Goal: Information Seeking & Learning: Learn about a topic

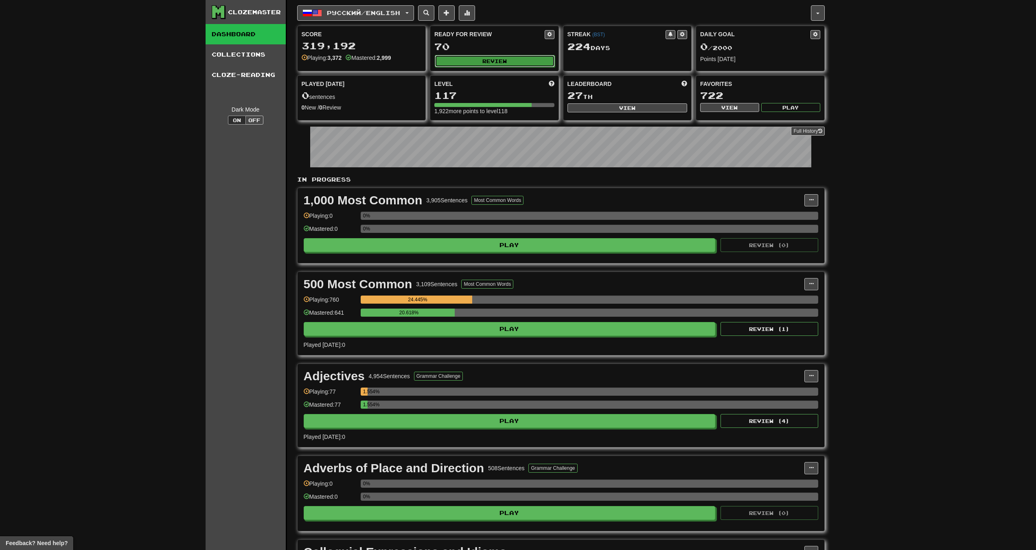
click at [470, 62] on button "Review" at bounding box center [495, 61] width 120 height 12
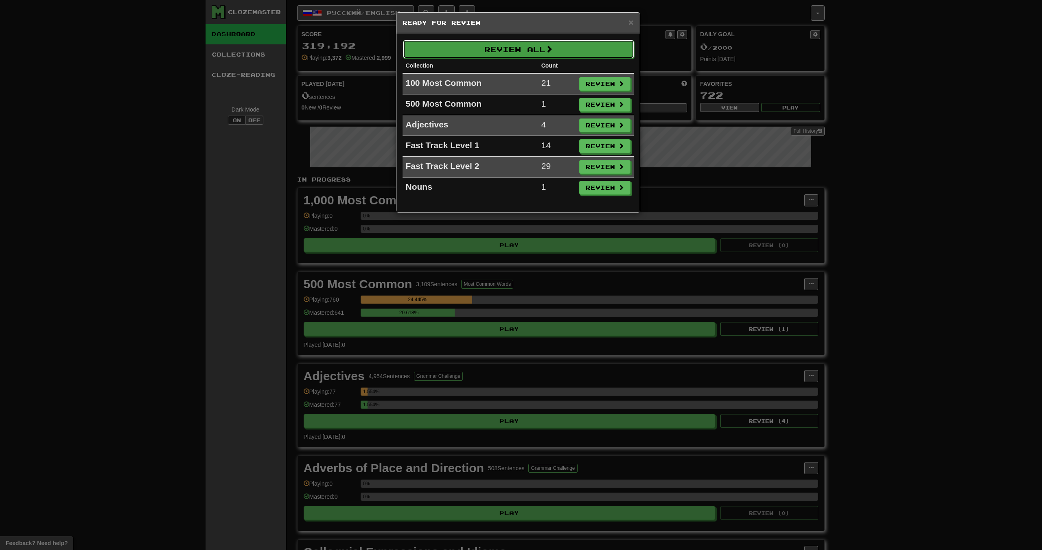
click at [502, 55] on button "Review All" at bounding box center [518, 49] width 231 height 19
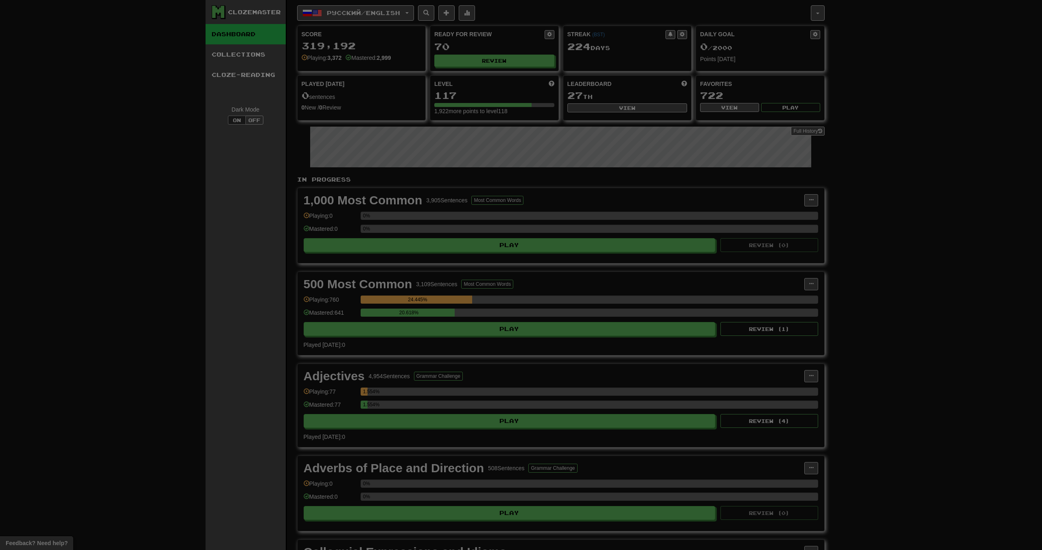
select select "***"
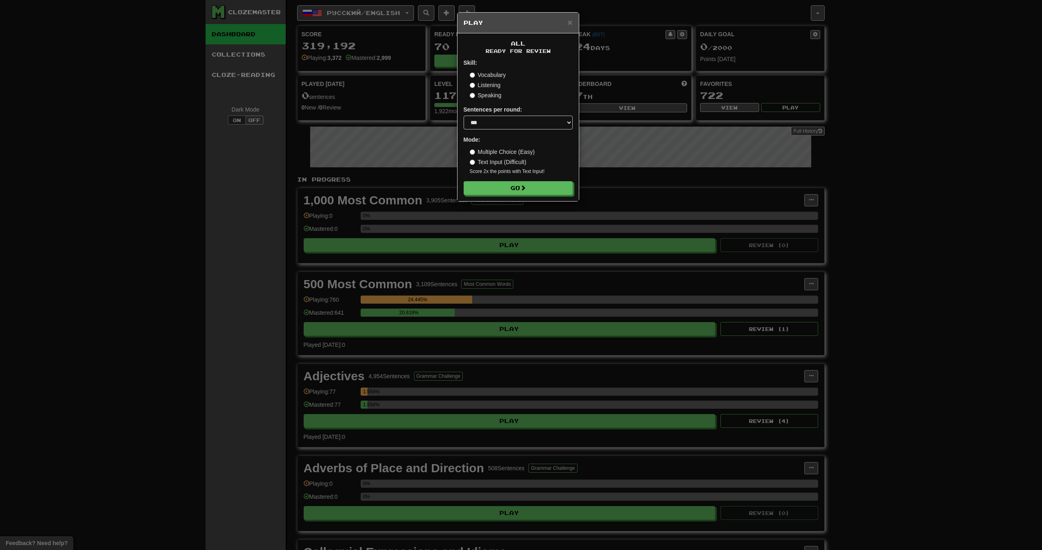
click at [531, 195] on div "All Ready for Review Skill: Vocabulary Listening Speaking Sentences per round: …" at bounding box center [518, 117] width 121 height 168
click at [531, 194] on button "Go" at bounding box center [518, 189] width 109 height 14
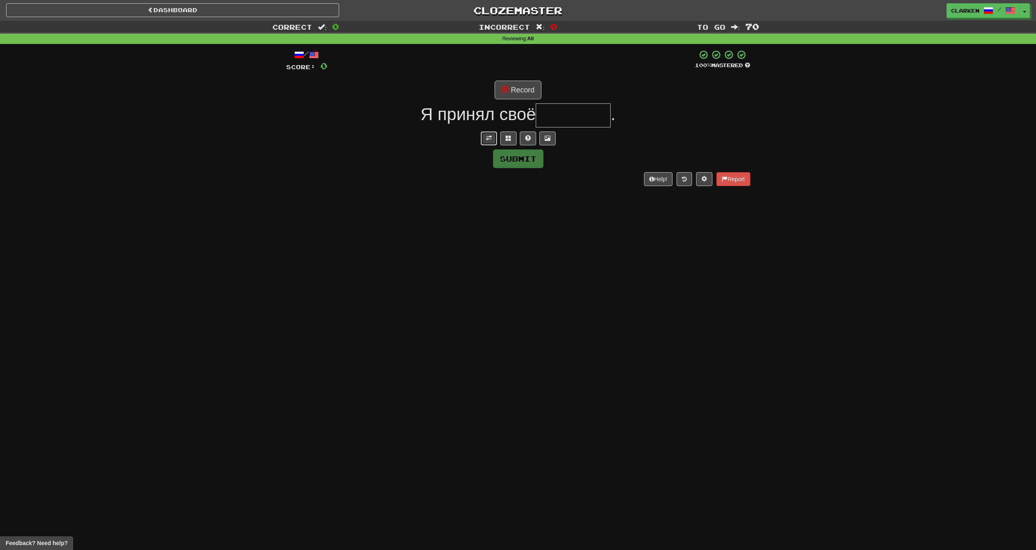
click at [495, 137] on button at bounding box center [489, 138] width 16 height 14
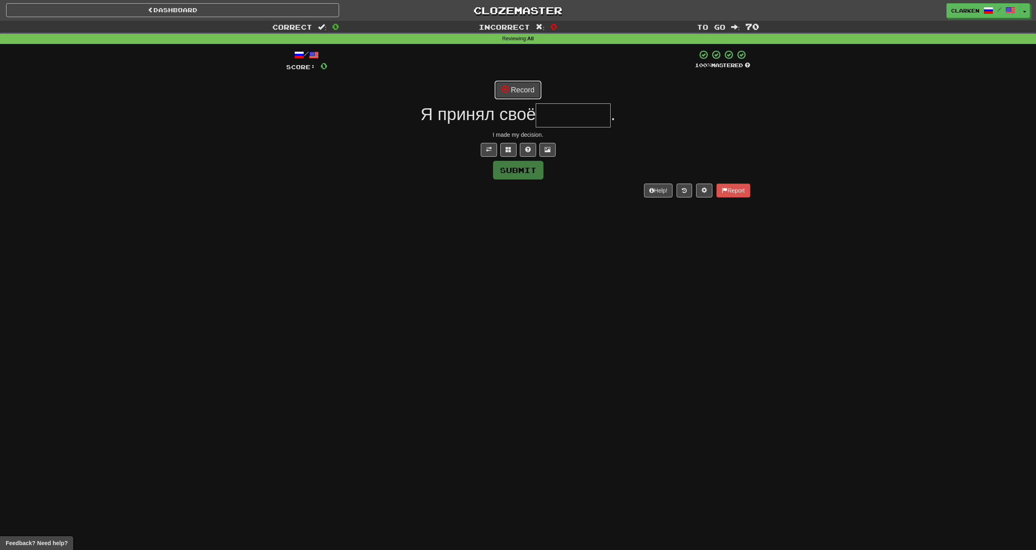
click at [515, 97] on button "Record" at bounding box center [518, 90] width 47 height 19
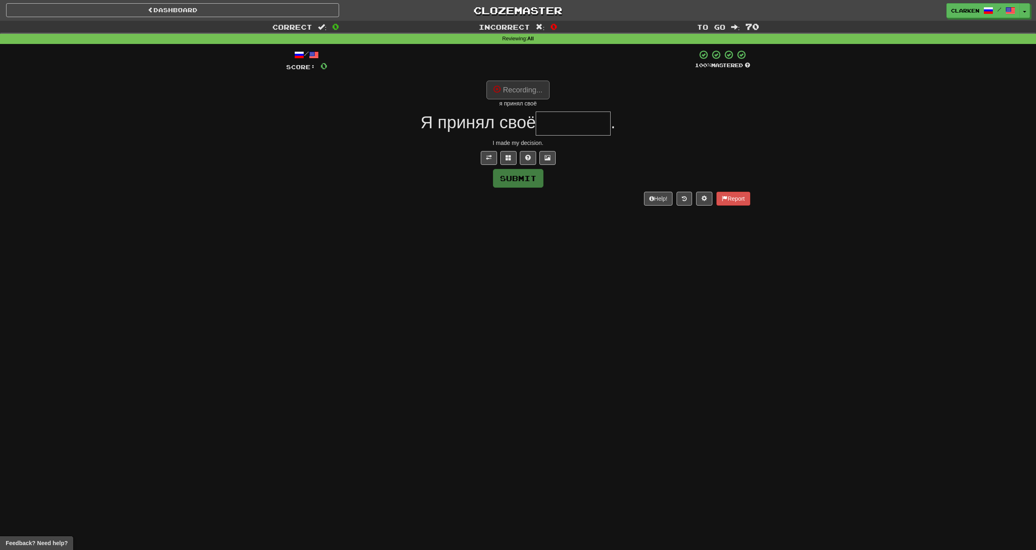
type input "*******"
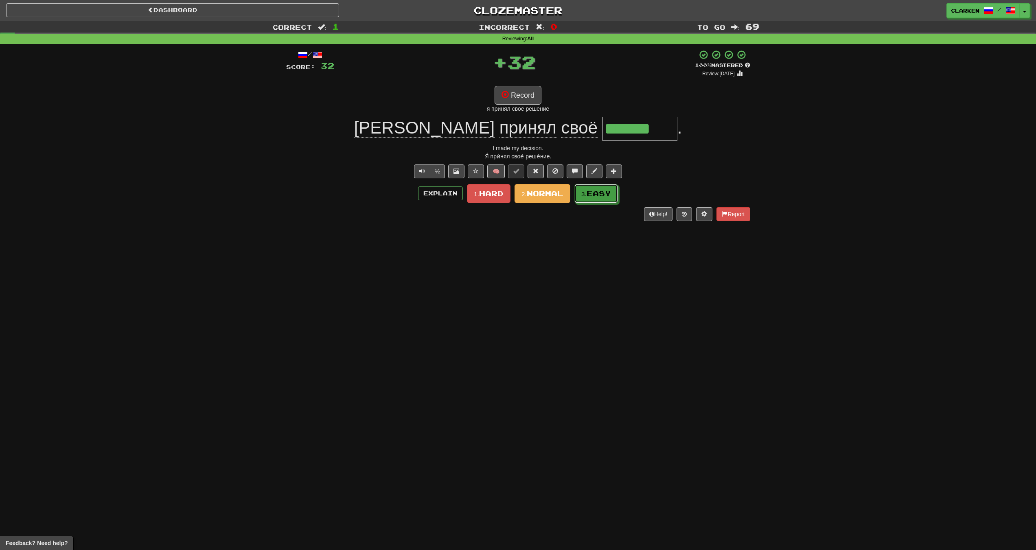
click at [596, 190] on span "Easy" at bounding box center [599, 193] width 24 height 9
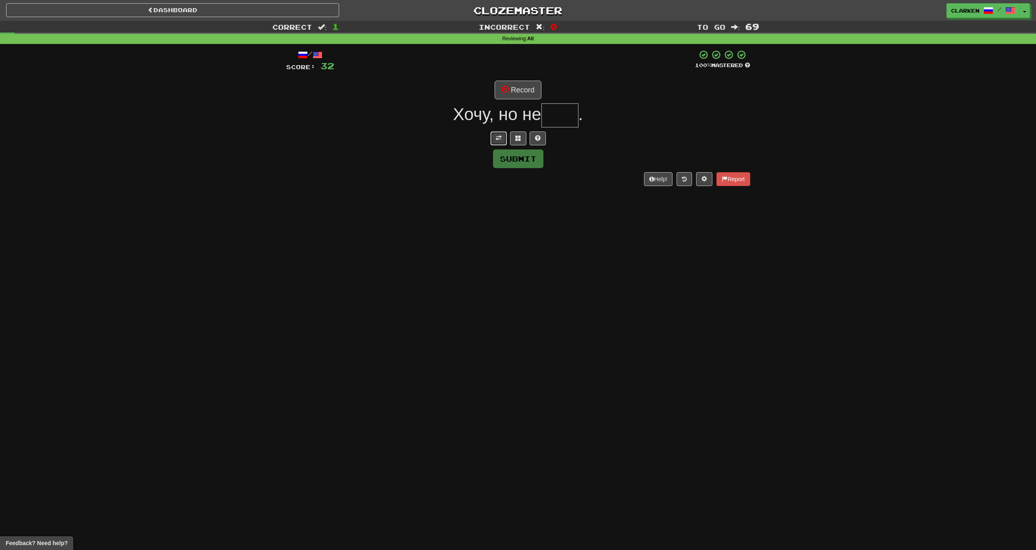
click at [493, 139] on button at bounding box center [499, 138] width 16 height 14
click at [518, 92] on button "Record" at bounding box center [518, 90] width 47 height 19
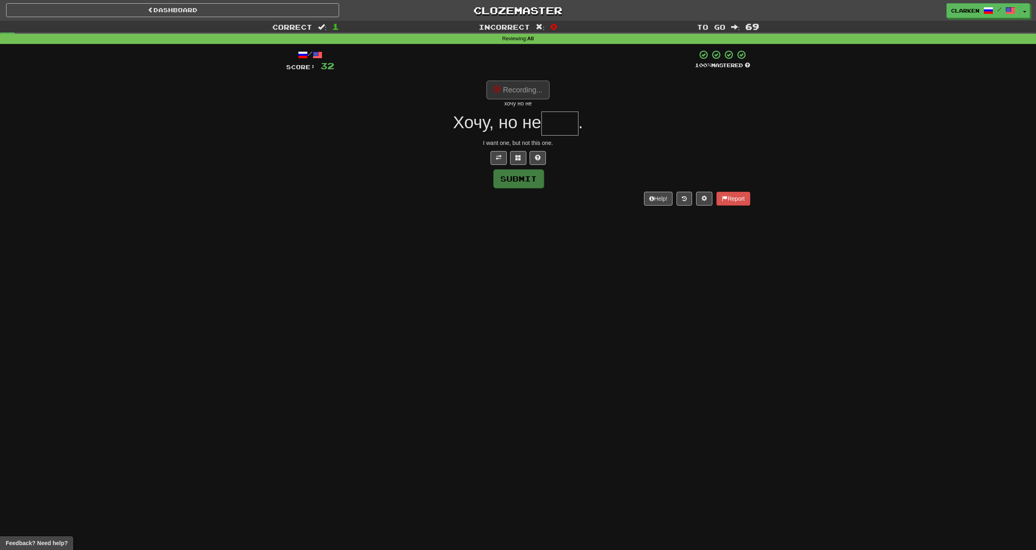
type input "****"
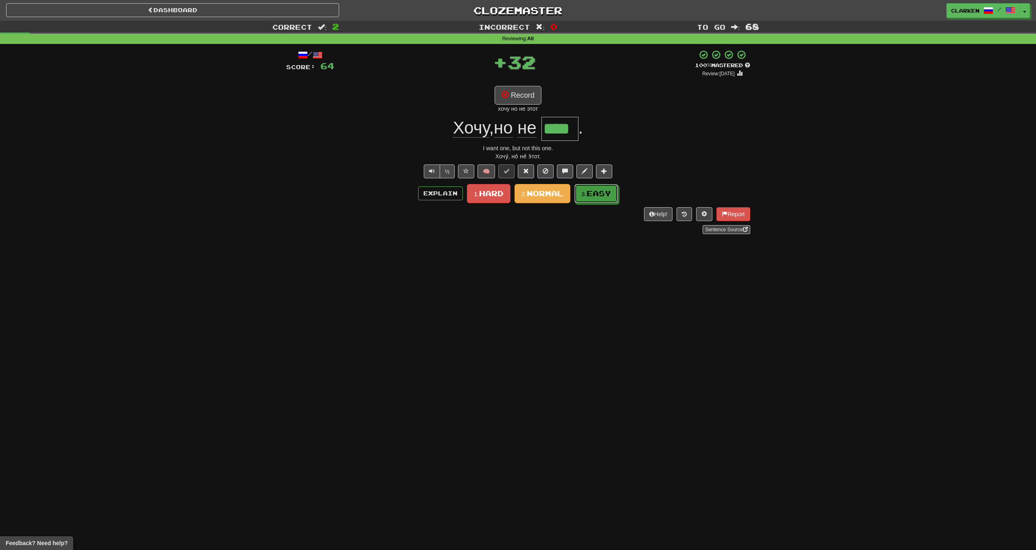
drag, startPoint x: 608, startPoint y: 203, endPoint x: 604, endPoint y: 202, distance: 4.3
click at [608, 203] on button "3. Easy" at bounding box center [596, 193] width 44 height 19
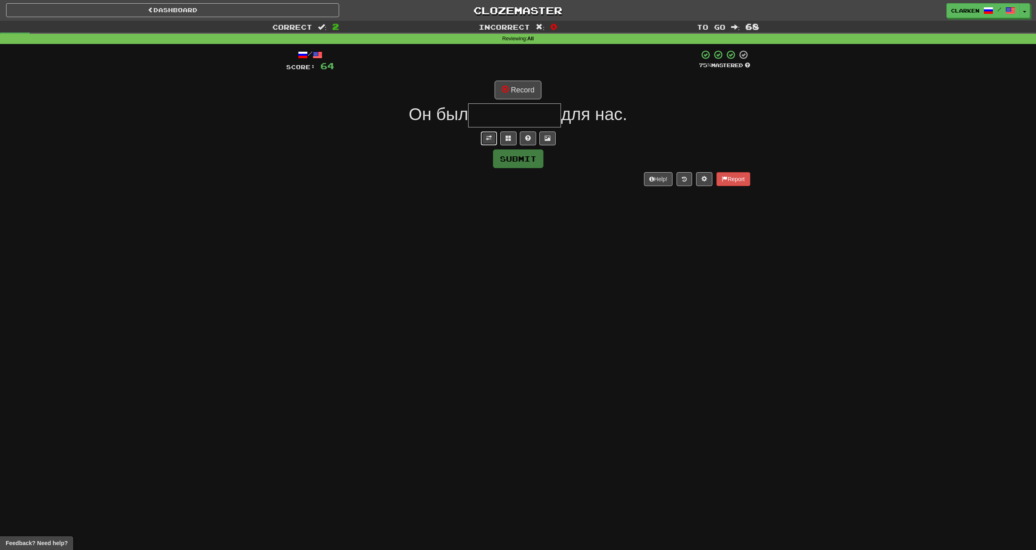
click at [483, 136] on button at bounding box center [489, 138] width 16 height 14
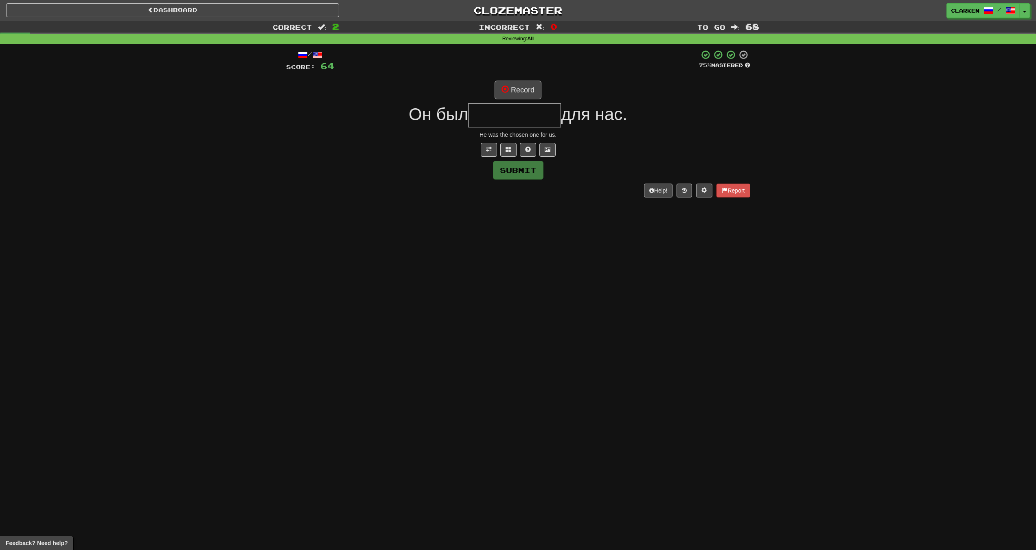
click at [524, 74] on div "/ Score: 64 75 % Mastered Record Он был для нас. He was the chosen one for us. …" at bounding box center [518, 123] width 464 height 147
drag, startPoint x: 525, startPoint y: 77, endPoint x: 523, endPoint y: 93, distance: 16.4
click at [525, 78] on div "/ Score: 64 75 % Mastered Record Он был для нас. He was the chosen one for us. …" at bounding box center [518, 123] width 464 height 147
click at [523, 93] on button "Record" at bounding box center [518, 90] width 47 height 19
click at [504, 152] on button at bounding box center [508, 150] width 16 height 14
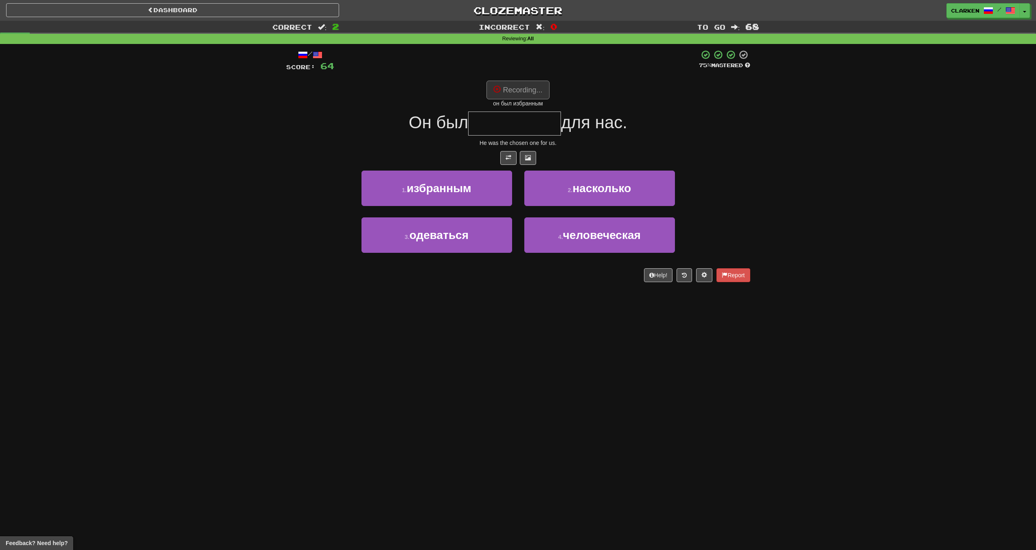
type input "*********"
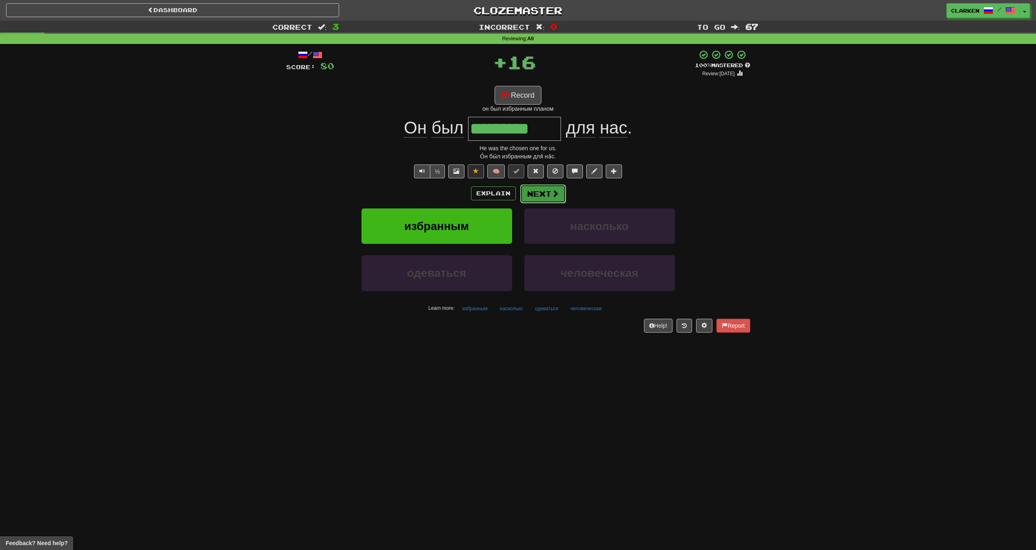
click at [535, 192] on button "Next" at bounding box center [543, 193] width 46 height 19
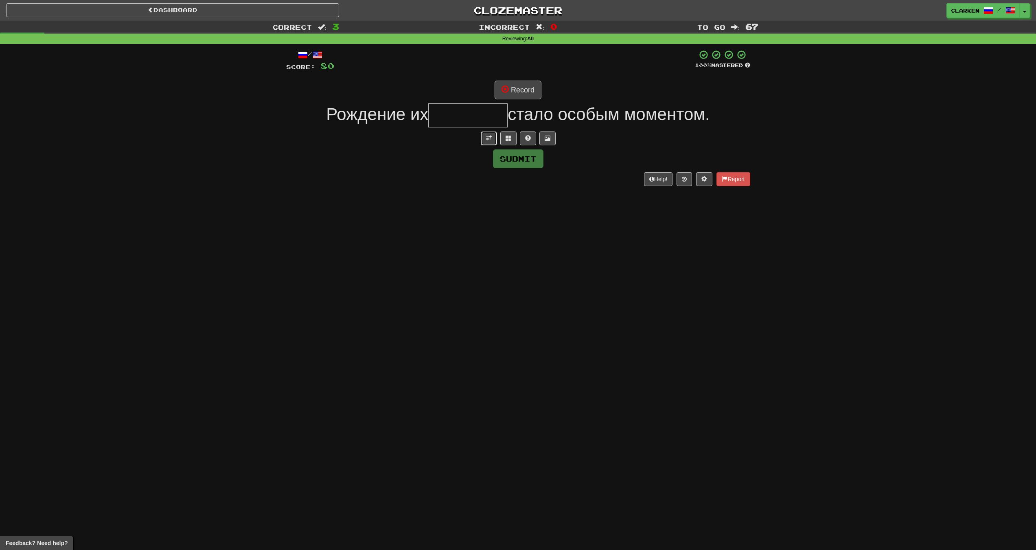
click at [487, 134] on button at bounding box center [489, 138] width 16 height 14
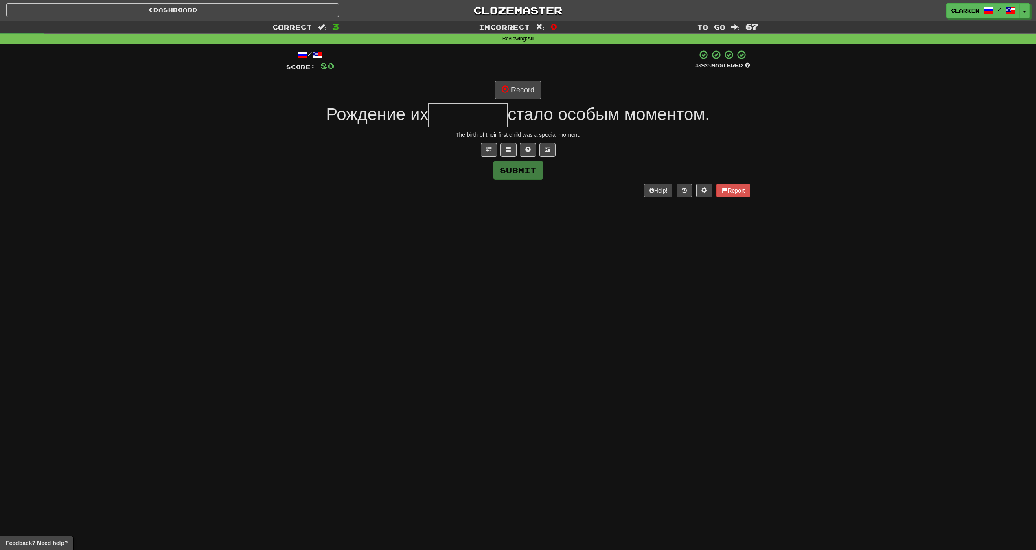
click at [517, 80] on div "/ Score: 80 100 % Mastered Record Рождение их стало особым моментом. The birth …" at bounding box center [518, 123] width 464 height 147
click at [519, 99] on div "/ Score: 80 100 % Mastered Record Рождение их стало особым моментом. The birth …" at bounding box center [518, 123] width 464 height 147
click at [517, 94] on button "Record" at bounding box center [518, 90] width 47 height 19
click at [570, 113] on span "стало особым моментом." at bounding box center [609, 114] width 202 height 19
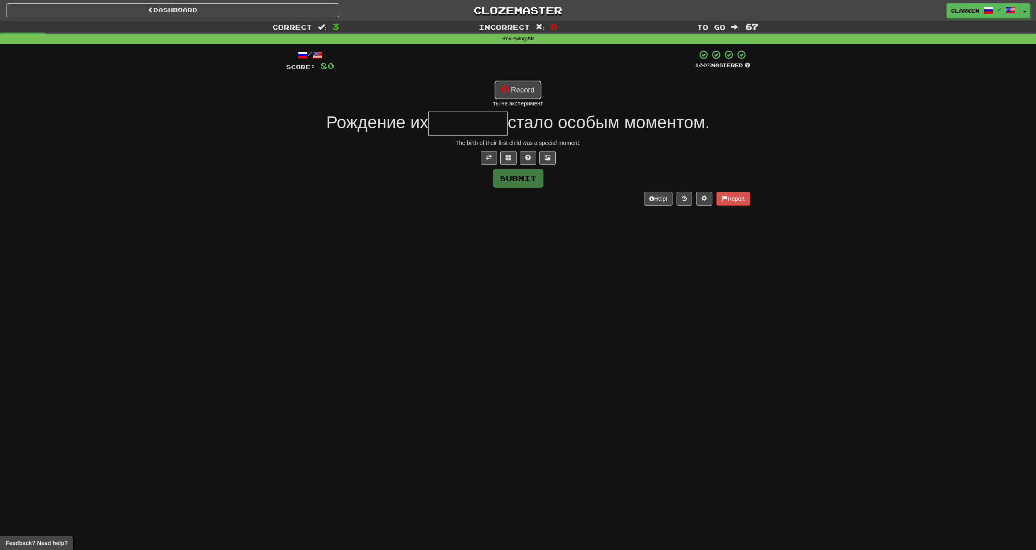
click at [526, 91] on button "Record" at bounding box center [518, 90] width 47 height 19
type input "********"
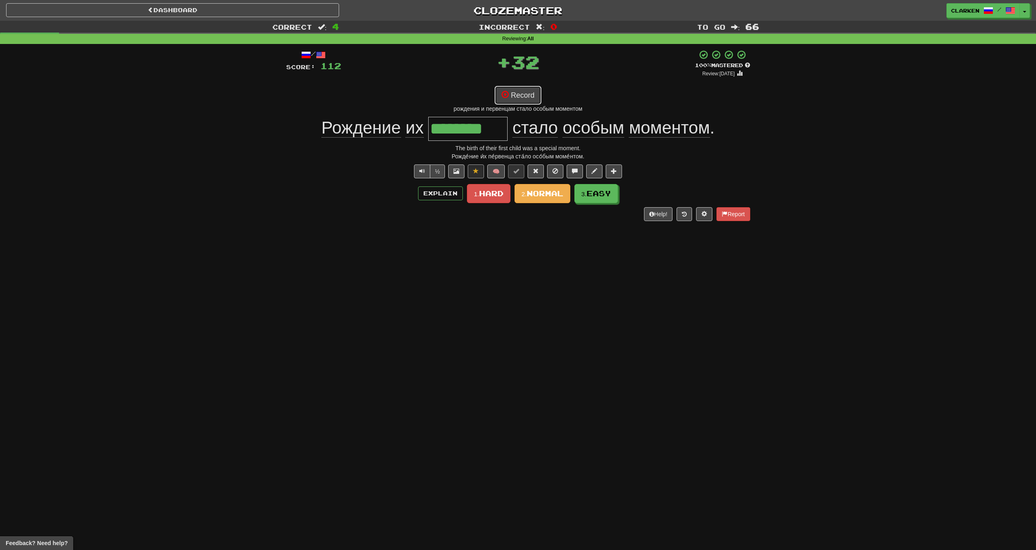
click at [537, 90] on button "Record" at bounding box center [518, 95] width 47 height 19
click at [528, 92] on button "Record" at bounding box center [518, 95] width 47 height 19
click at [517, 196] on button "2. Normal" at bounding box center [543, 193] width 56 height 19
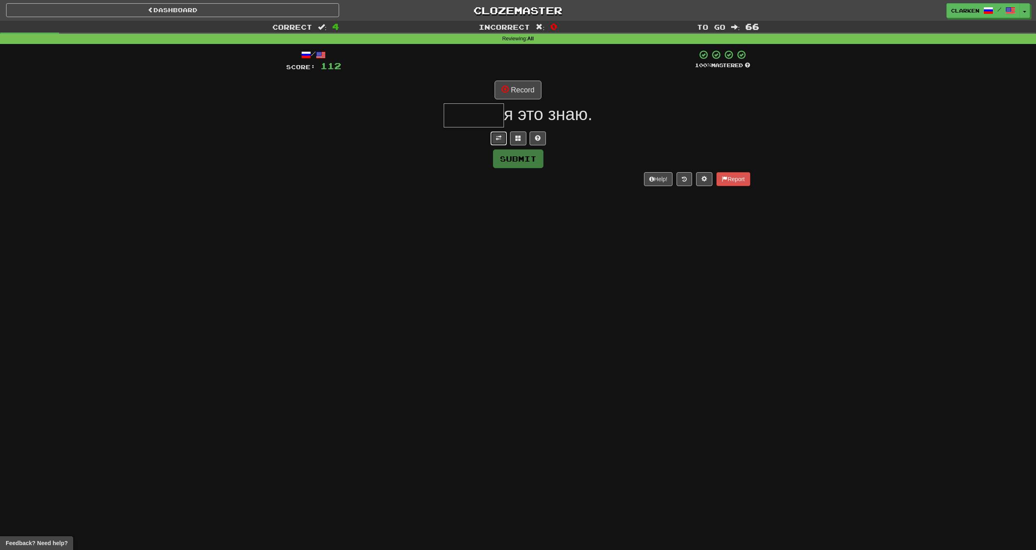
click at [498, 134] on button at bounding box center [499, 138] width 16 height 14
click at [528, 89] on button "Record" at bounding box center [518, 90] width 47 height 19
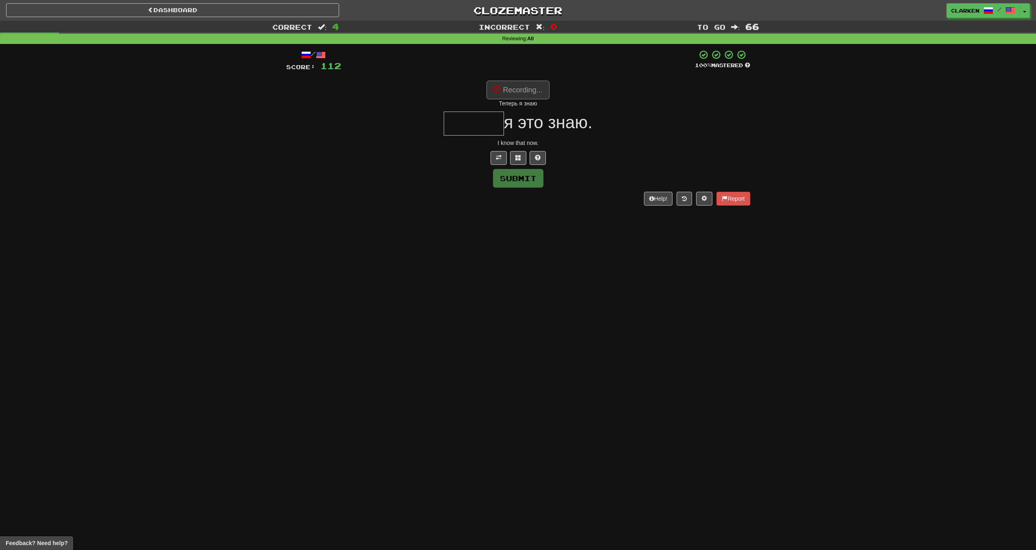
type input "******"
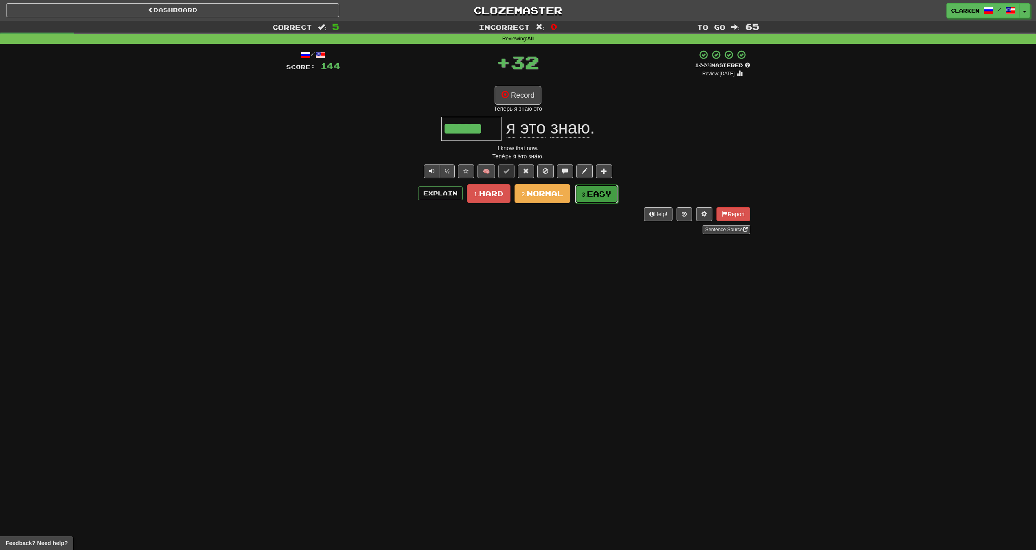
click at [601, 191] on span "Easy" at bounding box center [599, 193] width 24 height 9
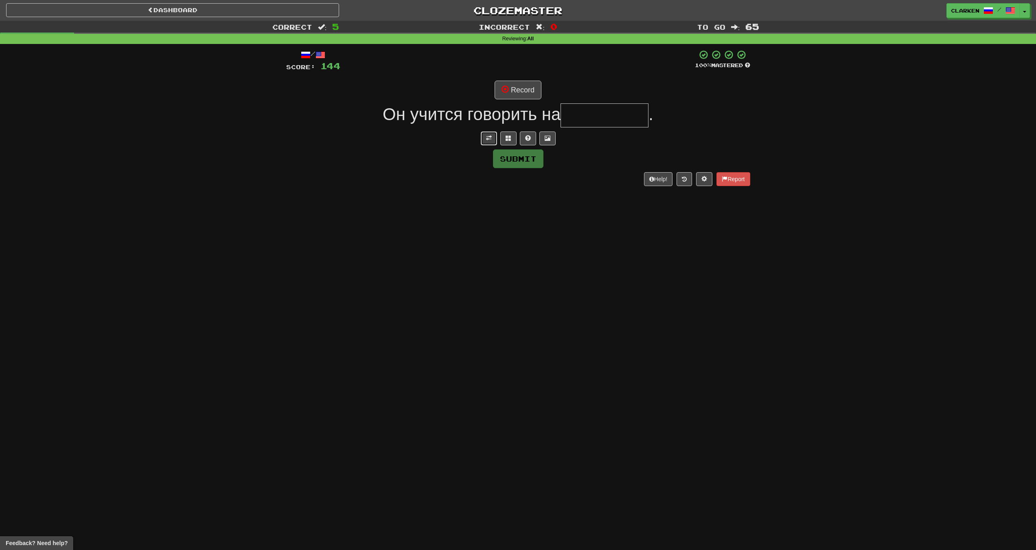
drag, startPoint x: 488, startPoint y: 140, endPoint x: 502, endPoint y: 115, distance: 28.4
click at [488, 140] on span at bounding box center [489, 138] width 6 height 6
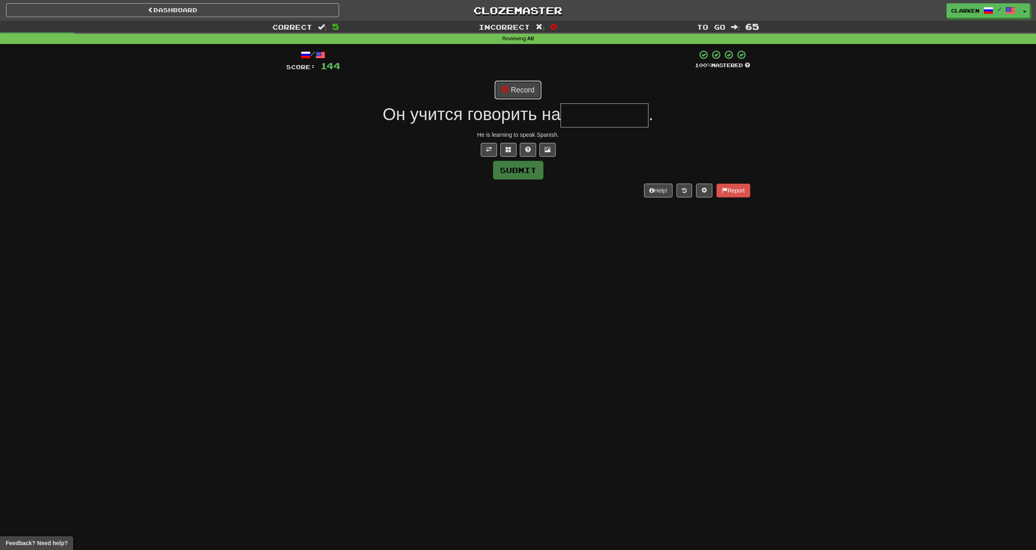
click at [512, 98] on button "Record" at bounding box center [518, 90] width 47 height 19
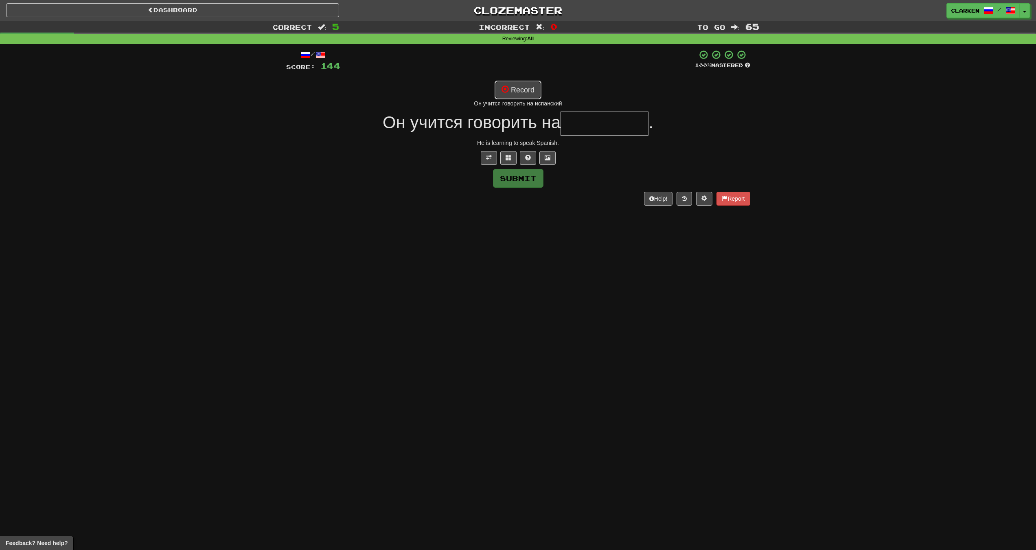
click at [521, 88] on button "Record" at bounding box center [518, 90] width 47 height 19
type input "*********"
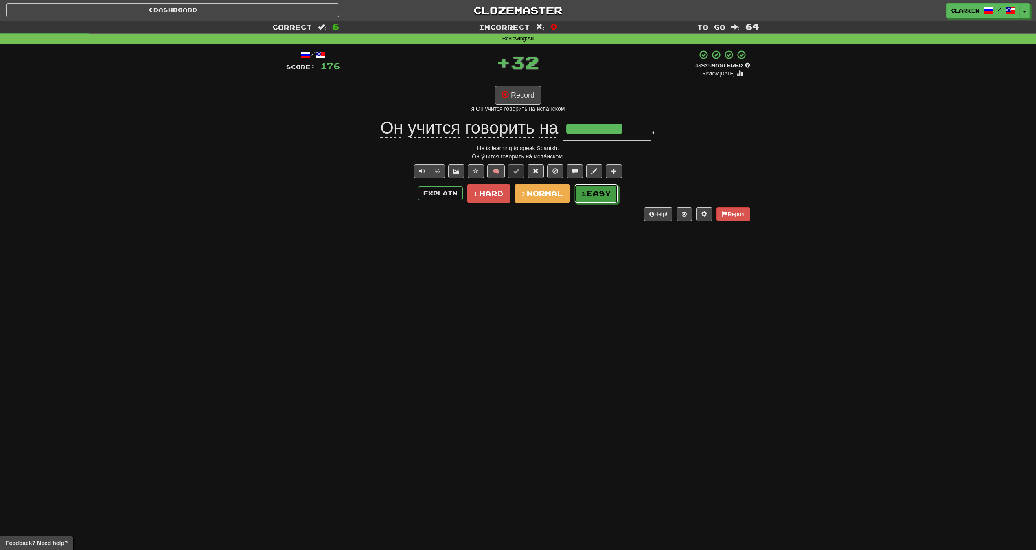
drag, startPoint x: 610, startPoint y: 192, endPoint x: 563, endPoint y: 170, distance: 52.5
click at [610, 192] on span "Easy" at bounding box center [599, 193] width 24 height 9
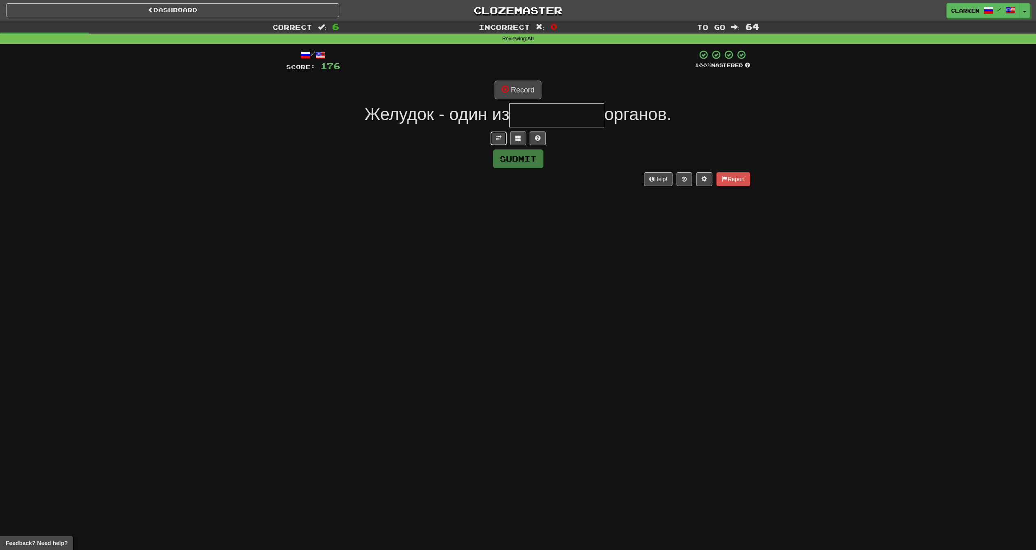
click at [497, 139] on span at bounding box center [499, 138] width 6 height 6
click at [515, 95] on button "Record" at bounding box center [518, 90] width 47 height 19
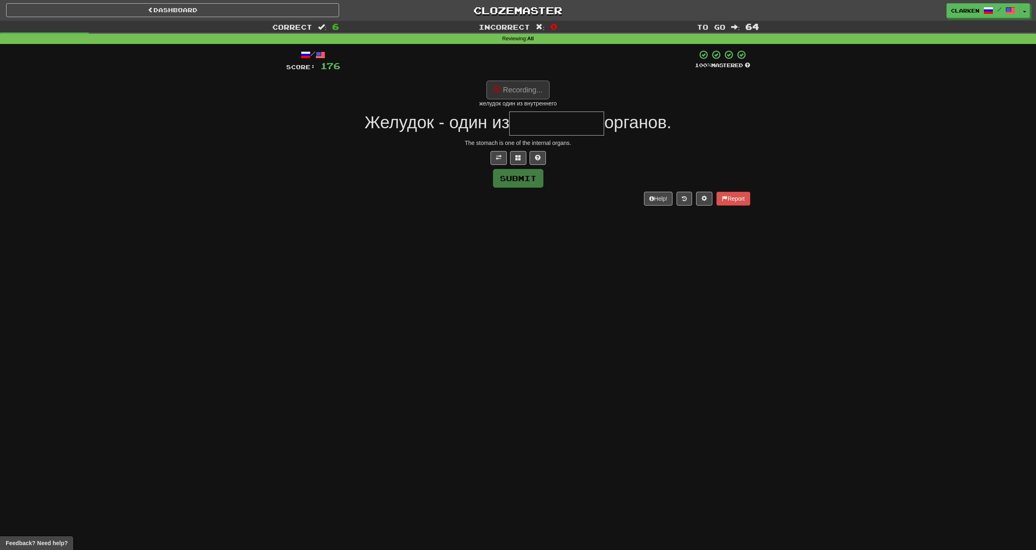
type input "**********"
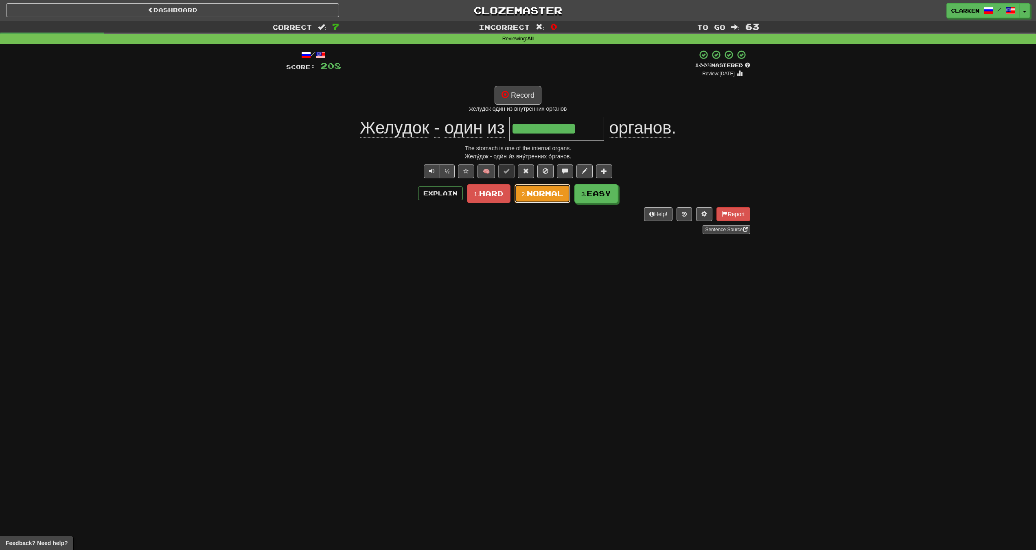
click at [540, 188] on button "2. Normal" at bounding box center [543, 193] width 56 height 19
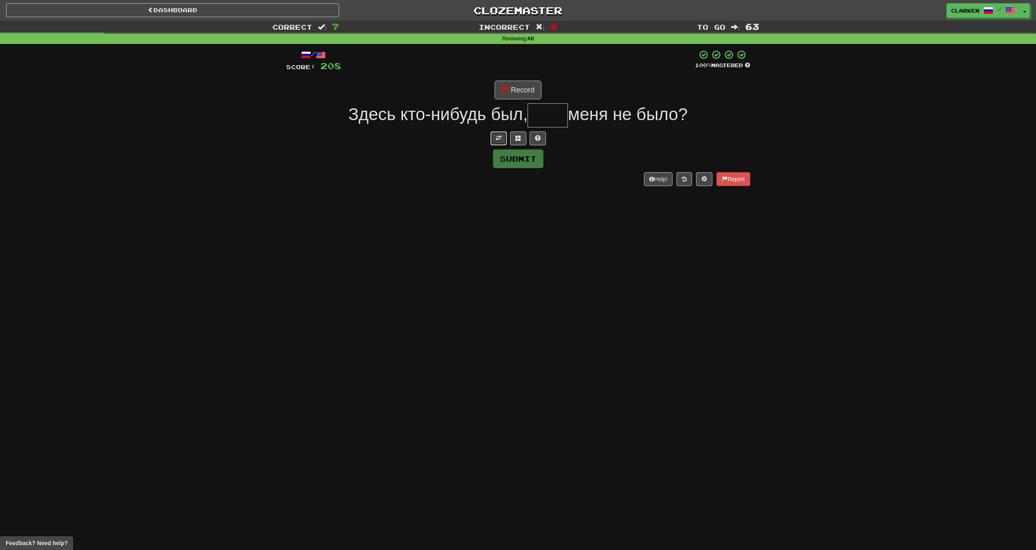
click at [493, 140] on button at bounding box center [499, 138] width 16 height 14
click at [513, 89] on button "Record" at bounding box center [518, 90] width 47 height 19
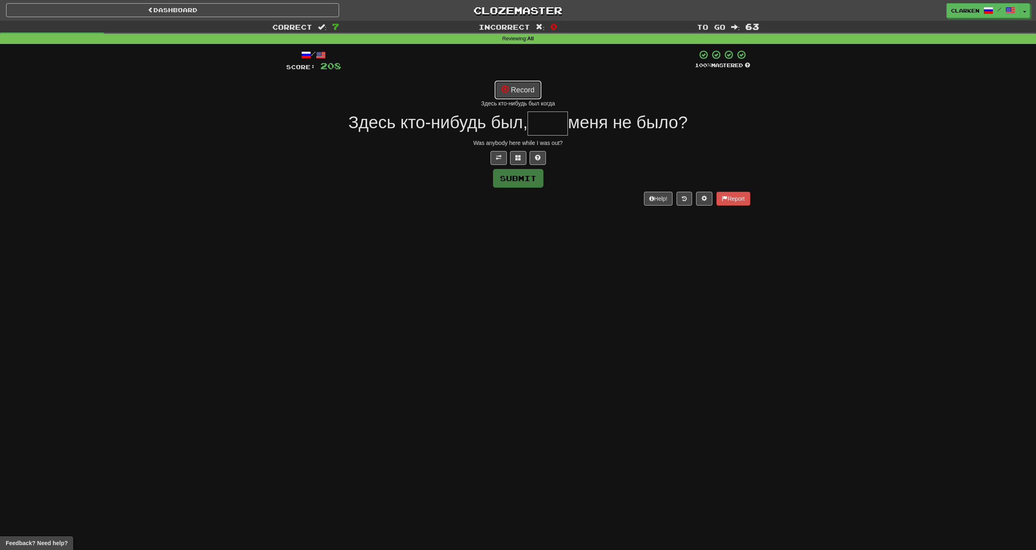
click at [531, 82] on button "Record" at bounding box center [518, 90] width 47 height 19
type input "****"
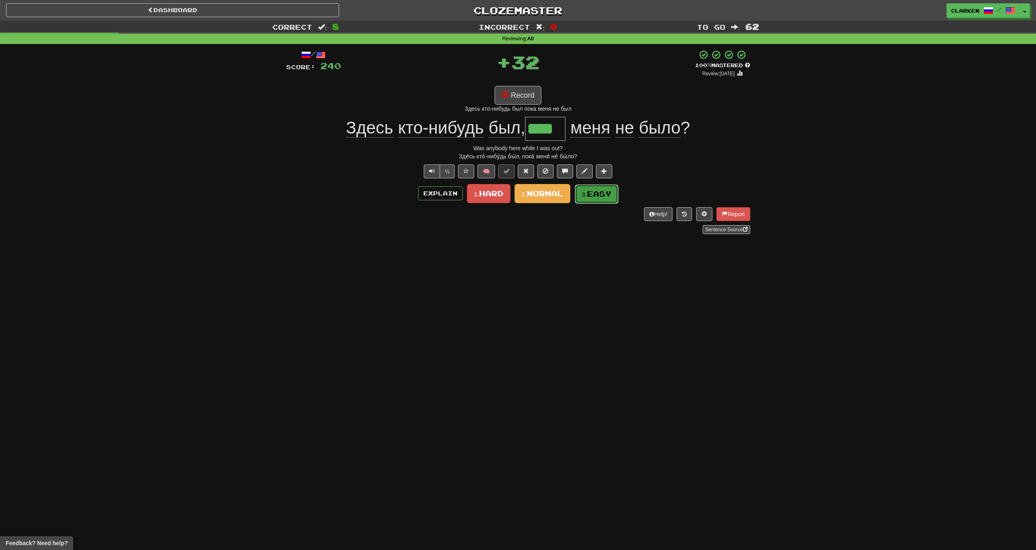
click at [600, 191] on span "Easy" at bounding box center [599, 193] width 24 height 9
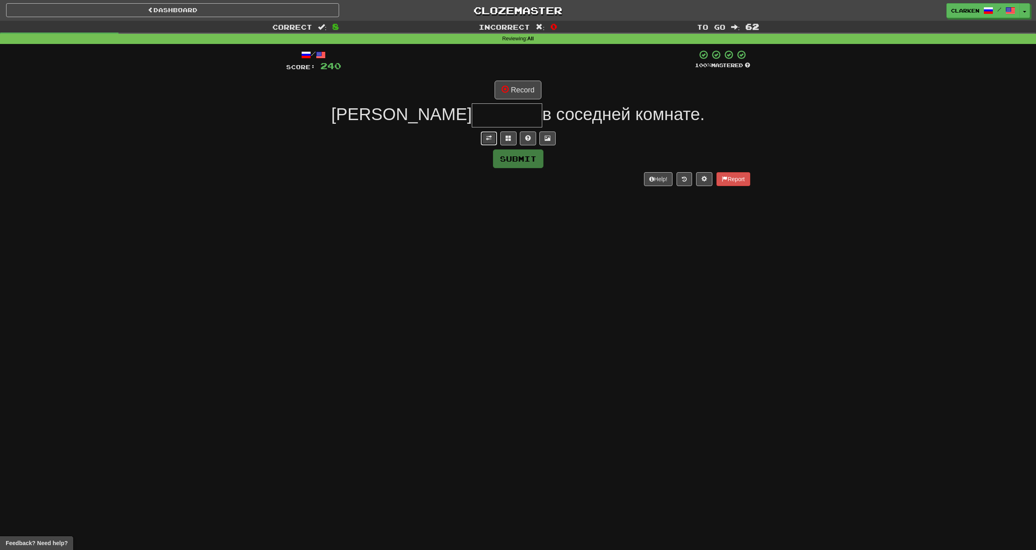
click at [489, 134] on button at bounding box center [489, 138] width 16 height 14
click at [513, 88] on button "Record" at bounding box center [518, 90] width 47 height 19
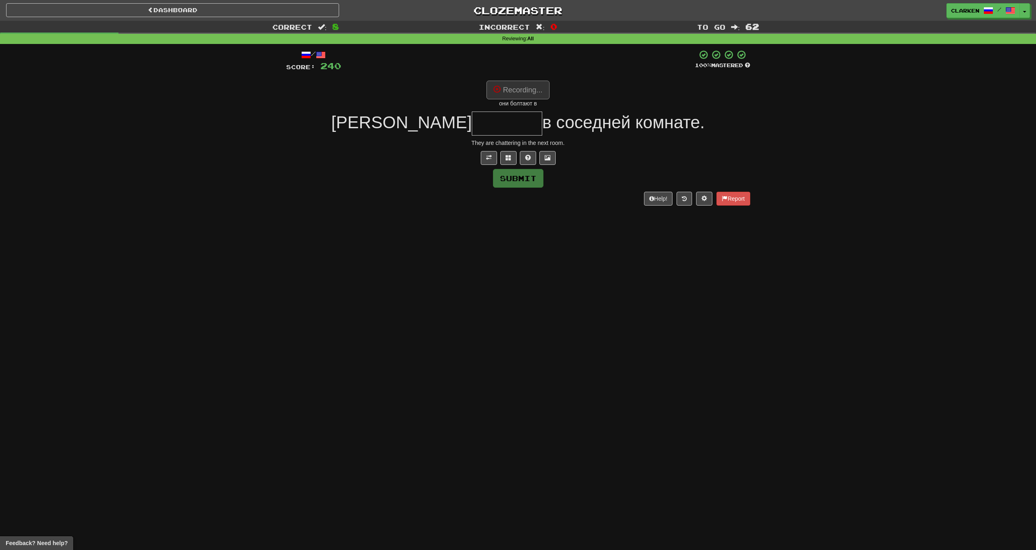
type input "*******"
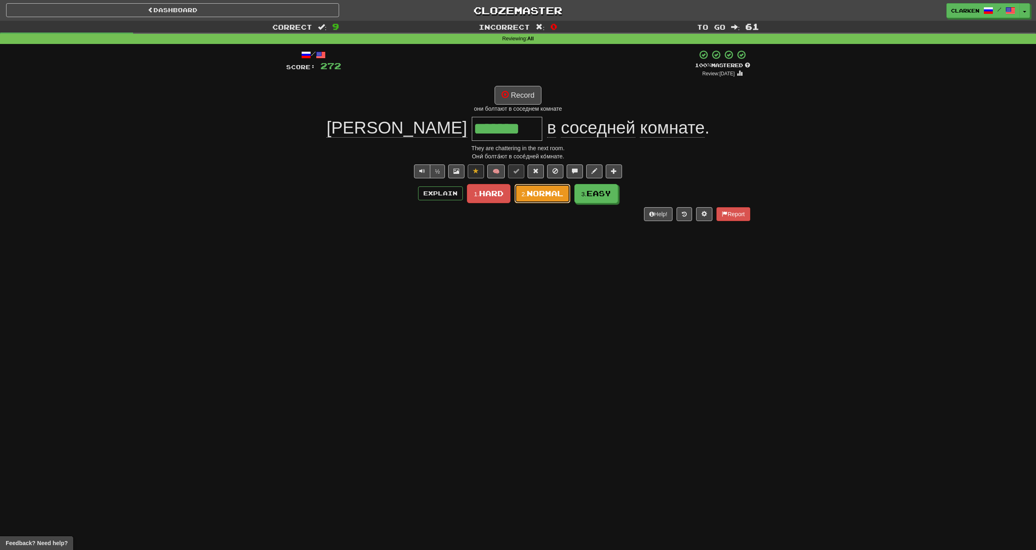
click at [558, 194] on span "Normal" at bounding box center [545, 193] width 37 height 9
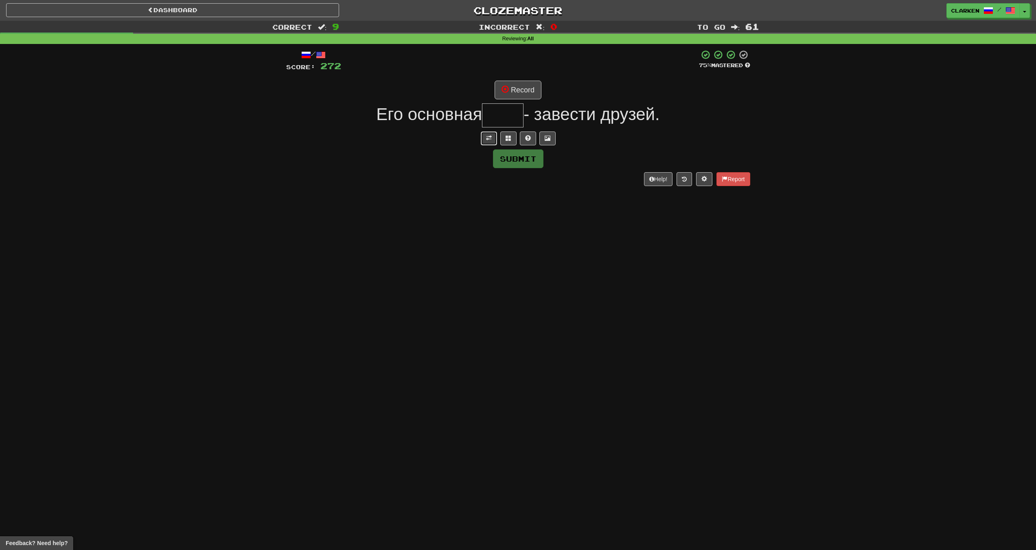
click at [491, 136] on span at bounding box center [489, 138] width 6 height 6
click at [505, 81] on button "Record" at bounding box center [518, 90] width 47 height 19
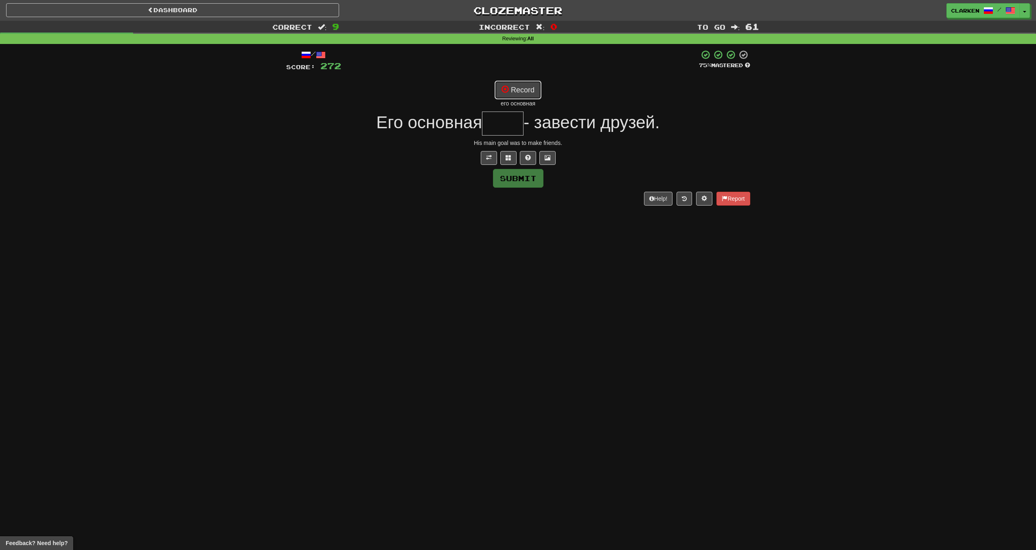
click at [513, 88] on button "Record" at bounding box center [518, 90] width 47 height 19
type input "****"
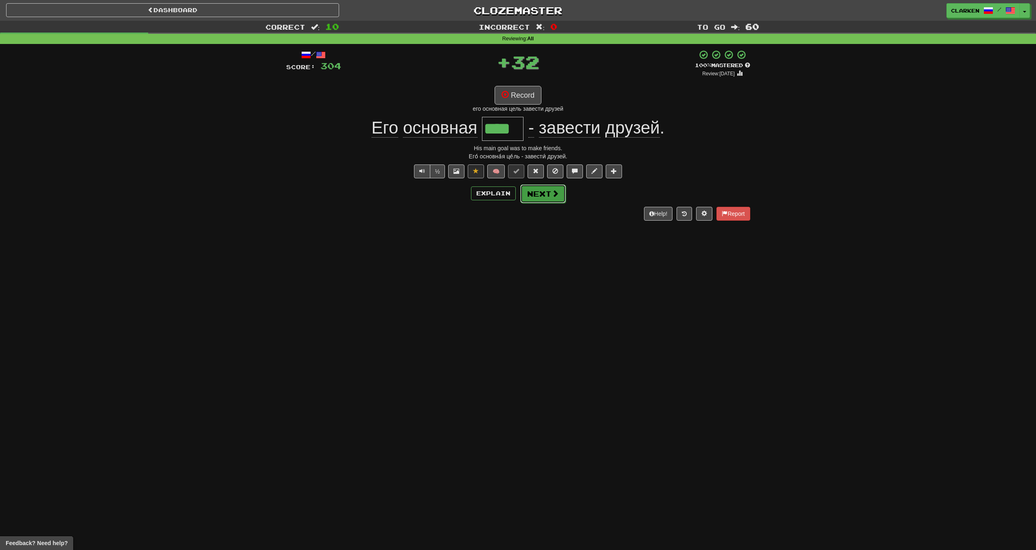
click at [552, 198] on button "Next" at bounding box center [543, 193] width 46 height 19
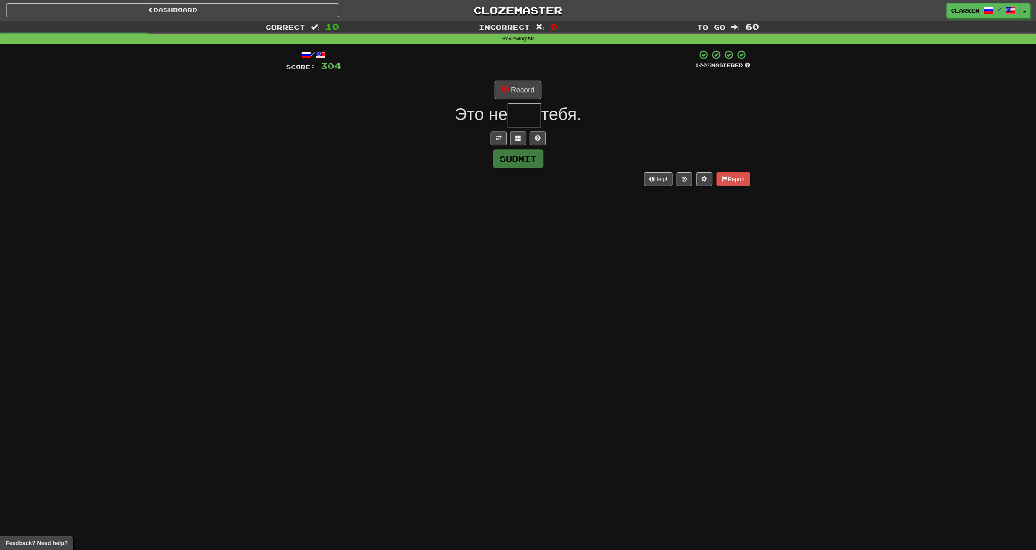
click at [494, 146] on div "/ Score: 304 100 % Mastered Record Это не тебя. Submit Help! Report" at bounding box center [518, 118] width 464 height 136
click at [496, 138] on span at bounding box center [499, 138] width 6 height 6
click at [519, 83] on button "Record" at bounding box center [518, 90] width 47 height 19
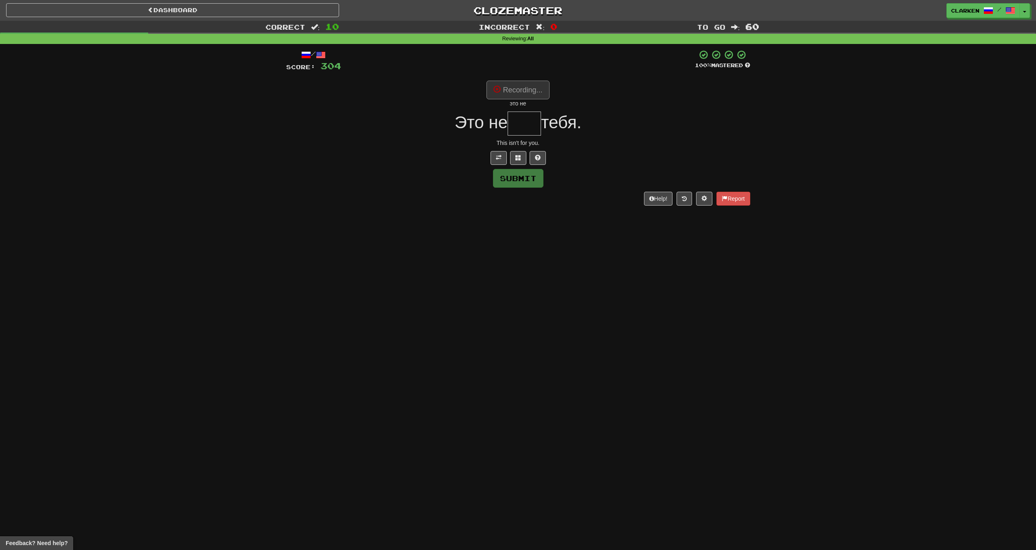
type input "***"
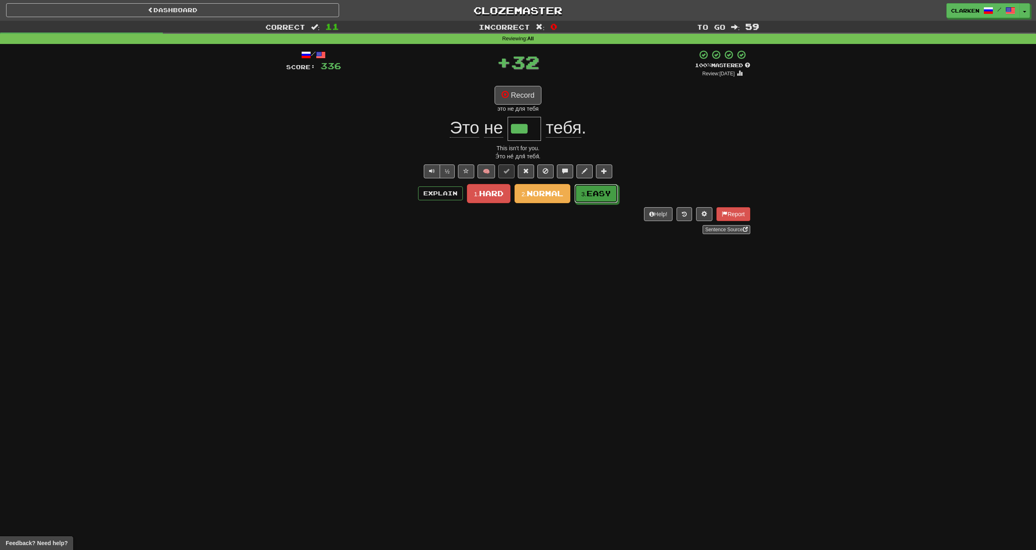
drag, startPoint x: 598, startPoint y: 192, endPoint x: 585, endPoint y: 185, distance: 15.7
click at [598, 191] on span "Easy" at bounding box center [599, 193] width 24 height 9
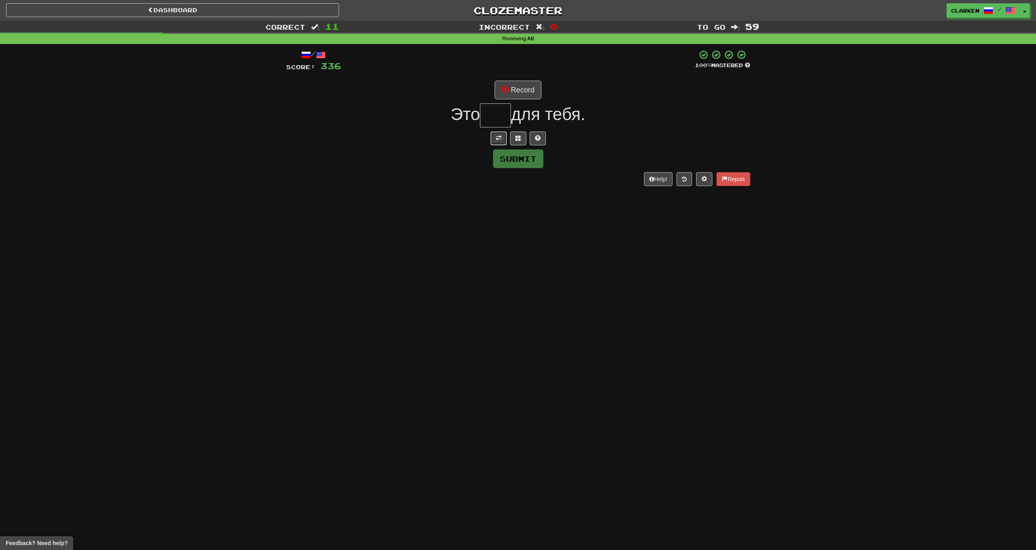
drag, startPoint x: 496, startPoint y: 142, endPoint x: 502, endPoint y: 111, distance: 31.9
click at [496, 142] on button at bounding box center [499, 138] width 16 height 14
click at [511, 86] on button "Record" at bounding box center [518, 90] width 47 height 19
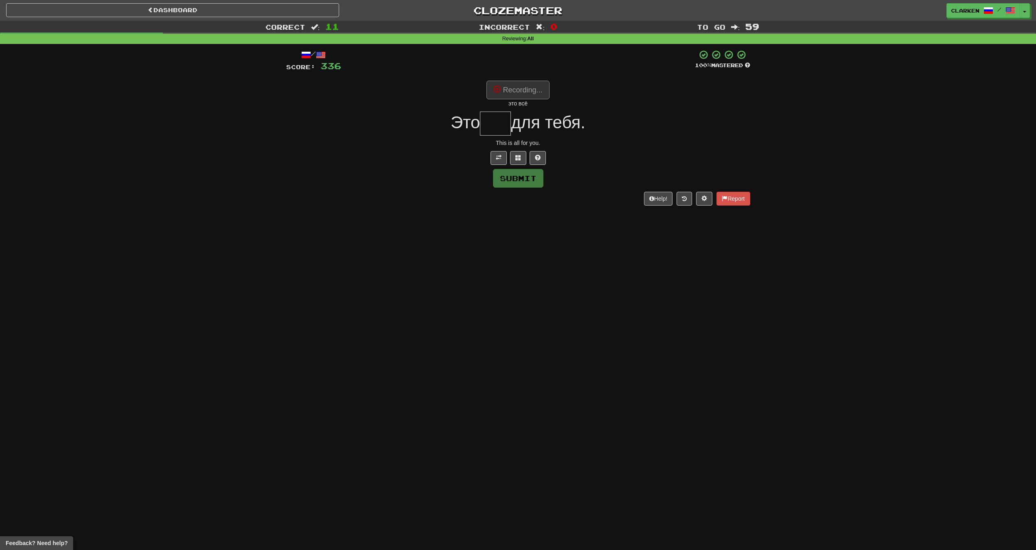
type input "***"
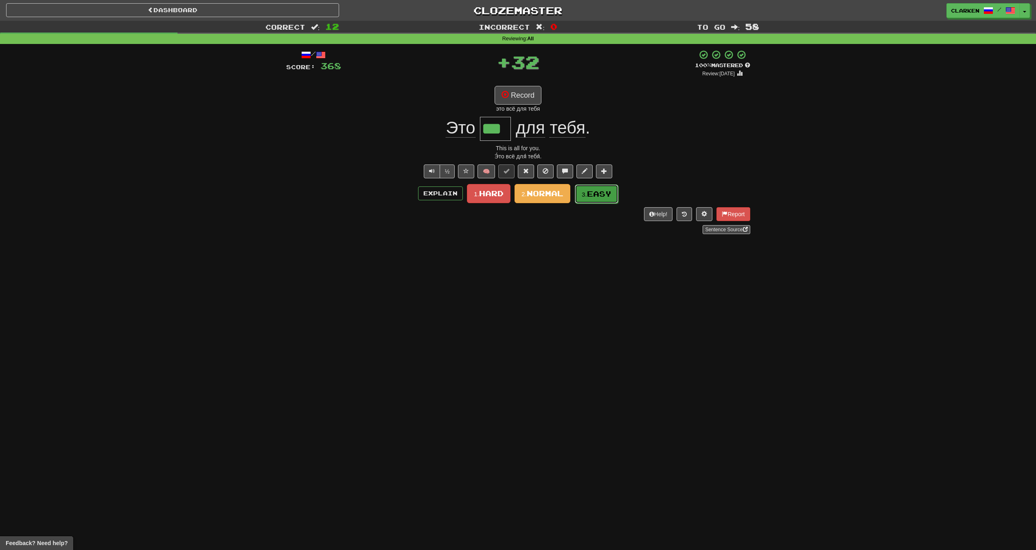
click at [591, 192] on span "Easy" at bounding box center [599, 193] width 24 height 9
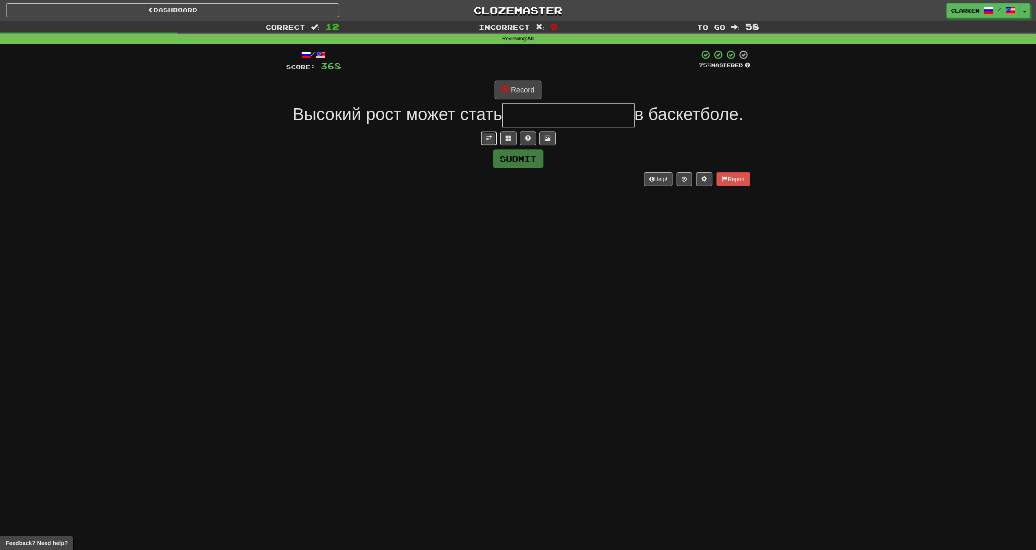
click at [490, 138] on span at bounding box center [489, 138] width 6 height 6
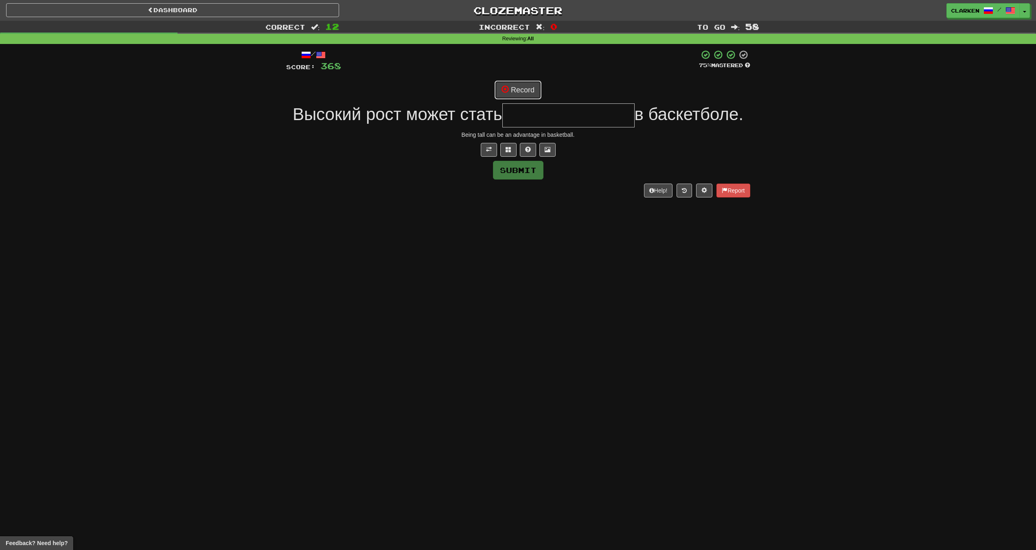
click at [513, 92] on button "Record" at bounding box center [518, 90] width 47 height 19
click at [510, 157] on div "/ Score: 368 75 % Mastered Recording... Высокий рост может стать в баскетболе. …" at bounding box center [518, 123] width 464 height 147
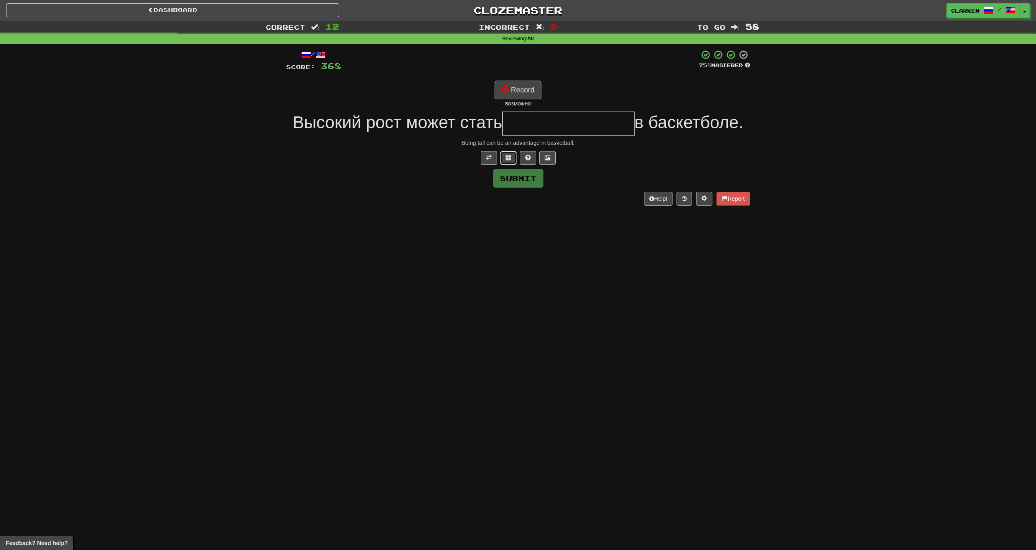
click at [506, 151] on button at bounding box center [508, 158] width 16 height 14
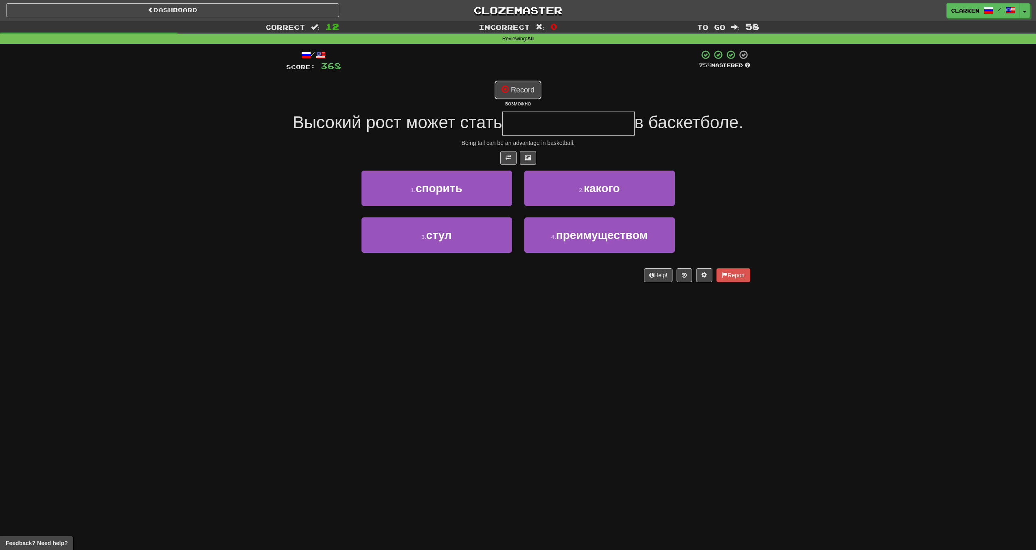
click at [531, 88] on button "Record" at bounding box center [518, 90] width 47 height 19
type input "**********"
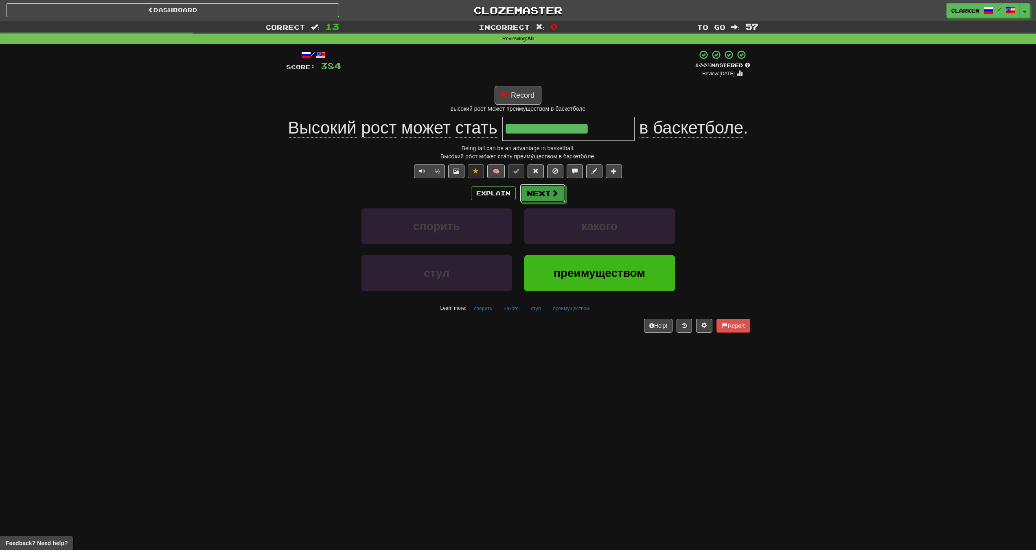
click at [548, 200] on button "Next" at bounding box center [543, 193] width 46 height 19
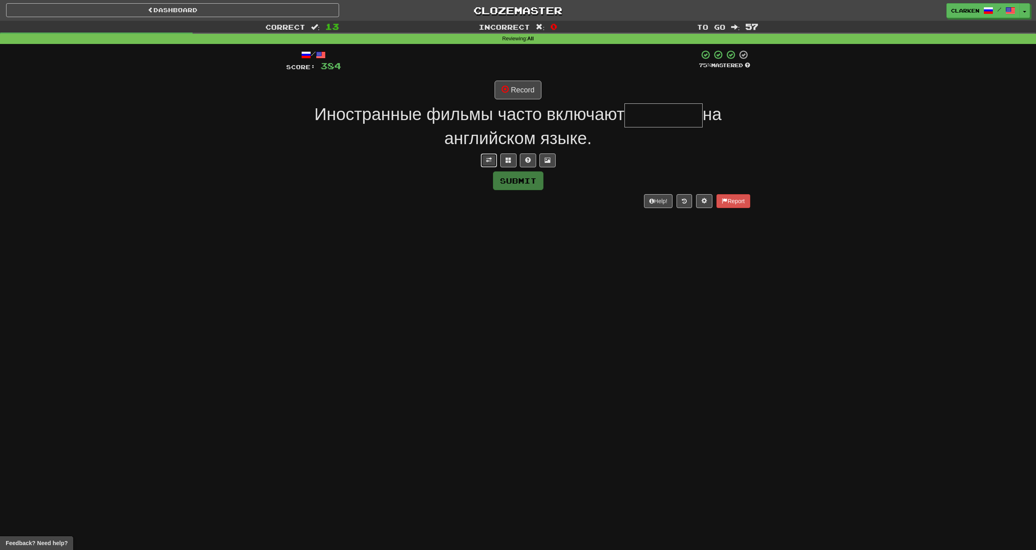
drag, startPoint x: 495, startPoint y: 154, endPoint x: 513, endPoint y: 114, distance: 44.1
click at [495, 154] on button at bounding box center [489, 160] width 16 height 14
click at [520, 105] on div "Иностранные фильмы часто включают на английском языке." at bounding box center [518, 126] width 464 height 46
click at [528, 97] on button "Record" at bounding box center [518, 90] width 47 height 19
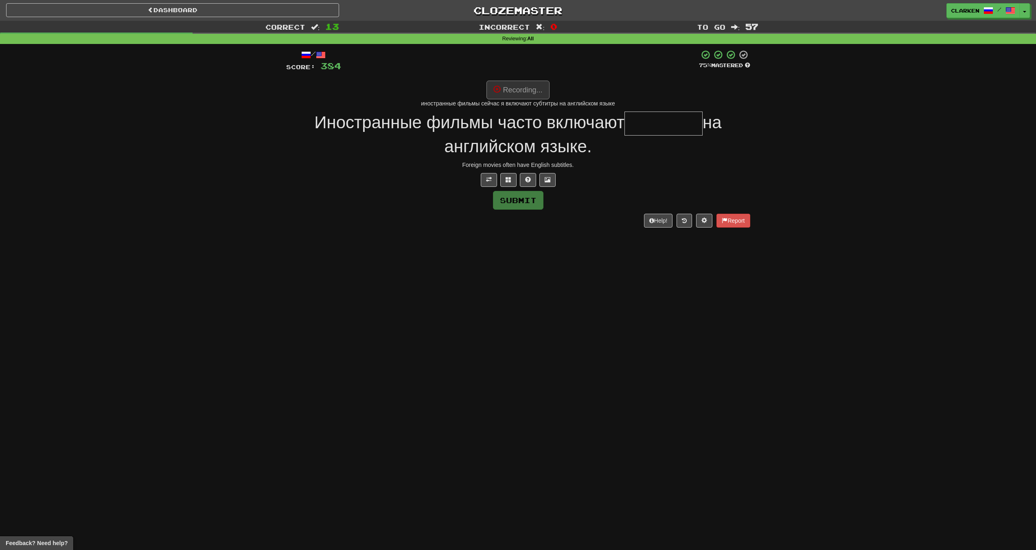
type input "********"
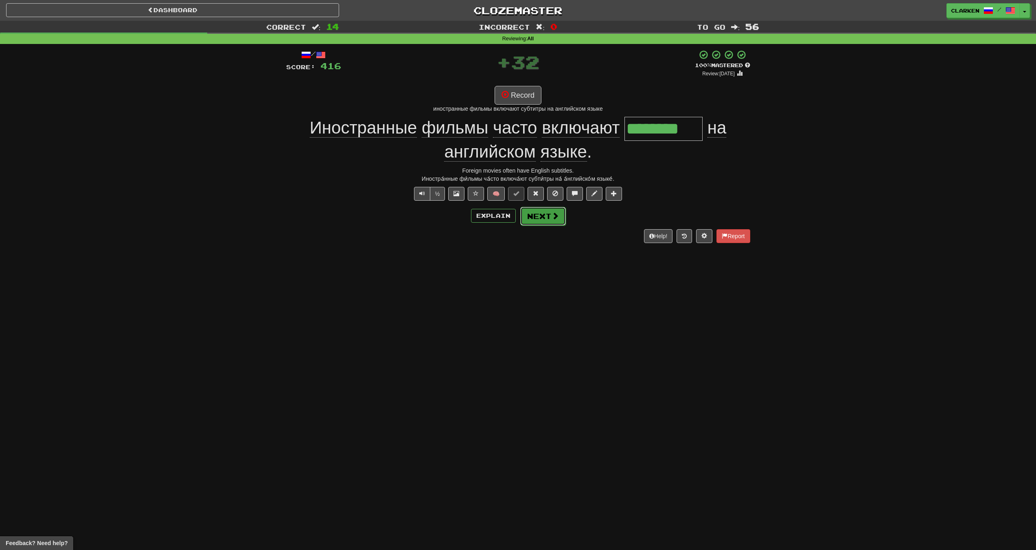
click at [547, 220] on button "Next" at bounding box center [543, 216] width 46 height 19
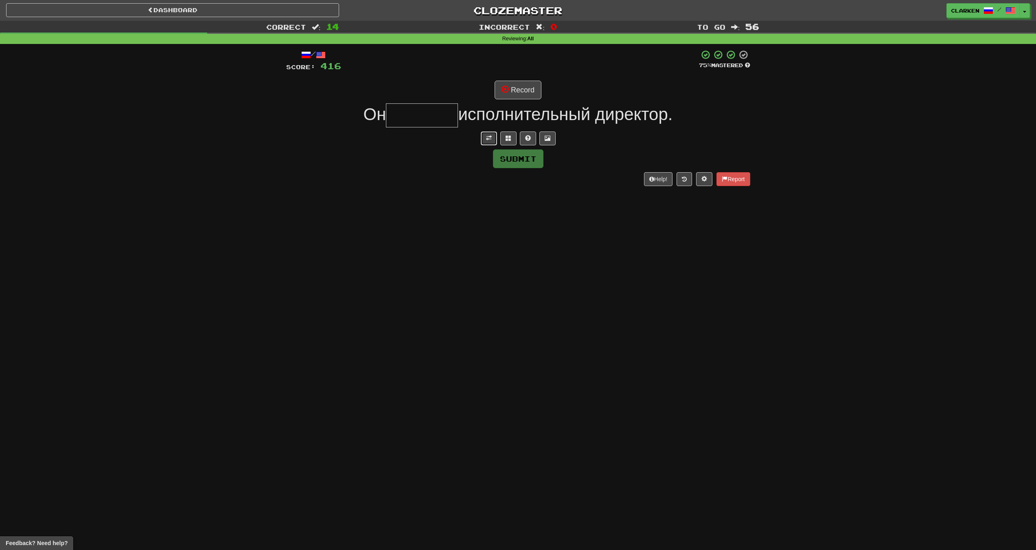
click at [486, 138] on span at bounding box center [489, 138] width 6 height 6
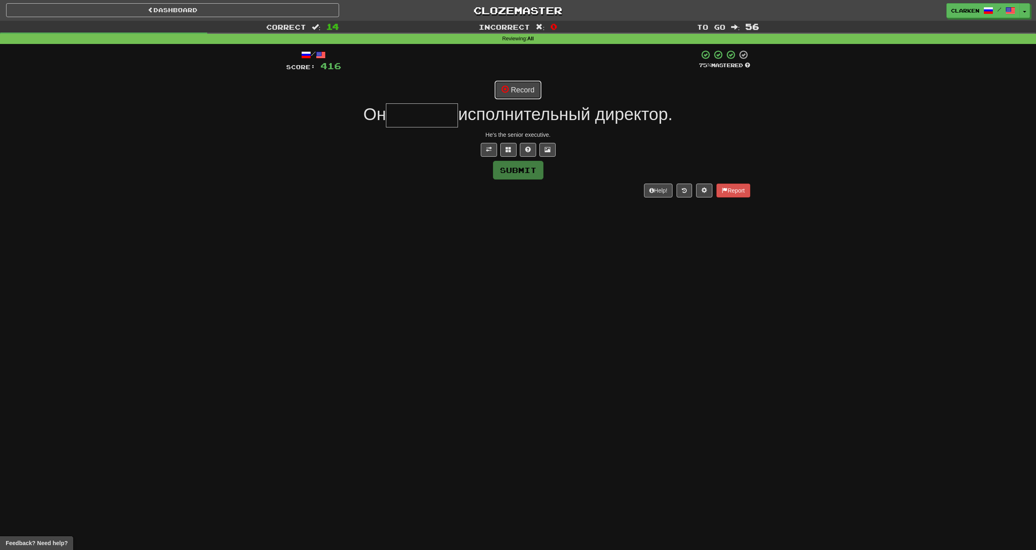
click at [514, 82] on button "Record" at bounding box center [518, 90] width 47 height 19
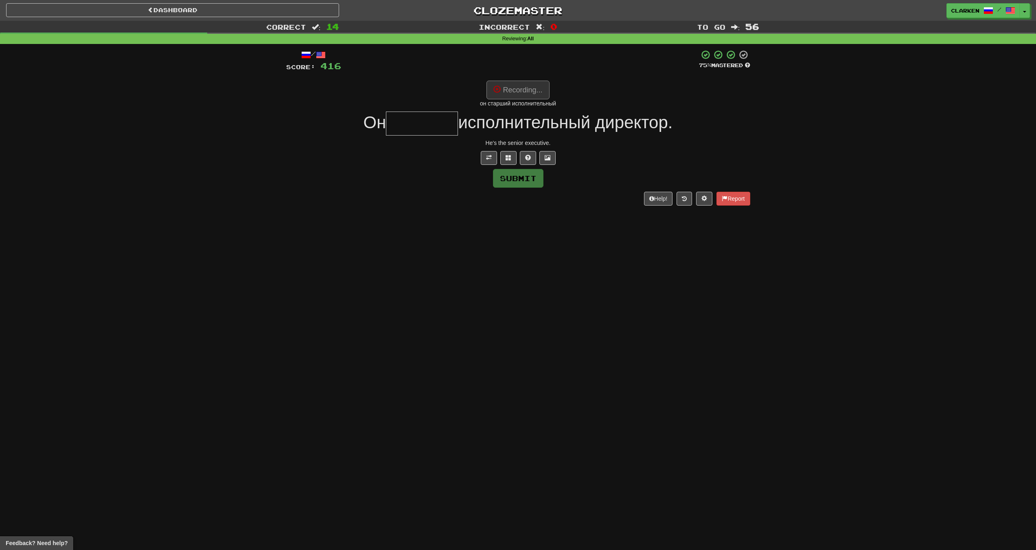
type input "*******"
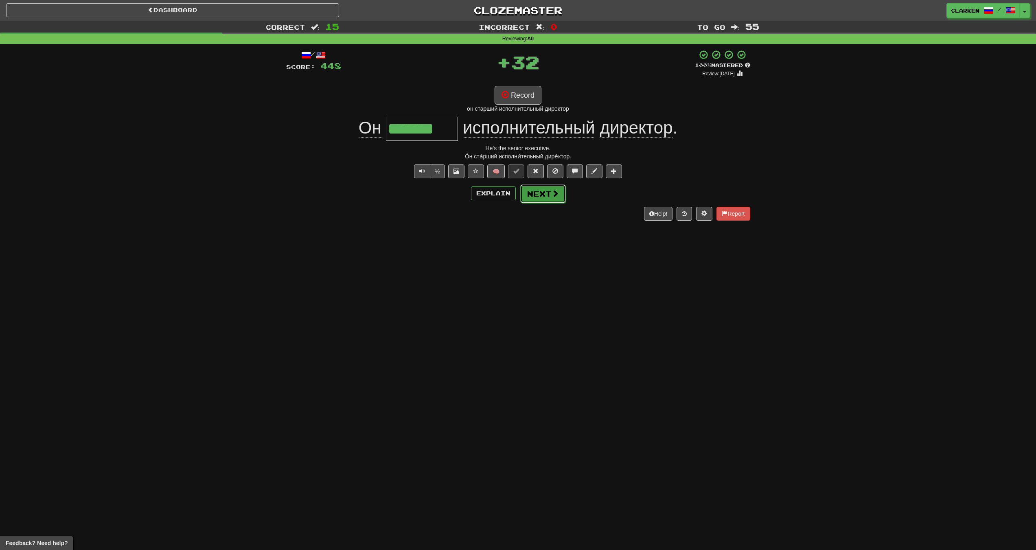
click at [547, 199] on button "Next" at bounding box center [543, 193] width 46 height 19
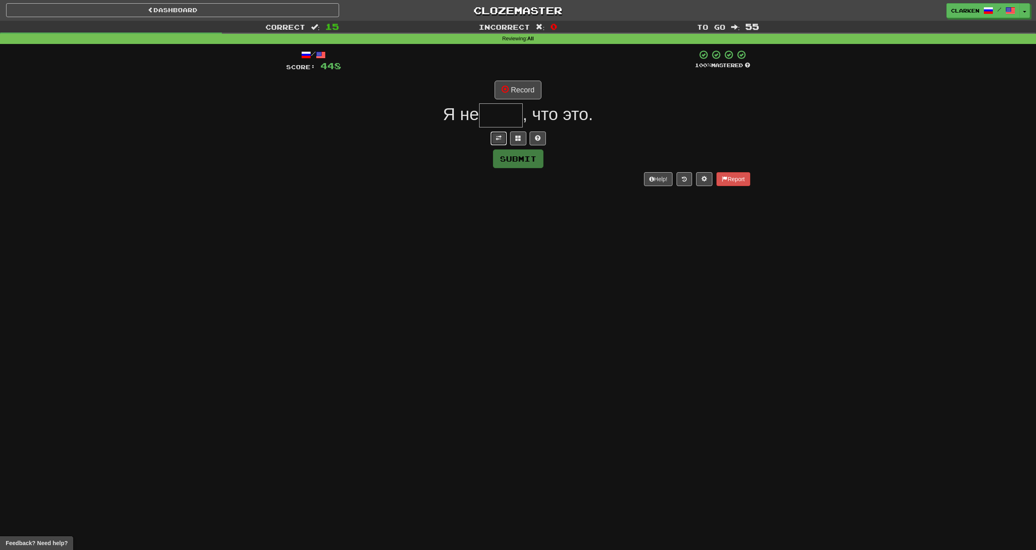
click at [497, 142] on button at bounding box center [499, 138] width 16 height 14
click at [529, 82] on button "Record" at bounding box center [518, 90] width 47 height 19
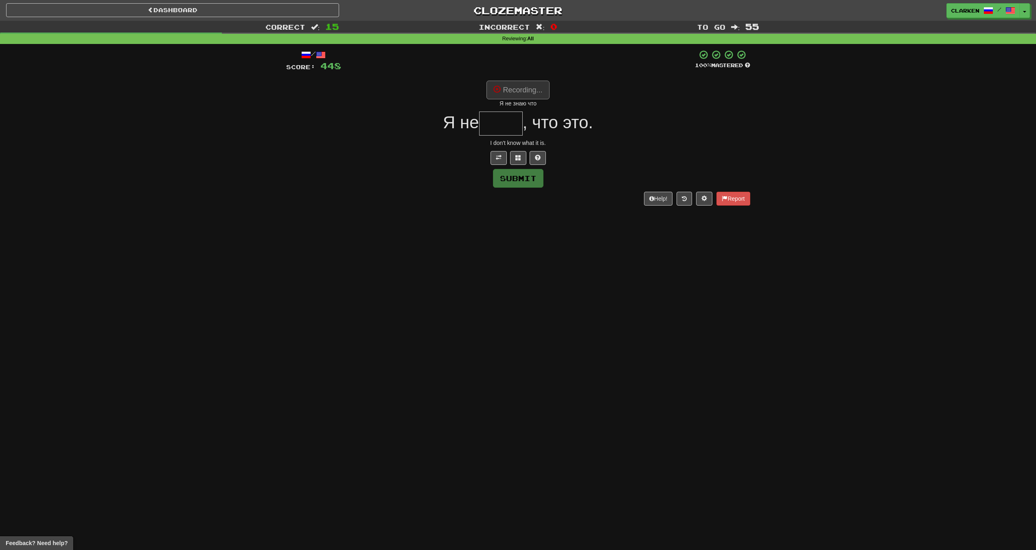
type input "****"
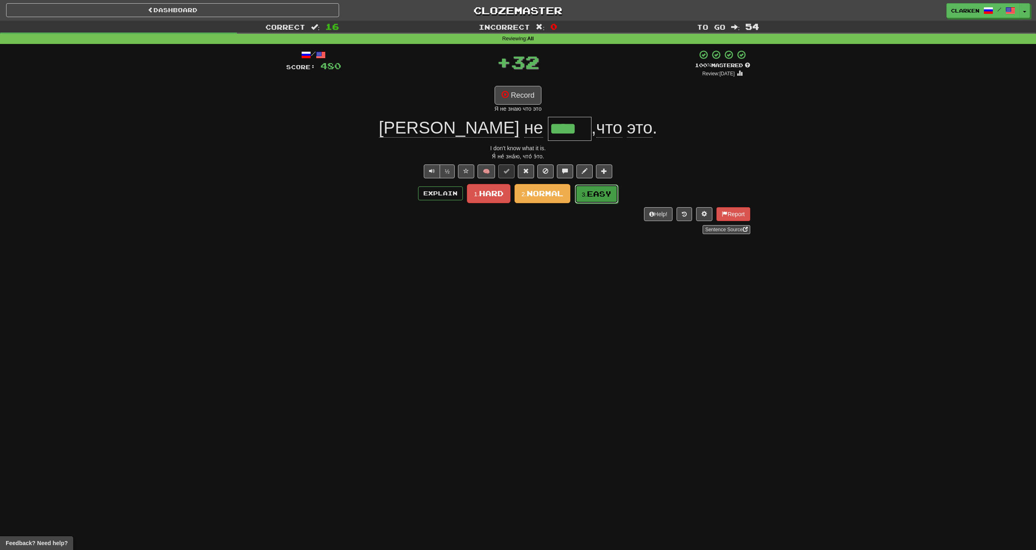
click at [594, 188] on button "3. Easy" at bounding box center [597, 193] width 44 height 19
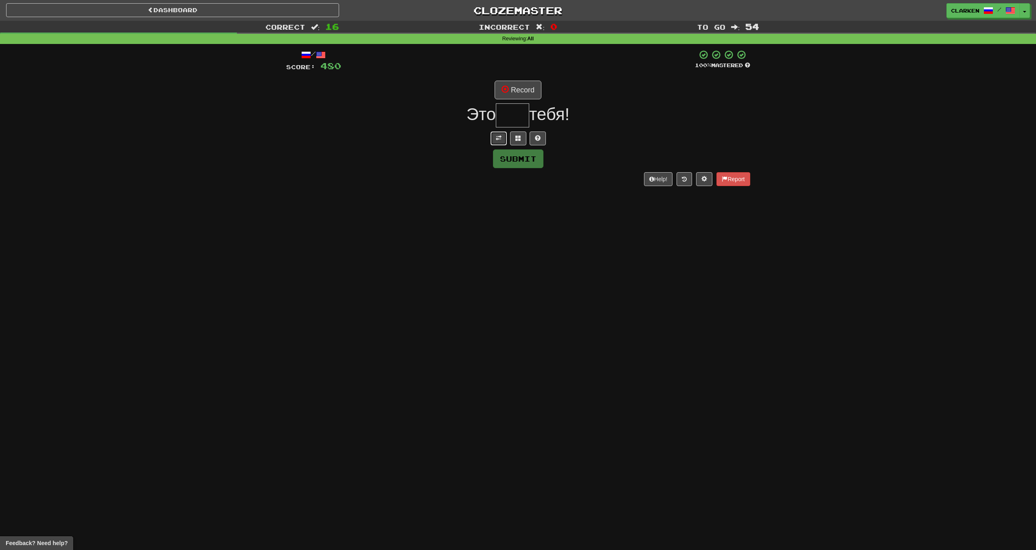
click at [495, 139] on button at bounding box center [499, 138] width 16 height 14
click at [519, 93] on button "Record" at bounding box center [518, 90] width 47 height 19
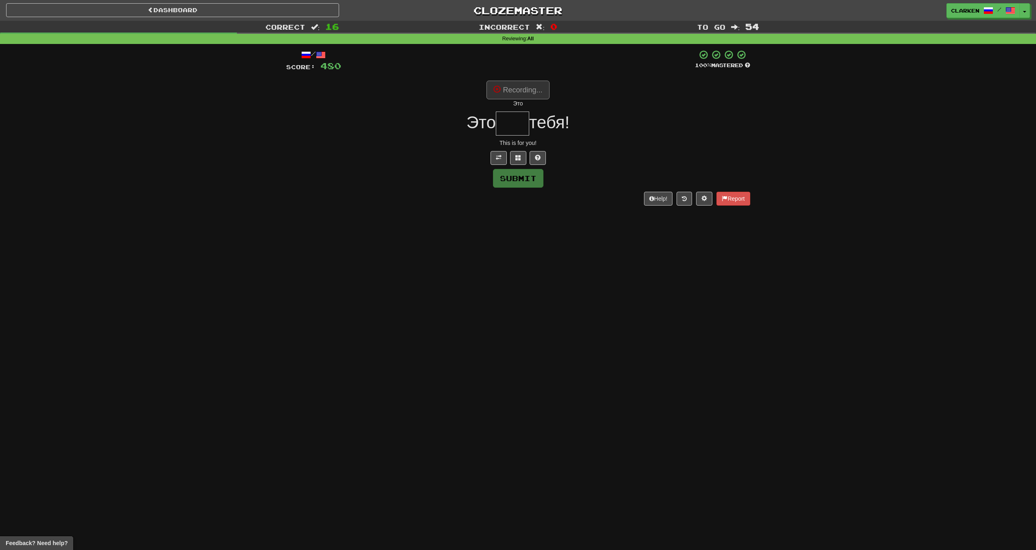
type input "***"
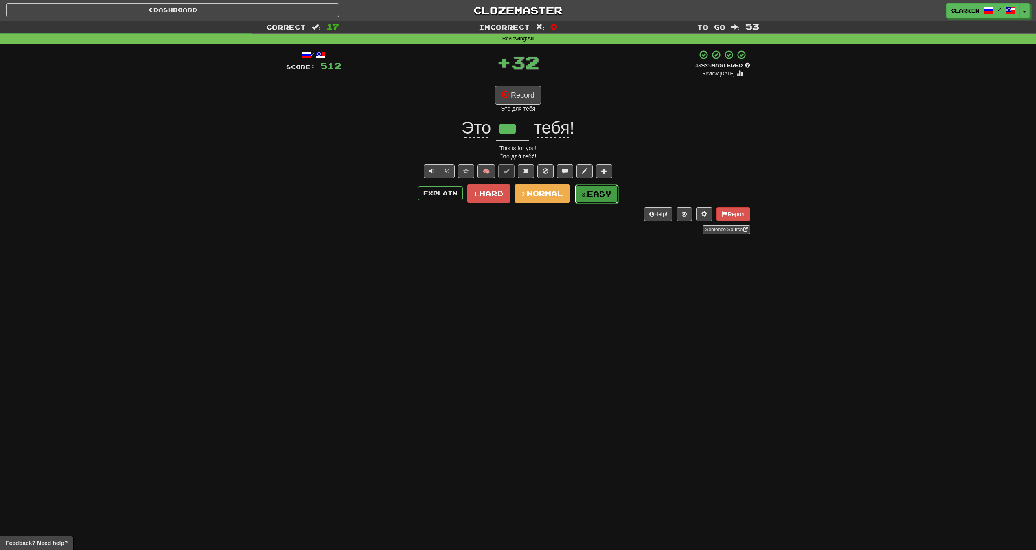
click at [586, 191] on small "3." at bounding box center [584, 194] width 5 height 7
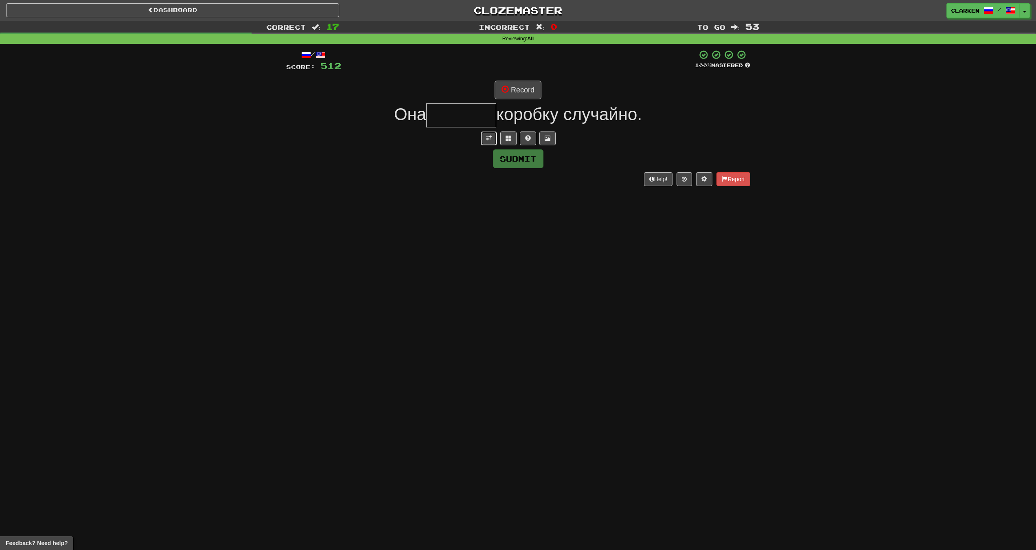
click at [483, 138] on button at bounding box center [489, 138] width 16 height 14
click at [521, 92] on button "Record" at bounding box center [518, 90] width 47 height 19
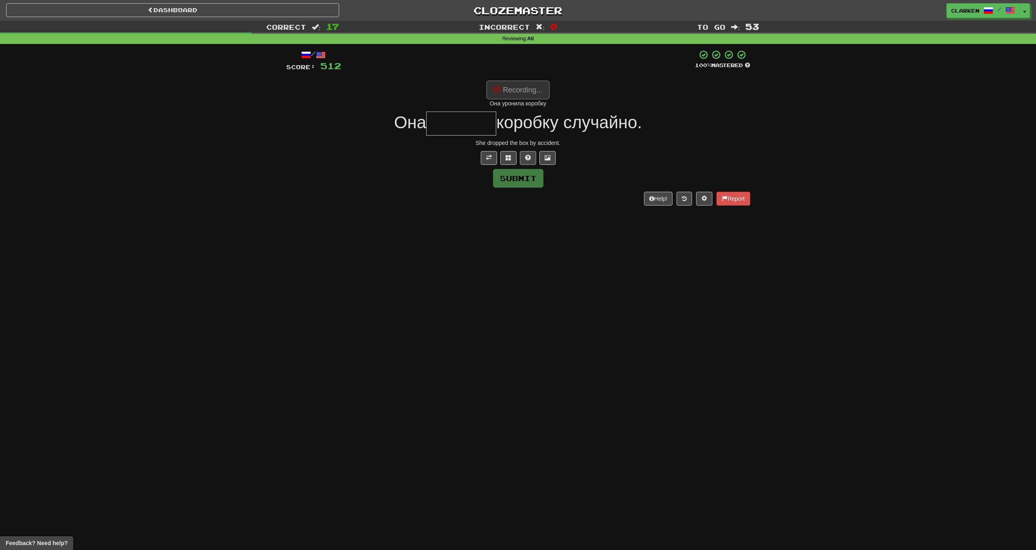
type input "*******"
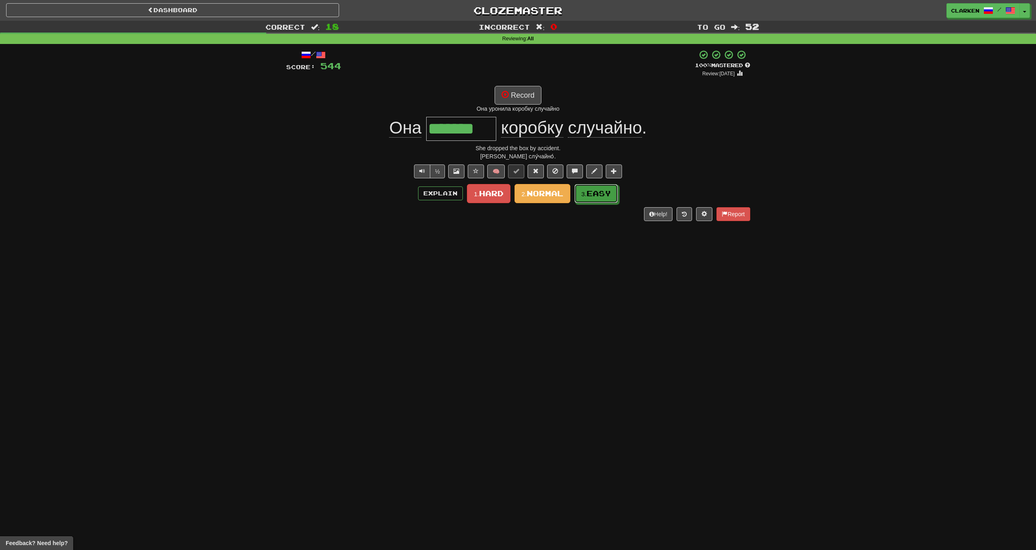
click at [580, 198] on button "3. Easy" at bounding box center [596, 193] width 44 height 19
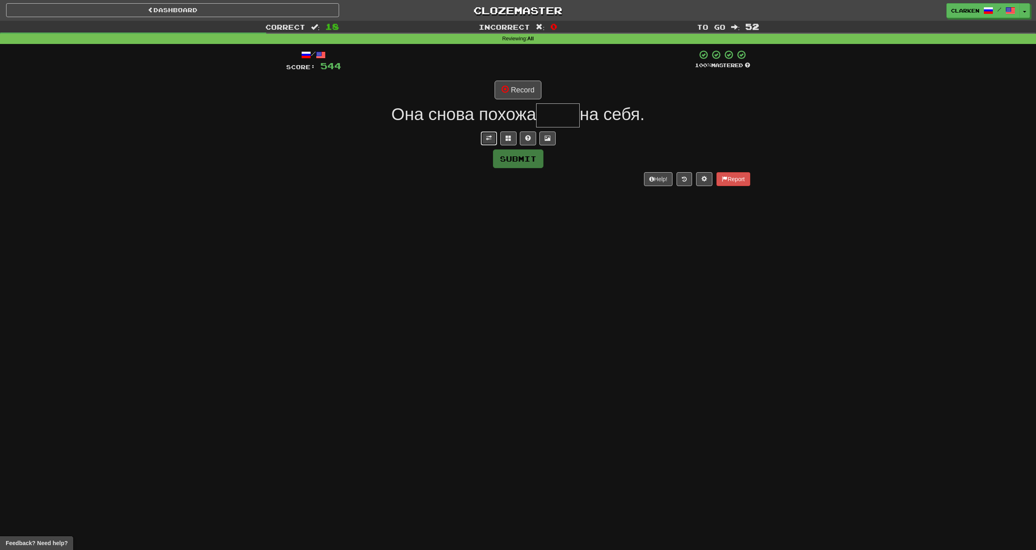
click at [490, 142] on button at bounding box center [489, 138] width 16 height 14
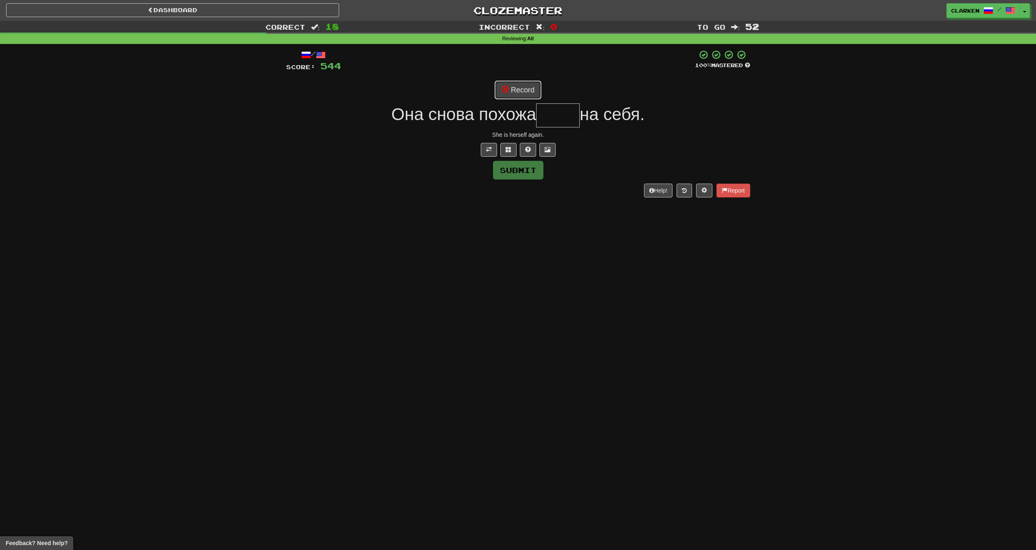
click at [515, 91] on button "Record" at bounding box center [518, 90] width 47 height 19
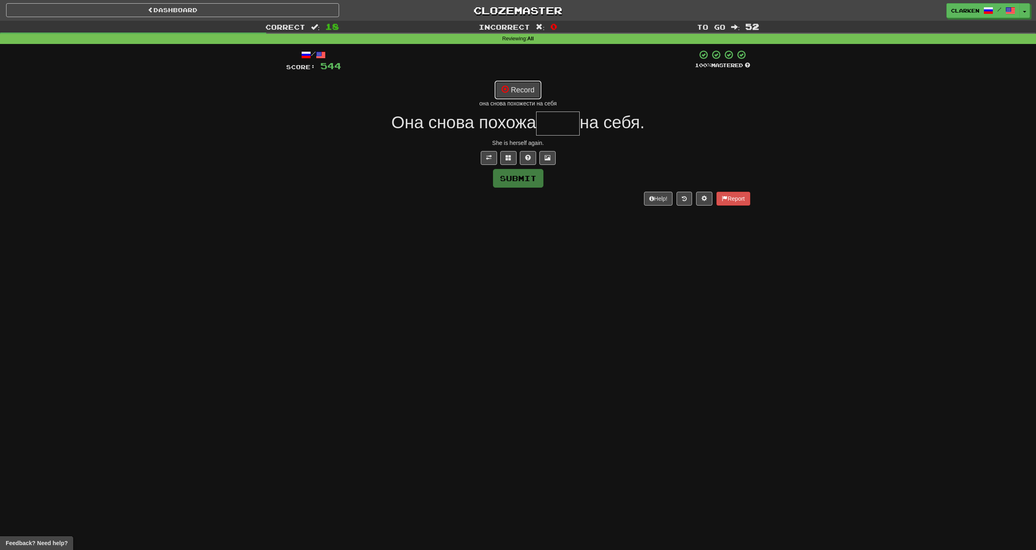
click at [515, 86] on button "Record" at bounding box center [518, 90] width 47 height 19
click at [507, 158] on span at bounding box center [509, 158] width 6 height 6
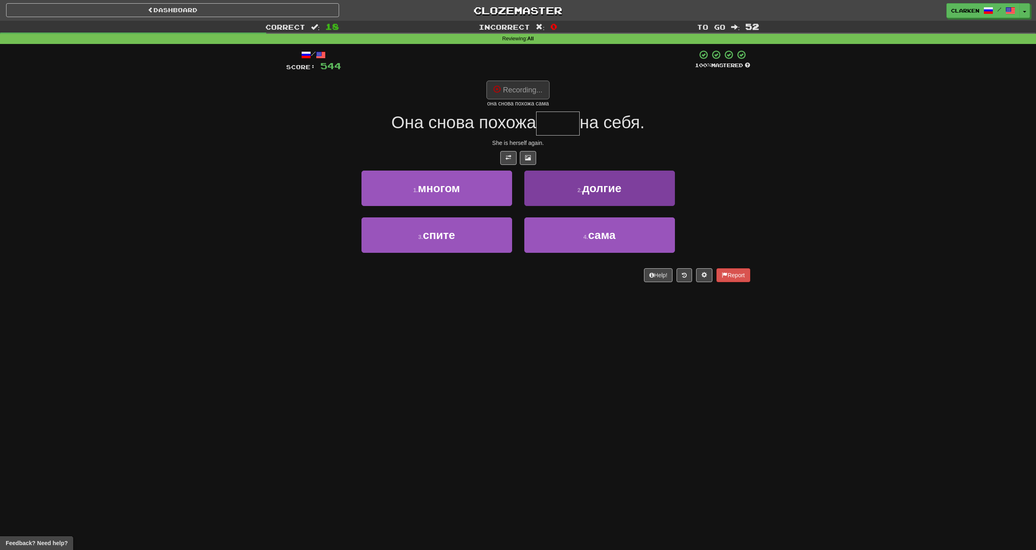
type input "****"
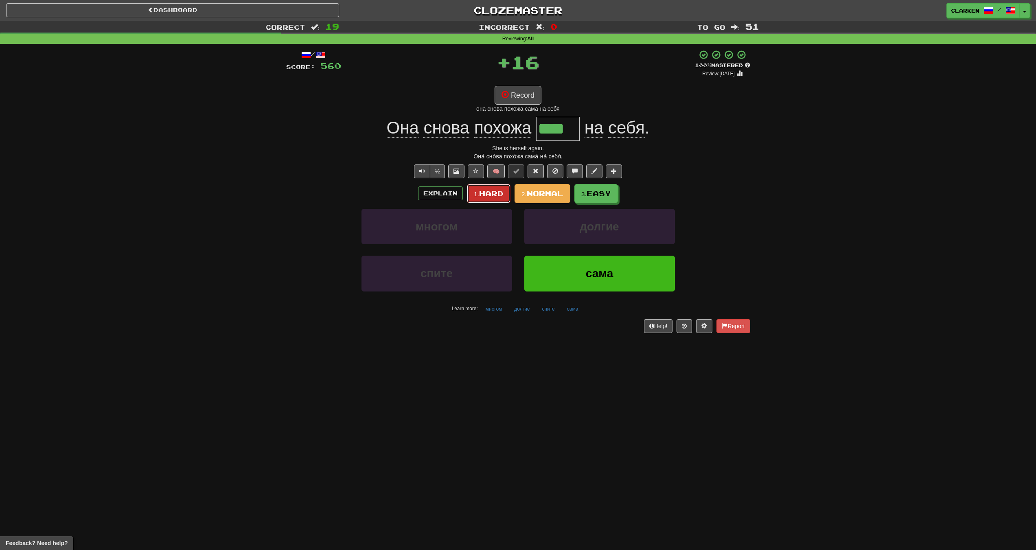
click at [504, 193] on button "1. Hard" at bounding box center [489, 193] width 44 height 19
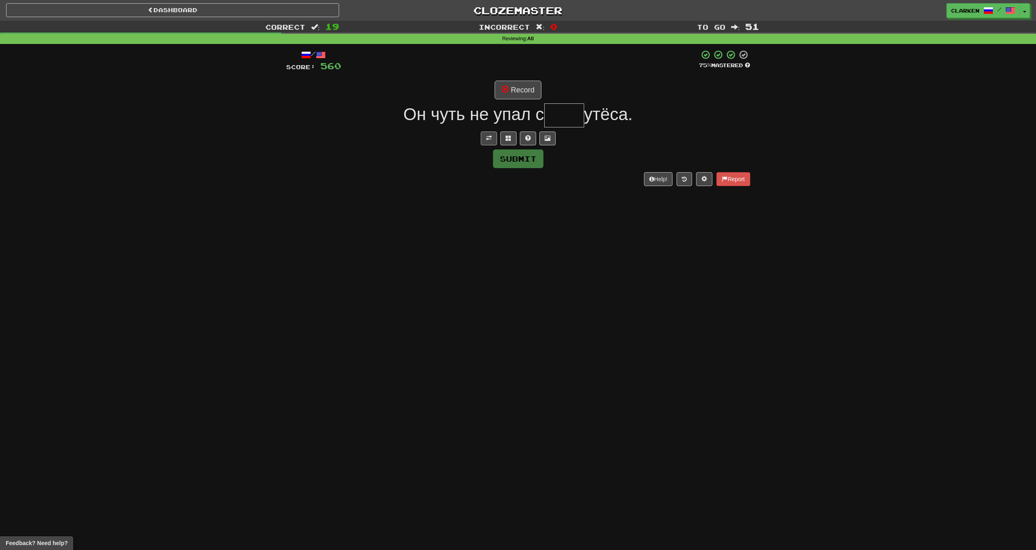
drag, startPoint x: 477, startPoint y: 140, endPoint x: 483, endPoint y: 140, distance: 6.5
click at [479, 140] on div at bounding box center [518, 138] width 464 height 14
click at [487, 141] on span at bounding box center [489, 138] width 6 height 6
click at [510, 77] on div "/ Score: 560 75 % Mastered Record Он чуть не упал с утёса. He almost fell off t…" at bounding box center [518, 123] width 464 height 147
click at [512, 86] on button "Record" at bounding box center [518, 90] width 47 height 19
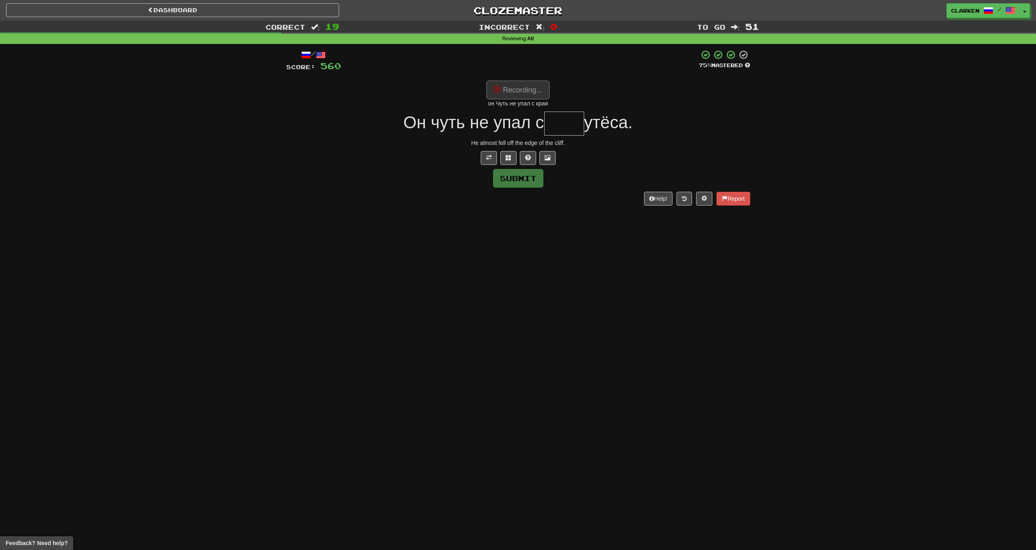
type input "****"
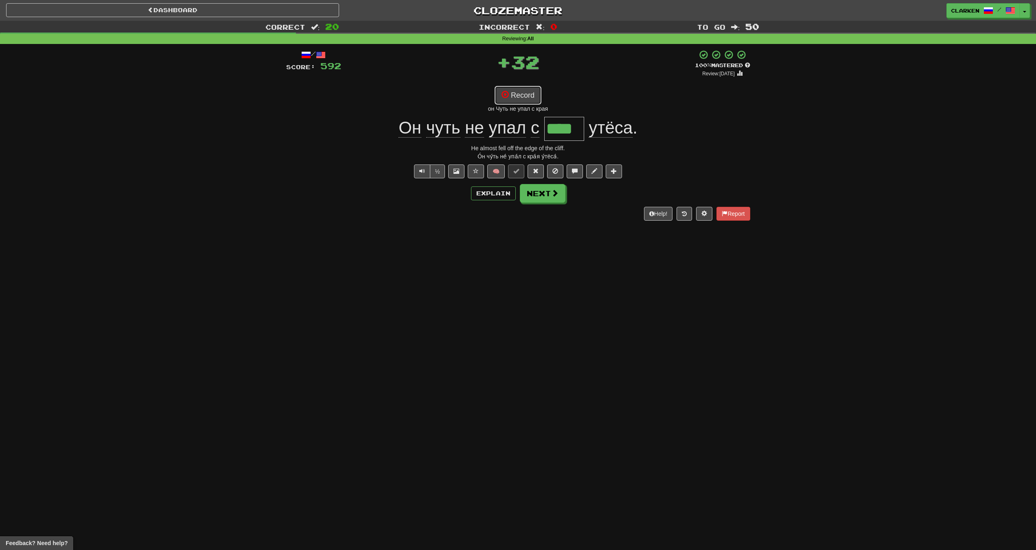
click at [527, 88] on button "Record" at bounding box center [518, 95] width 47 height 19
click at [527, 90] on button "Record" at bounding box center [518, 95] width 47 height 19
click at [536, 99] on button "Record" at bounding box center [518, 95] width 47 height 19
click at [607, 128] on span "утёса" at bounding box center [611, 128] width 44 height 20
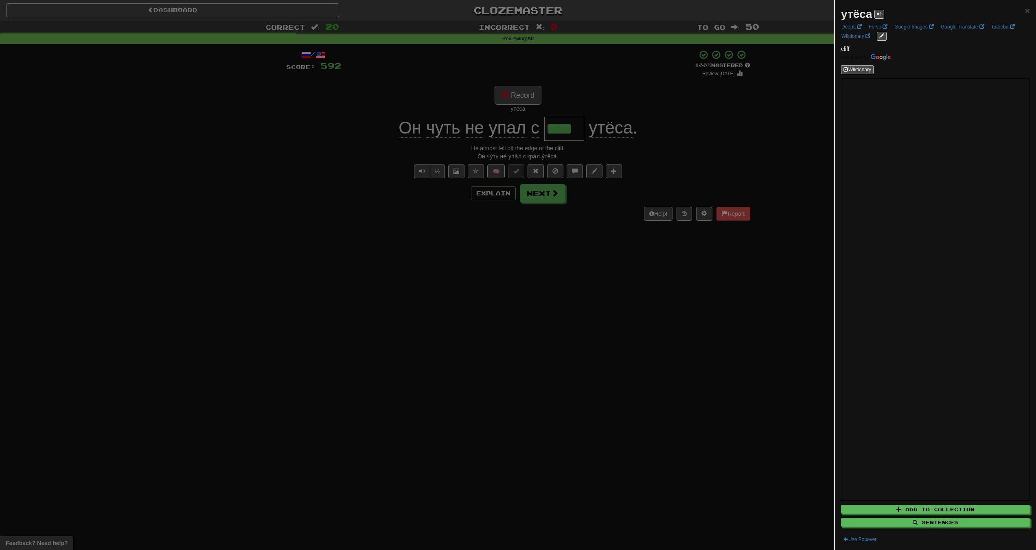
click at [876, 9] on div "утёса" at bounding box center [862, 14] width 43 height 16
click at [878, 11] on span at bounding box center [879, 13] width 5 height 5
click at [879, 11] on span at bounding box center [879, 13] width 5 height 5
drag, startPoint x: 704, startPoint y: 113, endPoint x: 563, endPoint y: 90, distance: 142.4
click at [702, 114] on div at bounding box center [518, 275] width 1036 height 550
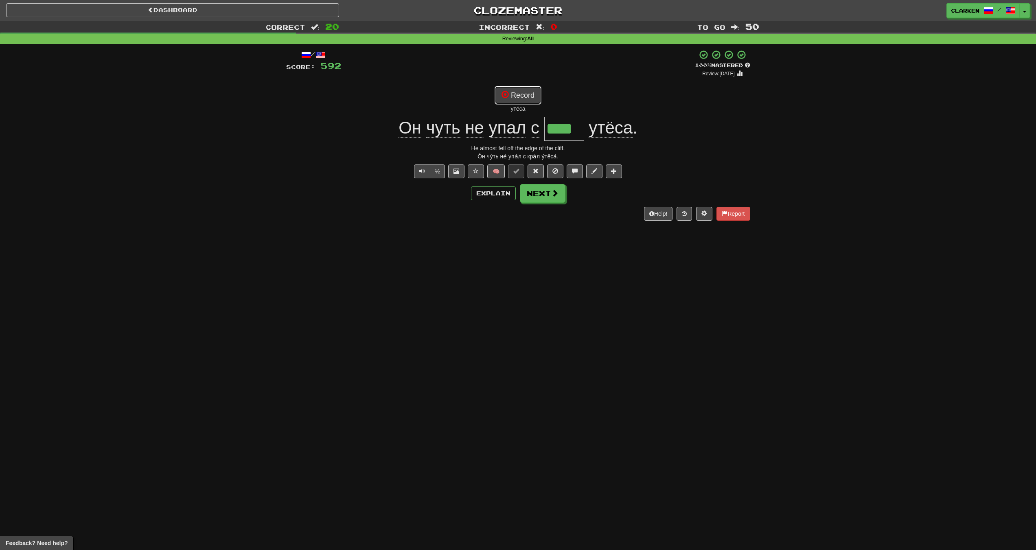
click at [538, 89] on button "Record" at bounding box center [518, 95] width 47 height 19
click at [524, 92] on button "Record" at bounding box center [518, 95] width 47 height 19
click at [519, 90] on button "Record" at bounding box center [518, 95] width 47 height 19
click at [524, 92] on button "Record" at bounding box center [518, 95] width 47 height 19
click at [541, 191] on button "Next" at bounding box center [543, 193] width 46 height 19
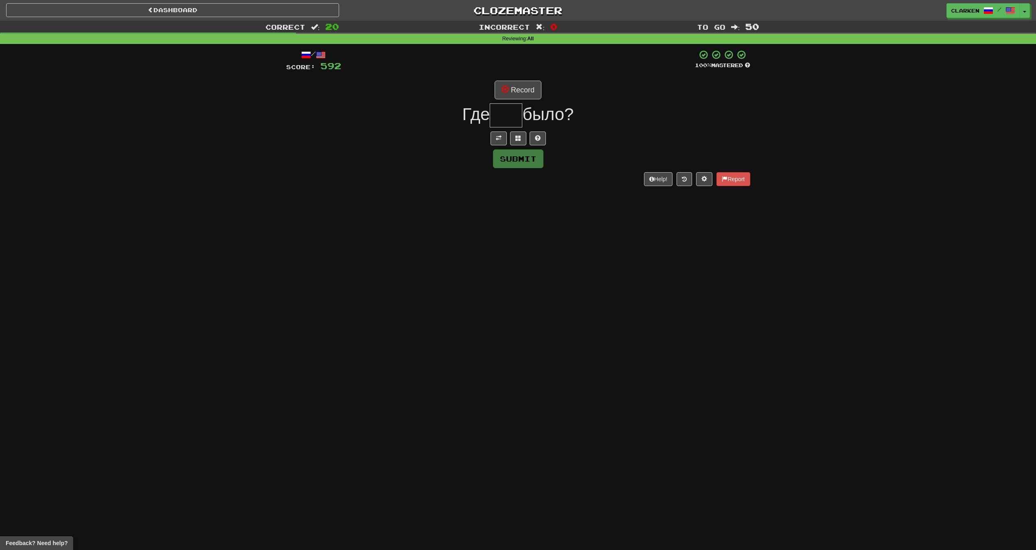
click at [499, 149] on div "Submit" at bounding box center [518, 158] width 464 height 19
click at [498, 140] on span at bounding box center [499, 138] width 6 height 6
click at [527, 83] on button "Record" at bounding box center [518, 90] width 47 height 19
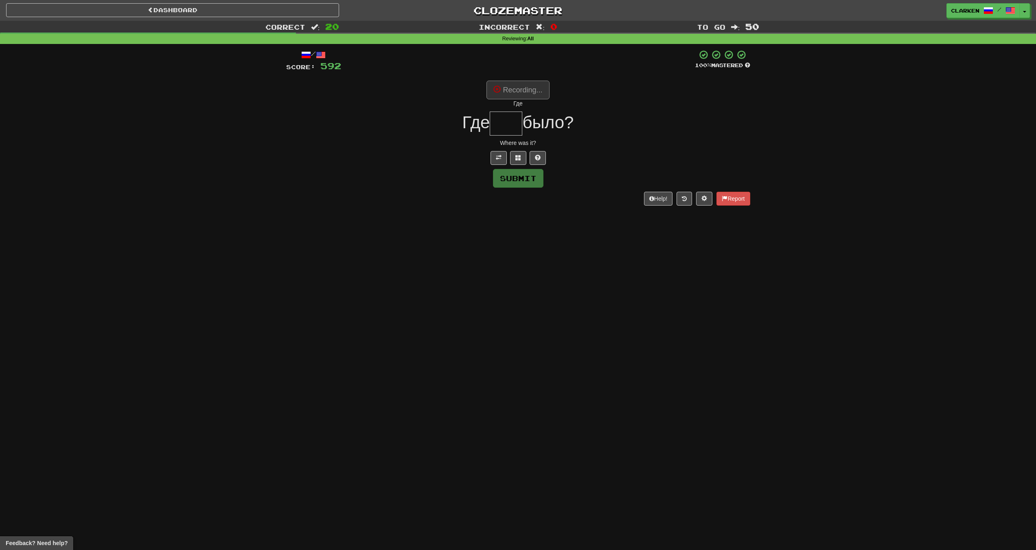
type input "***"
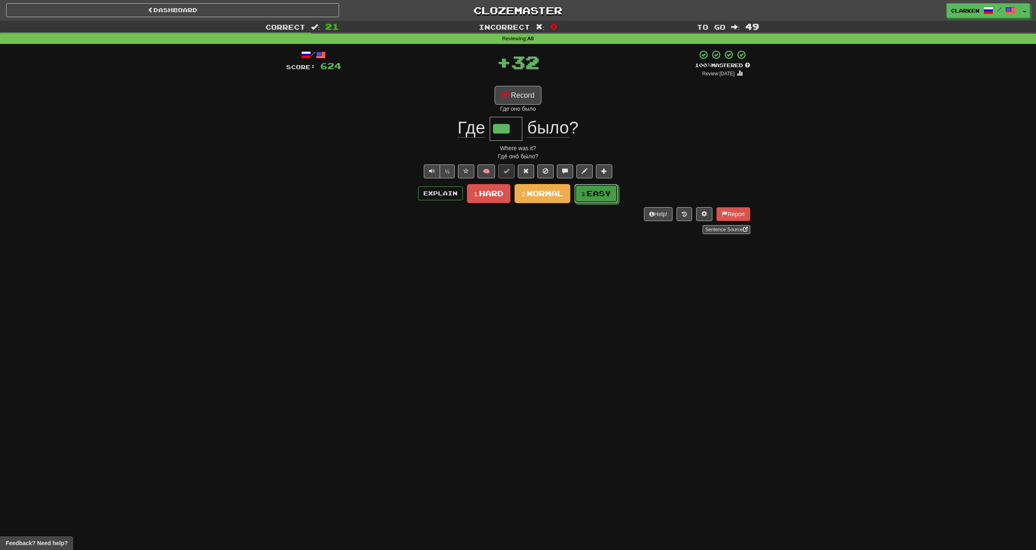
click at [591, 195] on span "Easy" at bounding box center [599, 193] width 24 height 9
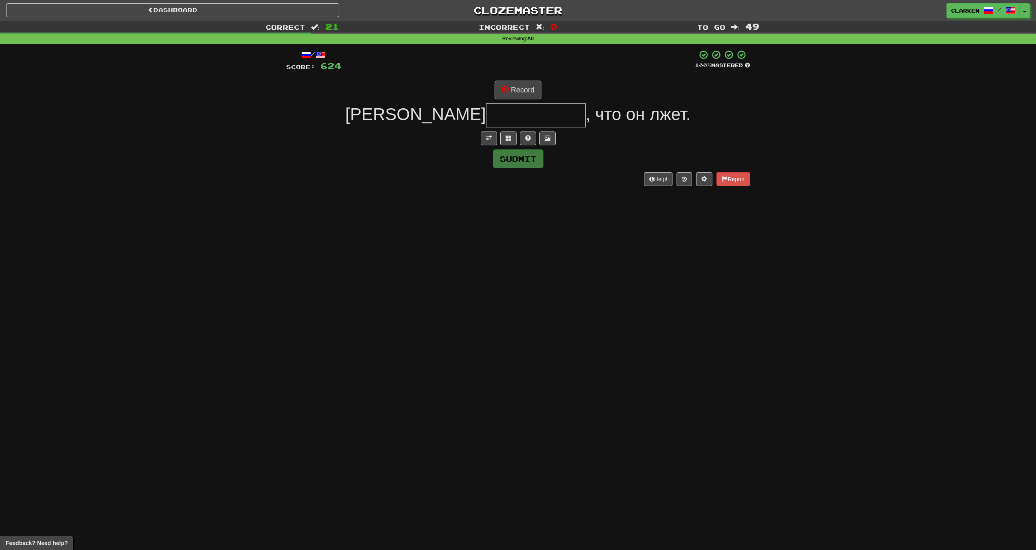
click at [479, 143] on div at bounding box center [518, 138] width 464 height 14
click at [492, 140] on button at bounding box center [489, 138] width 16 height 14
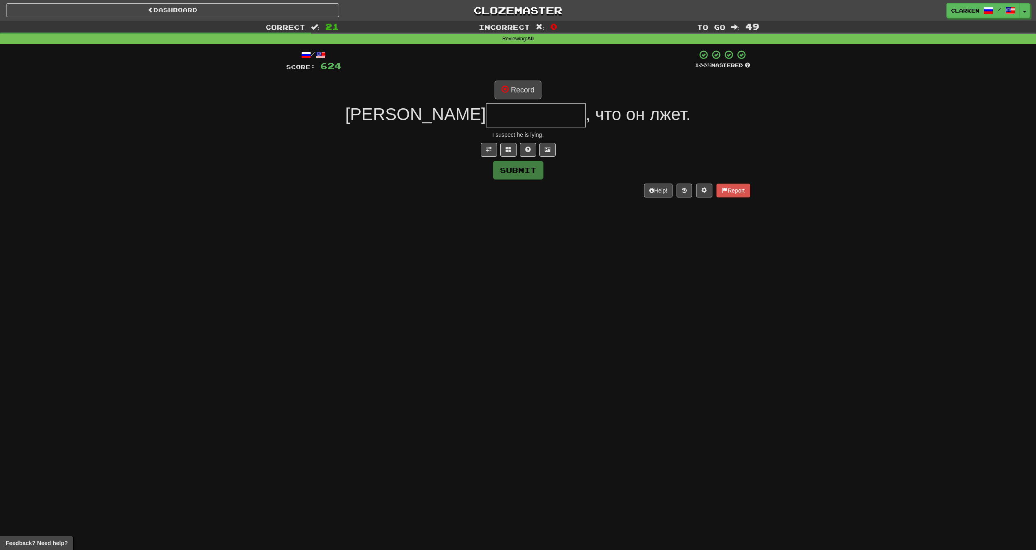
click at [515, 78] on div "/ Score: 624 100 % Mastered Record Я , что он лжет. I suspect he is lying. Subm…" at bounding box center [518, 123] width 464 height 147
click at [518, 98] on button "Record" at bounding box center [518, 90] width 47 height 19
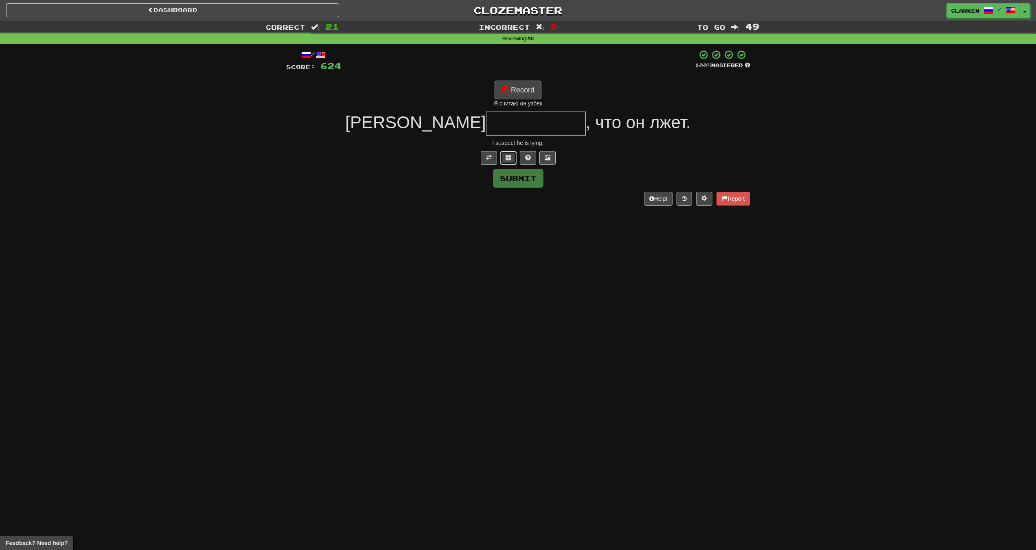
click at [511, 153] on button at bounding box center [508, 158] width 16 height 14
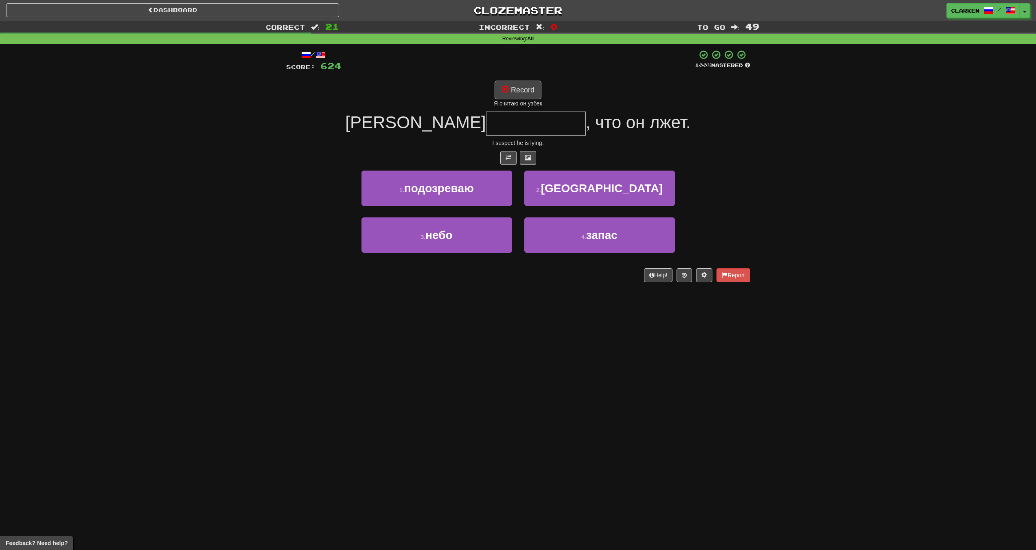
click at [529, 105] on div "Я считаю он узбек" at bounding box center [518, 103] width 464 height 8
click at [527, 86] on button "Record" at bounding box center [518, 90] width 47 height 19
type input "**********"
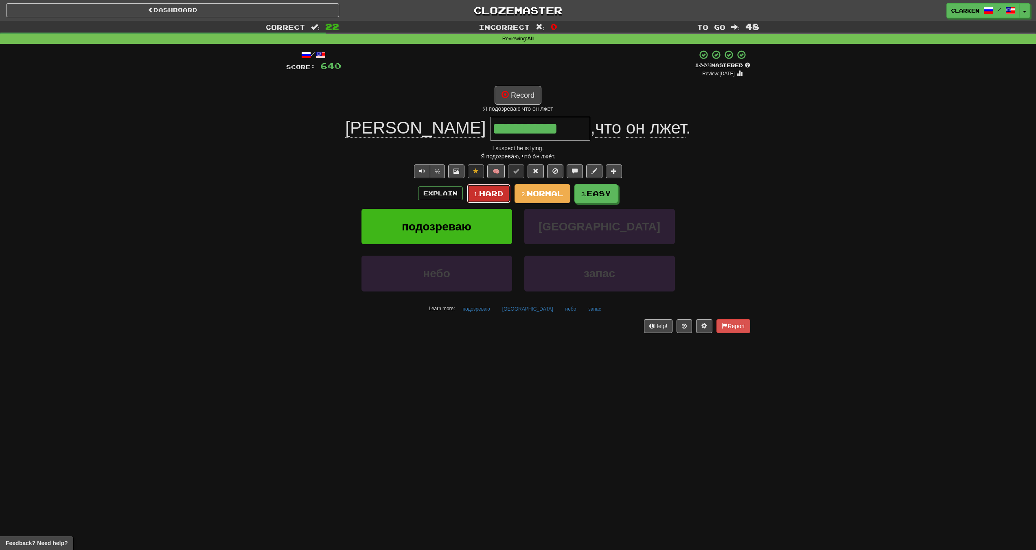
click at [491, 186] on button "1. Hard" at bounding box center [489, 193] width 44 height 19
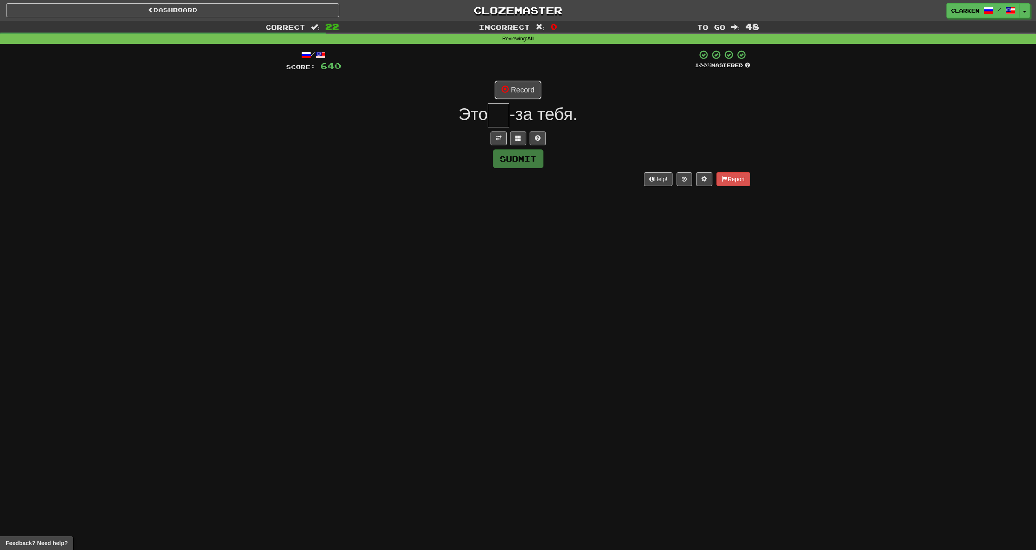
click at [513, 99] on button "Record" at bounding box center [518, 90] width 47 height 19
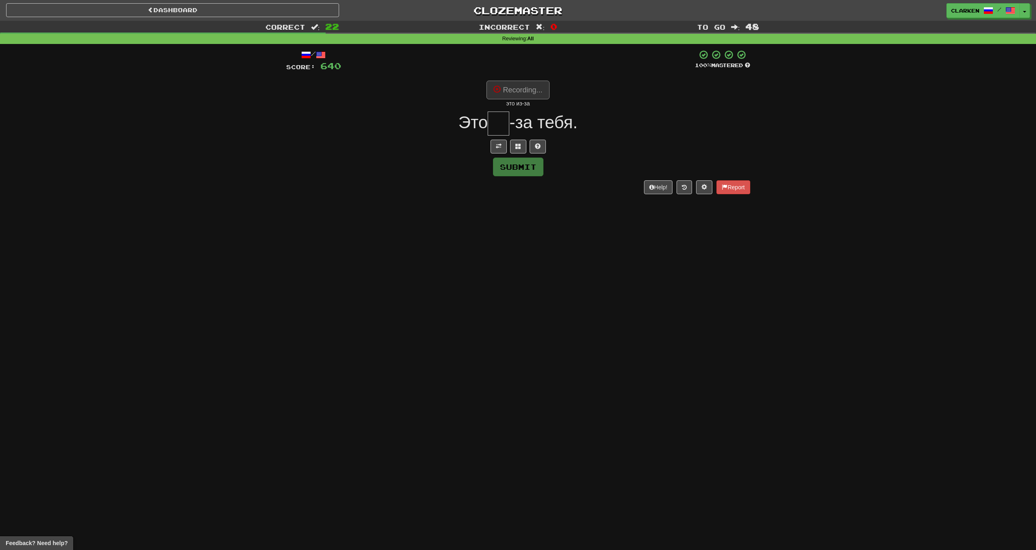
type input "**"
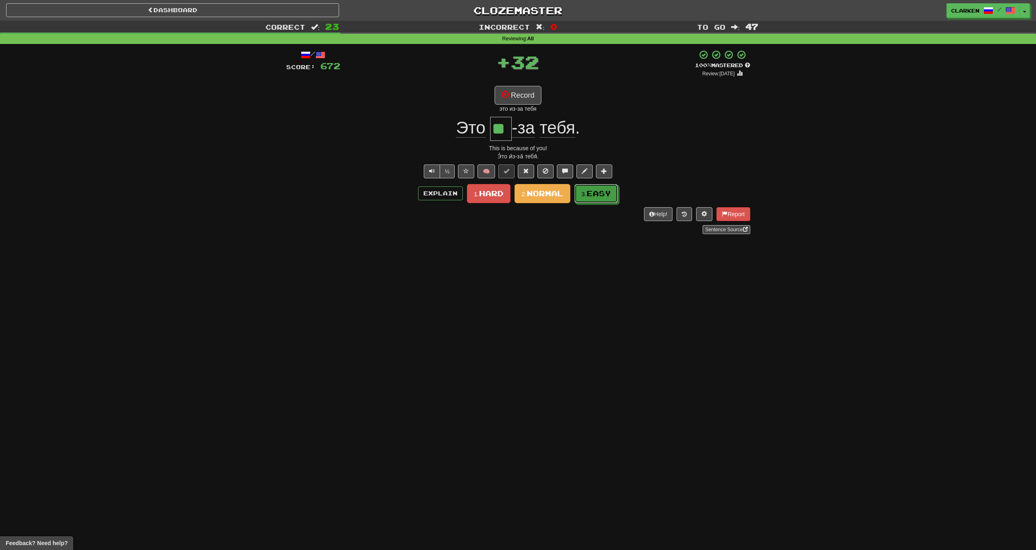
click at [590, 190] on span "Easy" at bounding box center [599, 193] width 24 height 9
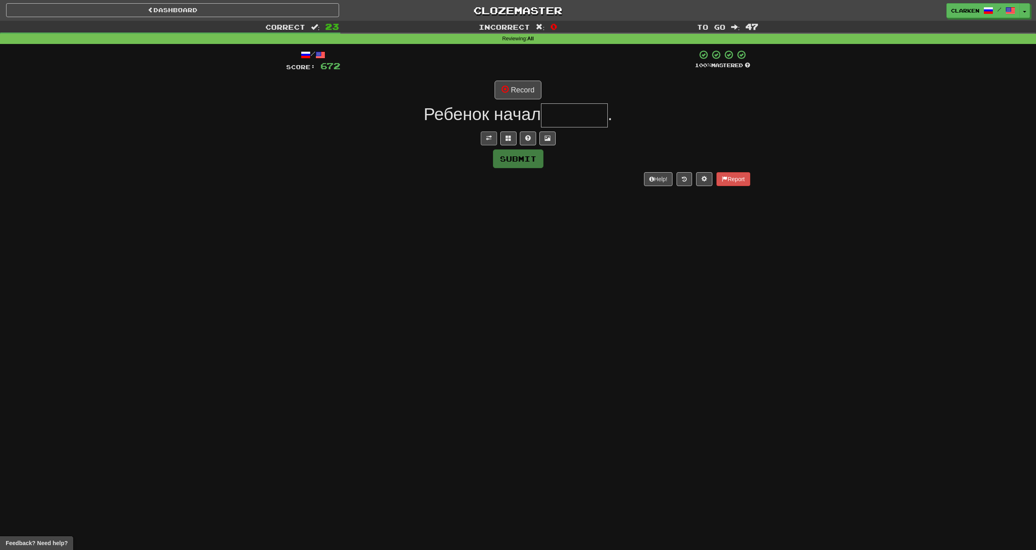
click at [482, 131] on div "/ Score: 672 100 % Mastered Record Ребенок начал . Submit Help! Report" at bounding box center [518, 118] width 464 height 136
click at [485, 137] on button at bounding box center [489, 138] width 16 height 14
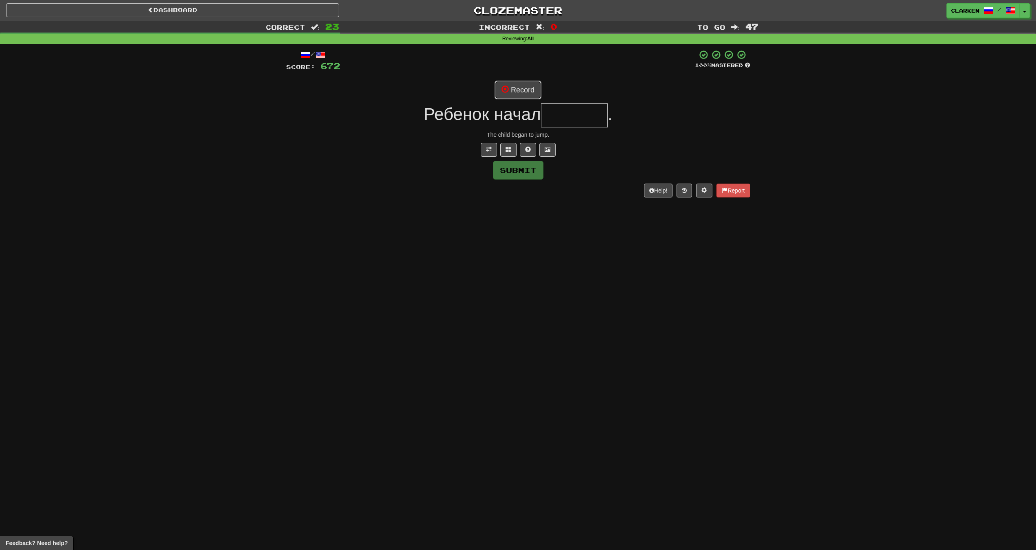
click at [515, 95] on button "Record" at bounding box center [518, 90] width 47 height 19
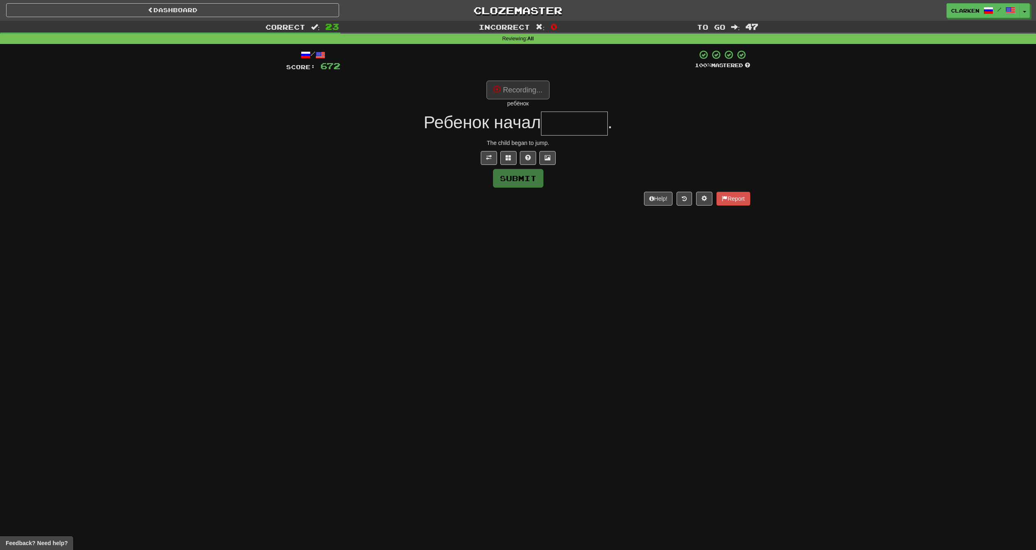
type input "*******"
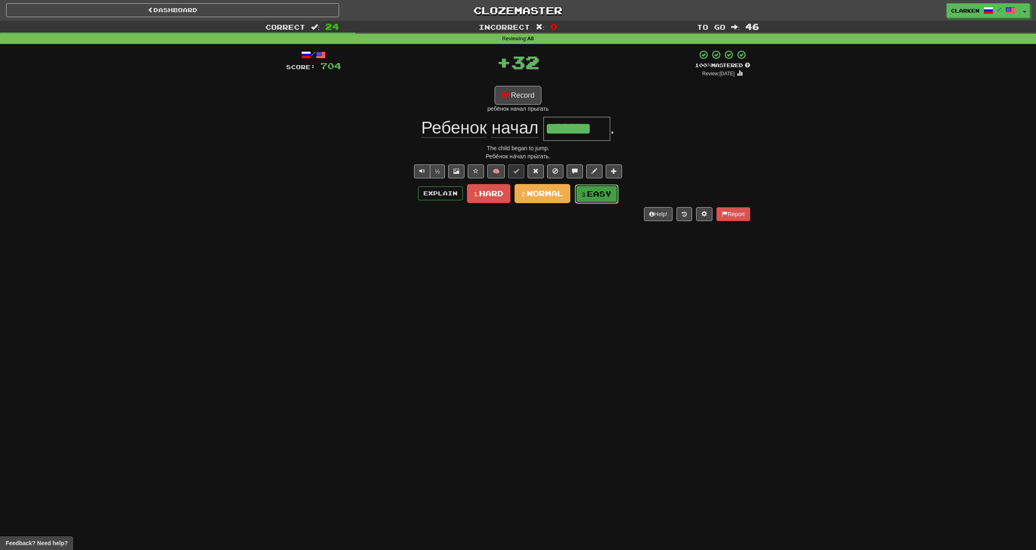
click at [603, 190] on span "Easy" at bounding box center [599, 193] width 24 height 9
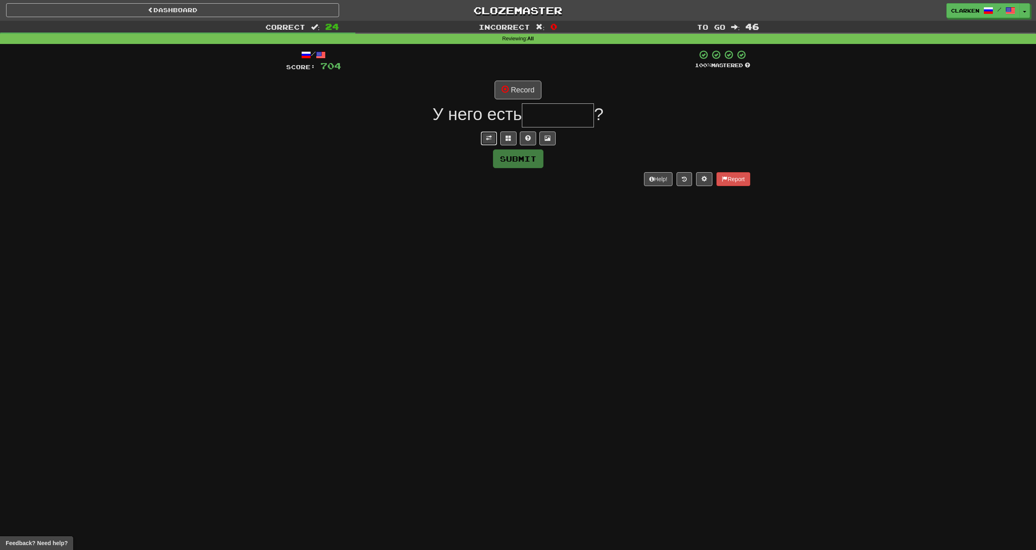
drag, startPoint x: 493, startPoint y: 131, endPoint x: 504, endPoint y: 117, distance: 18.3
click at [493, 131] on button at bounding box center [489, 138] width 16 height 14
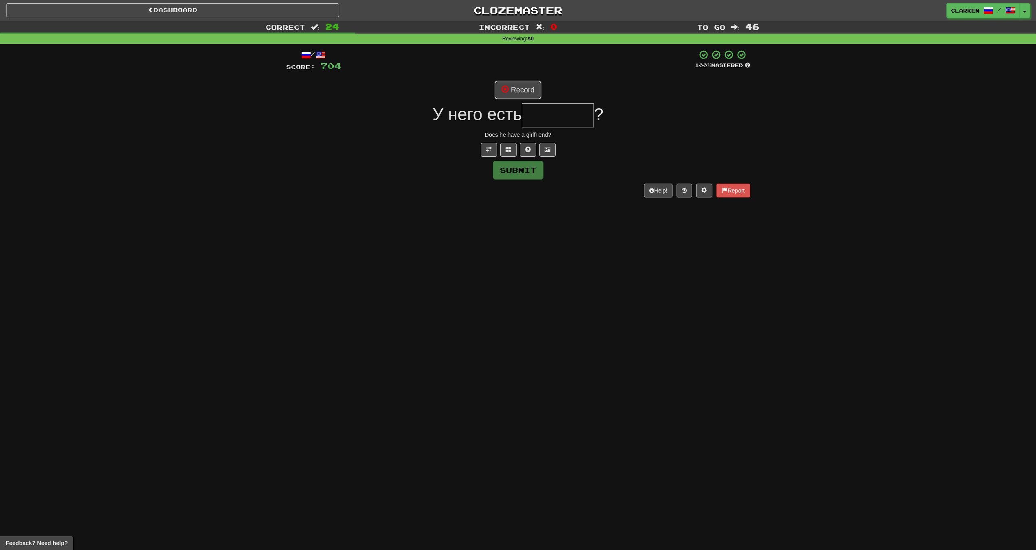
click at [531, 82] on button "Record" at bounding box center [518, 90] width 47 height 19
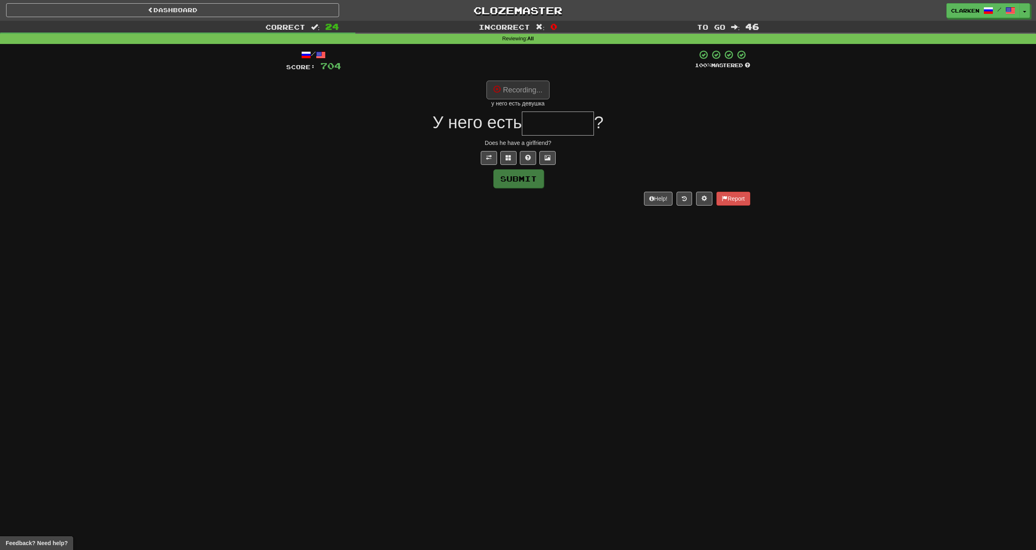
type input "*******"
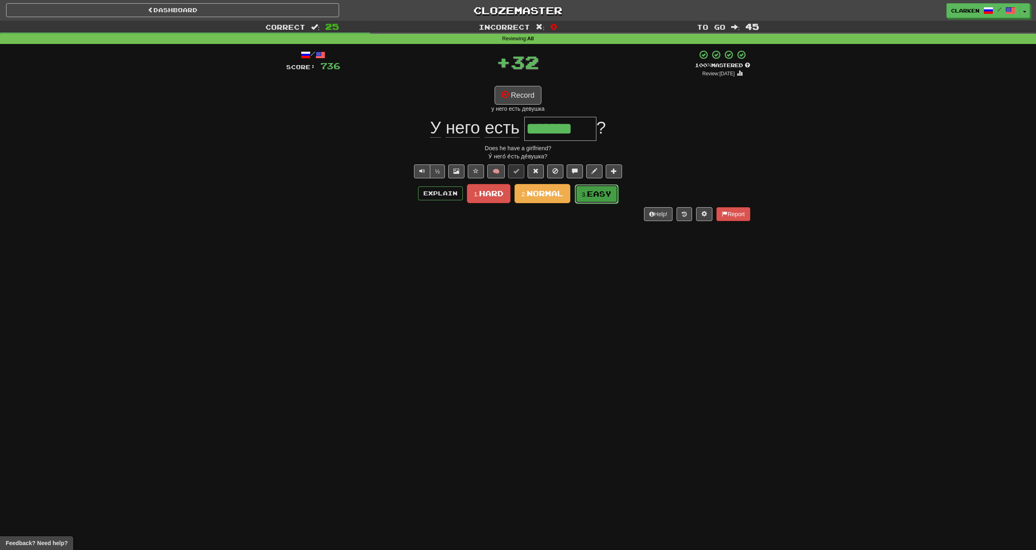
drag, startPoint x: 580, startPoint y: 191, endPoint x: 539, endPoint y: 169, distance: 46.3
click at [580, 191] on button "3. Easy" at bounding box center [597, 193] width 44 height 19
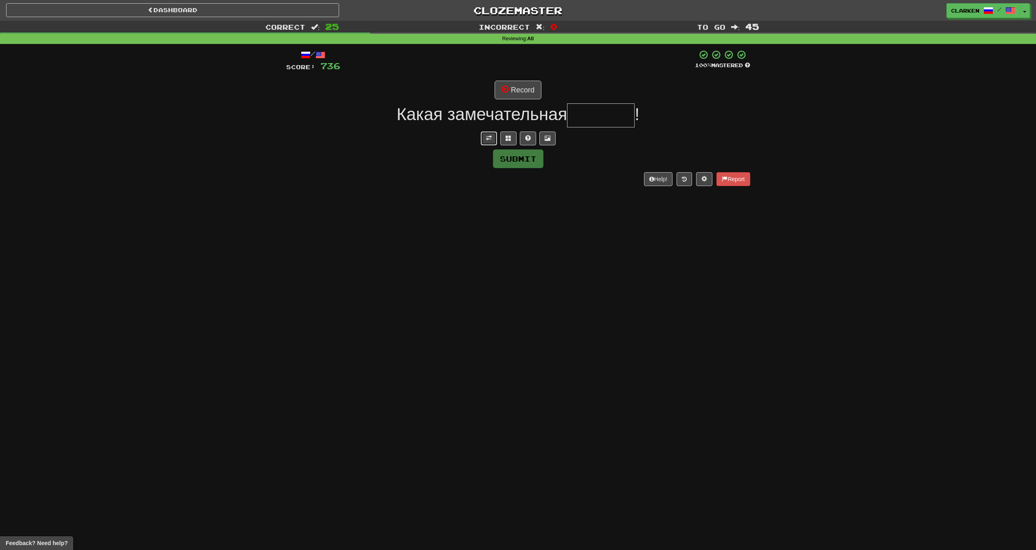
click at [486, 134] on button at bounding box center [489, 138] width 16 height 14
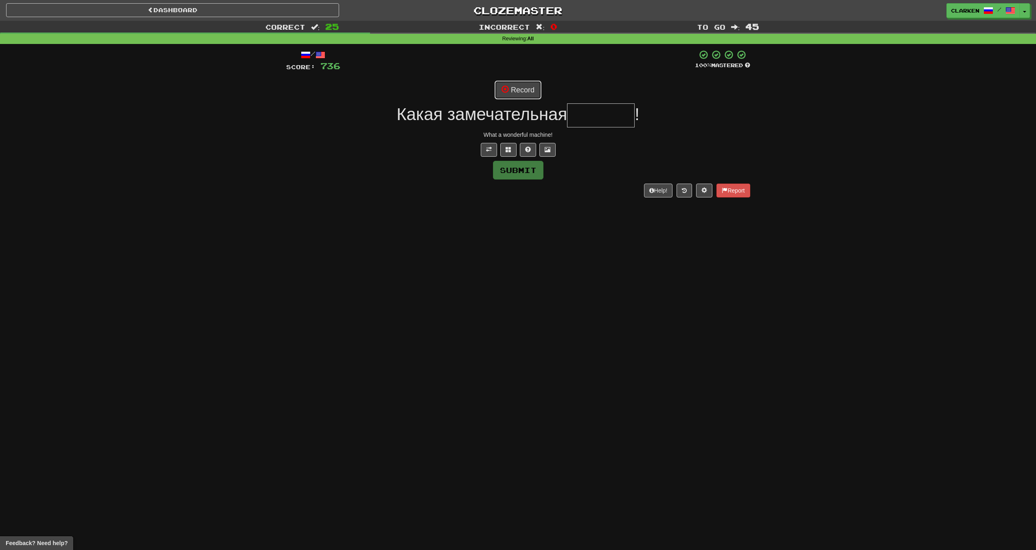
click at [503, 92] on span at bounding box center [505, 88] width 7 height 7
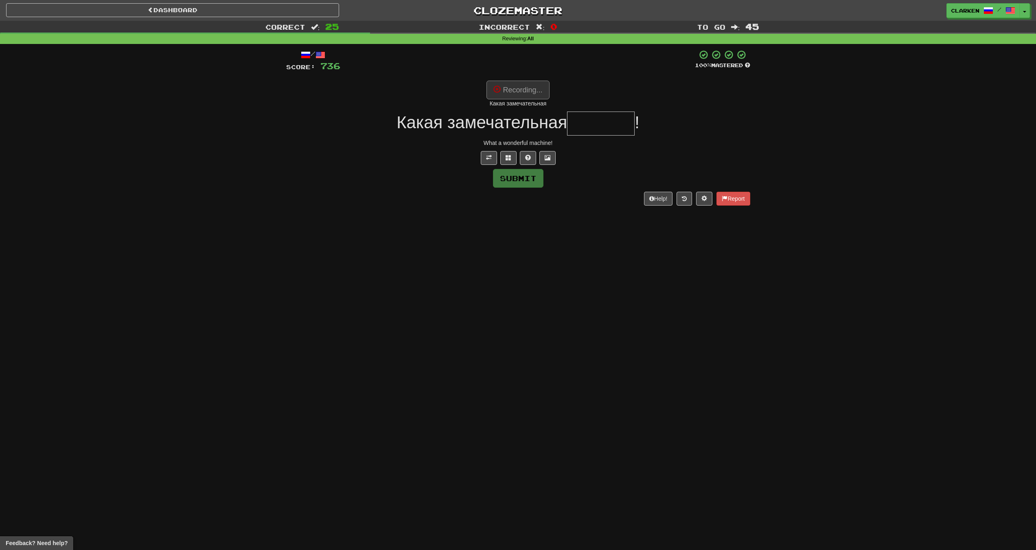
type input "******"
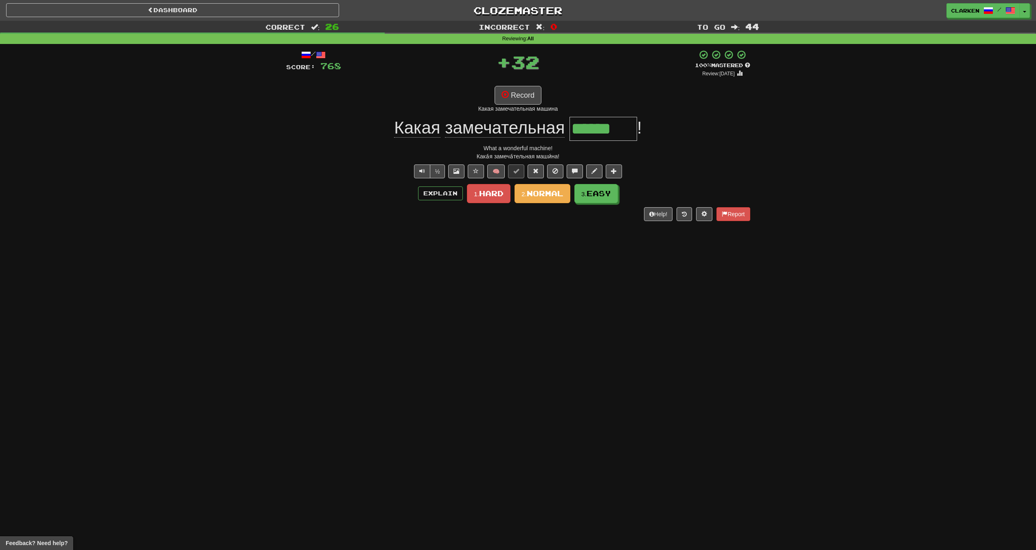
click at [600, 181] on div "/ Score: 768 + 32 100 % Mastered Review: [DATE] Record Какая замечательная маши…" at bounding box center [518, 135] width 464 height 171
drag, startPoint x: 600, startPoint y: 184, endPoint x: 600, endPoint y: 191, distance: 7.3
click at [600, 184] on div "Explain 1. Hard 2. Normal 3. Easy" at bounding box center [518, 193] width 464 height 19
click at [600, 191] on span "Easy" at bounding box center [599, 193] width 24 height 9
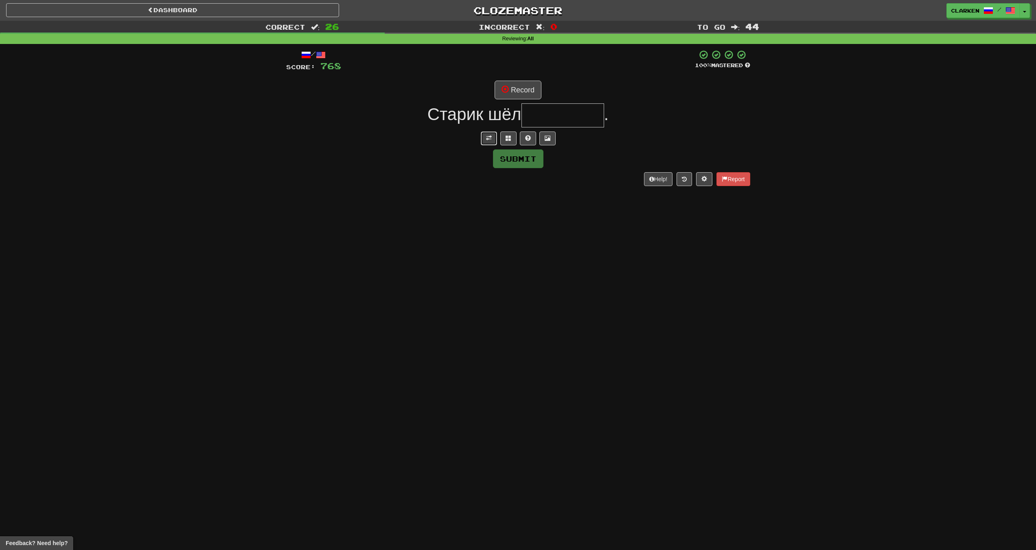
drag, startPoint x: 487, startPoint y: 142, endPoint x: 500, endPoint y: 113, distance: 31.9
click at [487, 142] on button at bounding box center [489, 138] width 16 height 14
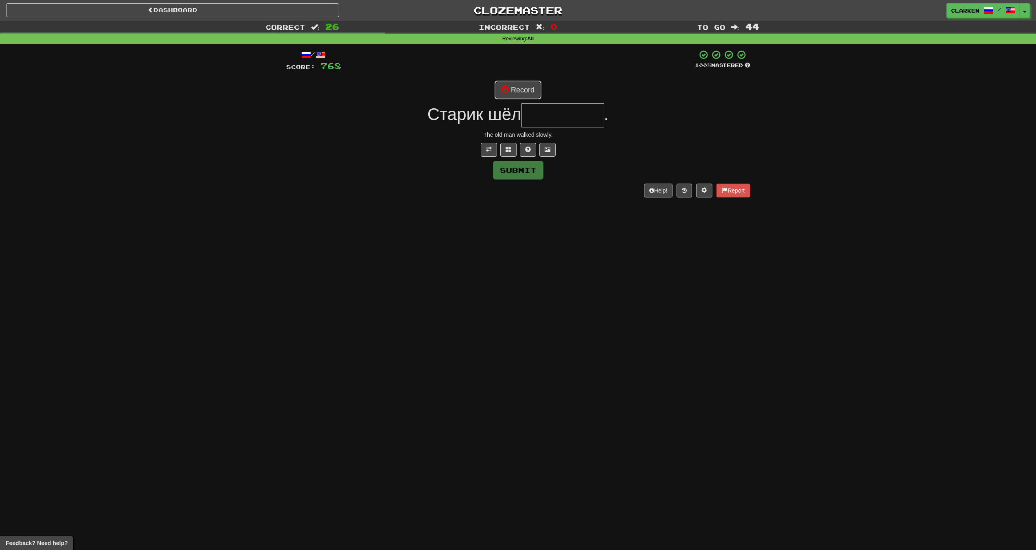
click at [515, 96] on button "Record" at bounding box center [518, 90] width 47 height 19
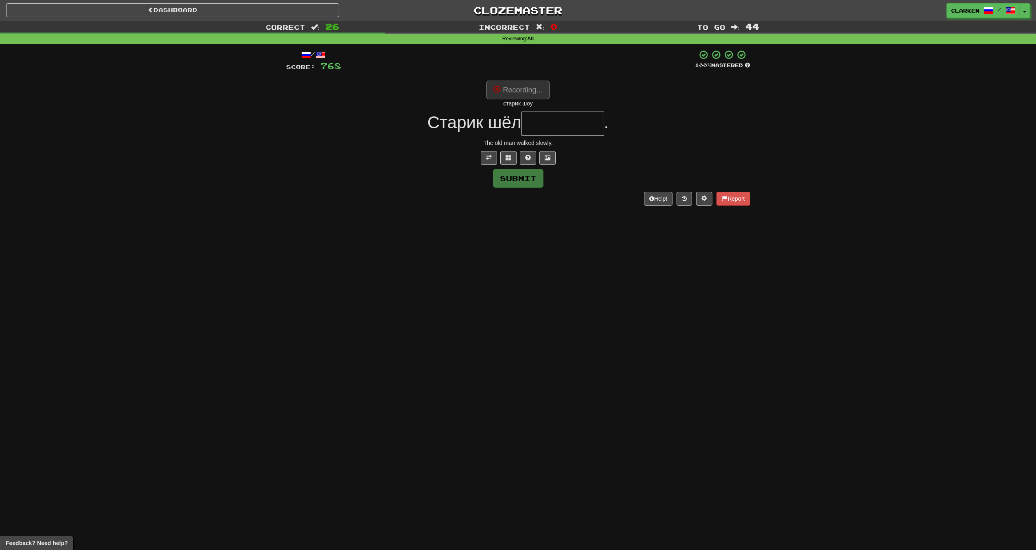
type input "********"
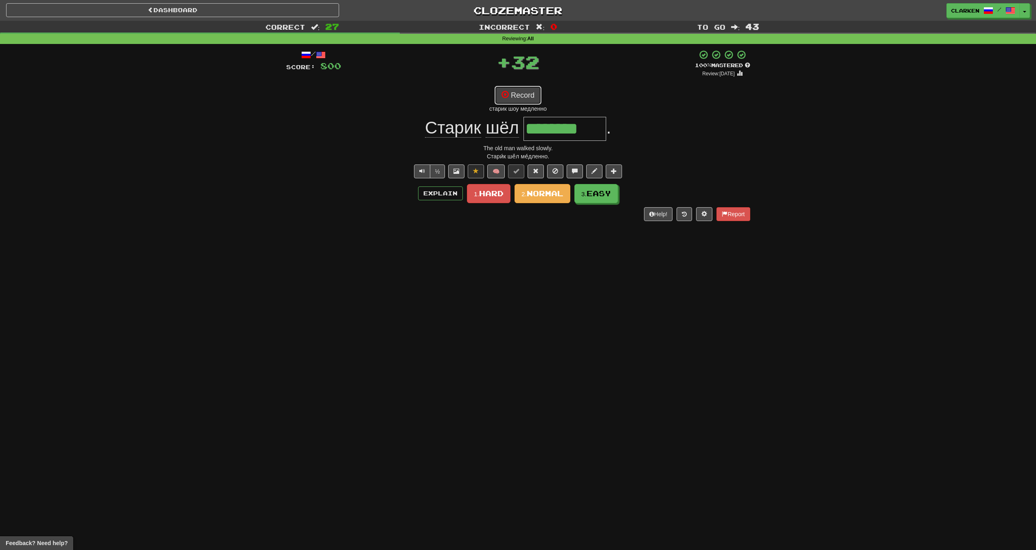
click at [537, 92] on button "Record" at bounding box center [518, 95] width 47 height 19
click at [594, 201] on button "3. Easy" at bounding box center [597, 193] width 44 height 19
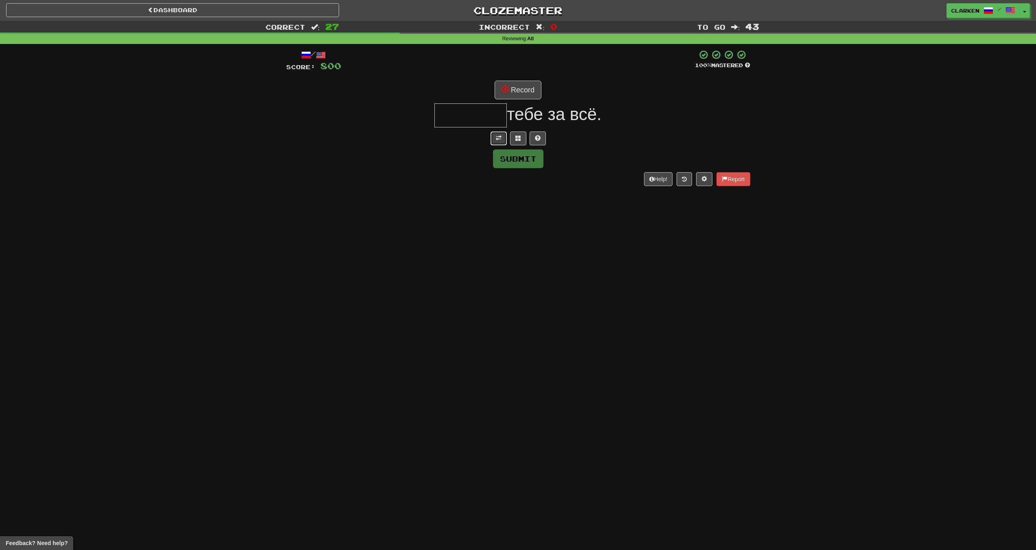
click at [492, 141] on button at bounding box center [499, 138] width 16 height 14
click at [515, 101] on div "/ Score: 800 100 % Mastered Record тебе за всё. Thank you for everything. Submi…" at bounding box center [518, 123] width 464 height 147
click at [515, 86] on button "Record" at bounding box center [518, 90] width 47 height 19
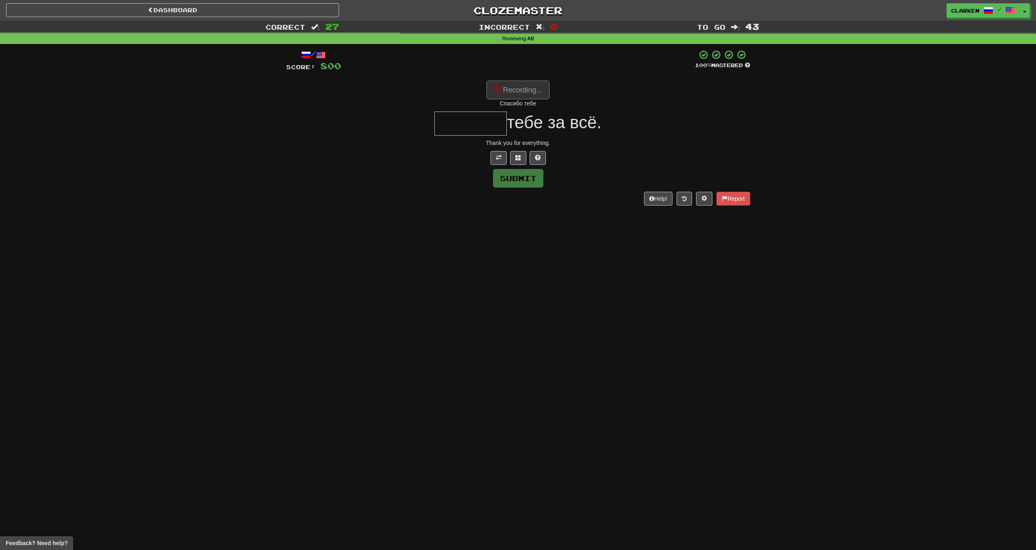
type input "*******"
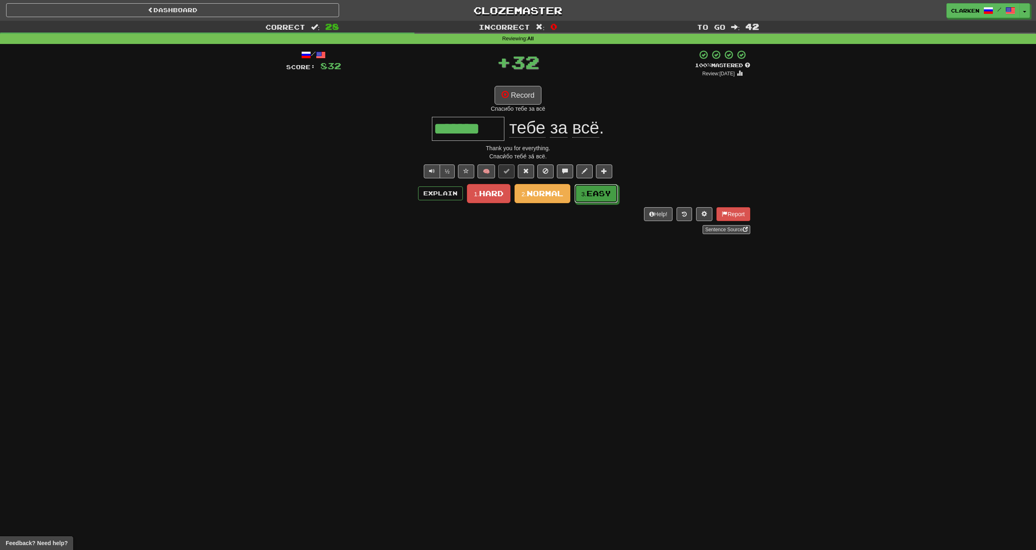
drag, startPoint x: 588, startPoint y: 190, endPoint x: 546, endPoint y: 169, distance: 47.2
click at [587, 190] on button "3. Easy" at bounding box center [596, 193] width 44 height 19
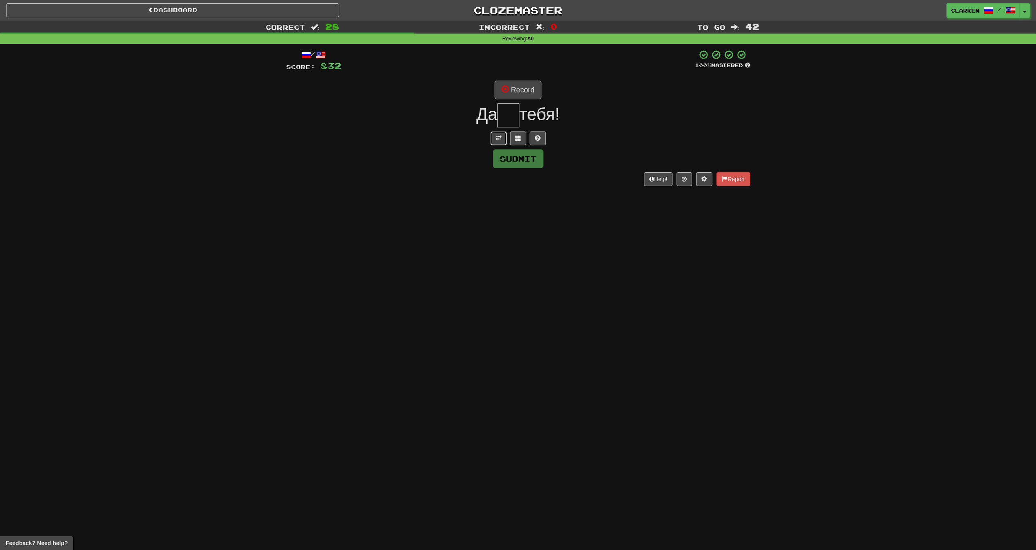
click at [499, 137] on span at bounding box center [499, 138] width 6 height 6
click at [516, 79] on div "/ Score: 832 100 % Mastered Record Да тебя! Give me a break! Submit Help! Report" at bounding box center [518, 123] width 464 height 147
click at [517, 83] on button "Record" at bounding box center [518, 90] width 47 height 19
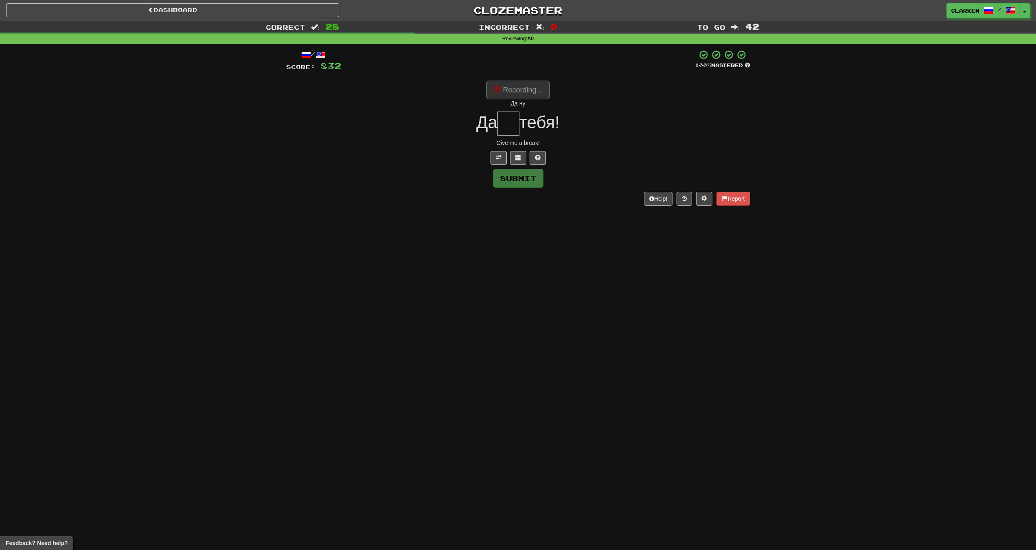
type input "**"
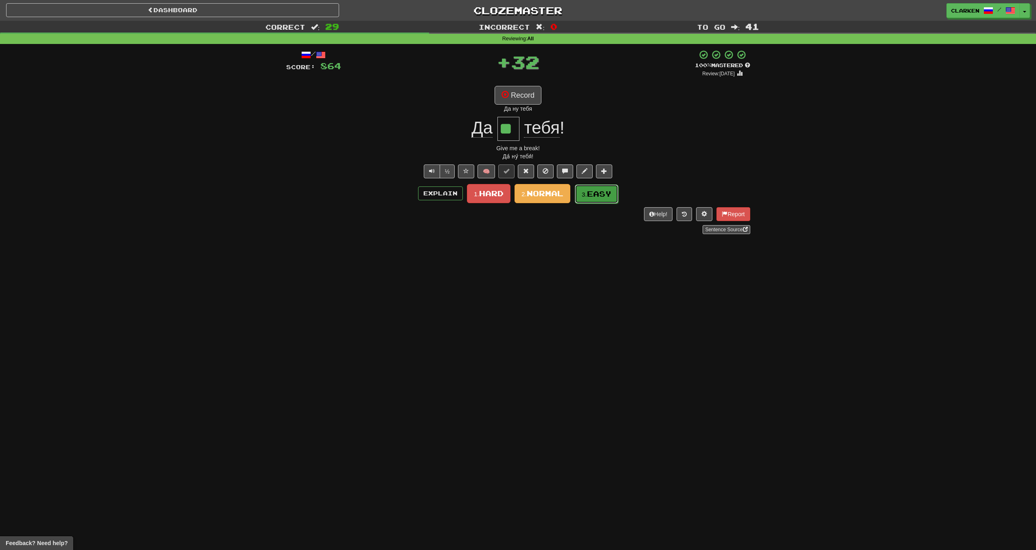
click at [583, 191] on small "3." at bounding box center [584, 194] width 5 height 7
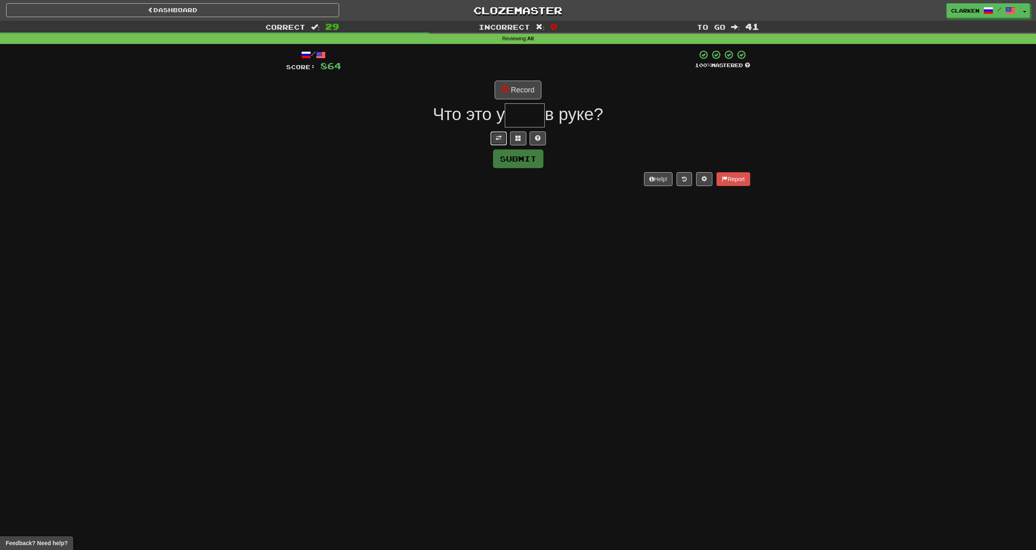
click at [495, 138] on button at bounding box center [499, 138] width 16 height 14
click at [506, 91] on span at bounding box center [505, 88] width 7 height 7
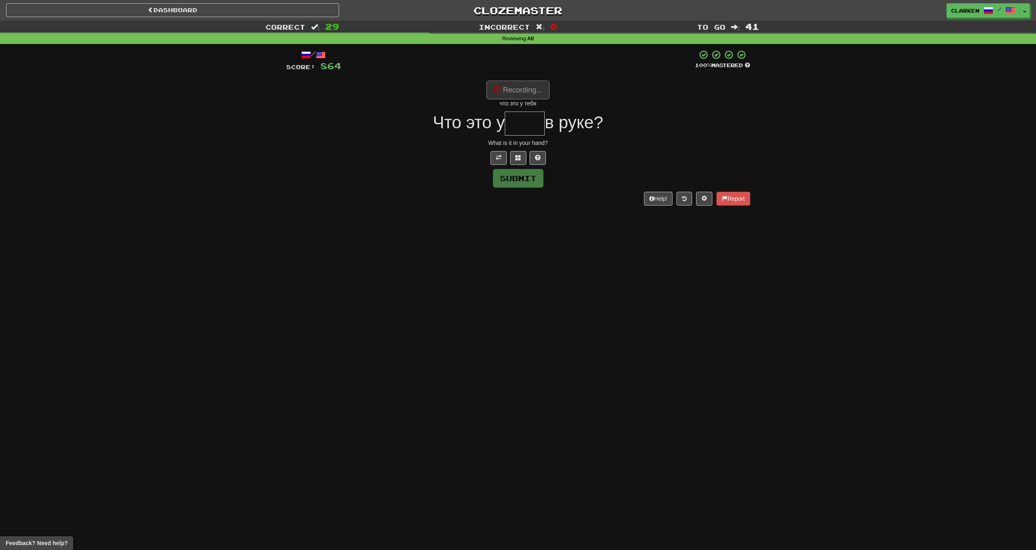
type input "****"
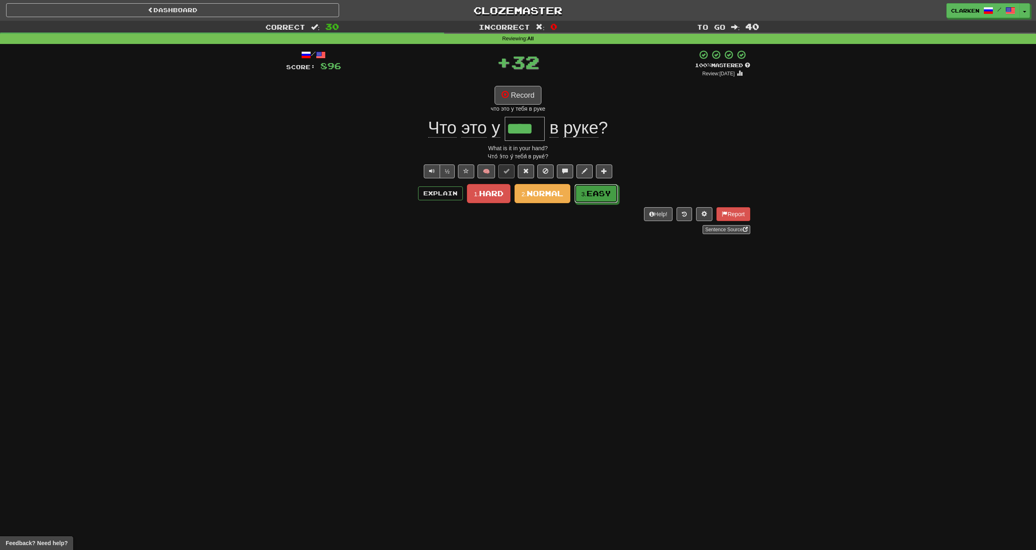
drag, startPoint x: 581, startPoint y: 196, endPoint x: 569, endPoint y: 189, distance: 13.7
click at [580, 196] on button "3. Easy" at bounding box center [596, 193] width 44 height 19
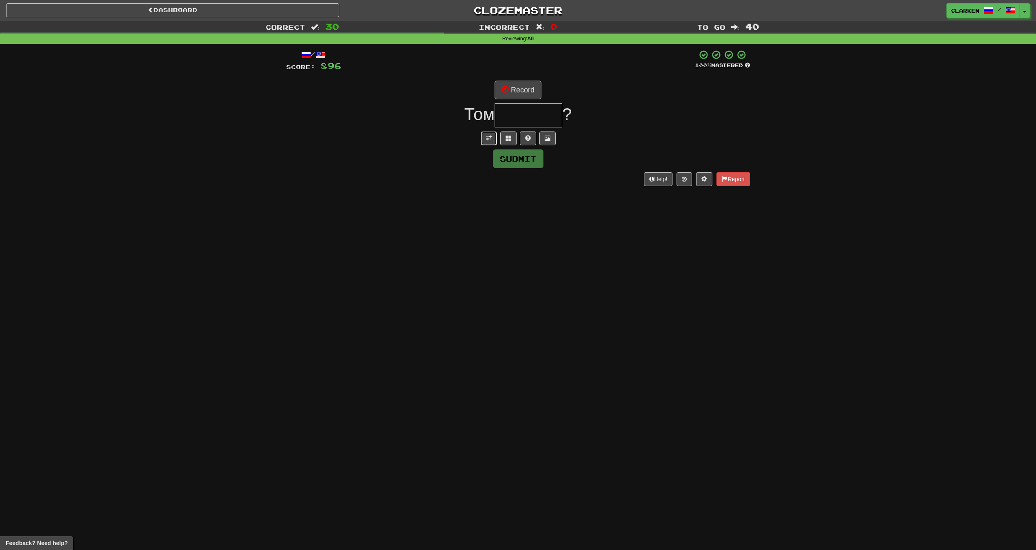
click at [495, 145] on button at bounding box center [489, 138] width 16 height 14
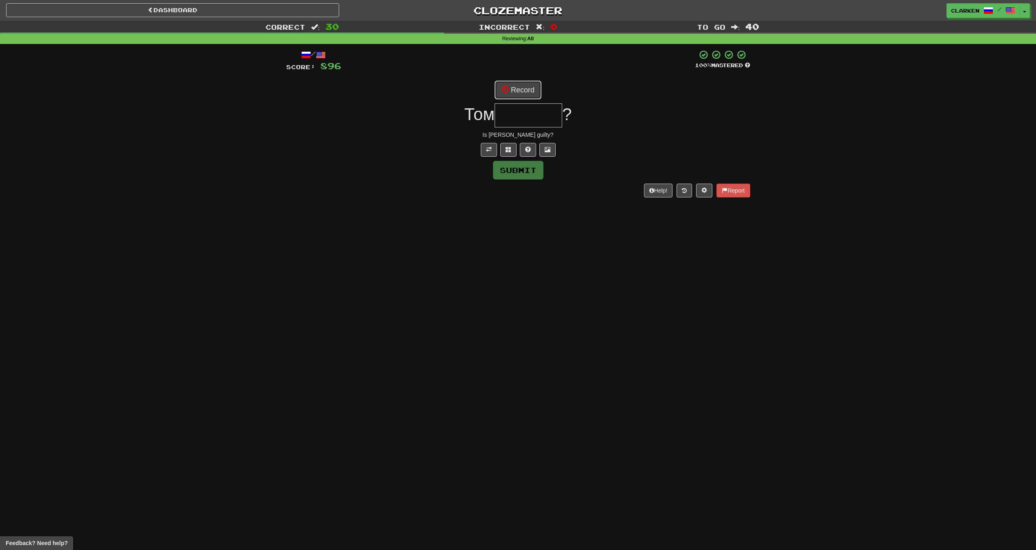
click at [513, 90] on button "Record" at bounding box center [518, 90] width 47 height 19
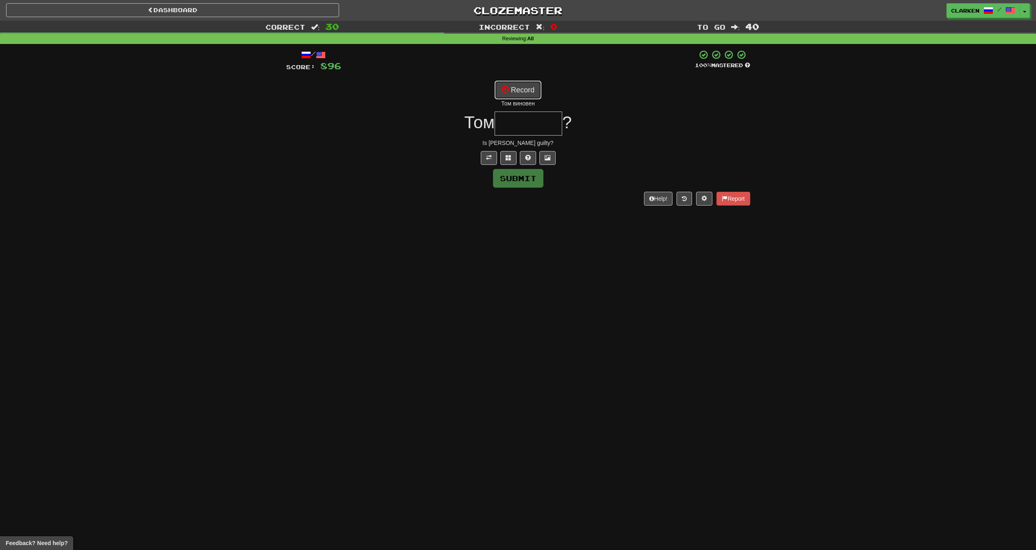
click at [521, 90] on button "Record" at bounding box center [518, 90] width 47 height 19
click at [508, 150] on div "/ Score: 896 100 % Mastered Recording... Том виновен Том ? Is [PERSON_NAME] gui…" at bounding box center [518, 128] width 464 height 156
click at [510, 151] on button at bounding box center [508, 158] width 16 height 14
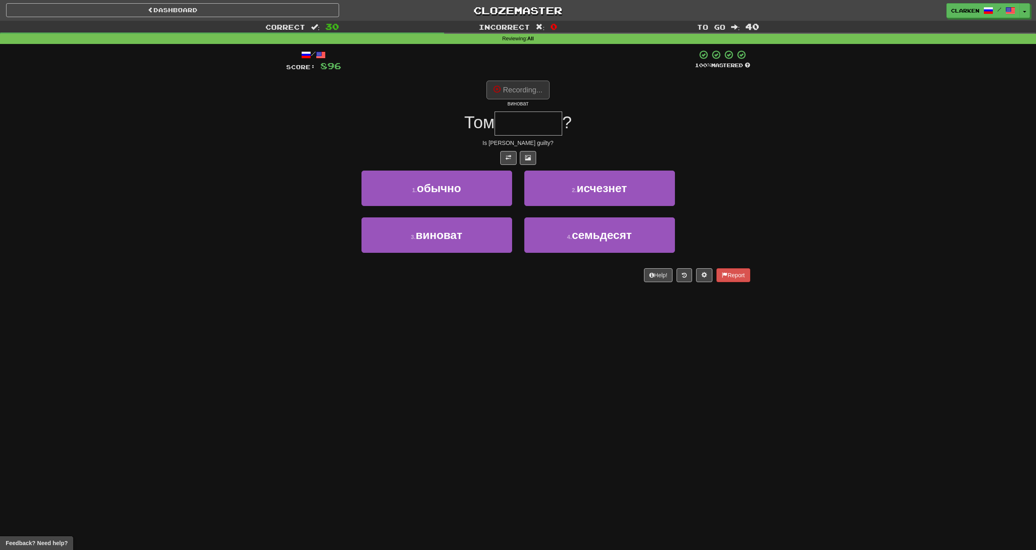
type input "*******"
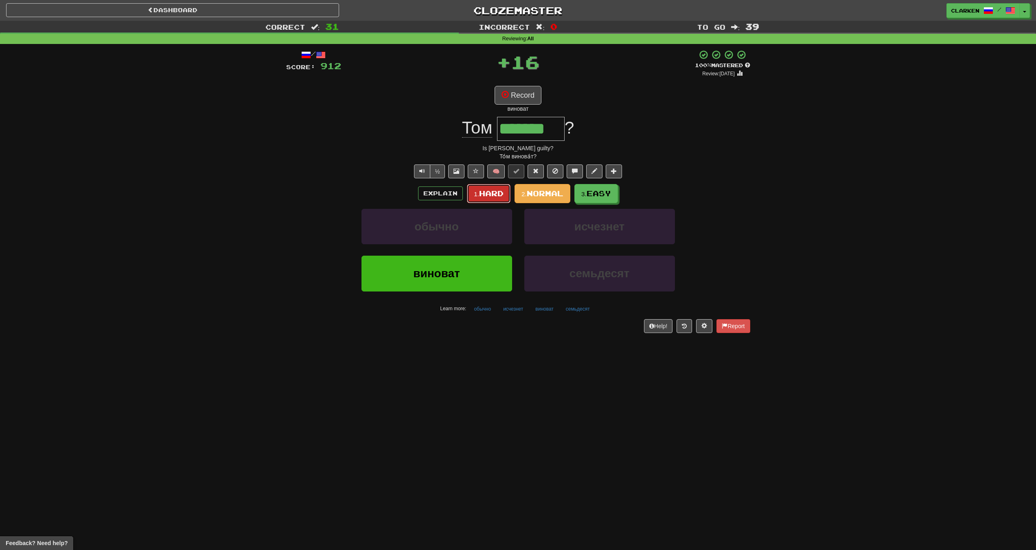
click at [477, 199] on button "1. Hard" at bounding box center [489, 193] width 44 height 19
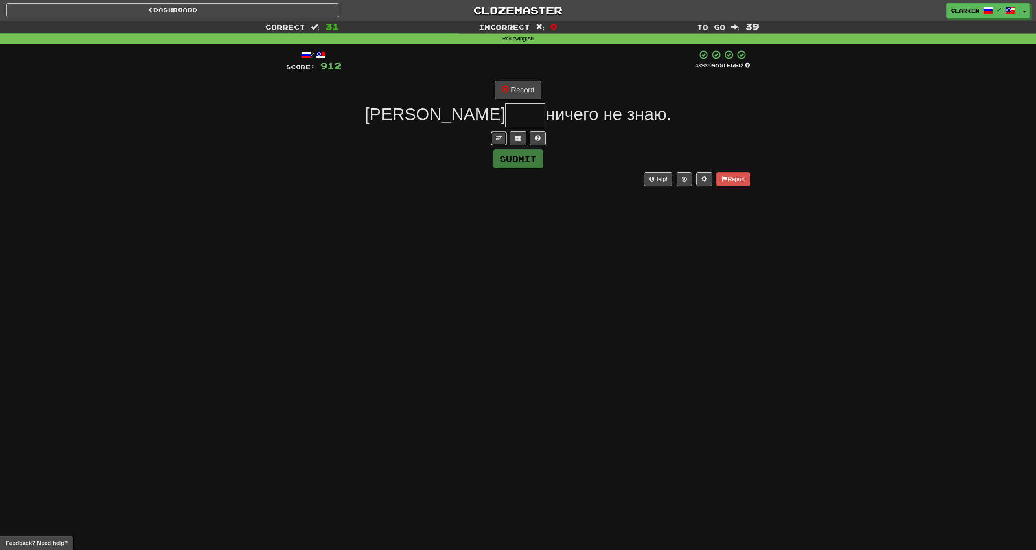
click at [493, 139] on button at bounding box center [499, 138] width 16 height 14
click at [515, 98] on button "Record" at bounding box center [518, 90] width 47 height 19
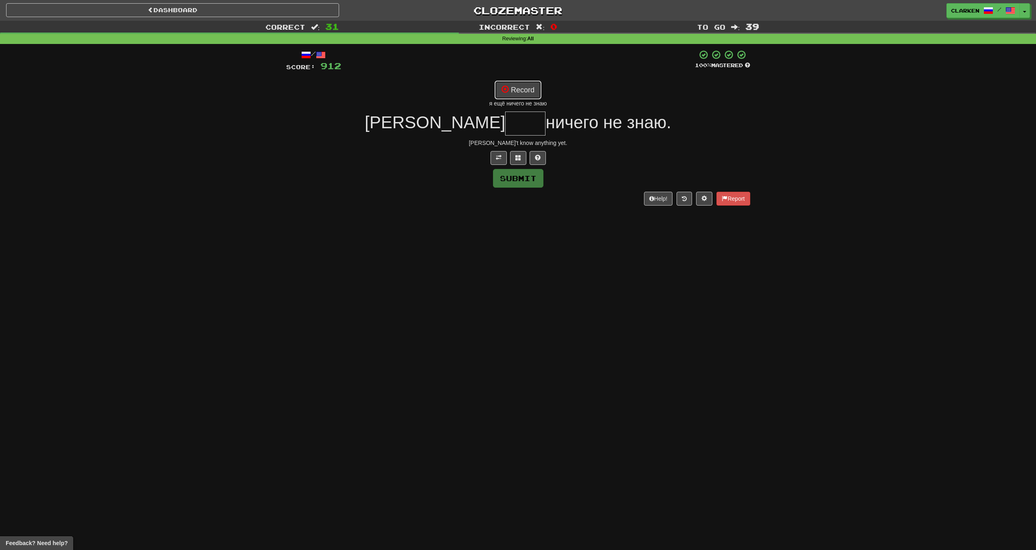
click at [535, 87] on button "Record" at bounding box center [518, 90] width 47 height 19
type input "****"
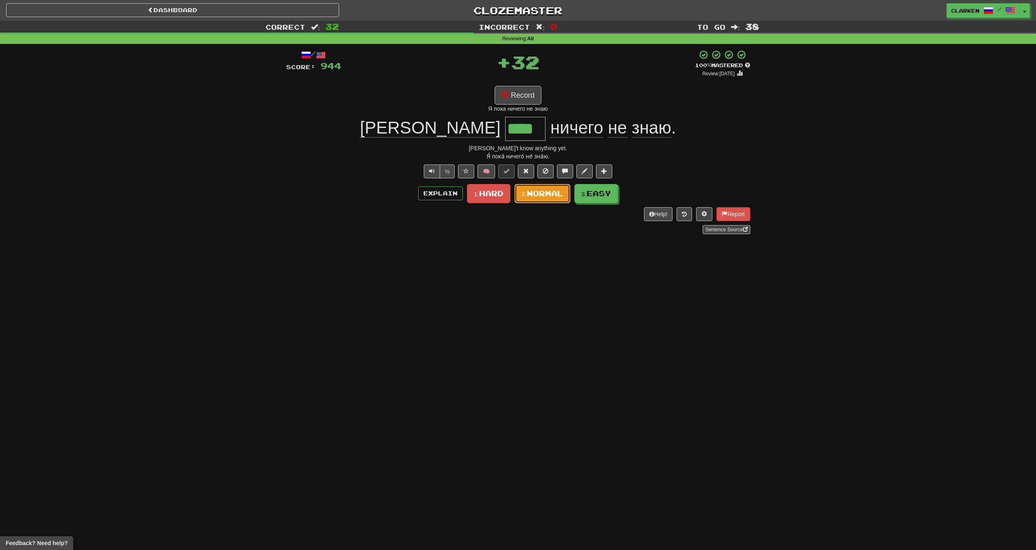
click at [556, 191] on span "Normal" at bounding box center [545, 193] width 37 height 9
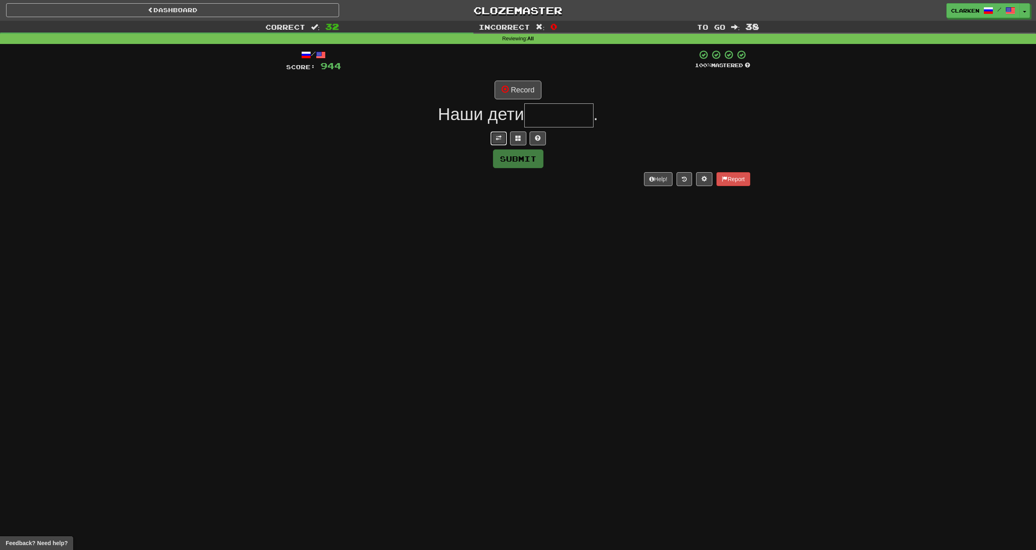
click at [492, 133] on button at bounding box center [499, 138] width 16 height 14
click at [514, 85] on button "Record" at bounding box center [518, 90] width 47 height 19
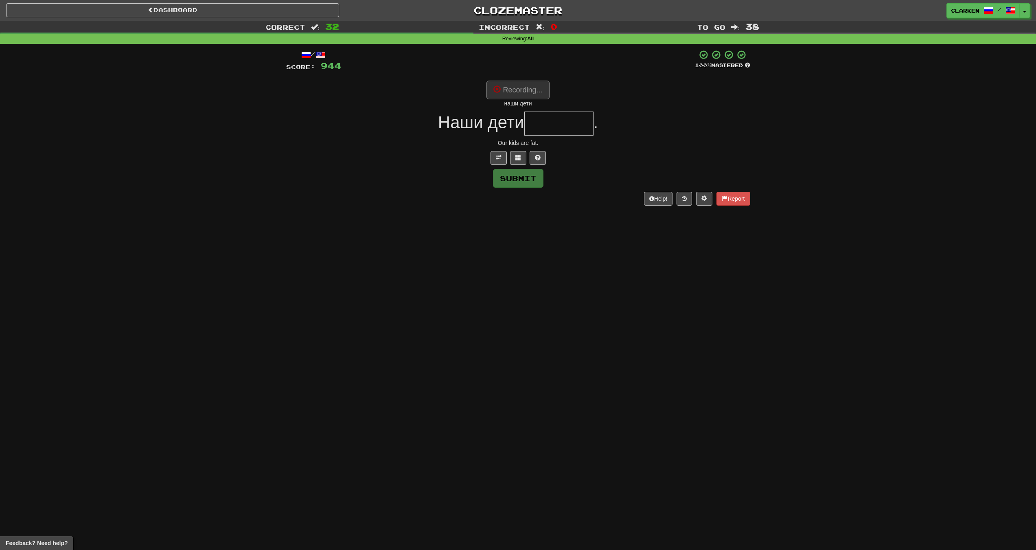
type input "*******"
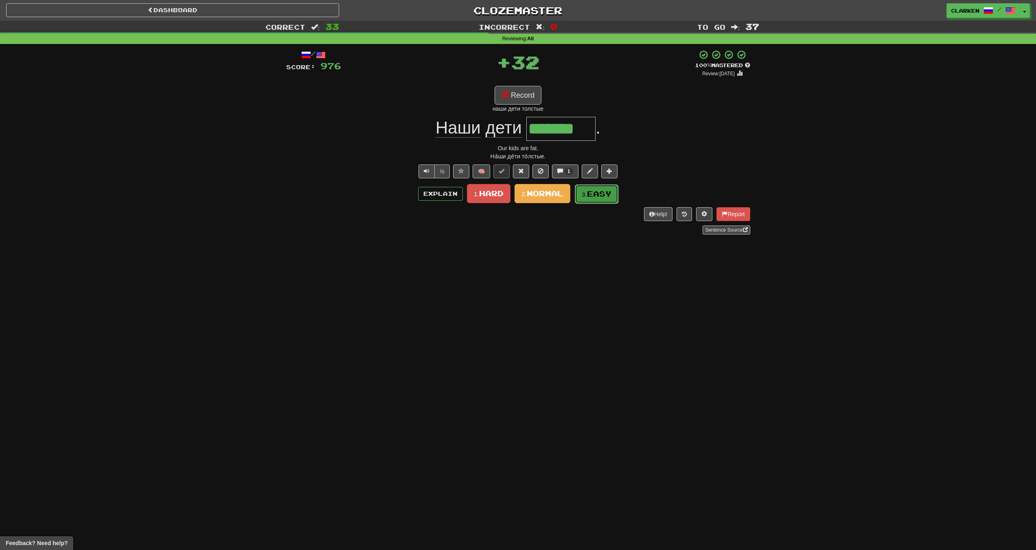
click at [596, 190] on span "Easy" at bounding box center [599, 193] width 24 height 9
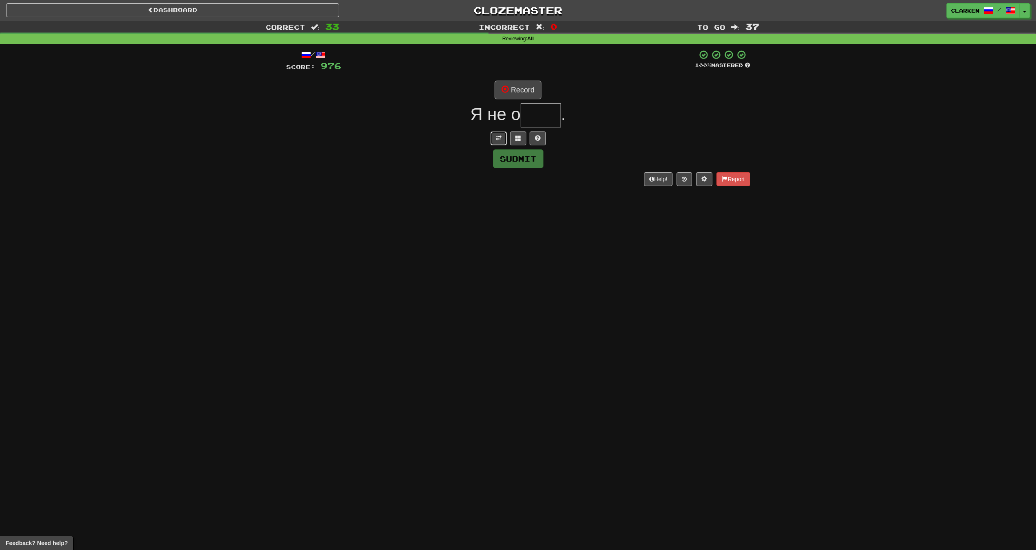
click at [495, 144] on button at bounding box center [499, 138] width 16 height 14
click at [524, 77] on div "/ Score: 976 100 % Mastered Record Я не о . I'm not talking about you. Submit H…" at bounding box center [518, 123] width 464 height 147
click at [525, 84] on button "Record" at bounding box center [518, 90] width 47 height 19
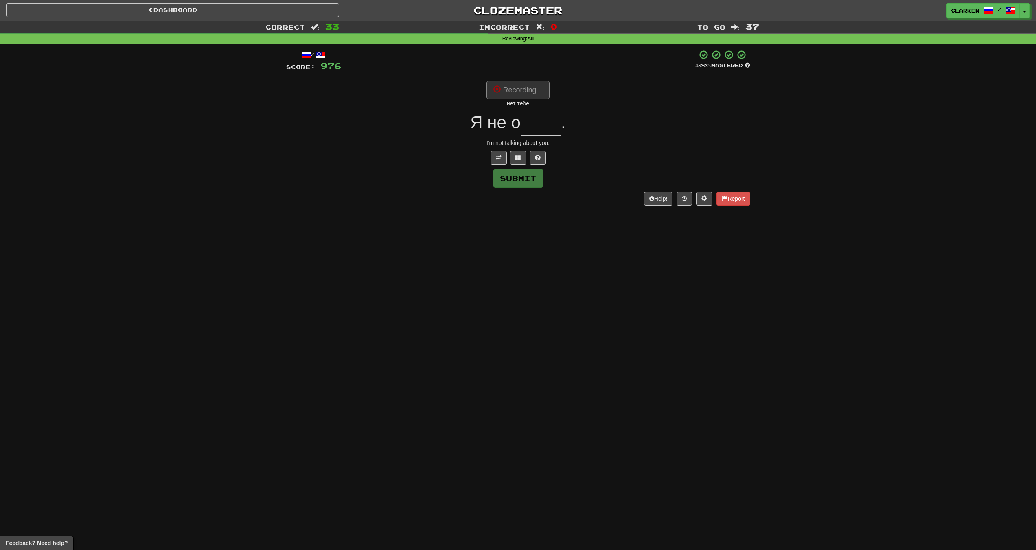
type input "****"
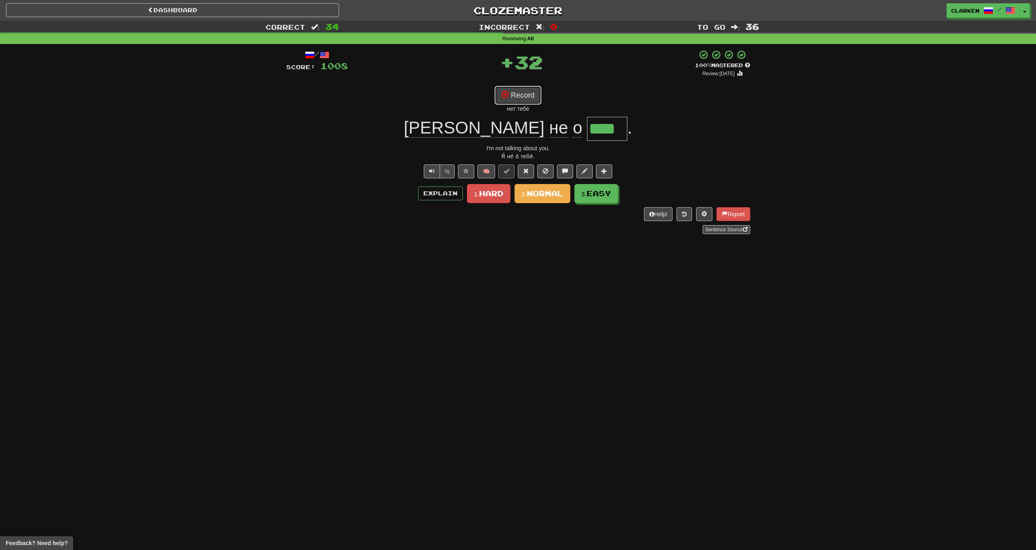
click at [514, 103] on button "Record" at bounding box center [518, 95] width 47 height 19
click at [599, 197] on span "Easy" at bounding box center [599, 193] width 24 height 9
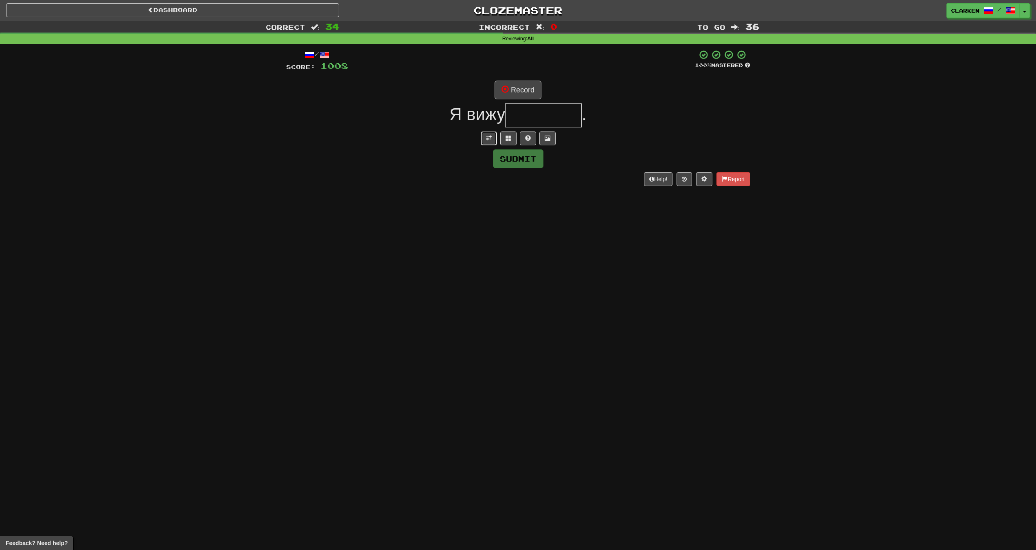
click at [482, 138] on button at bounding box center [489, 138] width 16 height 14
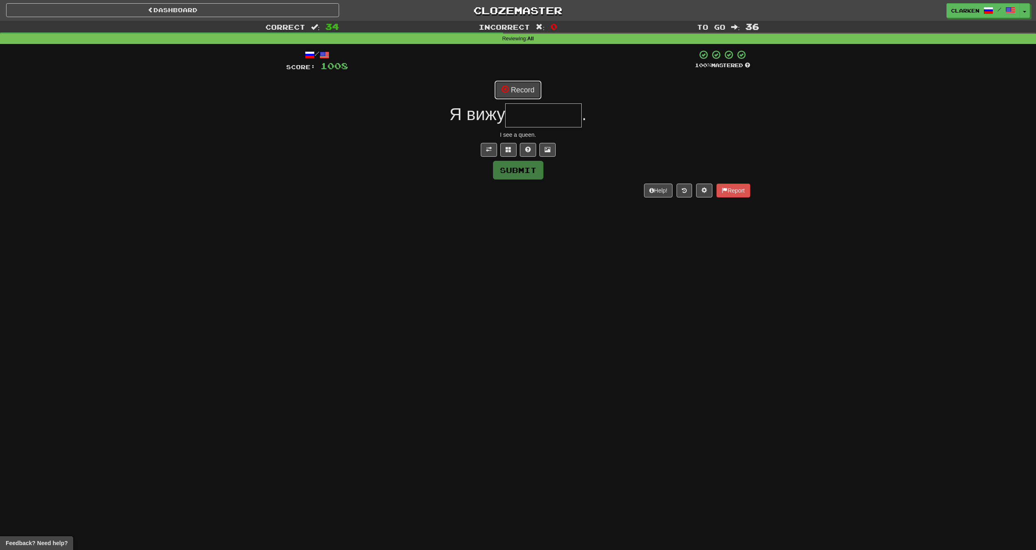
click at [515, 97] on button "Record" at bounding box center [518, 90] width 47 height 19
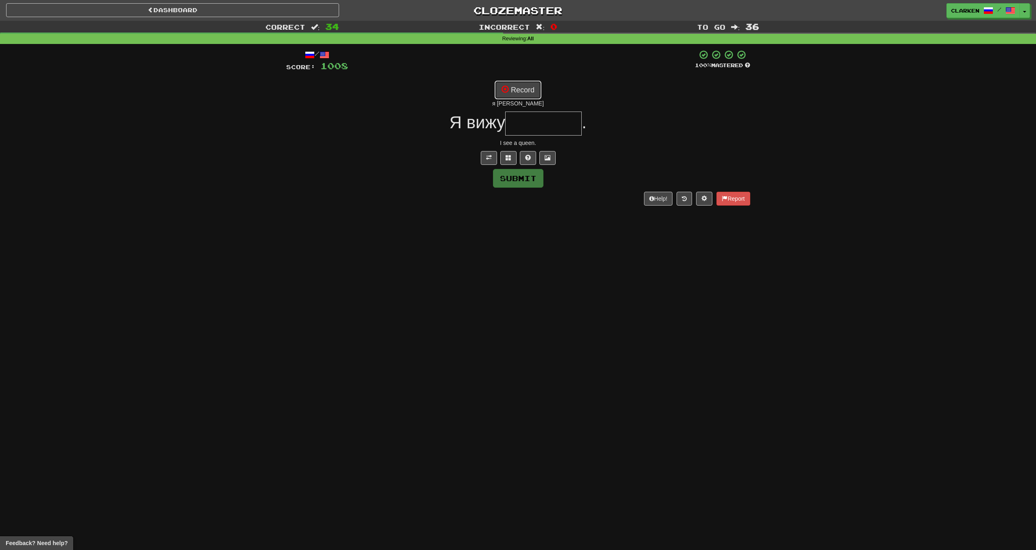
click at [519, 90] on button "Record" at bounding box center [518, 90] width 47 height 19
type input "********"
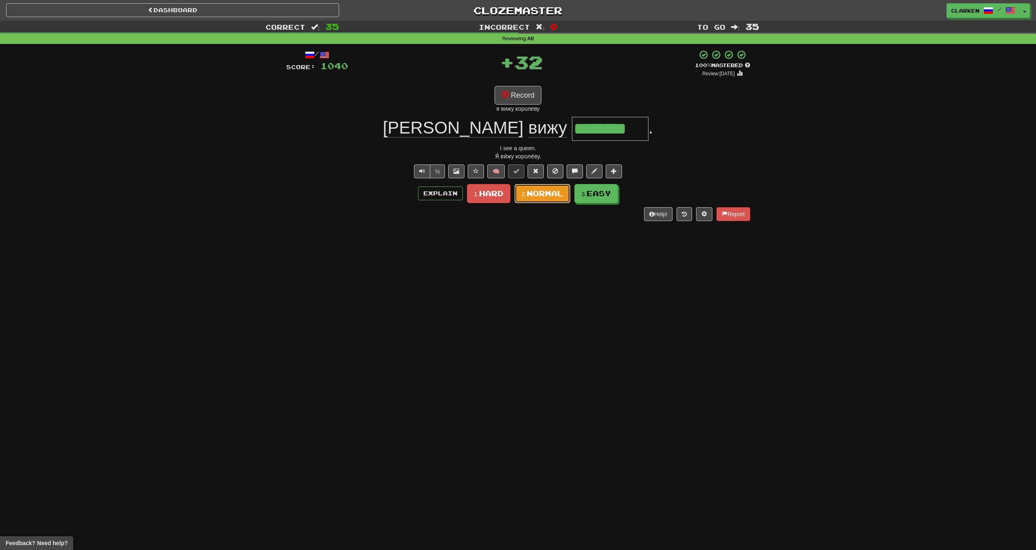
click at [559, 198] on button "2. Normal" at bounding box center [543, 193] width 56 height 19
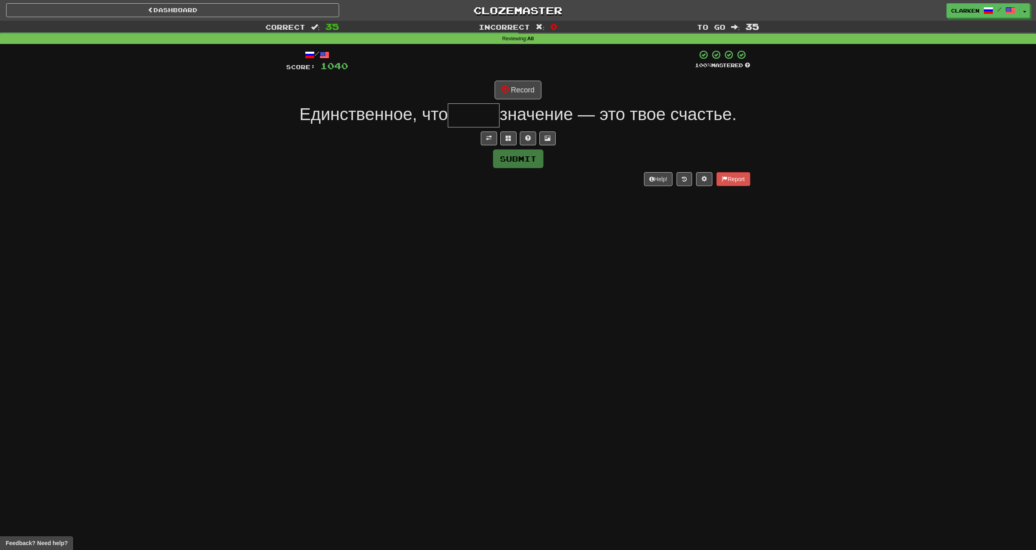
click at [480, 136] on div at bounding box center [518, 138] width 464 height 14
click at [489, 134] on button at bounding box center [489, 138] width 16 height 14
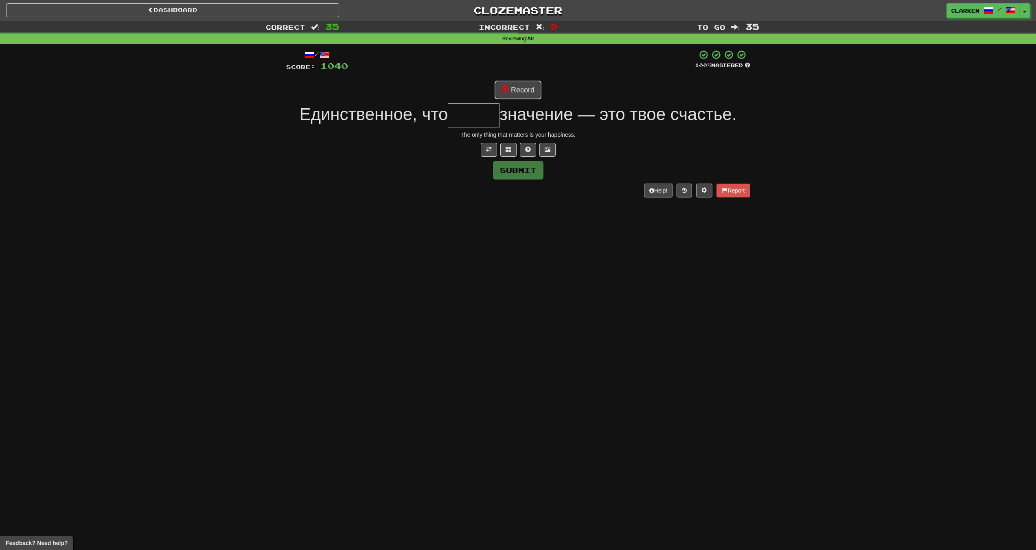
click at [508, 84] on button "Record" at bounding box center [518, 90] width 47 height 19
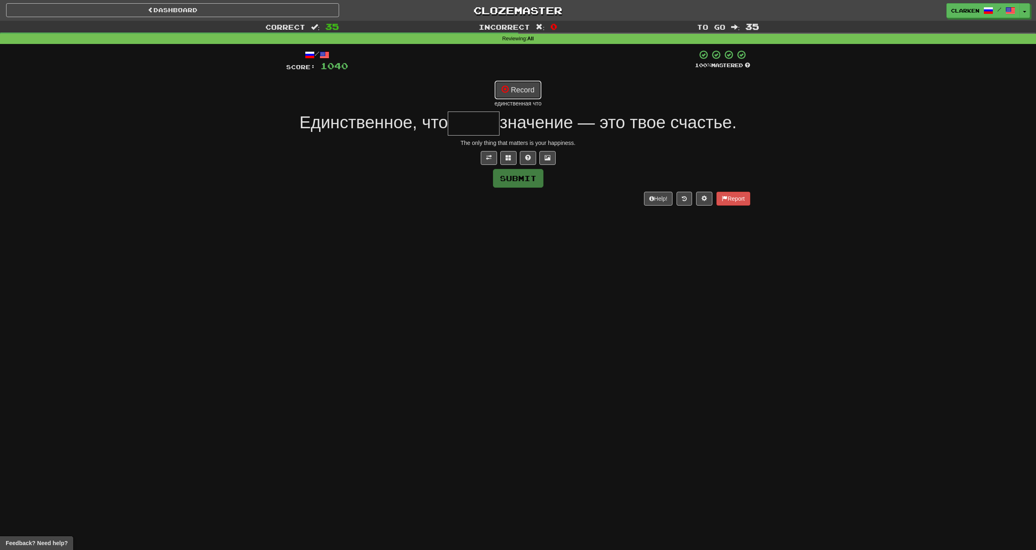
click at [513, 88] on button "Record" at bounding box center [518, 90] width 47 height 19
type input "*****"
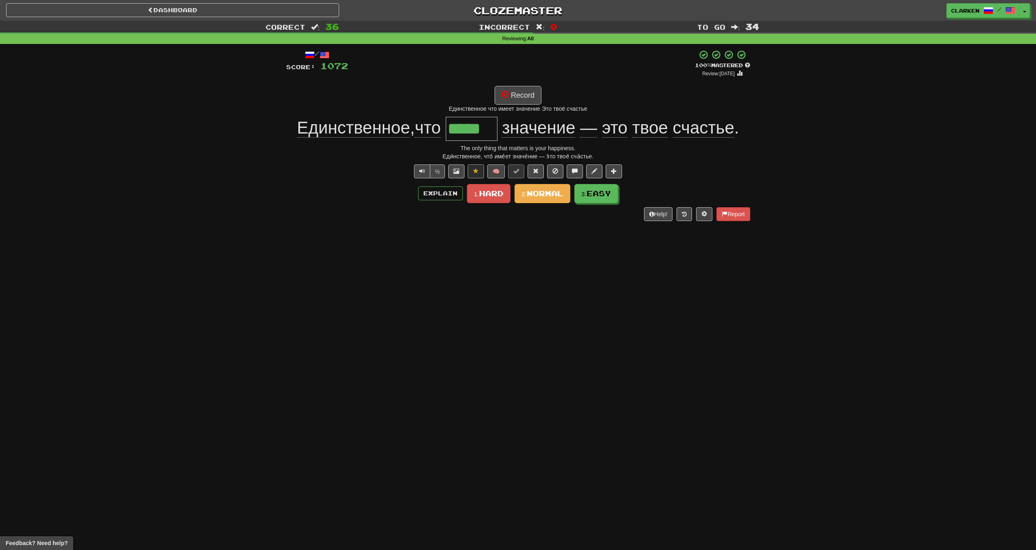
click at [415, 136] on span "Единственное" at bounding box center [428, 128] width 26 height 20
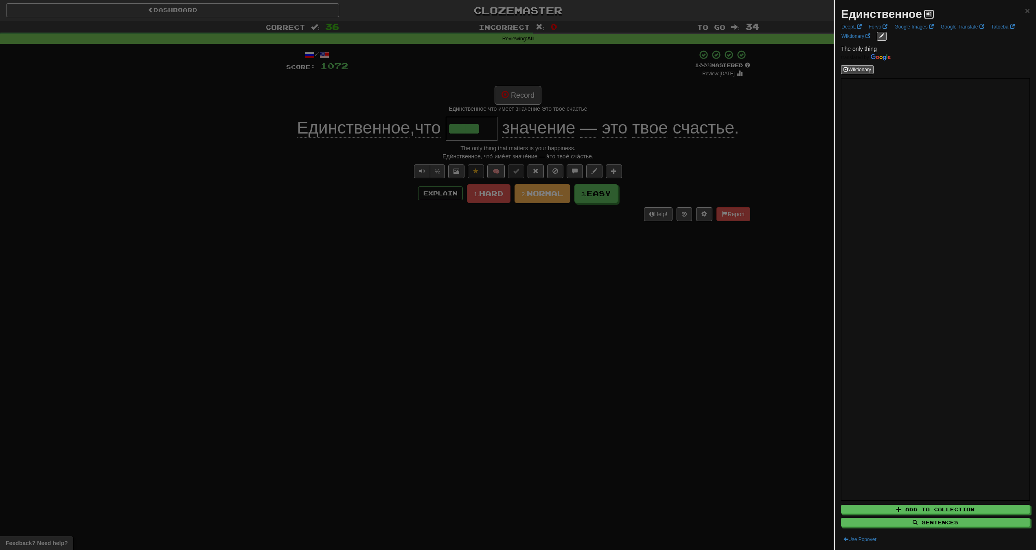
click at [926, 14] on button at bounding box center [929, 14] width 10 height 9
click at [708, 315] on div at bounding box center [518, 275] width 1036 height 550
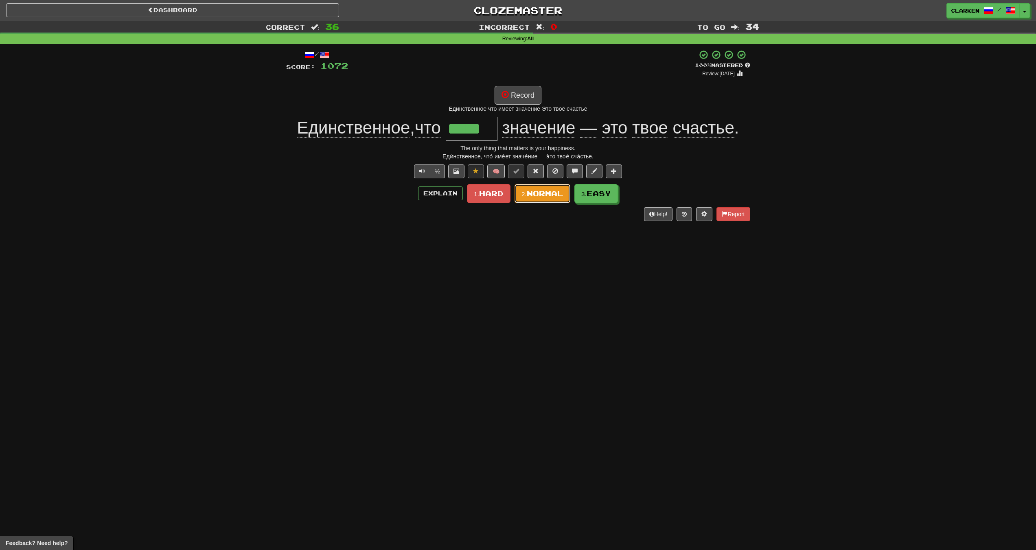
click at [518, 200] on button "2. Normal" at bounding box center [543, 193] width 56 height 19
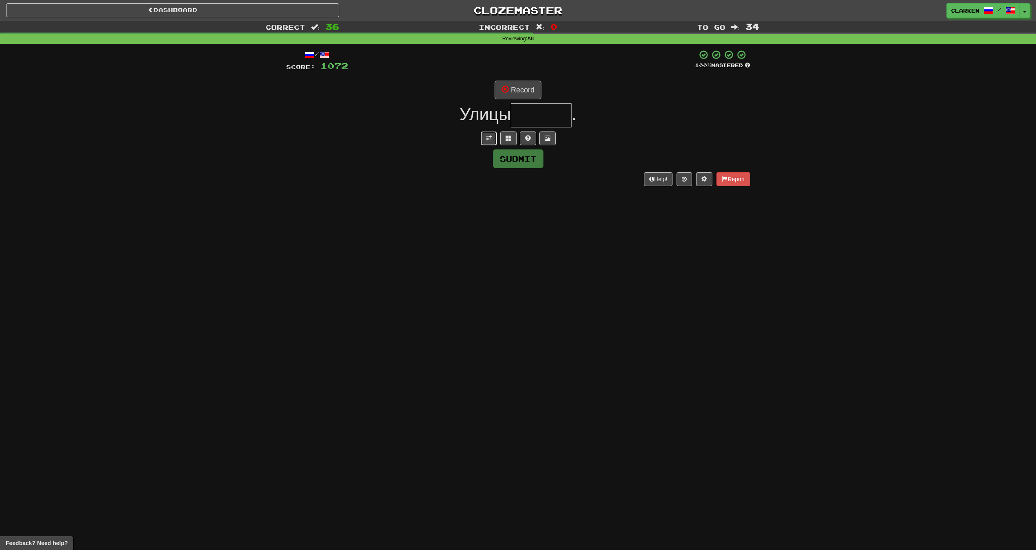
click at [487, 139] on span at bounding box center [489, 138] width 6 height 6
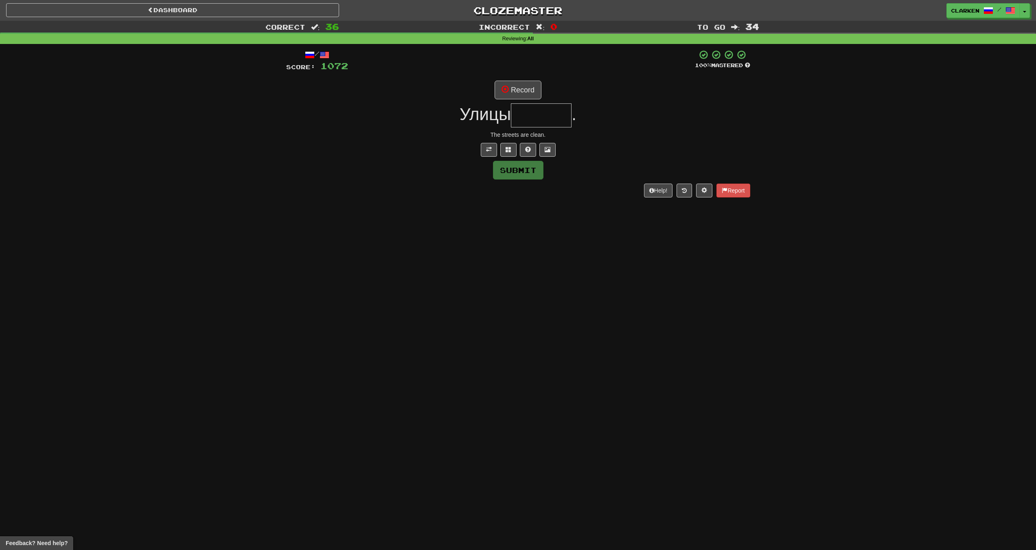
click at [517, 66] on div at bounding box center [521, 61] width 347 height 22
click at [519, 74] on div "/ Score: 1072 100 % Mastered Record Улицы . [PERSON_NAME] are clean. Submit Hel…" at bounding box center [518, 123] width 464 height 147
click at [518, 87] on button "Record" at bounding box center [518, 90] width 47 height 19
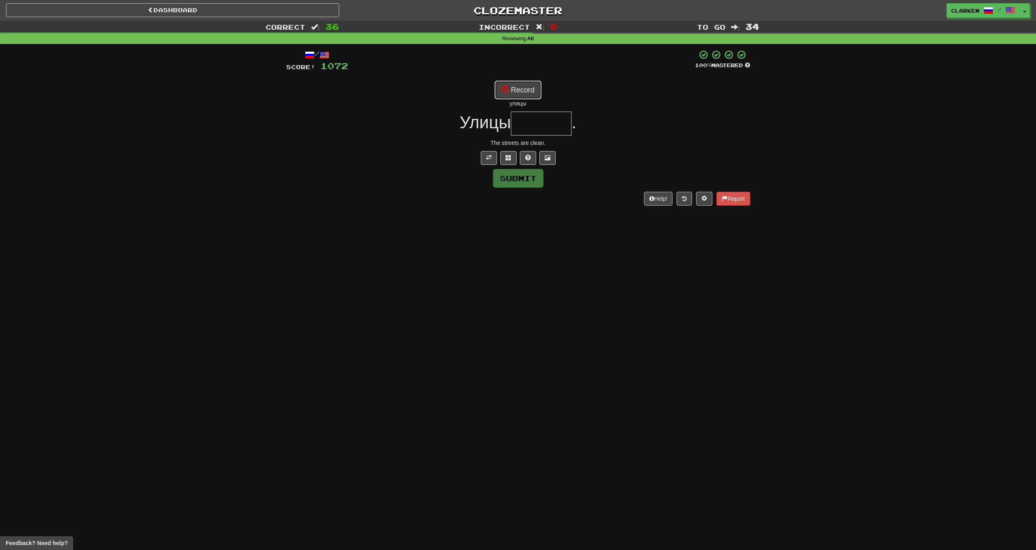
click at [523, 87] on button "Record" at bounding box center [518, 90] width 47 height 19
type input "******"
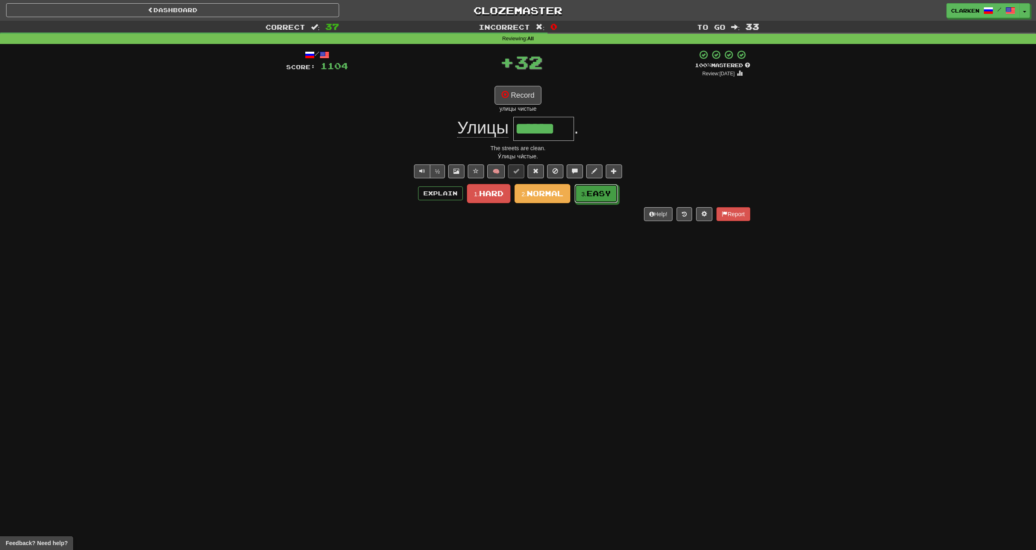
click at [599, 203] on button "3. Easy" at bounding box center [596, 193] width 44 height 19
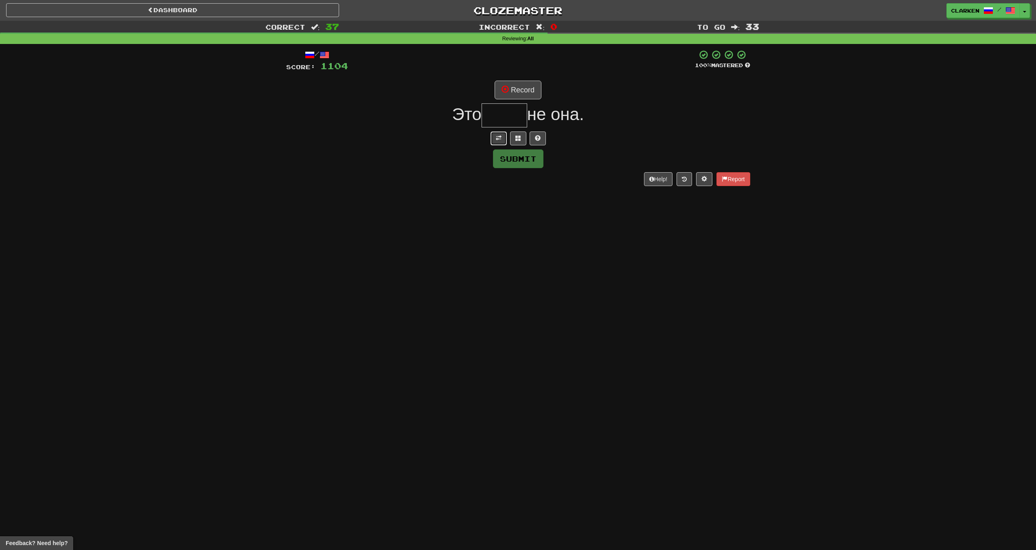
click at [496, 140] on span at bounding box center [499, 138] width 6 height 6
click at [517, 87] on button "Record" at bounding box center [518, 90] width 47 height 19
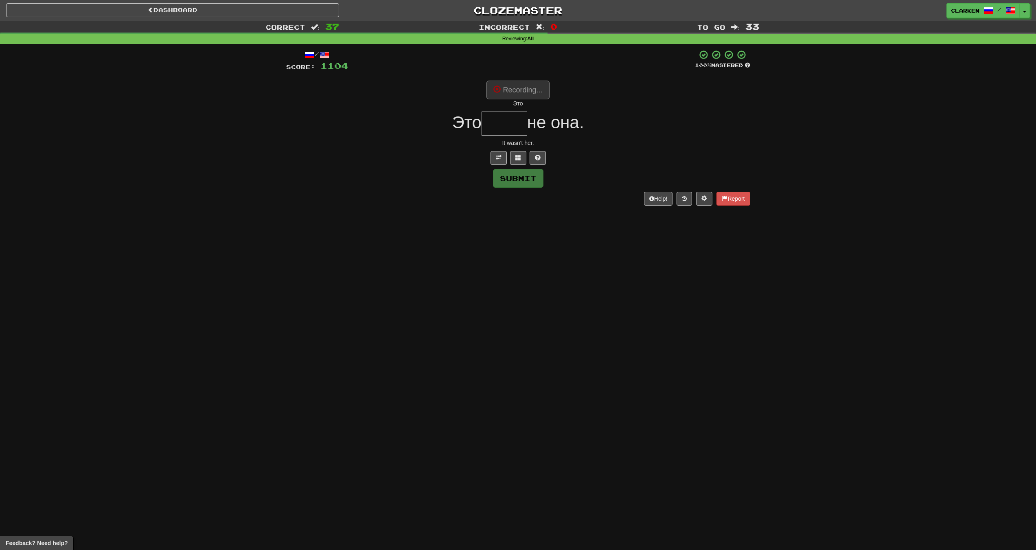
type input "****"
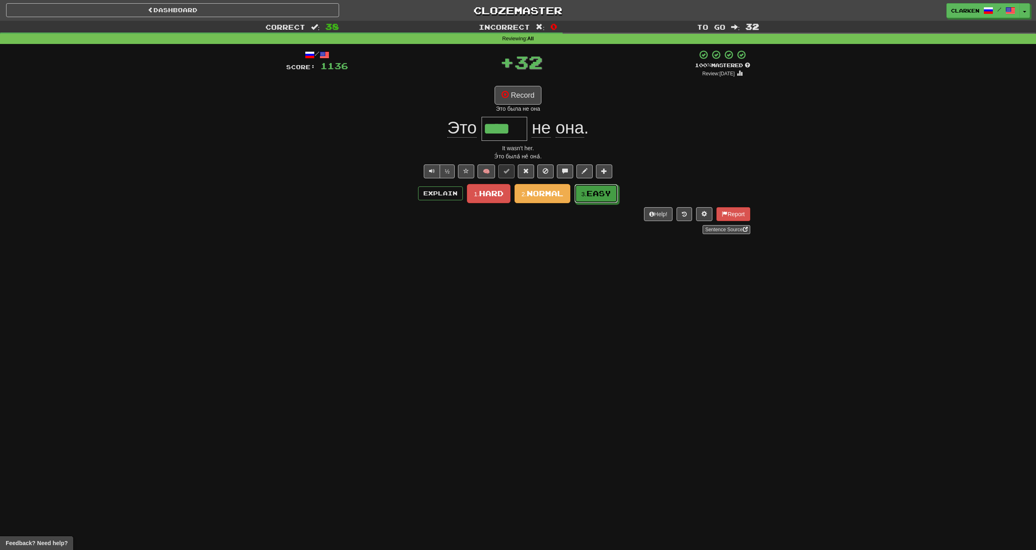
click at [600, 199] on button "3. Easy" at bounding box center [596, 193] width 44 height 19
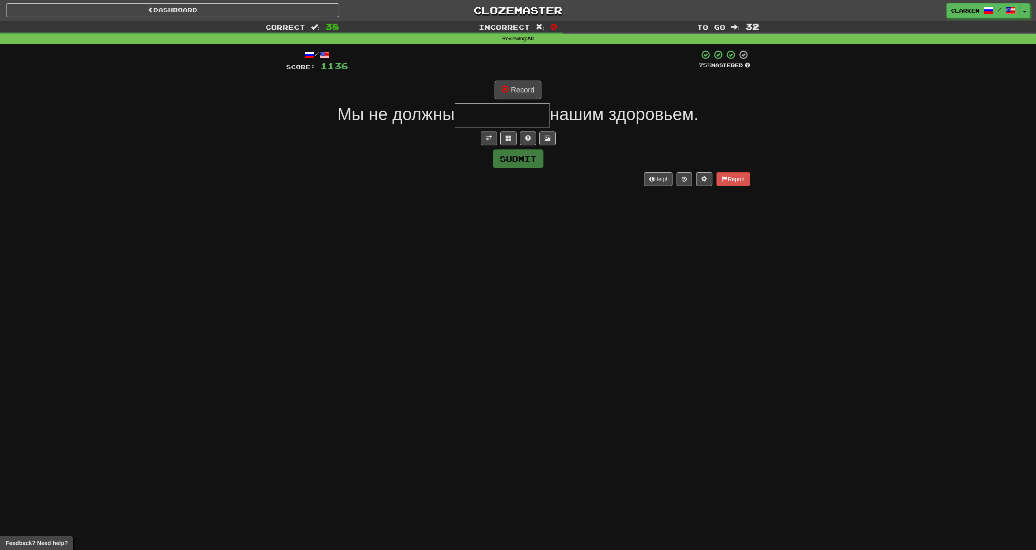
click at [493, 131] on div "/ Score: 1136 75 % Mastered Record Мы не должны нашим здоровьем. Submit Help! R…" at bounding box center [518, 118] width 464 height 136
click at [495, 132] on button at bounding box center [489, 138] width 16 height 14
click at [513, 97] on button "Record" at bounding box center [518, 90] width 47 height 19
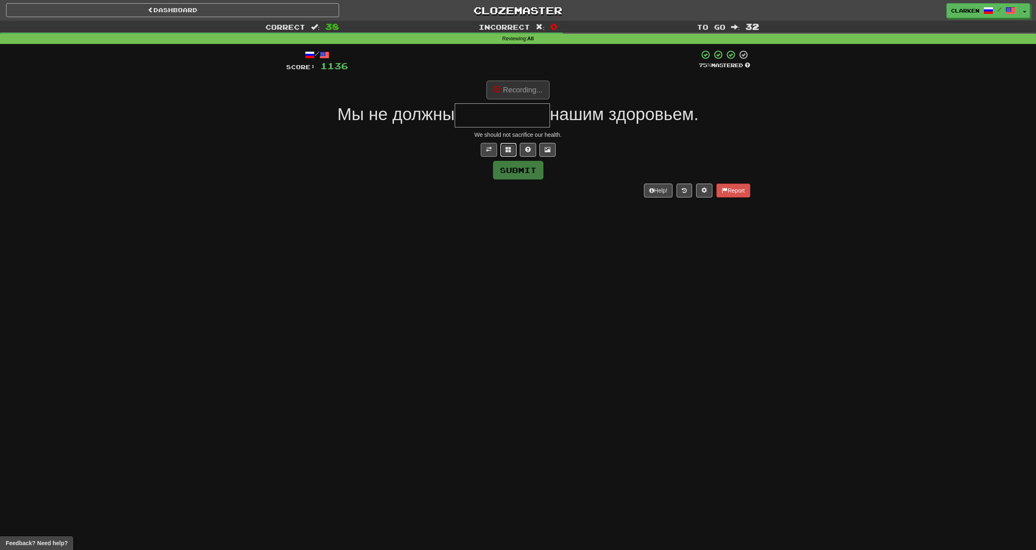
click at [510, 145] on button at bounding box center [508, 150] width 16 height 14
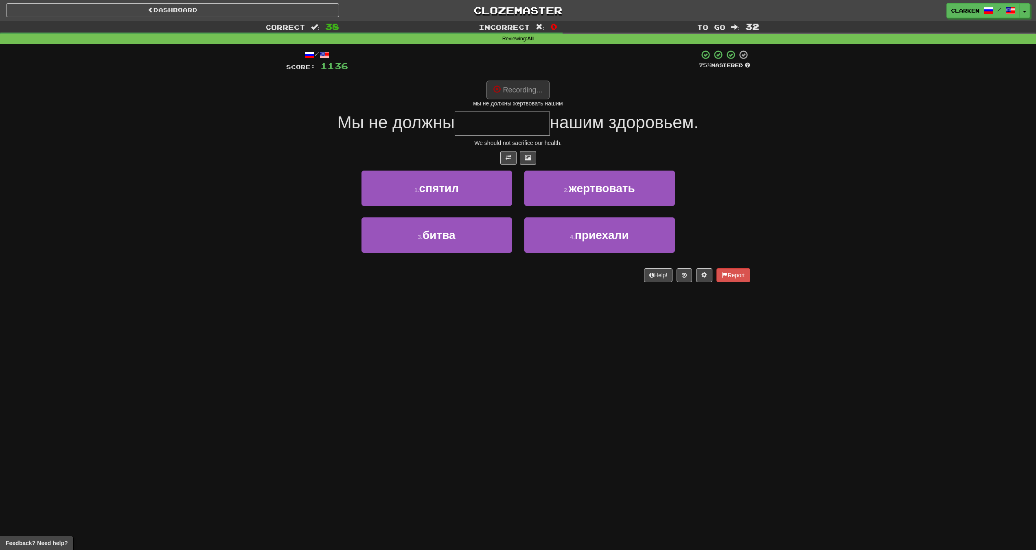
type input "**********"
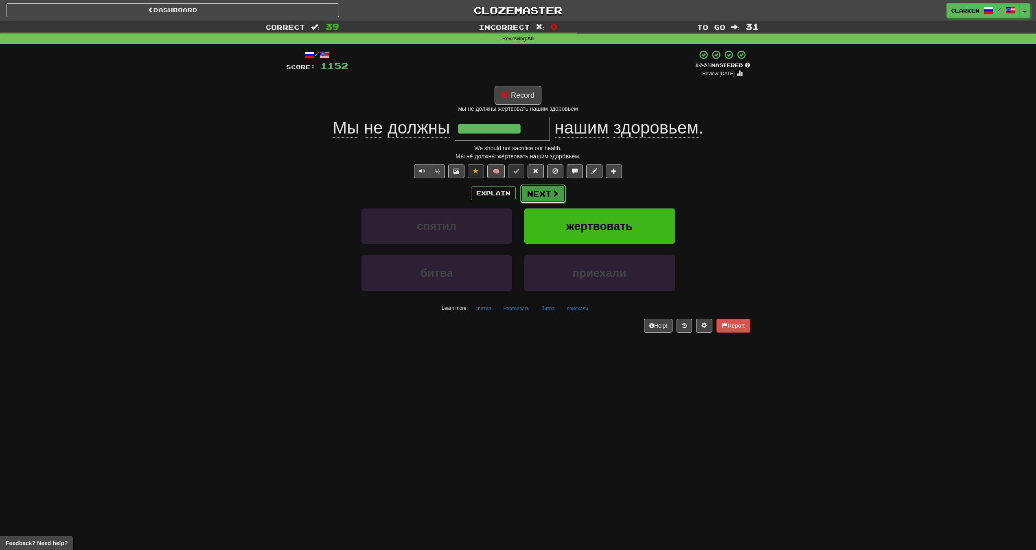
click at [542, 195] on button "Next" at bounding box center [543, 193] width 46 height 19
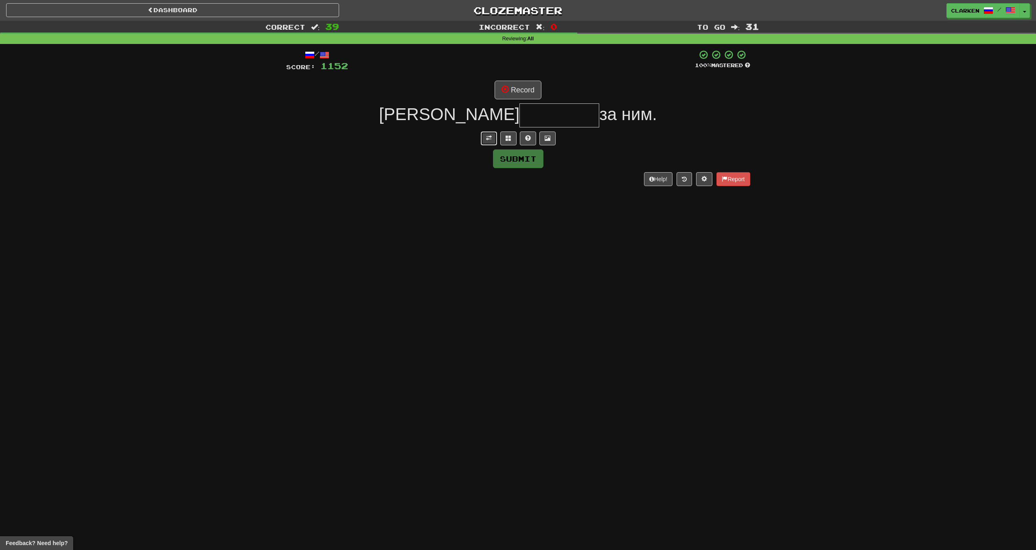
click at [487, 142] on button at bounding box center [489, 138] width 16 height 14
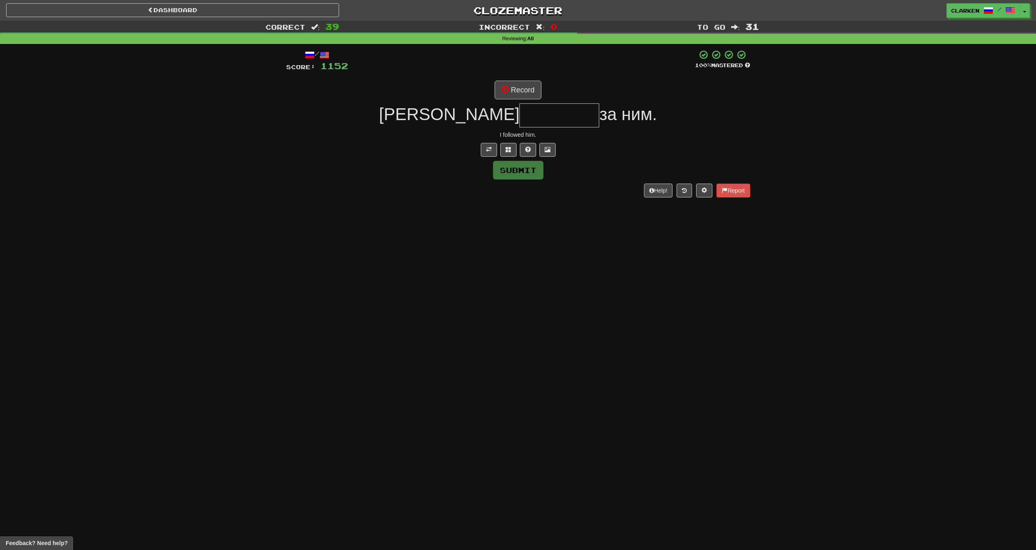
click at [507, 101] on div "/ Score: 1152 100 % Mastered Record Я за ним. I followed him. Submit Help! Repo…" at bounding box center [518, 123] width 464 height 147
click at [512, 90] on button "Record" at bounding box center [518, 90] width 47 height 19
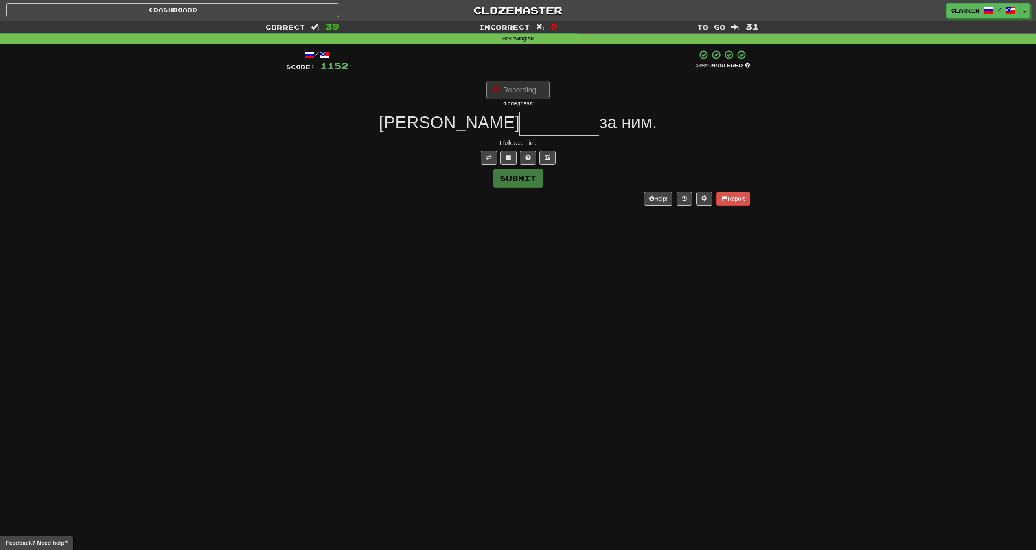
type input "********"
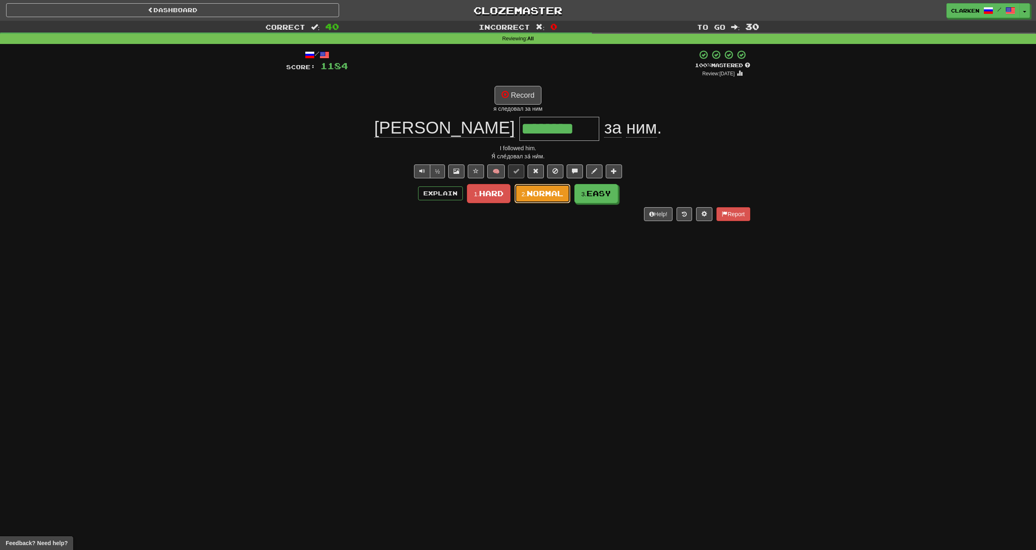
click at [563, 192] on span "Normal" at bounding box center [545, 193] width 37 height 9
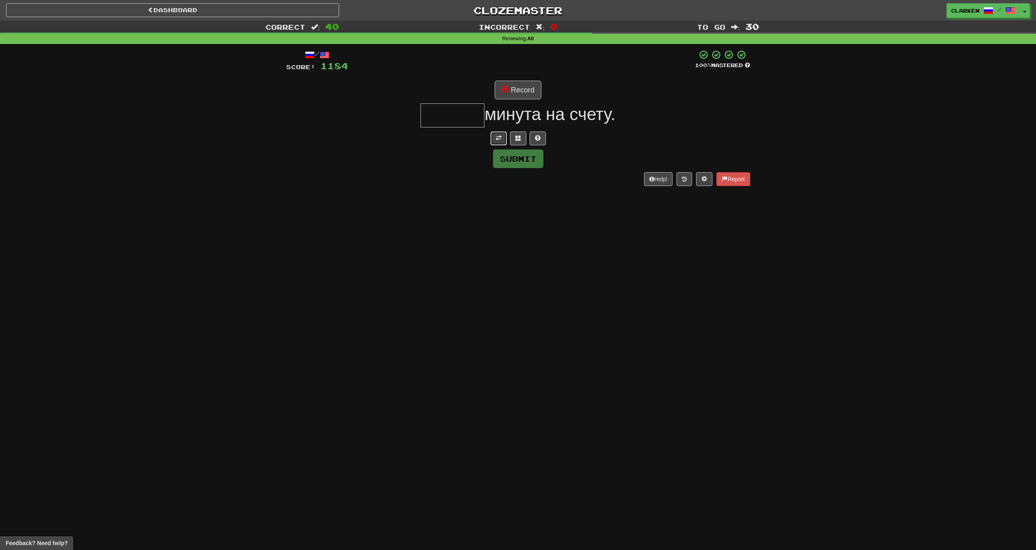
click at [497, 139] on span at bounding box center [499, 138] width 6 height 6
click at [523, 95] on button "Record" at bounding box center [518, 90] width 47 height 19
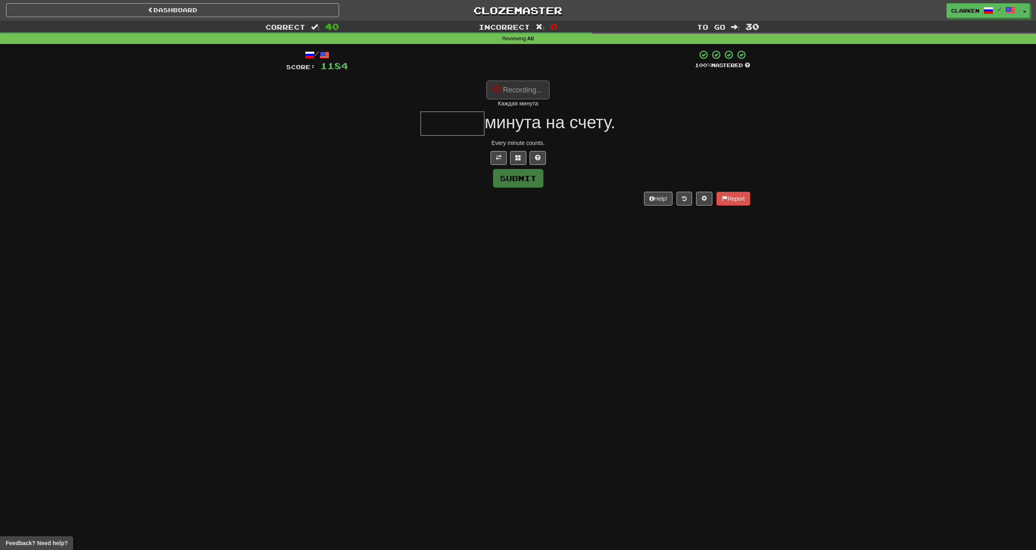
type input "******"
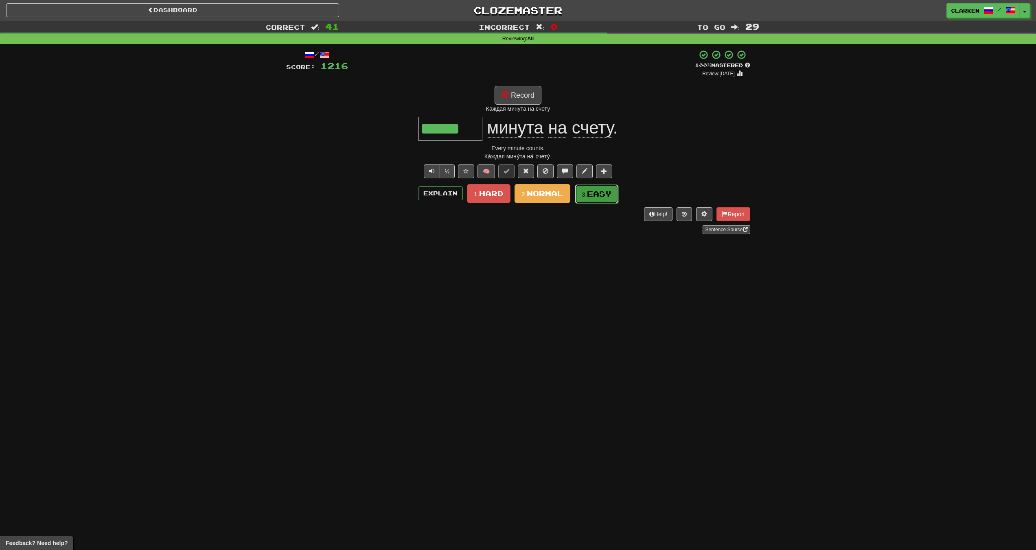
click at [587, 194] on small "3." at bounding box center [584, 194] width 5 height 7
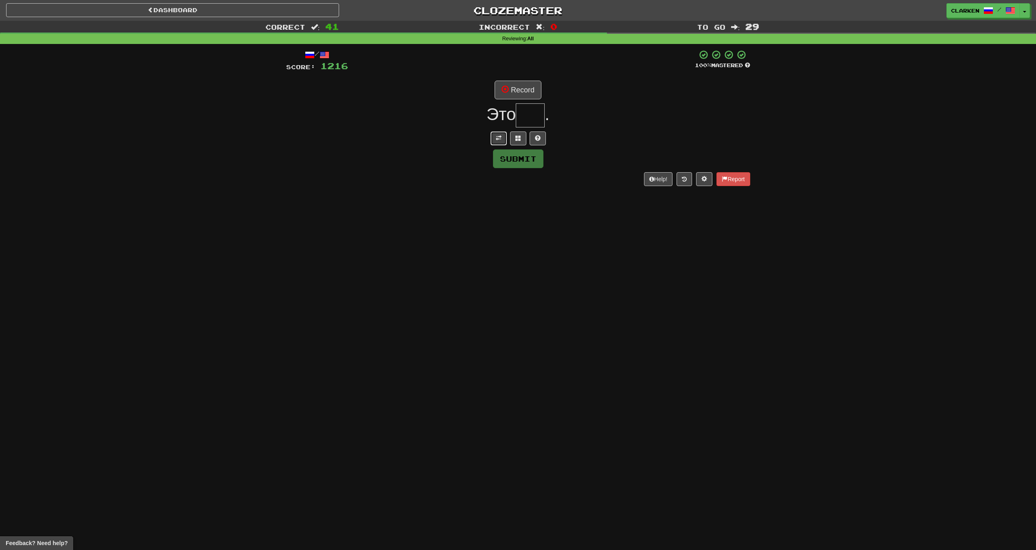
click at [494, 137] on button at bounding box center [499, 138] width 16 height 14
click at [513, 88] on button "Record" at bounding box center [518, 90] width 47 height 19
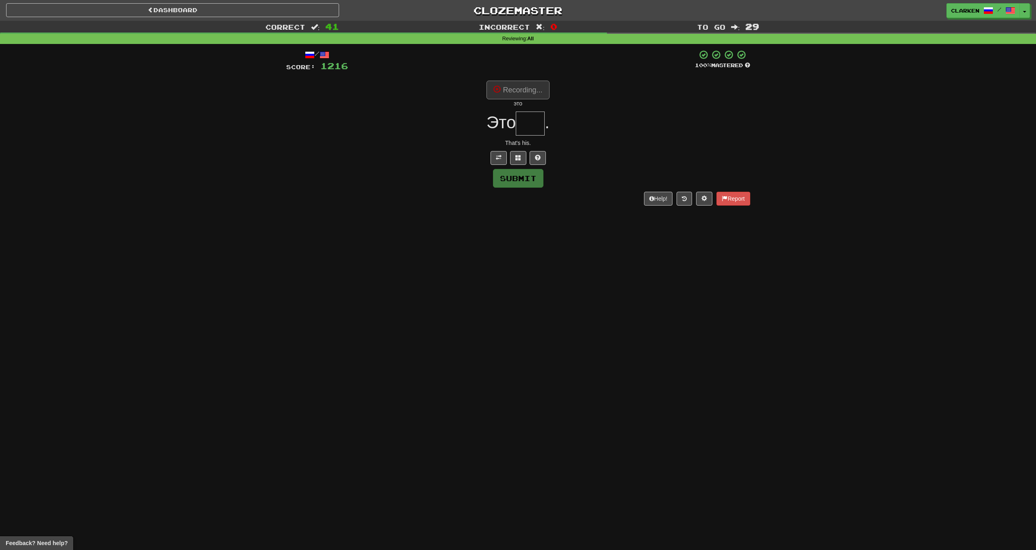
type input "***"
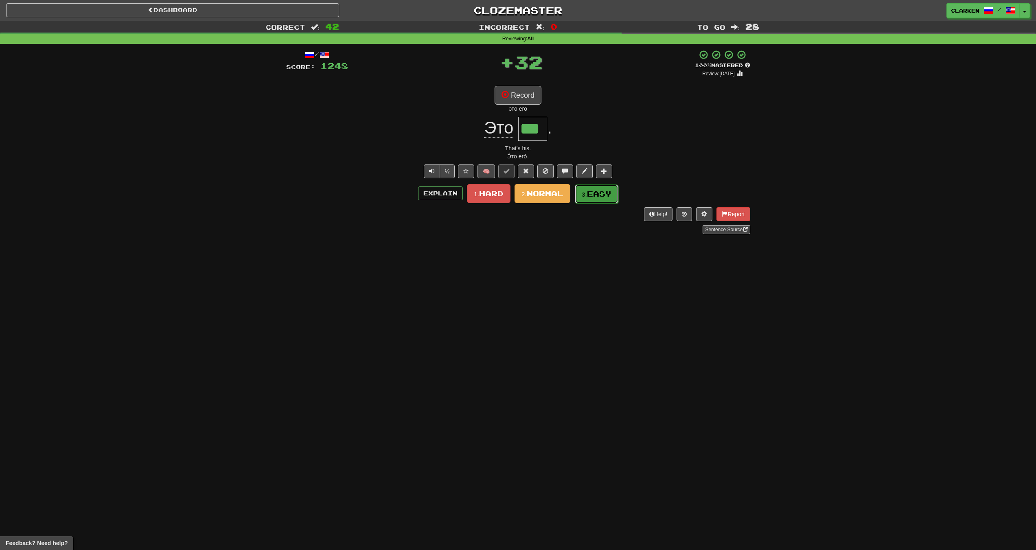
click at [595, 200] on button "3. Easy" at bounding box center [597, 193] width 44 height 19
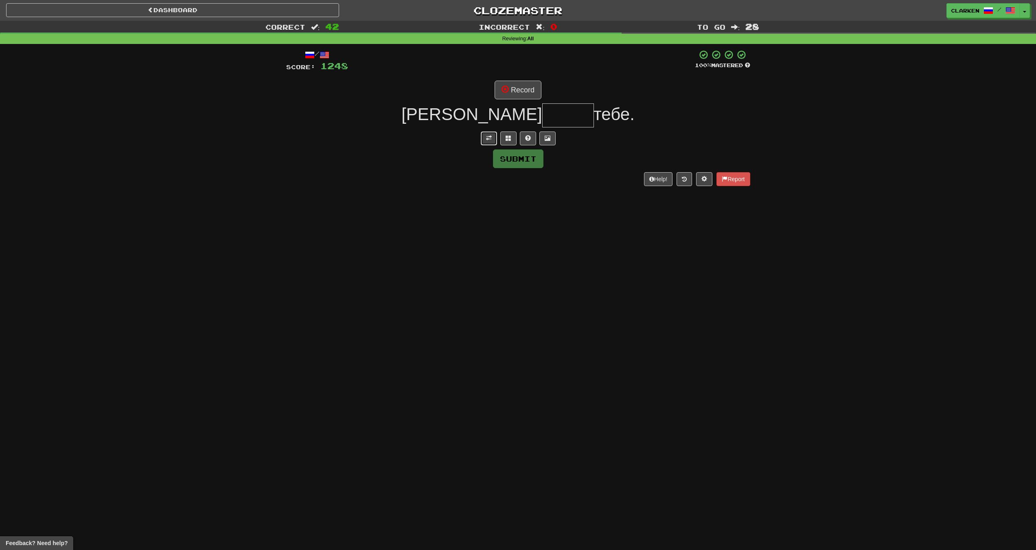
click at [494, 142] on button at bounding box center [489, 138] width 16 height 14
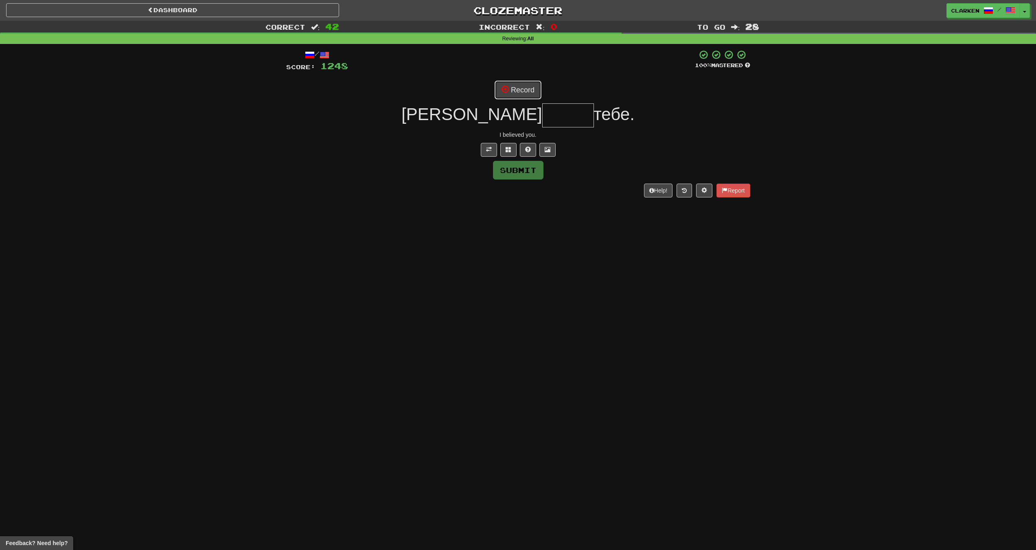
click at [508, 92] on span at bounding box center [505, 88] width 7 height 7
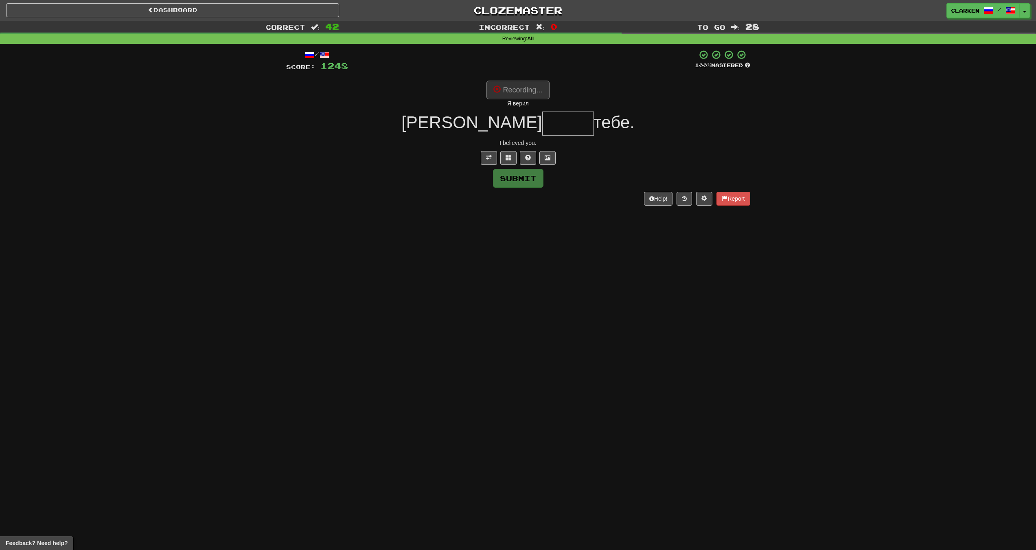
type input "*****"
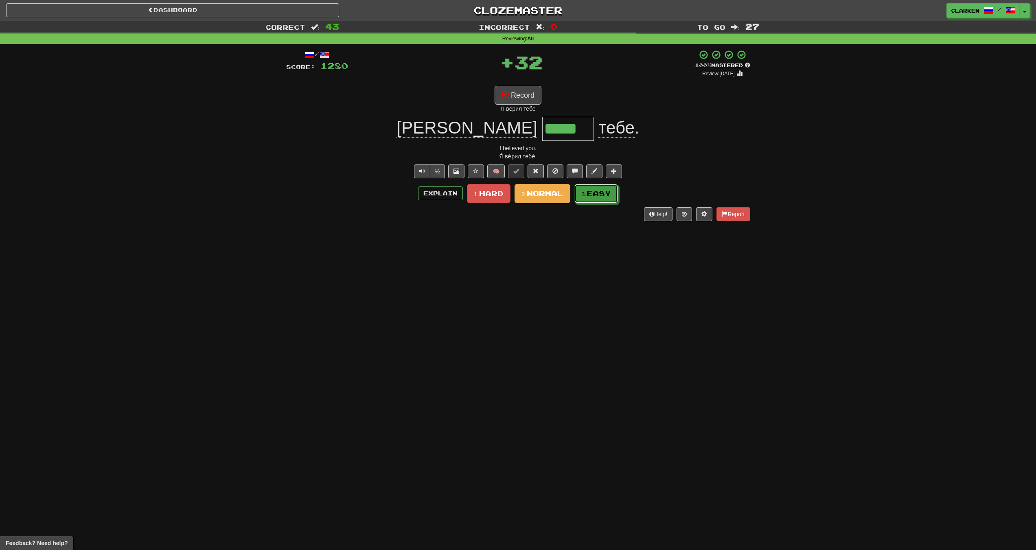
drag, startPoint x: 604, startPoint y: 195, endPoint x: 565, endPoint y: 177, distance: 43.0
click at [604, 195] on span "Easy" at bounding box center [599, 193] width 24 height 9
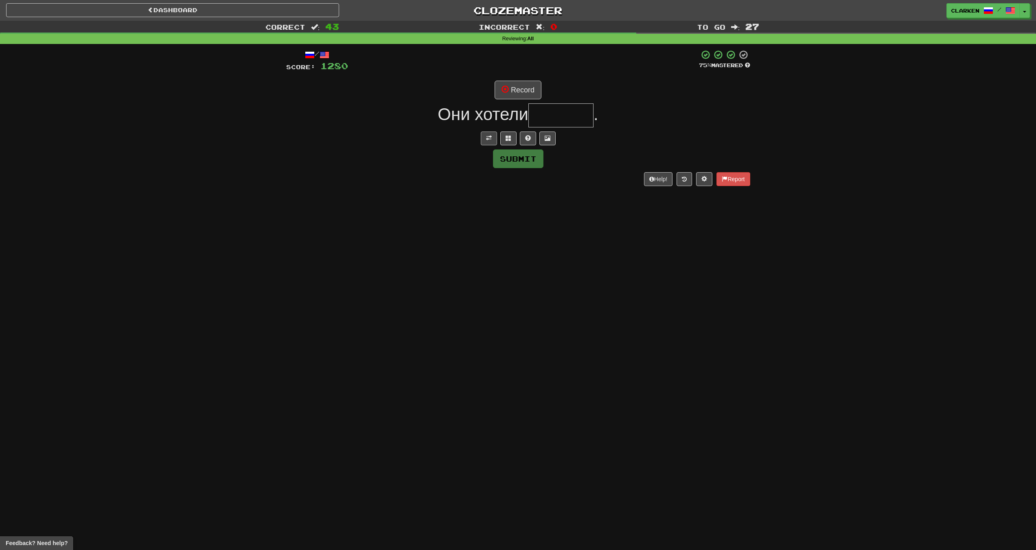
click at [479, 141] on div at bounding box center [518, 138] width 464 height 14
click at [494, 140] on button at bounding box center [489, 138] width 16 height 14
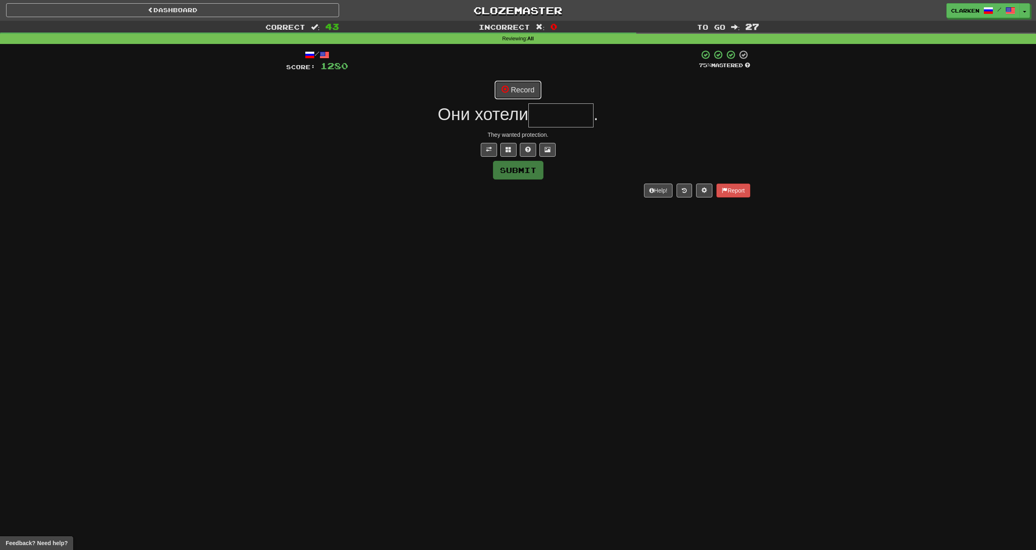
click at [514, 83] on button "Record" at bounding box center [518, 90] width 47 height 19
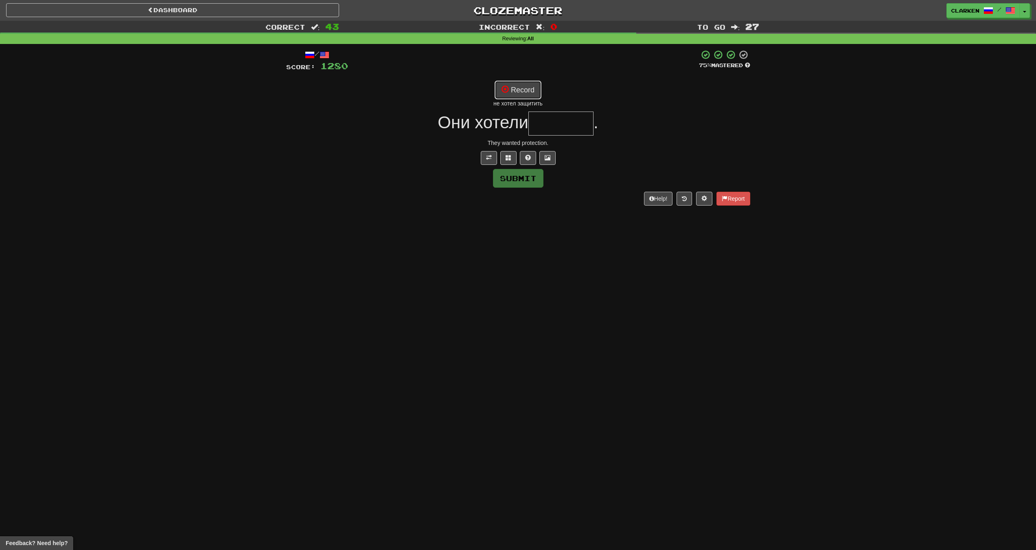
click at [528, 91] on button "Record" at bounding box center [518, 90] width 47 height 19
click at [506, 162] on button at bounding box center [508, 158] width 16 height 14
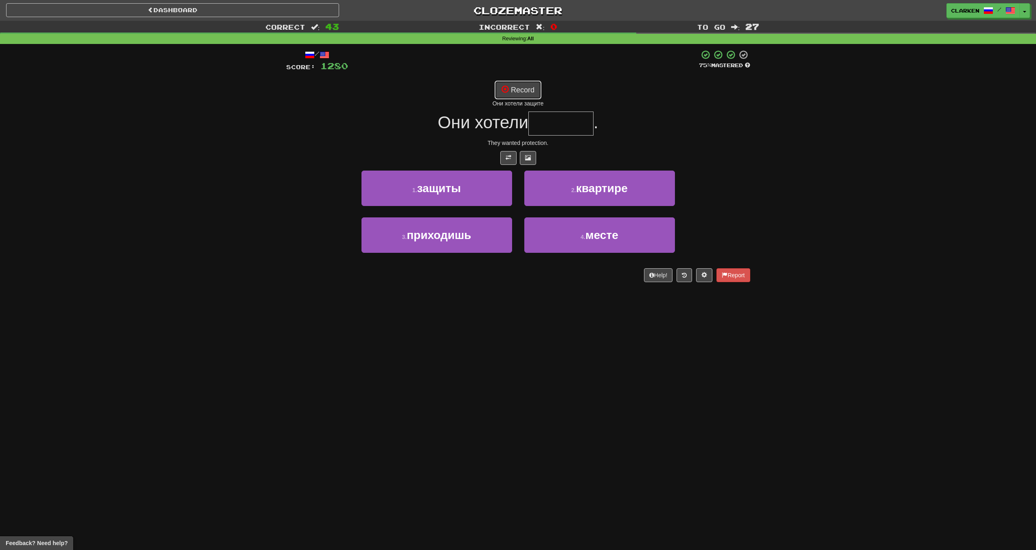
click at [518, 85] on button "Record" at bounding box center [518, 90] width 47 height 19
type input "******"
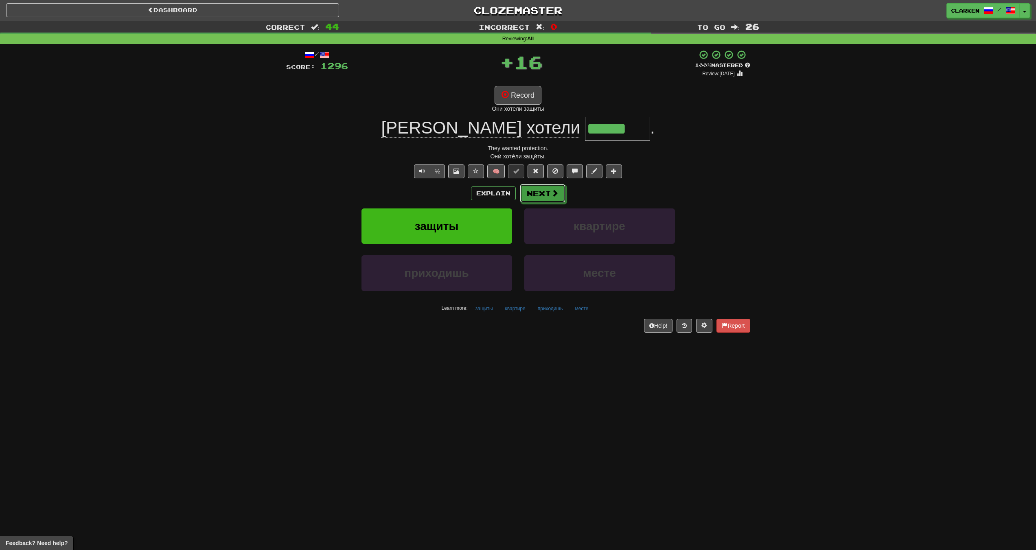
drag, startPoint x: 546, startPoint y: 191, endPoint x: 535, endPoint y: 182, distance: 14.2
click at [546, 191] on button "Next" at bounding box center [543, 193] width 46 height 19
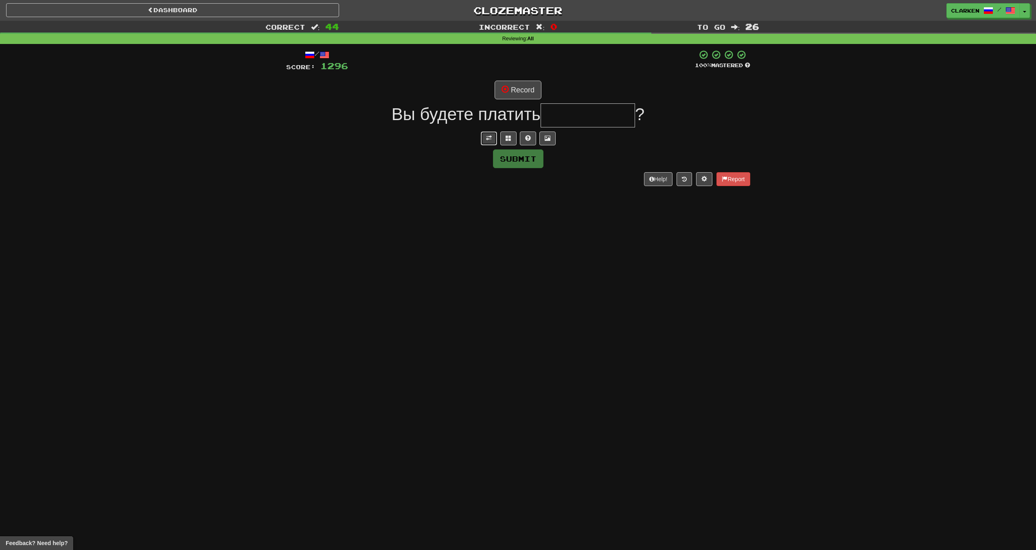
click at [492, 139] on button at bounding box center [489, 138] width 16 height 14
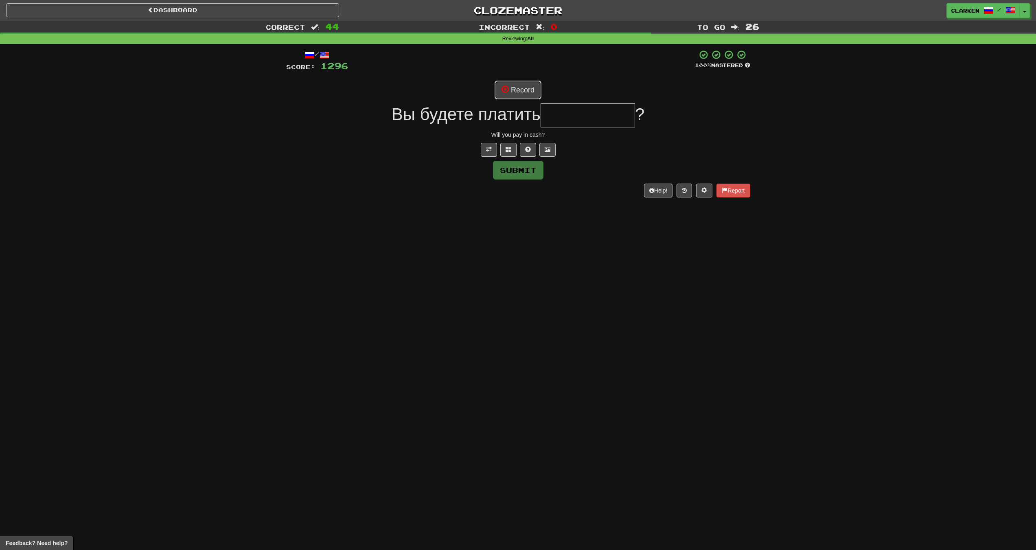
click at [514, 83] on button "Record" at bounding box center [518, 90] width 47 height 19
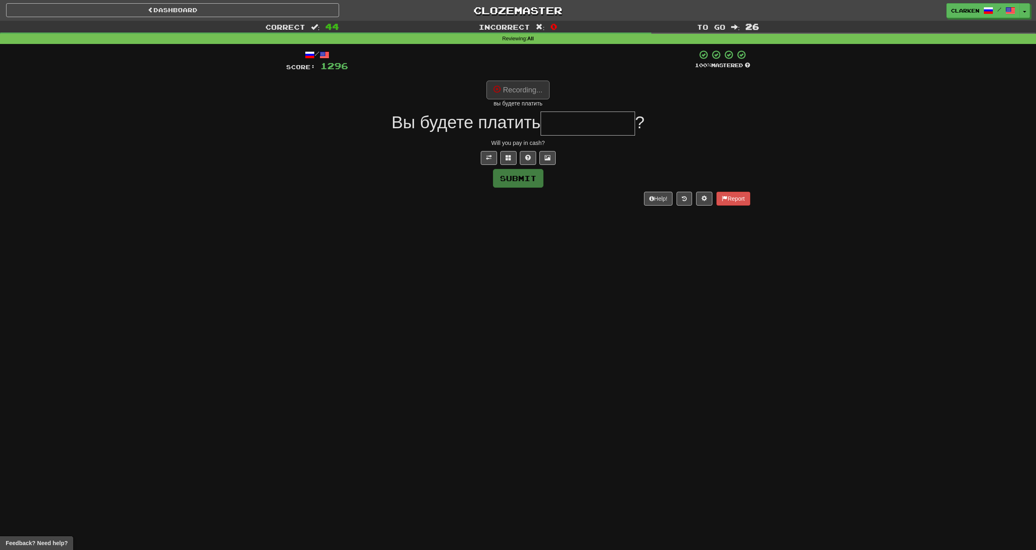
type input "*********"
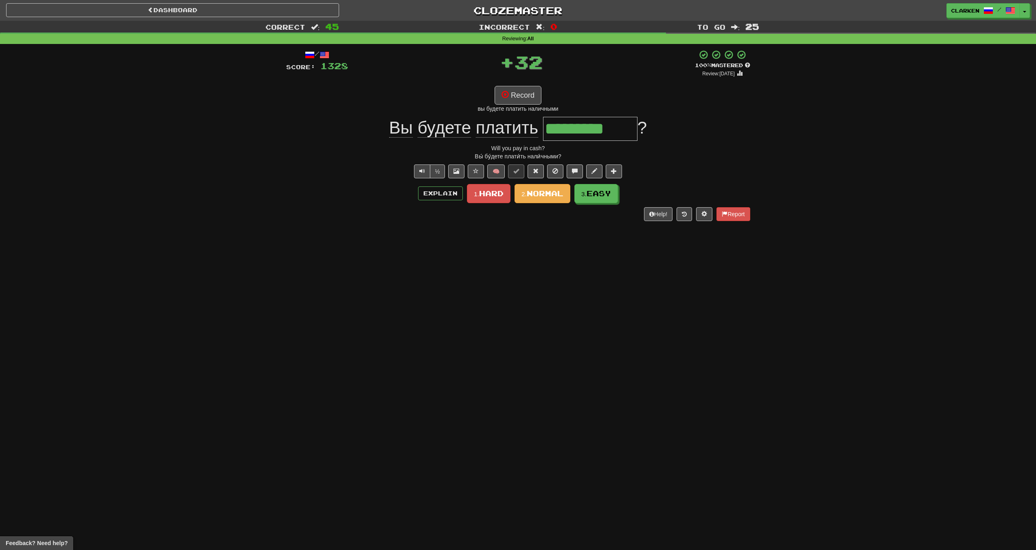
click at [591, 205] on div "/ Score: 1328 + 32 100 % Mastered Review: [DATE] Record вы будете платить налич…" at bounding box center [518, 135] width 464 height 171
click at [589, 197] on span "Easy" at bounding box center [599, 193] width 24 height 9
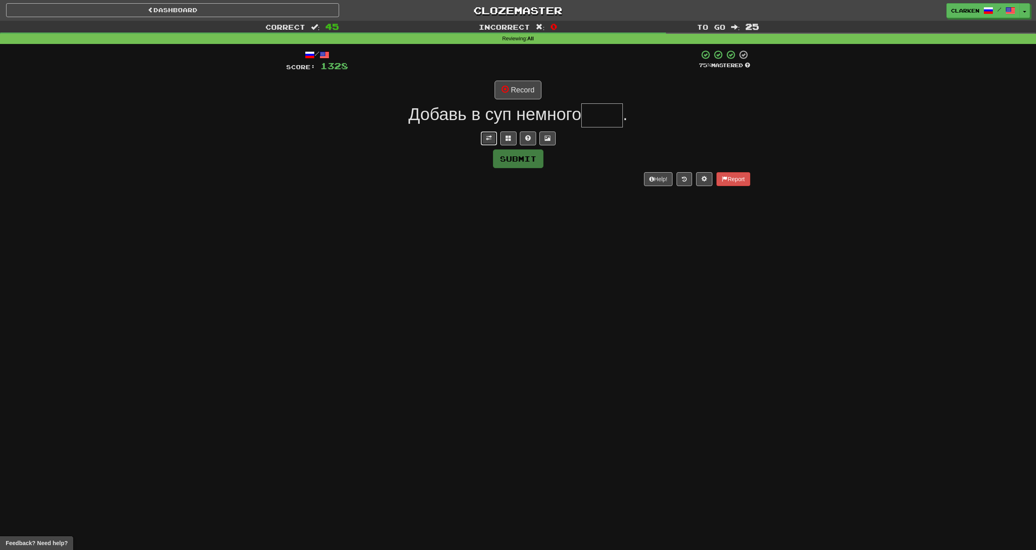
click at [493, 145] on button at bounding box center [489, 138] width 16 height 14
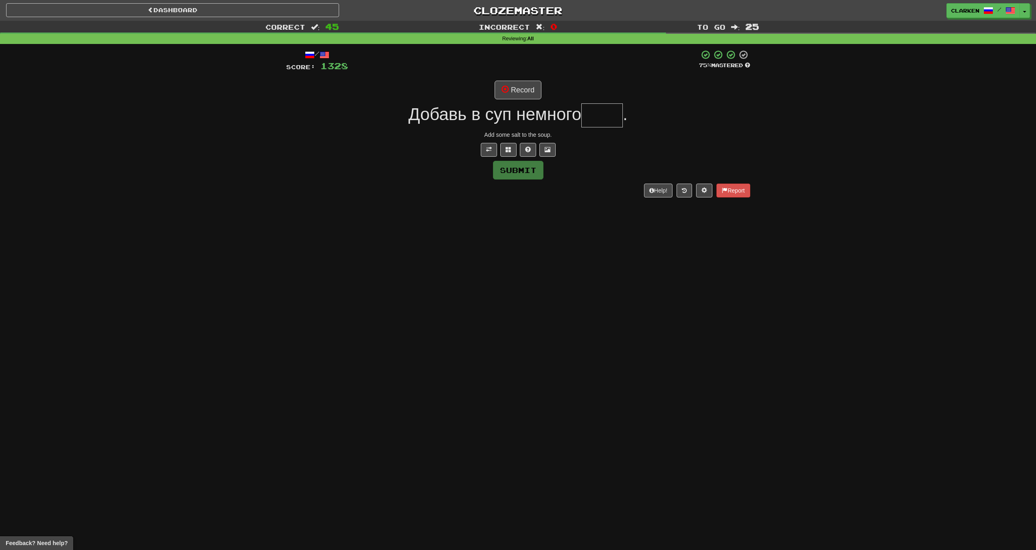
click at [508, 103] on div "/ Score: 1328 75 % Mastered Record Добавь в суп немного . Add some salt to the …" at bounding box center [518, 123] width 464 height 147
click at [513, 86] on button "Record" at bounding box center [518, 90] width 47 height 19
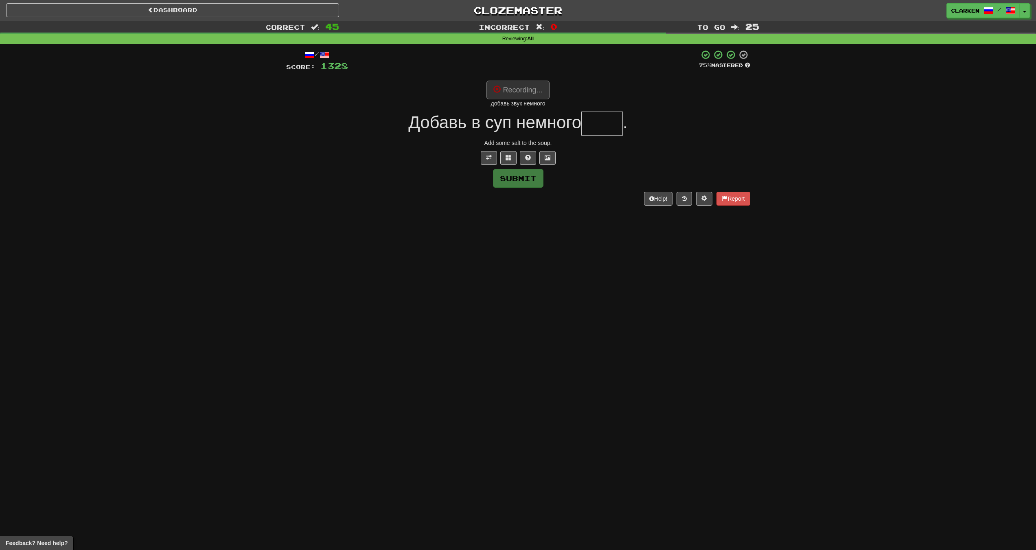
type input "****"
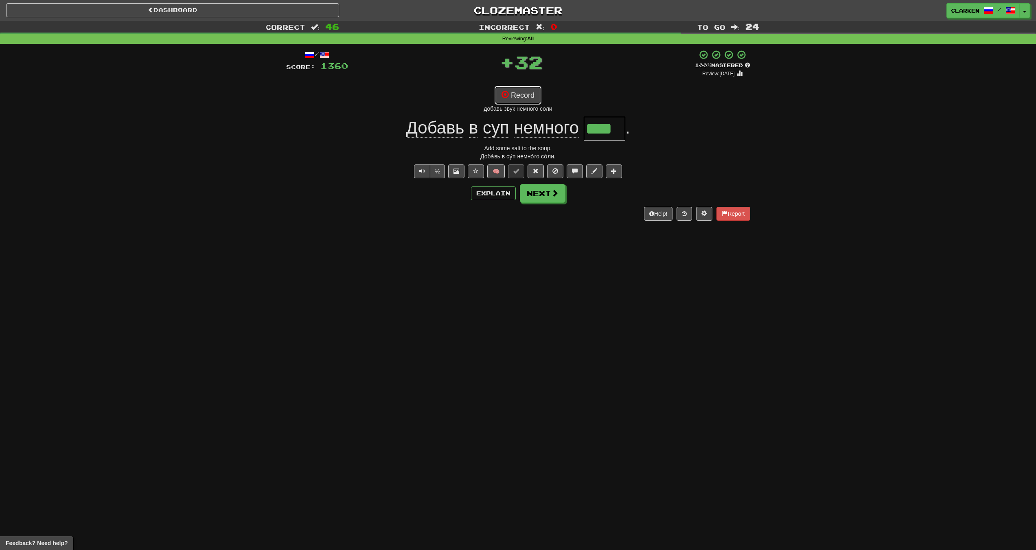
click at [530, 102] on button "Record" at bounding box center [518, 95] width 47 height 19
drag, startPoint x: 554, startPoint y: 196, endPoint x: 541, endPoint y: 177, distance: 23.1
click at [554, 197] on span at bounding box center [554, 192] width 7 height 7
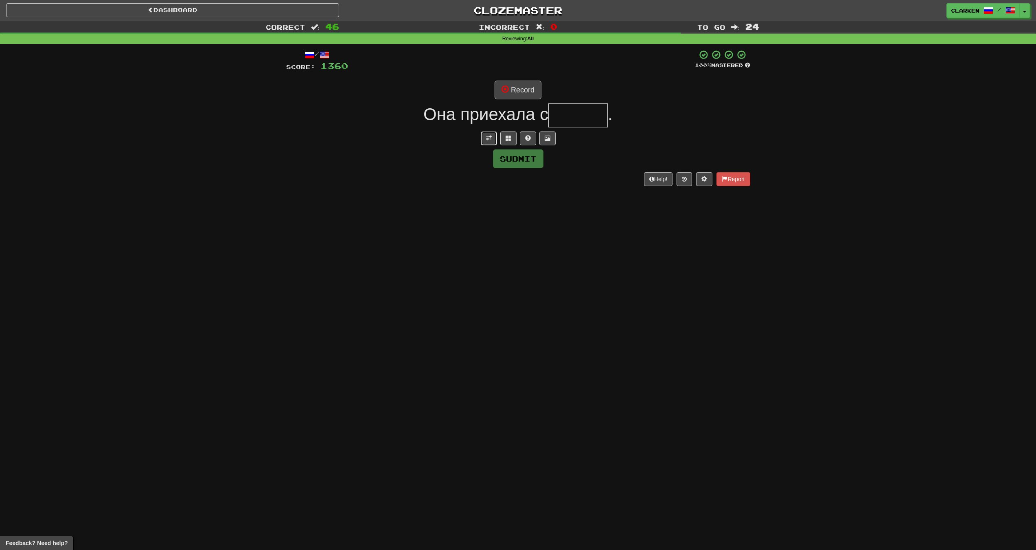
click at [486, 133] on button at bounding box center [489, 138] width 16 height 14
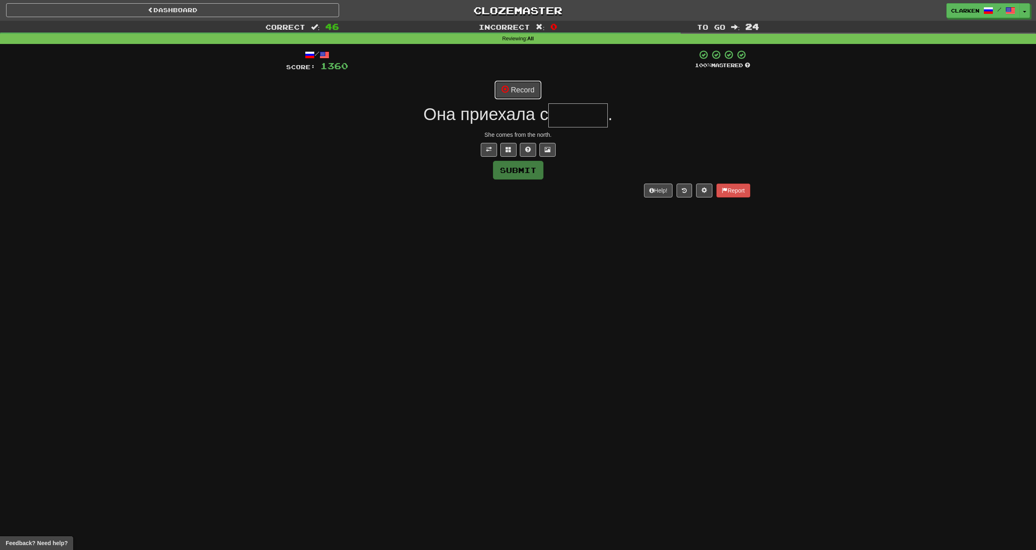
click at [520, 84] on button "Record" at bounding box center [518, 90] width 47 height 19
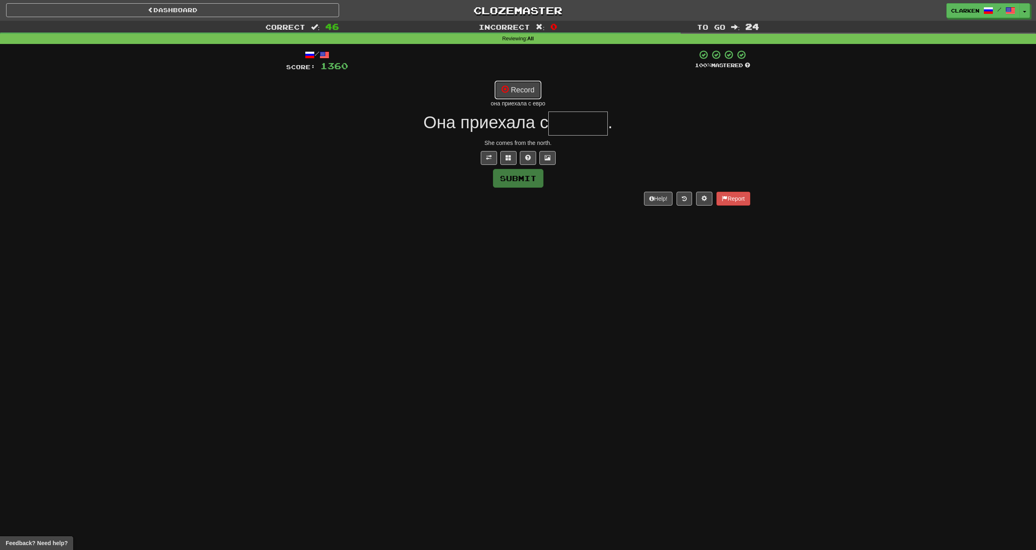
click at [513, 94] on button "Record" at bounding box center [518, 90] width 47 height 19
click at [525, 86] on button "Record" at bounding box center [518, 90] width 47 height 19
type input "******"
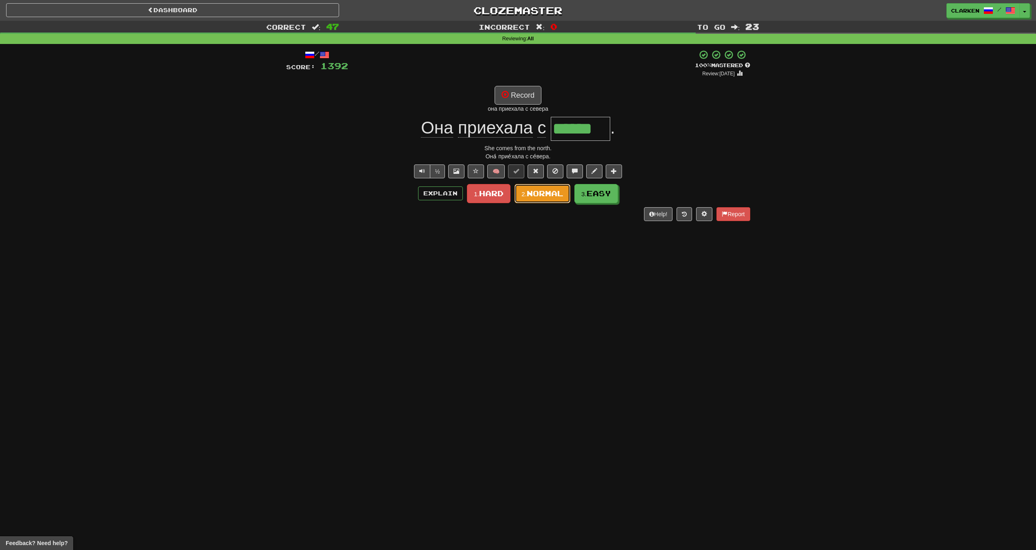
click at [564, 196] on button "2. Normal" at bounding box center [543, 193] width 56 height 19
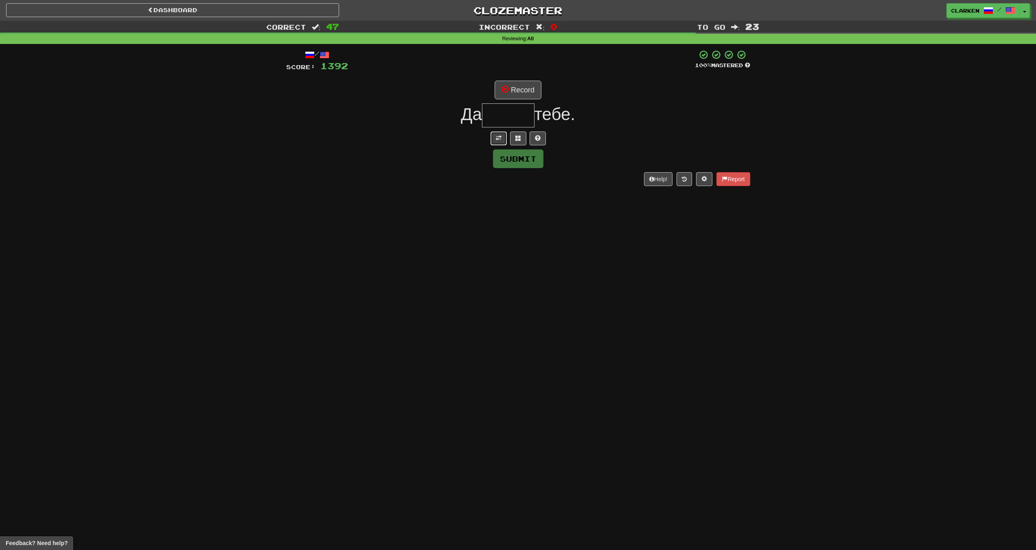
click at [495, 142] on button at bounding box center [499, 138] width 16 height 14
click at [523, 67] on div at bounding box center [521, 61] width 347 height 22
drag, startPoint x: 522, startPoint y: 69, endPoint x: 522, endPoint y: 90, distance: 21.6
click at [522, 70] on div at bounding box center [521, 61] width 347 height 22
click at [522, 90] on button "Record" at bounding box center [518, 90] width 47 height 19
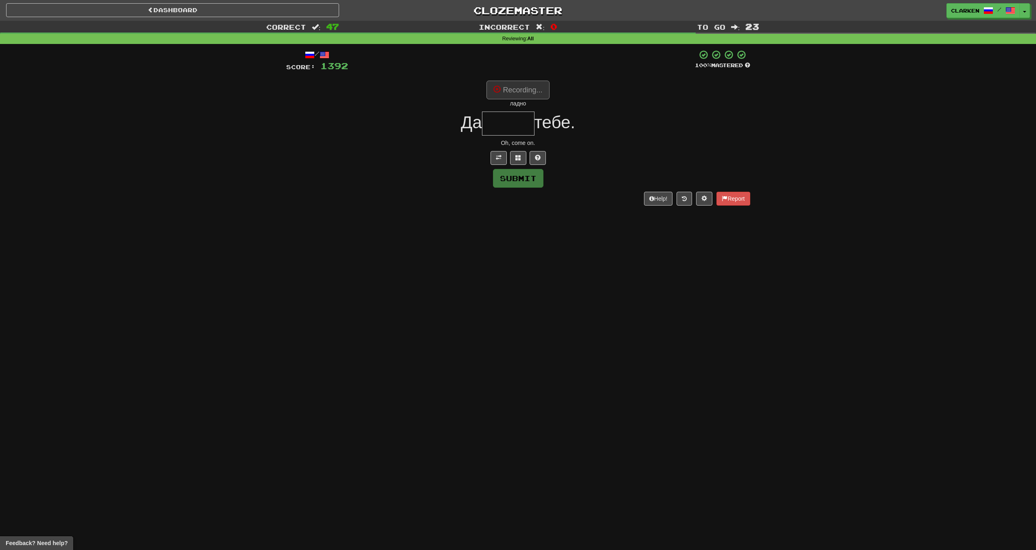
type input "*****"
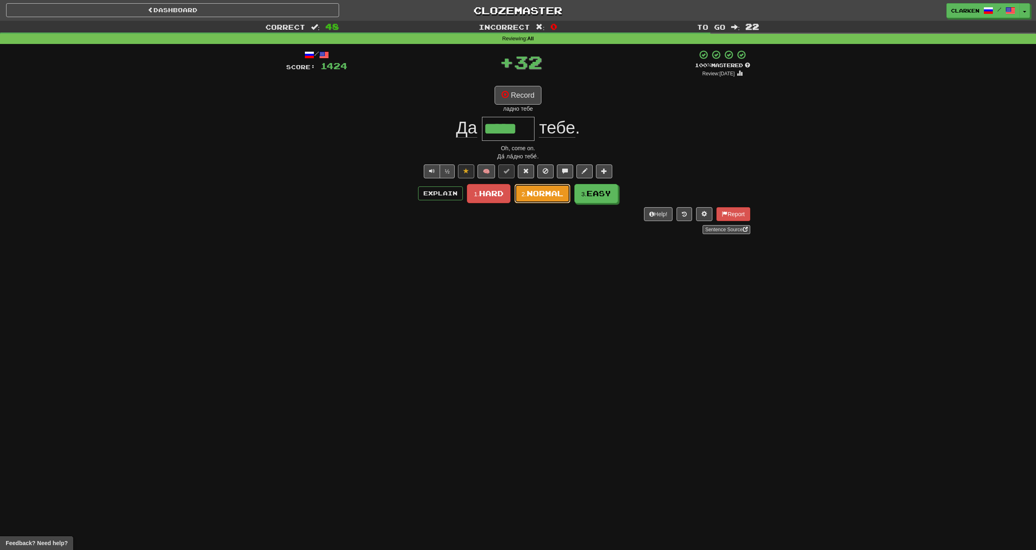
click at [562, 193] on span "Normal" at bounding box center [545, 193] width 37 height 9
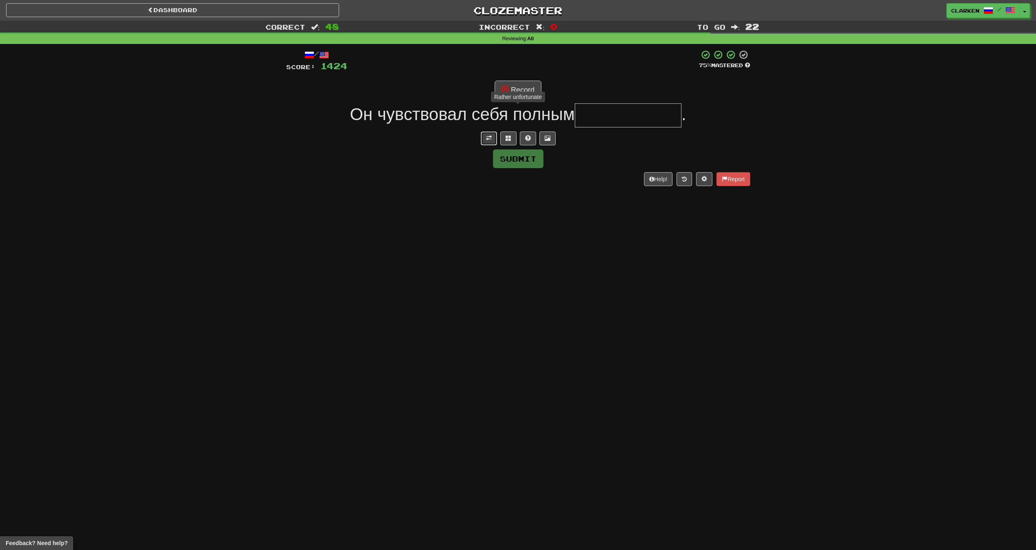
drag, startPoint x: 486, startPoint y: 140, endPoint x: 506, endPoint y: 116, distance: 30.7
click at [486, 140] on span at bounding box center [489, 138] width 6 height 6
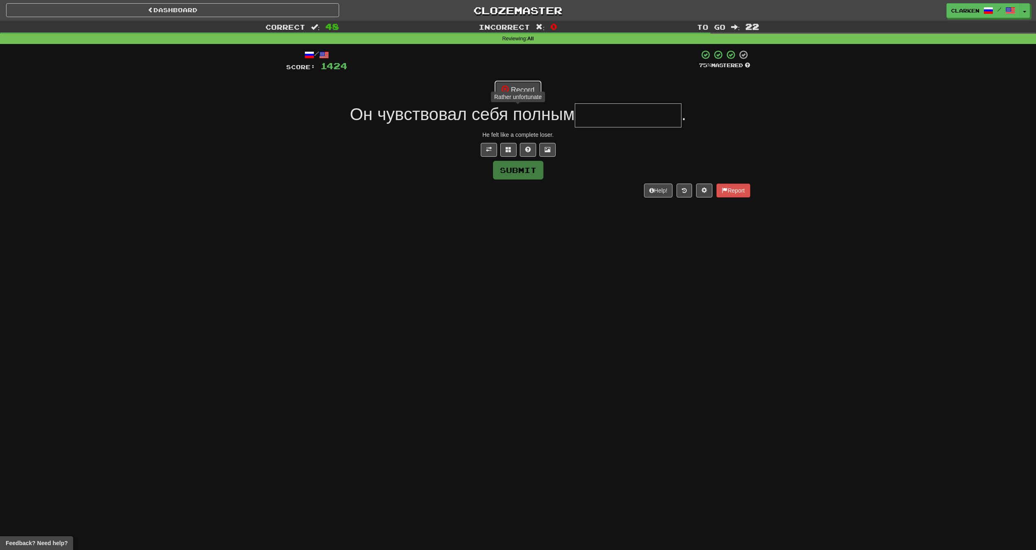
click at [512, 87] on button "Record" at bounding box center [518, 90] width 47 height 19
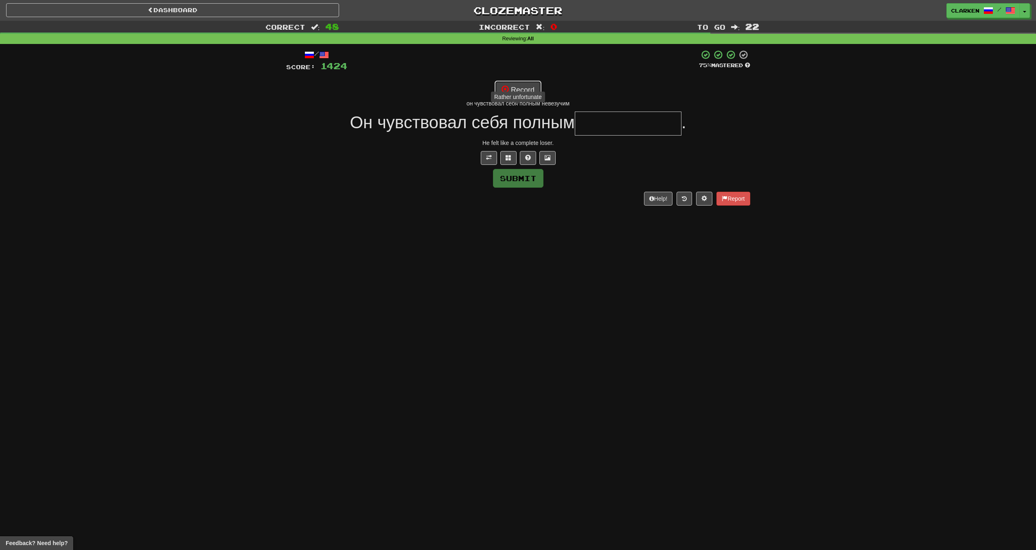
click at [515, 84] on button "Record" at bounding box center [518, 90] width 47 height 19
click at [527, 83] on button "Record" at bounding box center [518, 90] width 47 height 19
click at [527, 84] on button "Record" at bounding box center [518, 90] width 47 height 19
click at [510, 153] on button at bounding box center [508, 158] width 16 height 14
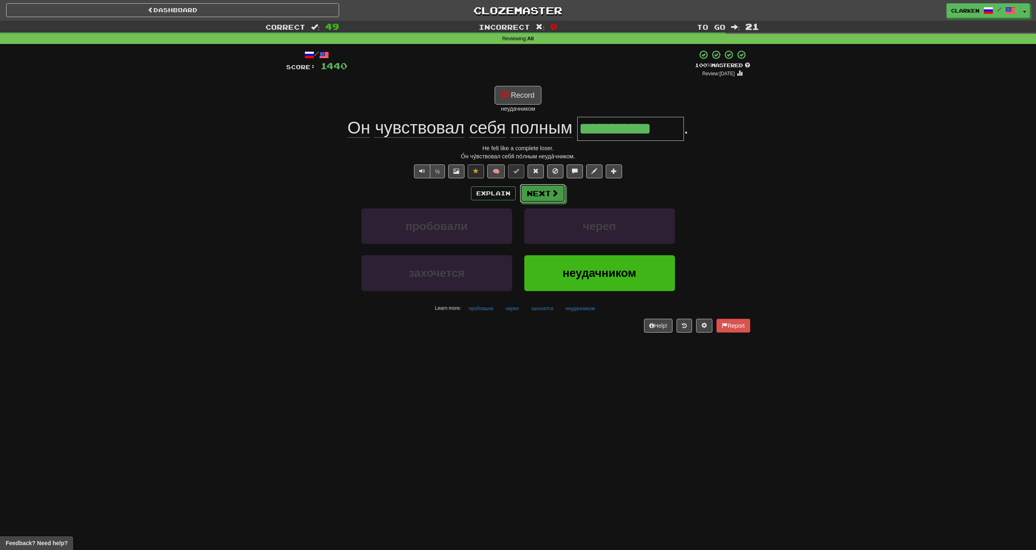
click at [556, 196] on span at bounding box center [554, 192] width 7 height 7
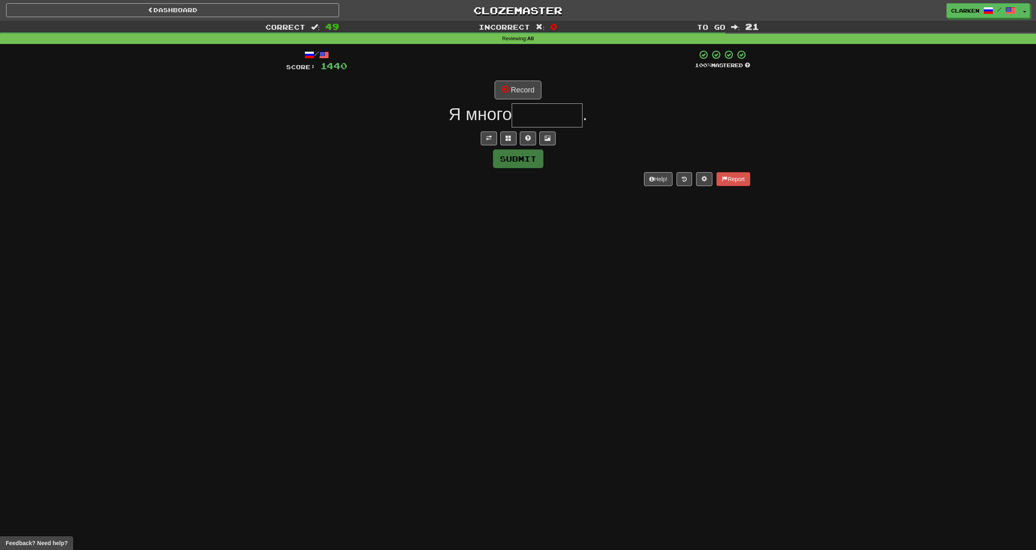
click at [478, 123] on span "Я много" at bounding box center [480, 114] width 63 height 19
click at [487, 135] on button at bounding box center [489, 138] width 16 height 14
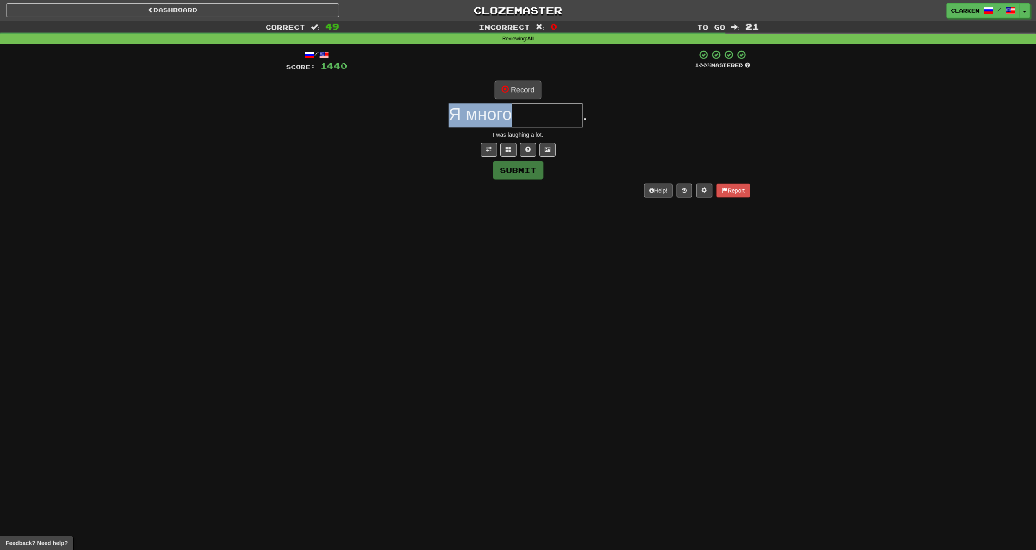
click at [510, 99] on div "/ Score: 1440 100 % Mastered Record Я много . I was laughing a lot. Submit Help…" at bounding box center [518, 123] width 464 height 147
click at [514, 91] on button "Record" at bounding box center [518, 90] width 47 height 19
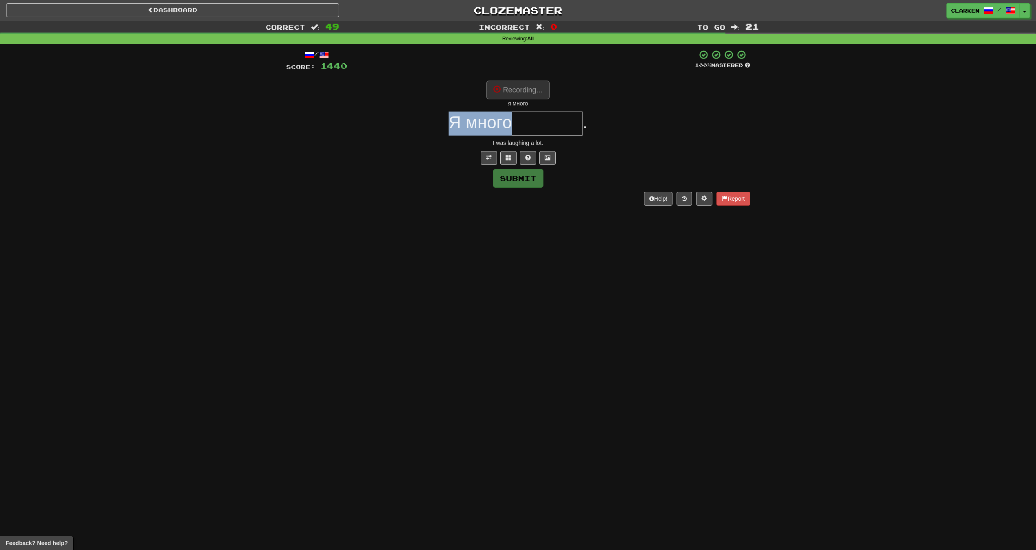
type input "*******"
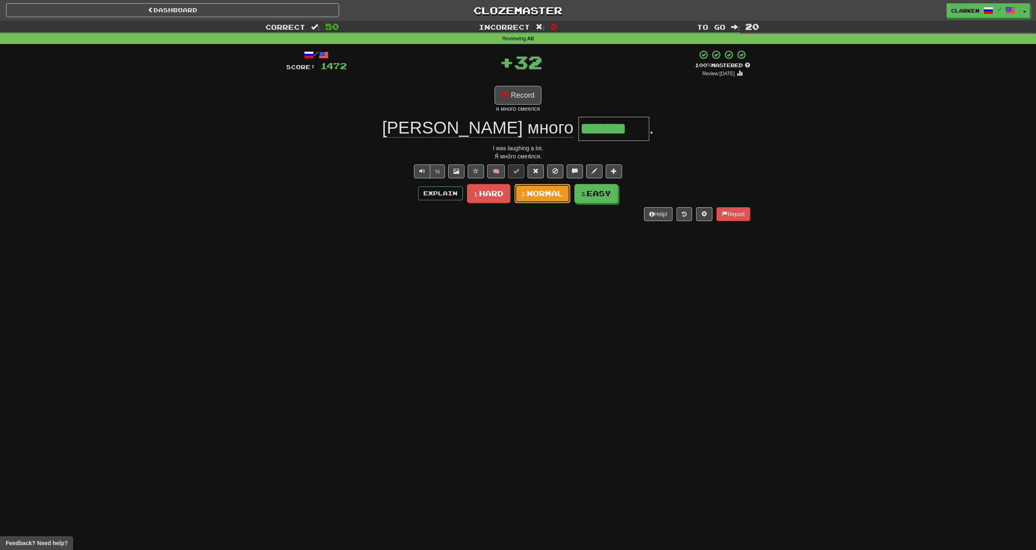
click at [559, 197] on span "Normal" at bounding box center [545, 193] width 37 height 9
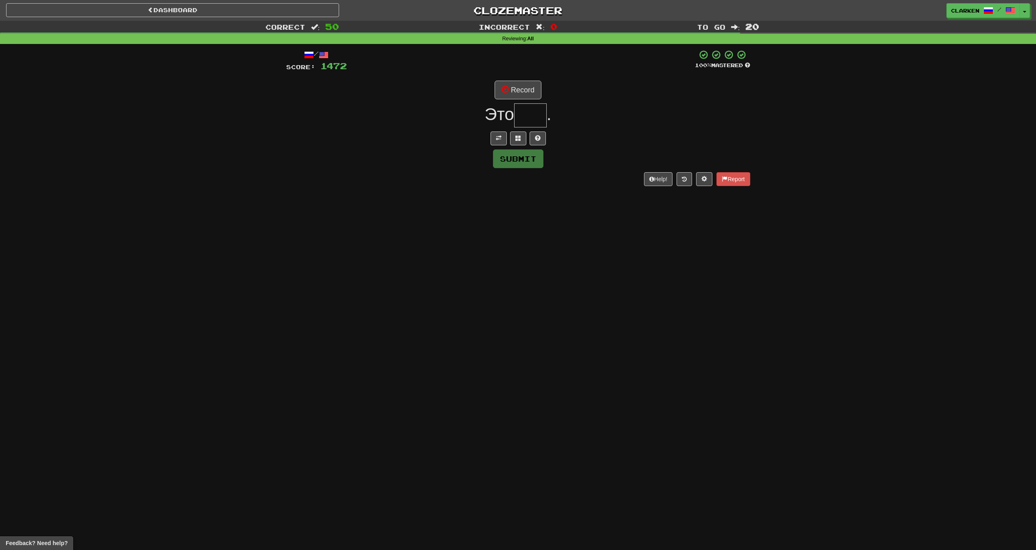
click at [500, 147] on div "/ Score: 1472 100 % Mastered Record Это . Submit Help! Report" at bounding box center [518, 118] width 464 height 136
click at [502, 136] on button at bounding box center [499, 138] width 16 height 14
click at [513, 90] on button "Record" at bounding box center [518, 90] width 47 height 19
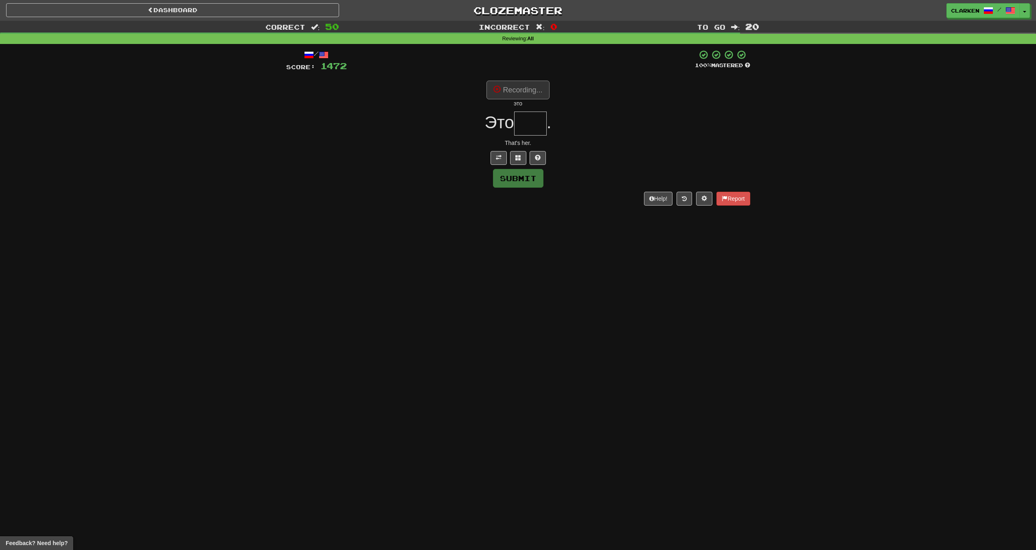
type input "***"
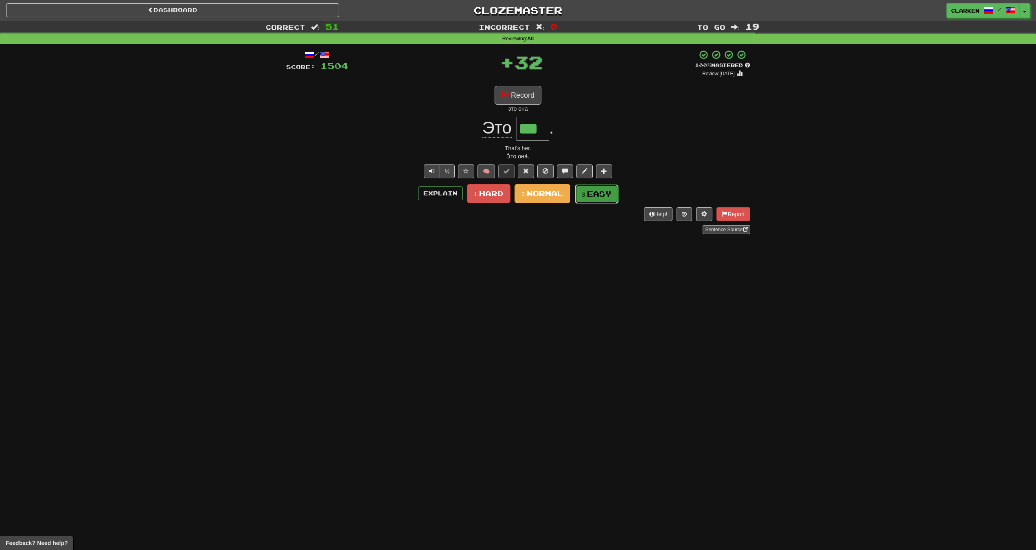
drag, startPoint x: 600, startPoint y: 186, endPoint x: 552, endPoint y: 174, distance: 50.0
click at [599, 186] on button "3. Easy" at bounding box center [597, 193] width 44 height 19
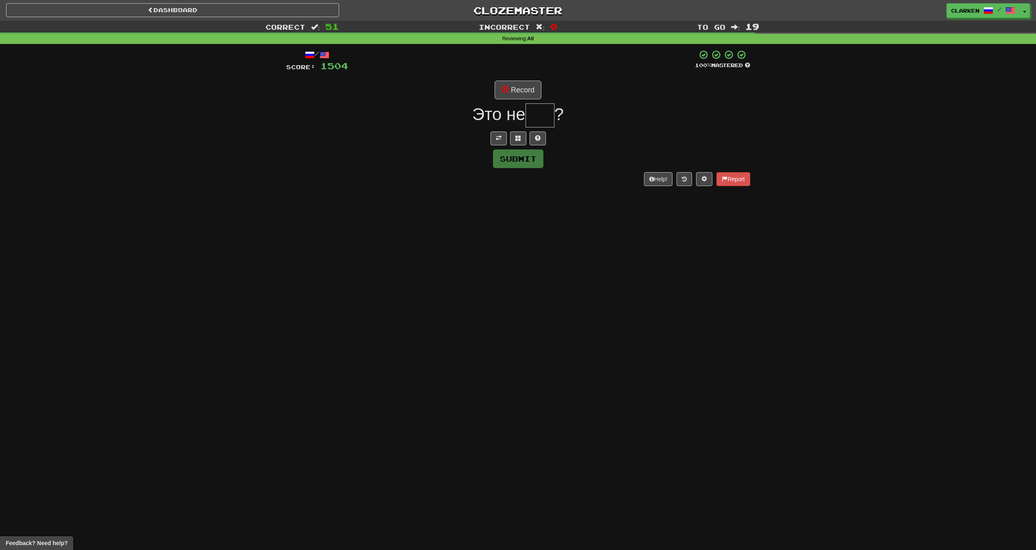
click at [498, 146] on div "/ Score: 1504 100 % Mastered Record Это не ? Submit Help! Report" at bounding box center [518, 118] width 464 height 136
click at [500, 141] on span at bounding box center [499, 138] width 6 height 6
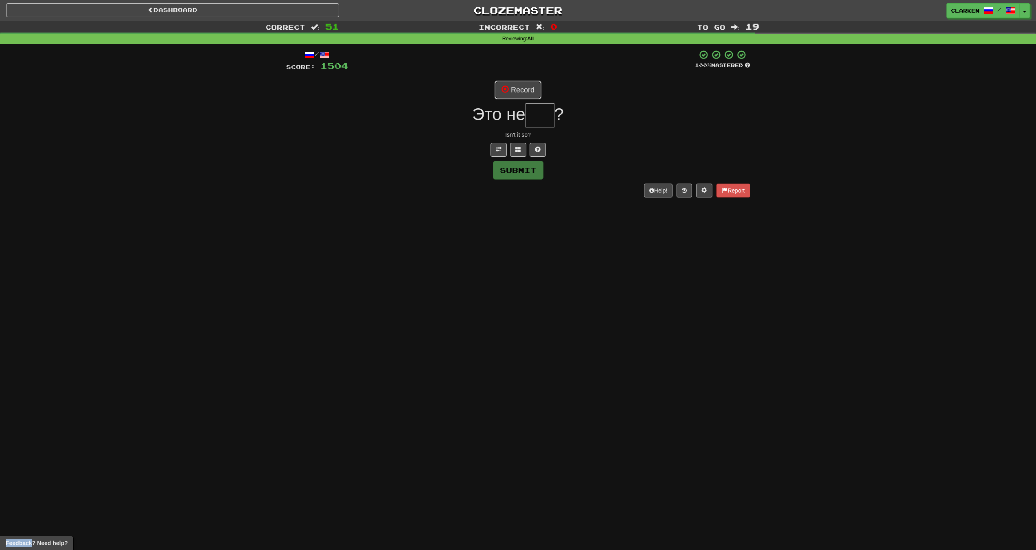
click at [521, 93] on button "Record" at bounding box center [518, 90] width 47 height 19
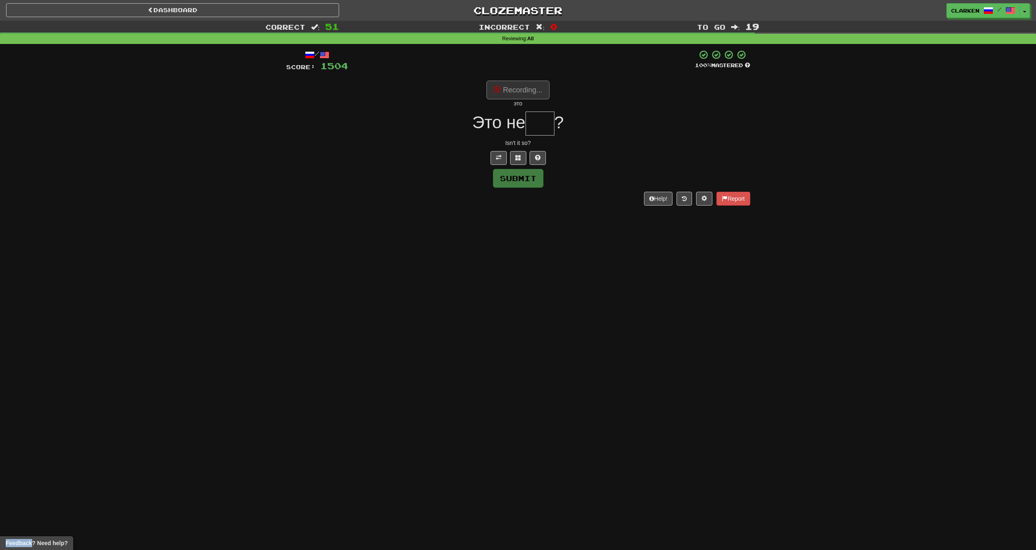
type input "***"
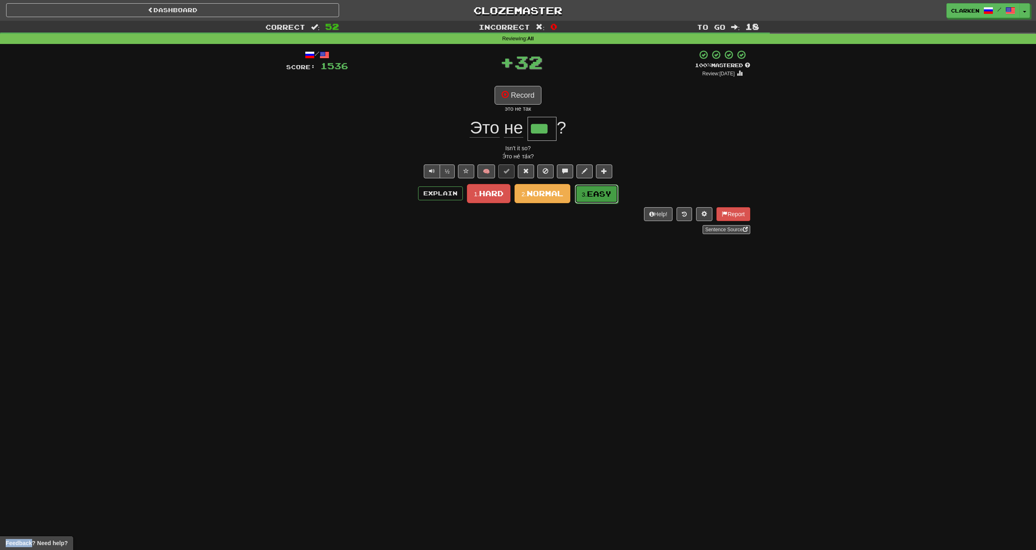
click at [594, 192] on span "Easy" at bounding box center [599, 193] width 24 height 9
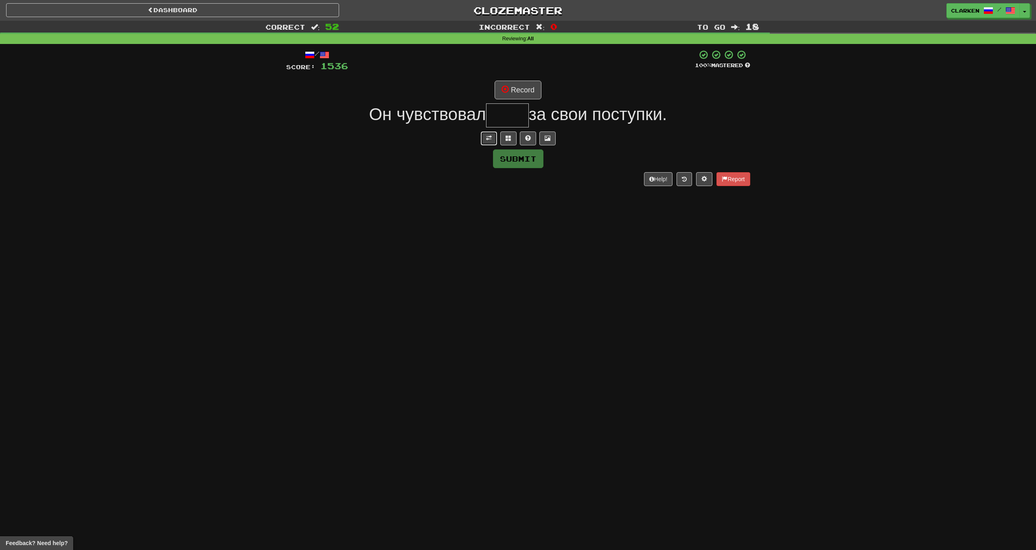
click at [485, 137] on button at bounding box center [489, 138] width 16 height 14
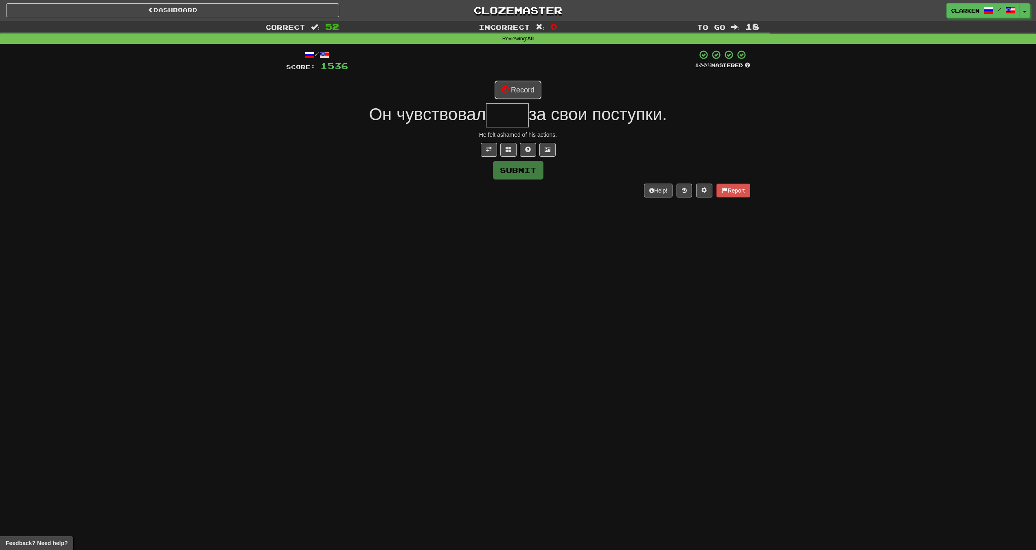
click at [518, 89] on button "Record" at bounding box center [518, 90] width 47 height 19
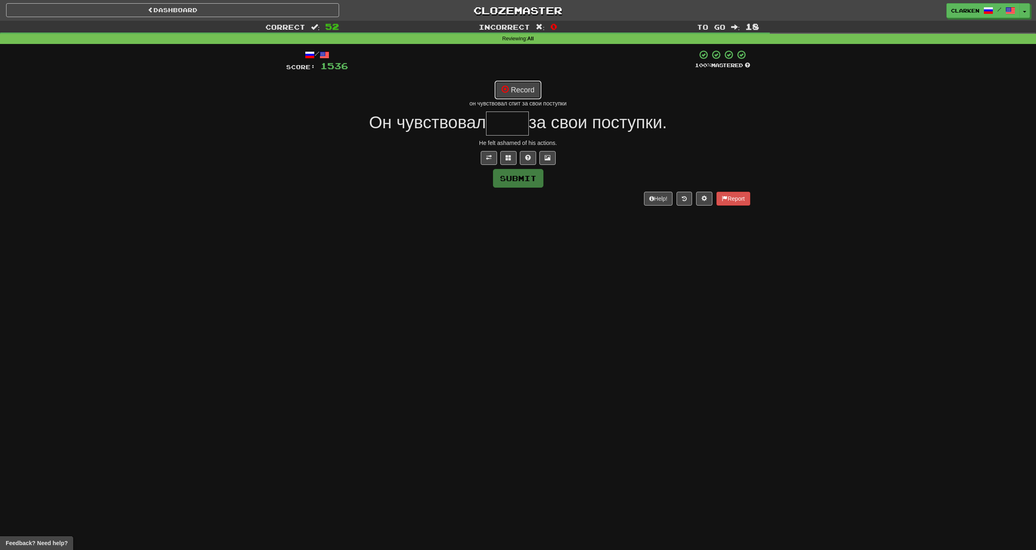
click at [524, 89] on button "Record" at bounding box center [518, 90] width 47 height 19
drag, startPoint x: 517, startPoint y: 77, endPoint x: 521, endPoint y: 86, distance: 10.0
click at [517, 77] on div "/ Score: 1536 100 % Mastered Record он чувствовал спит за свои поступки стиль О…" at bounding box center [518, 128] width 464 height 156
click at [522, 88] on button "Record" at bounding box center [518, 90] width 47 height 19
type input "****"
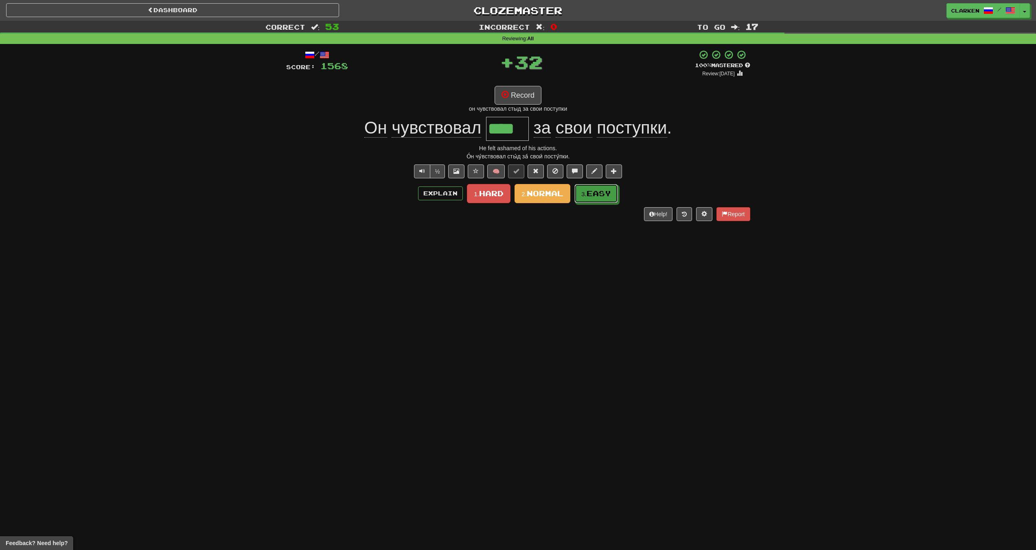
drag, startPoint x: 604, startPoint y: 195, endPoint x: 585, endPoint y: 188, distance: 20.2
click at [604, 194] on span "Easy" at bounding box center [599, 193] width 24 height 9
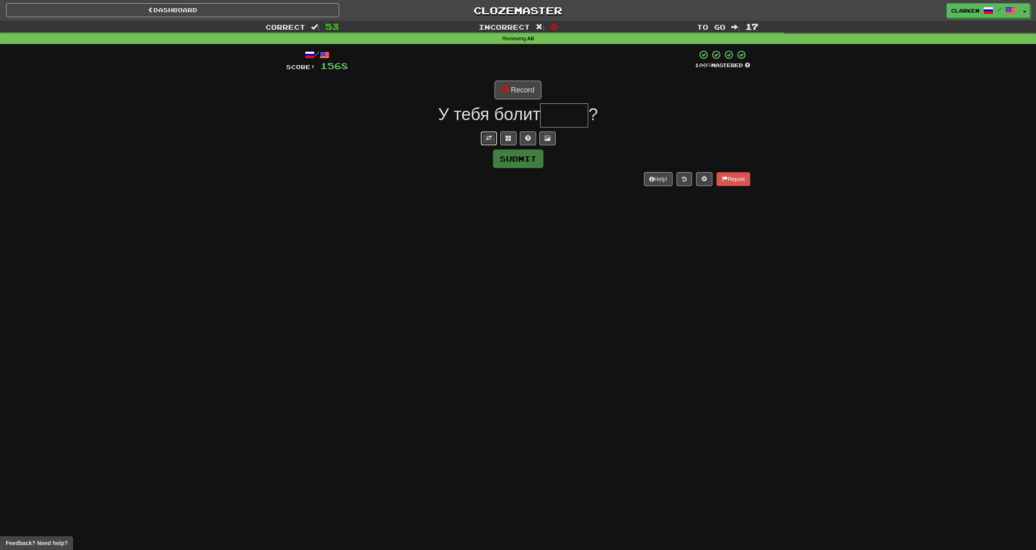
click at [492, 141] on button at bounding box center [489, 138] width 16 height 14
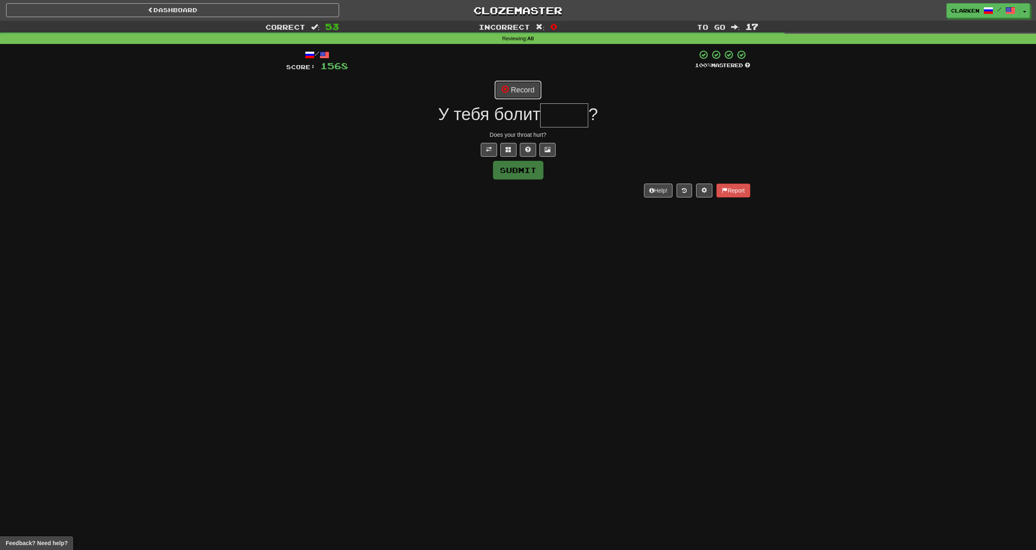
click at [513, 97] on button "Record" at bounding box center [518, 90] width 47 height 19
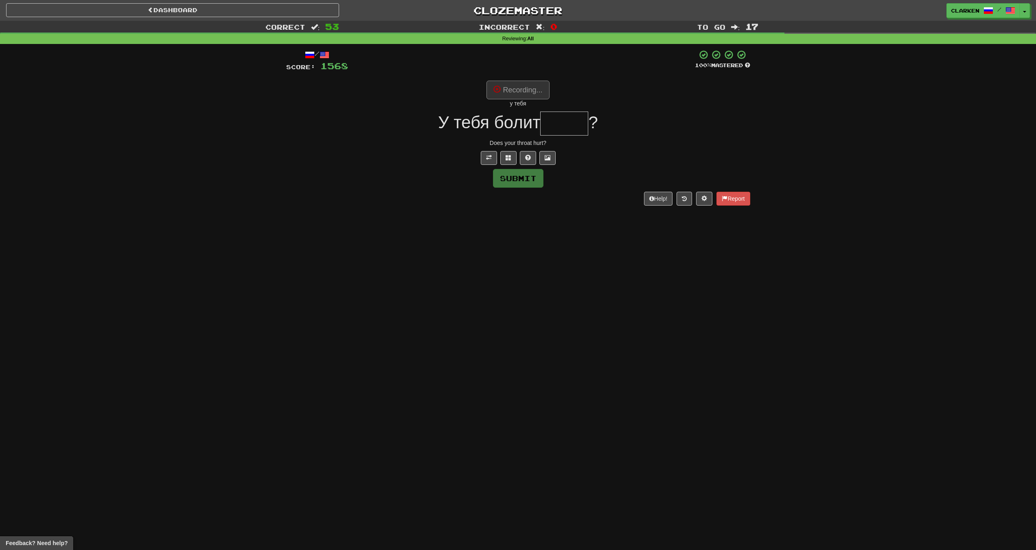
type input "*****"
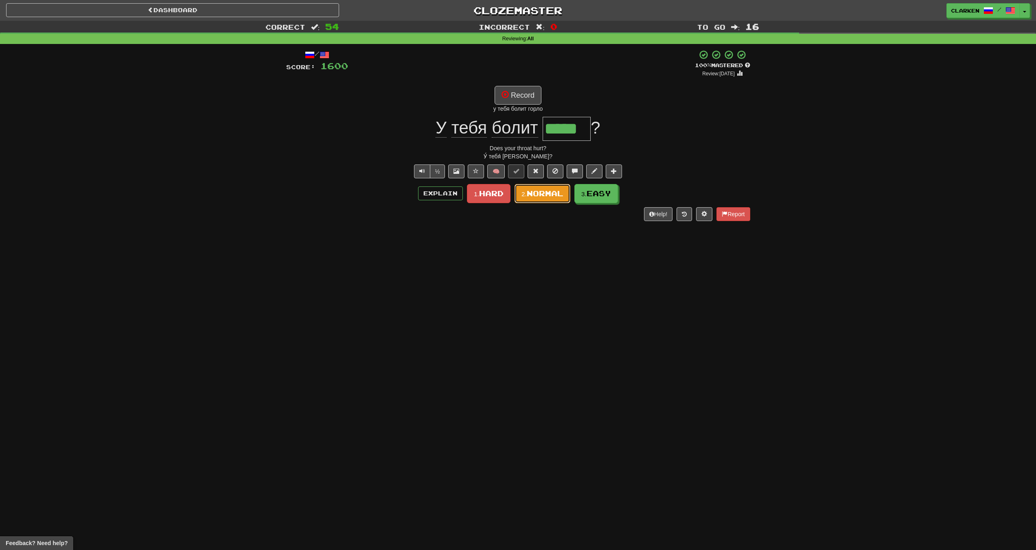
click at [558, 195] on span "Normal" at bounding box center [545, 193] width 37 height 9
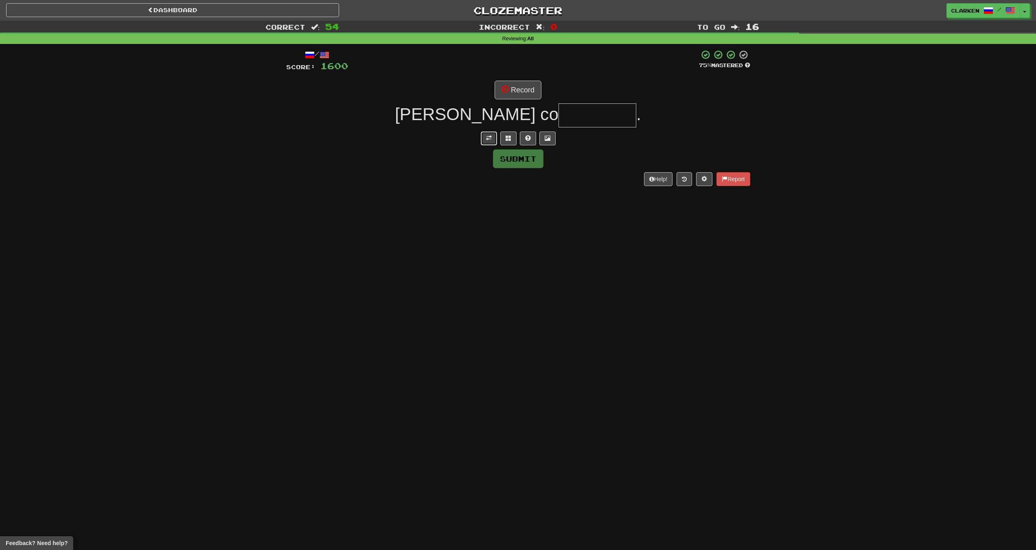
click at [482, 136] on button at bounding box center [489, 138] width 16 height 14
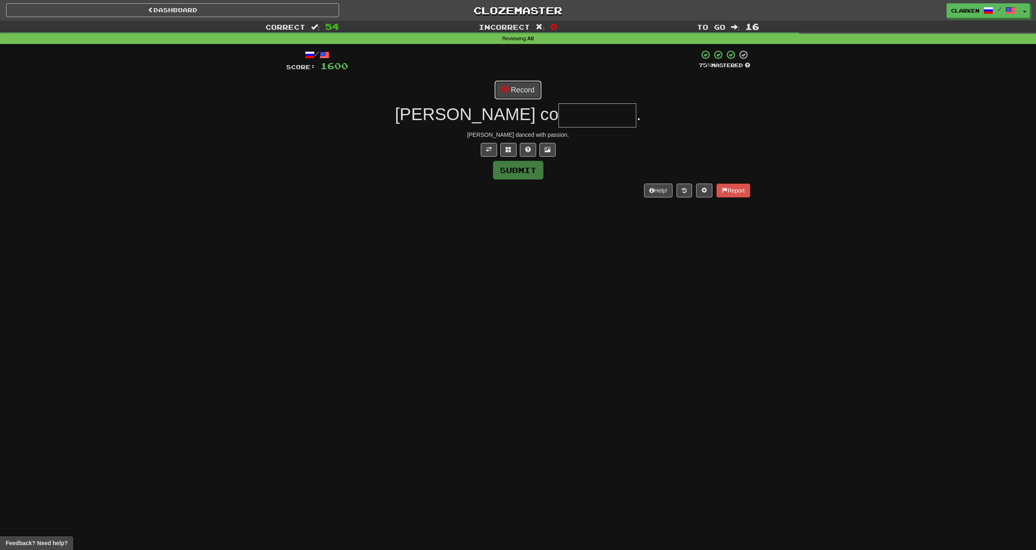
click at [527, 81] on button "Record" at bounding box center [518, 90] width 47 height 19
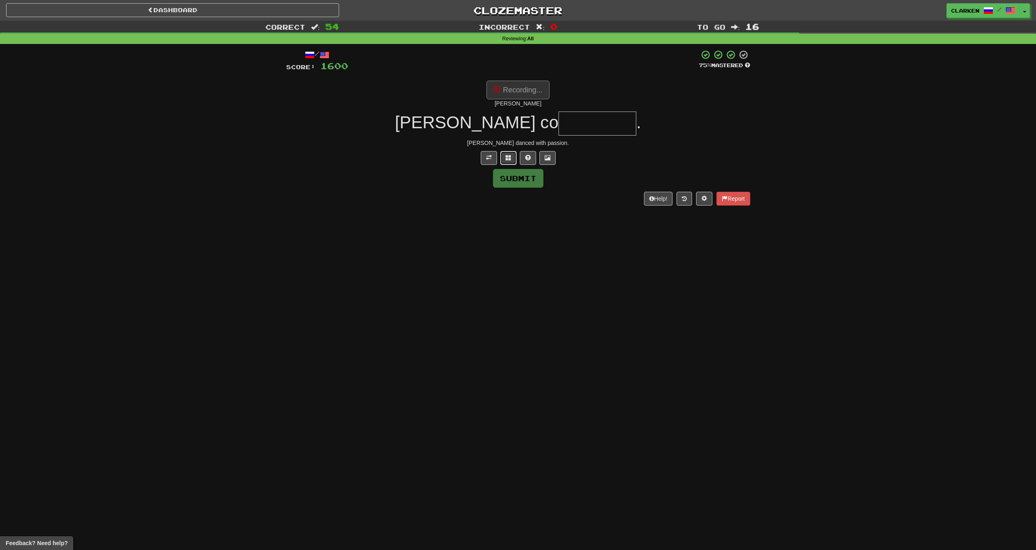
click at [506, 161] on button at bounding box center [508, 158] width 16 height 14
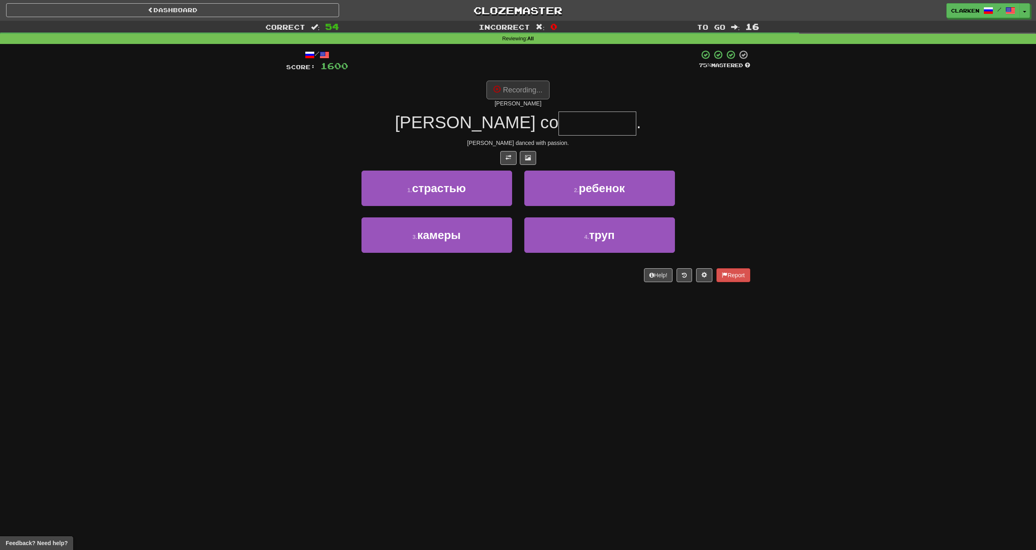
type input "********"
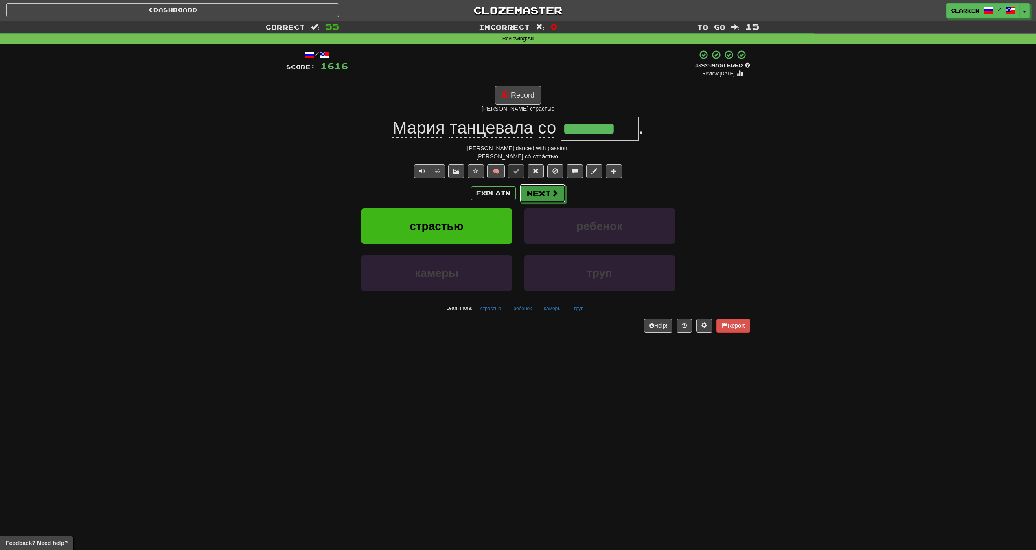
drag, startPoint x: 556, startPoint y: 189, endPoint x: 552, endPoint y: 190, distance: 4.1
click at [556, 189] on span at bounding box center [554, 192] width 7 height 7
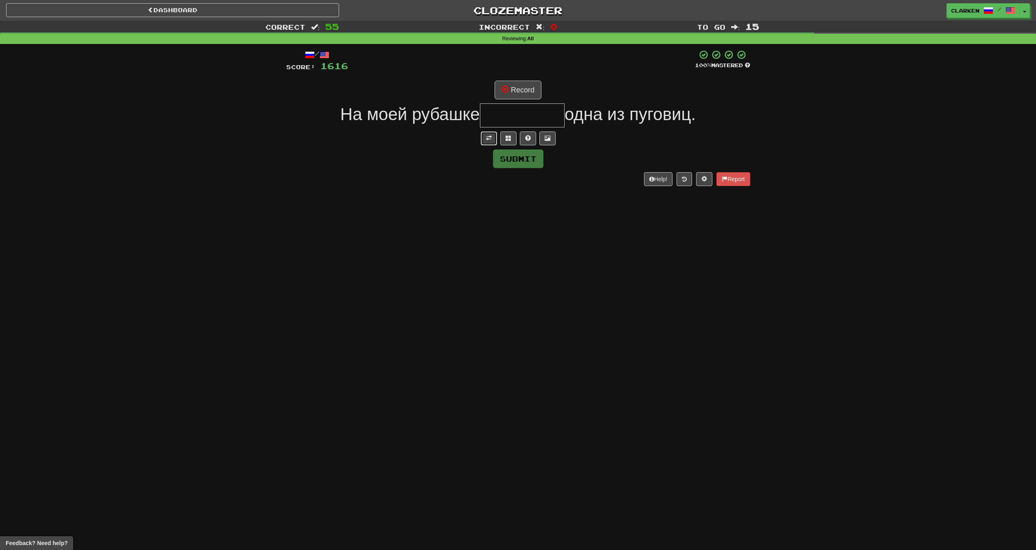
click at [492, 144] on button at bounding box center [489, 138] width 16 height 14
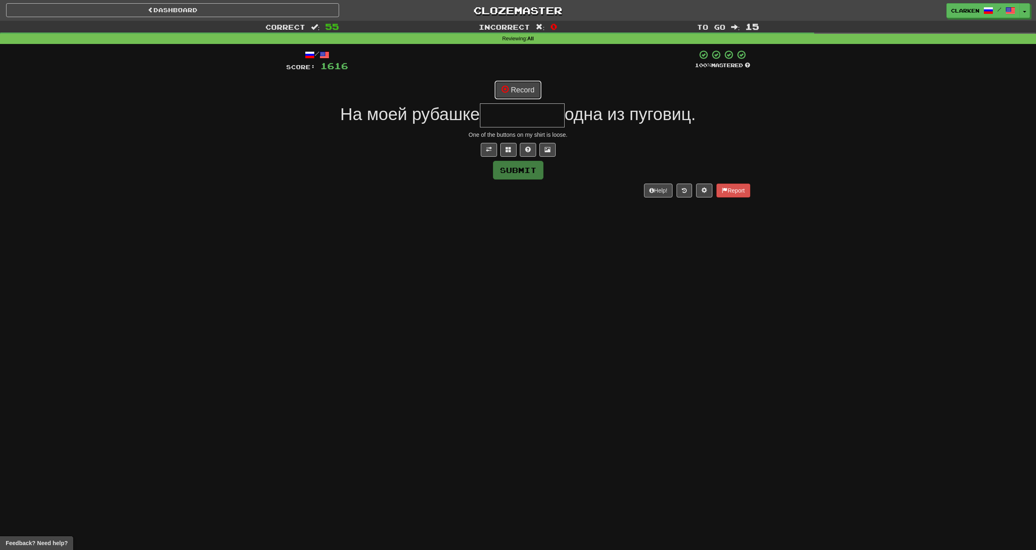
click at [516, 92] on button "Record" at bounding box center [518, 90] width 47 height 19
click at [506, 160] on div "/ Score: 1616 100 % Mastered Recording... На моей рубашке одна из пуговиц. One …" at bounding box center [518, 123] width 464 height 147
click at [508, 151] on span at bounding box center [509, 150] width 6 height 6
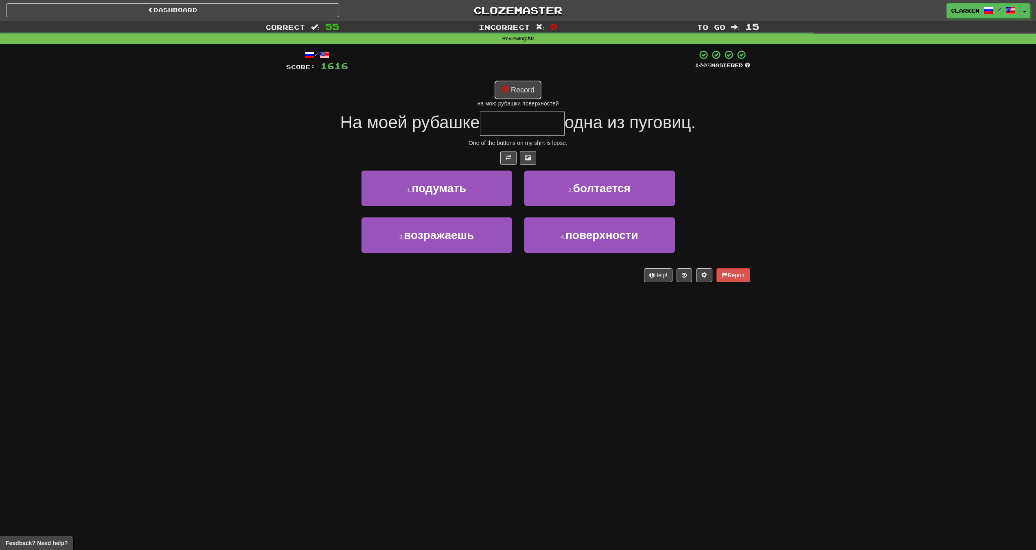
click at [522, 96] on button "Record" at bounding box center [518, 90] width 47 height 19
type input "*********"
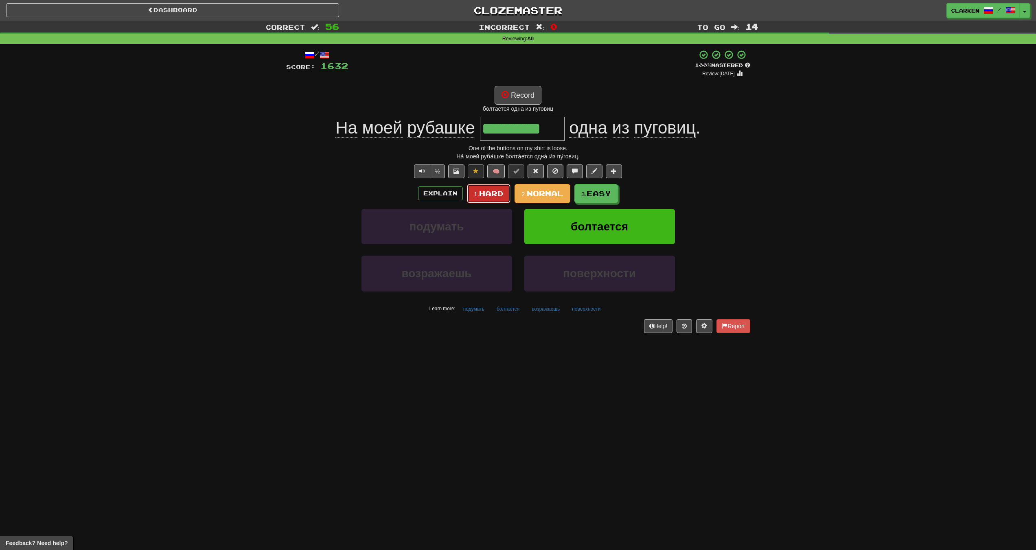
click at [489, 193] on span "Hard" at bounding box center [491, 193] width 24 height 9
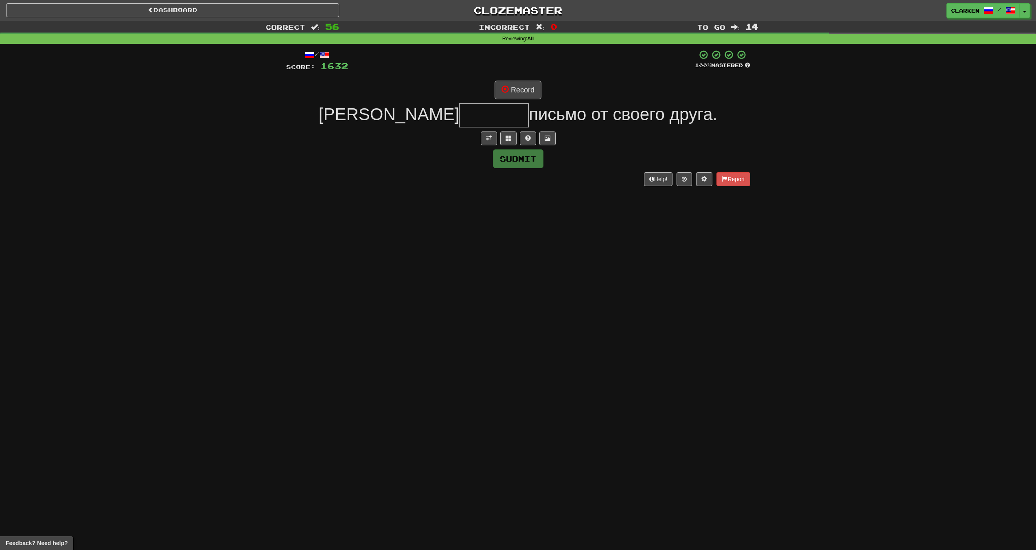
click at [489, 130] on div "/ Score: 1632 100 % Mastered Record Я письмо от своего друга. Submit Help! Repo…" at bounding box center [518, 118] width 464 height 136
click at [489, 131] on div "/ Score: 1632 100 % Mastered Record Я письмо от своего друга. Submit Help! Repo…" at bounding box center [518, 118] width 464 height 136
click at [491, 133] on button at bounding box center [489, 138] width 16 height 14
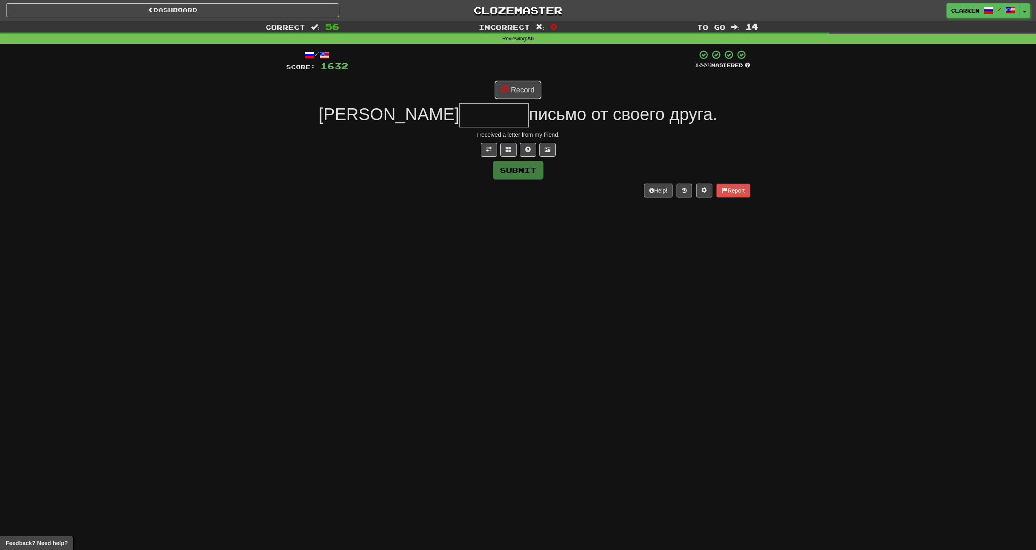
click at [514, 85] on button "Record" at bounding box center [518, 90] width 47 height 19
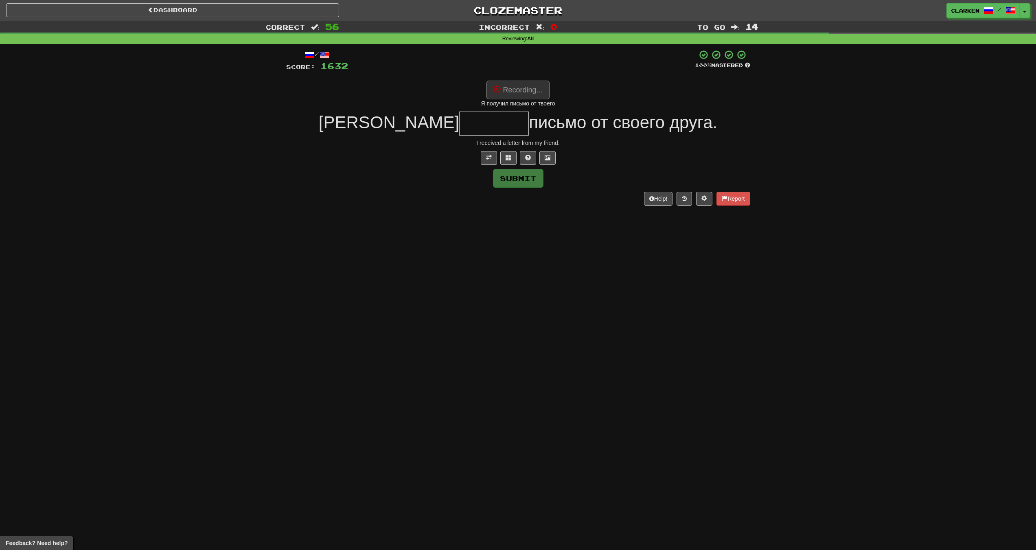
type input "*******"
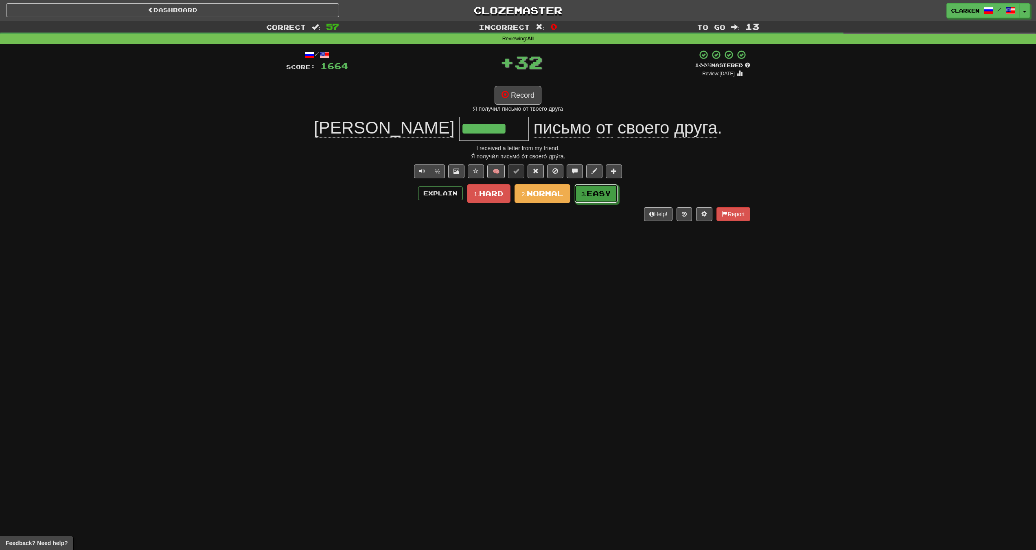
click at [584, 199] on button "3. Easy" at bounding box center [596, 193] width 44 height 19
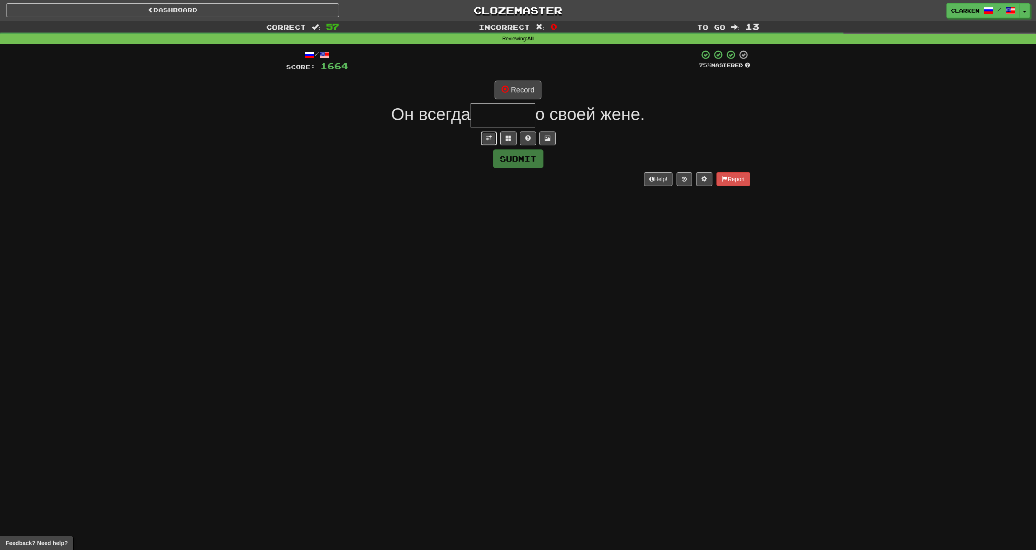
click at [488, 142] on button at bounding box center [489, 138] width 16 height 14
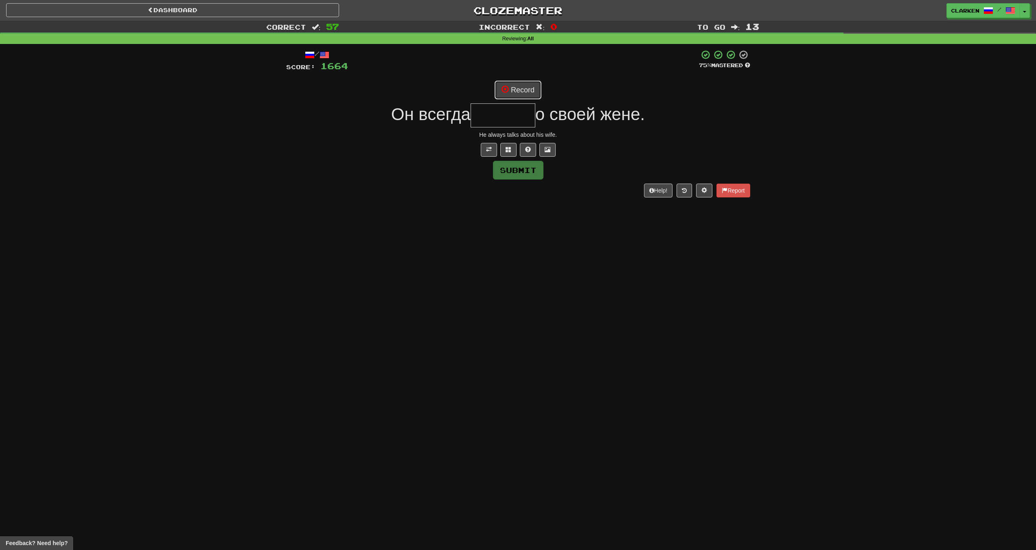
click at [509, 91] on button "Record" at bounding box center [518, 90] width 47 height 19
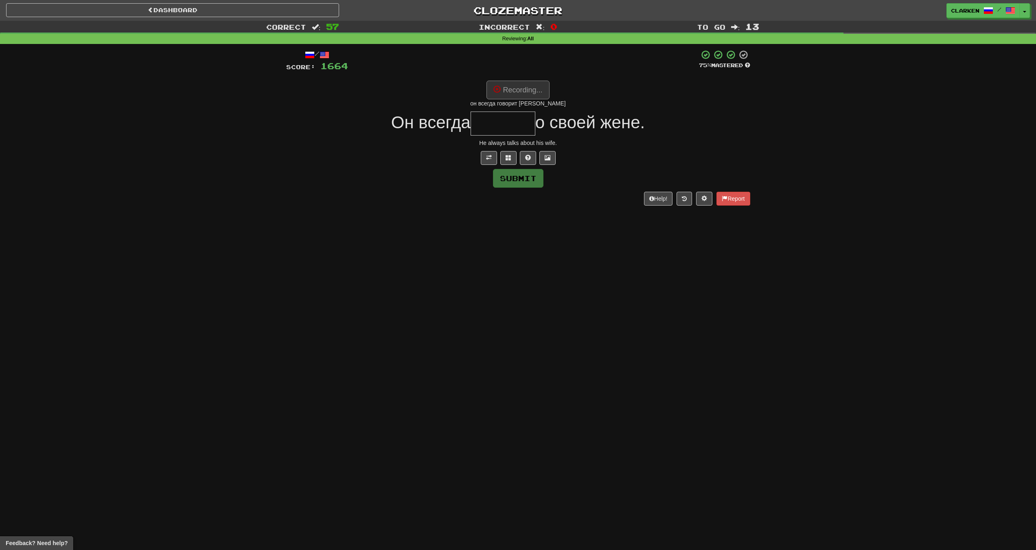
type input "*******"
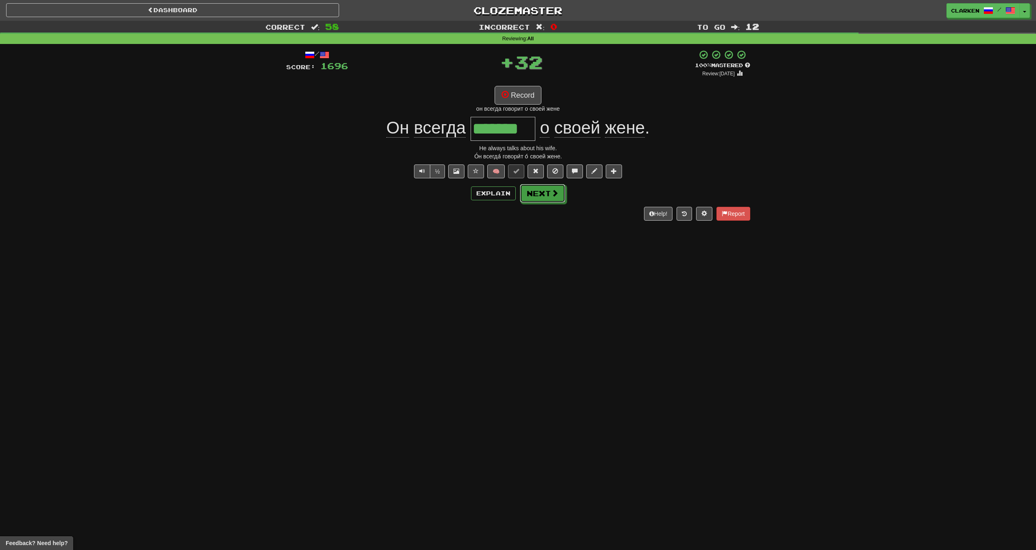
click at [555, 196] on span at bounding box center [554, 192] width 7 height 7
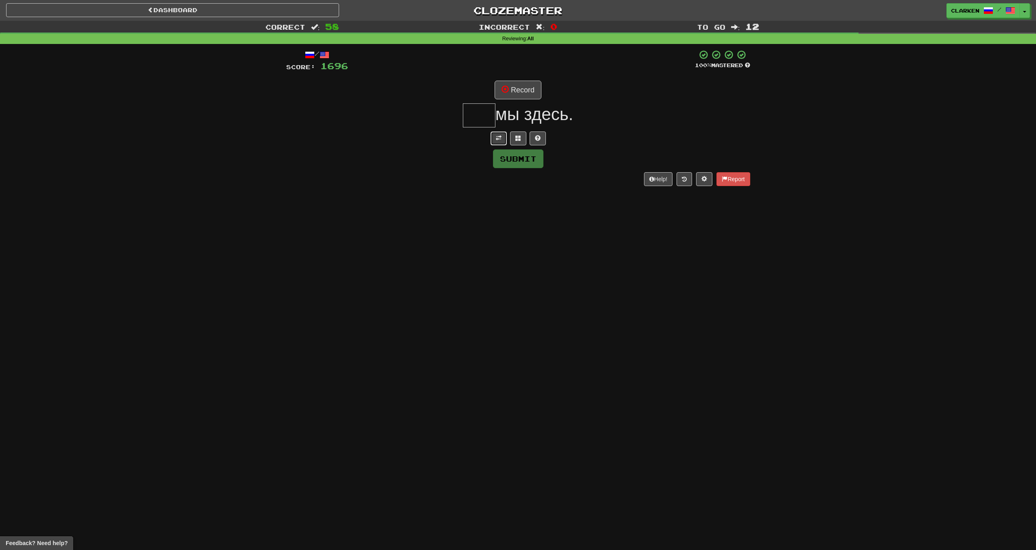
click at [498, 141] on span at bounding box center [499, 138] width 6 height 6
click at [519, 77] on div "/ Score: 1696 100 % Mastered Record мы здесь. Here we are. Submit Help! Report" at bounding box center [518, 123] width 464 height 147
click at [520, 89] on button "Record" at bounding box center [518, 90] width 47 height 19
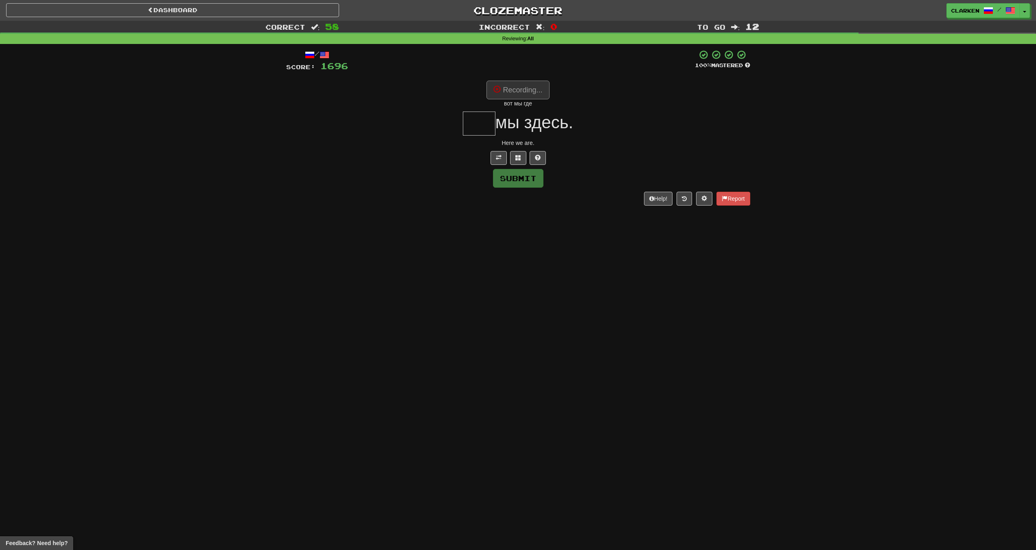
type input "***"
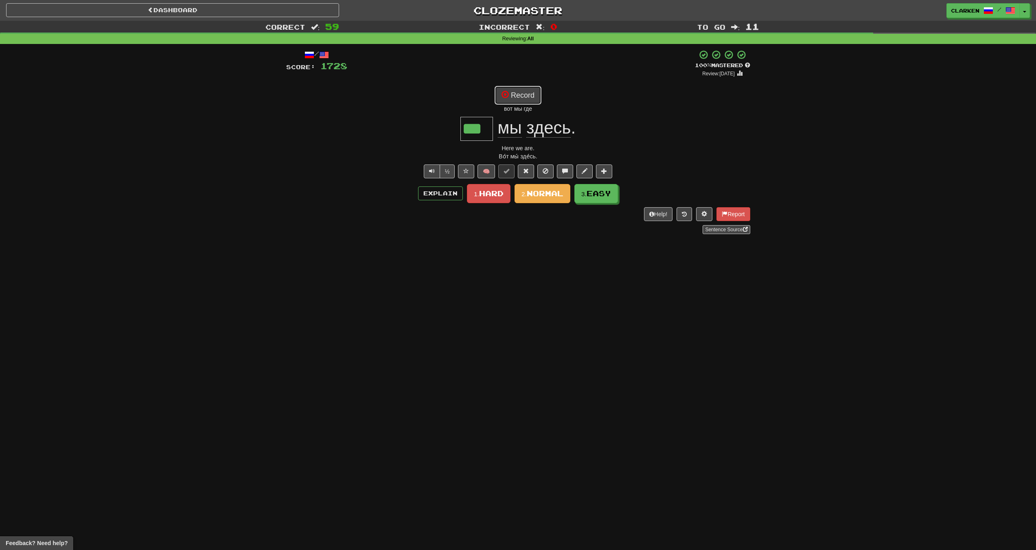
click at [526, 100] on button "Record" at bounding box center [518, 95] width 47 height 19
drag, startPoint x: 542, startPoint y: 67, endPoint x: 532, endPoint y: 90, distance: 25.3
click at [534, 85] on div "/ Score: 1728 + 32 100 % Mastered Review: [DATE] Record вот мы все *** мы здесь…" at bounding box center [518, 142] width 464 height 184
click at [527, 101] on button "Record" at bounding box center [518, 95] width 47 height 19
click at [681, 142] on div "/ Score: 1728 + 32 100 % Mastered Review: [DATE] Record вот мы здесь *** мы зде…" at bounding box center [518, 142] width 464 height 184
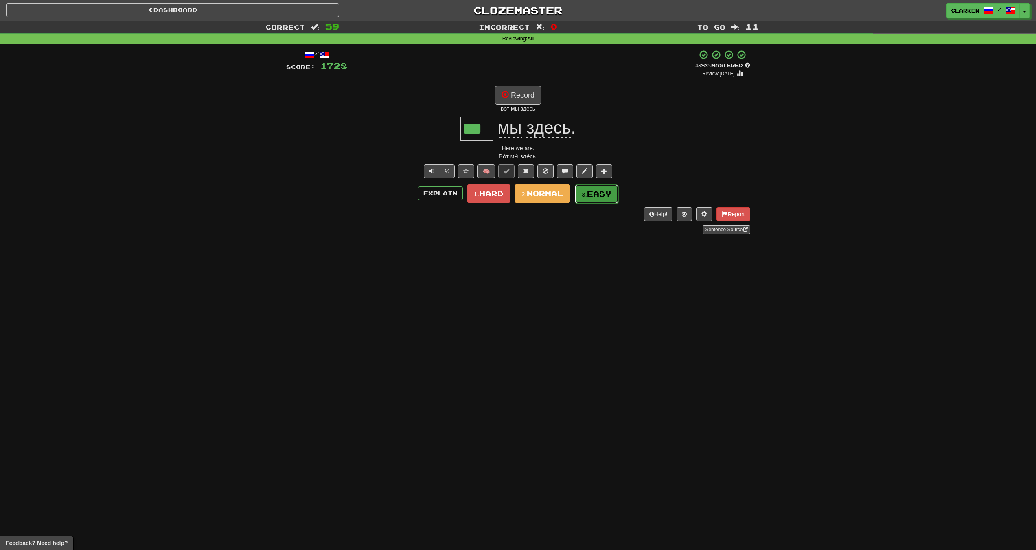
click at [602, 190] on span "Easy" at bounding box center [599, 193] width 24 height 9
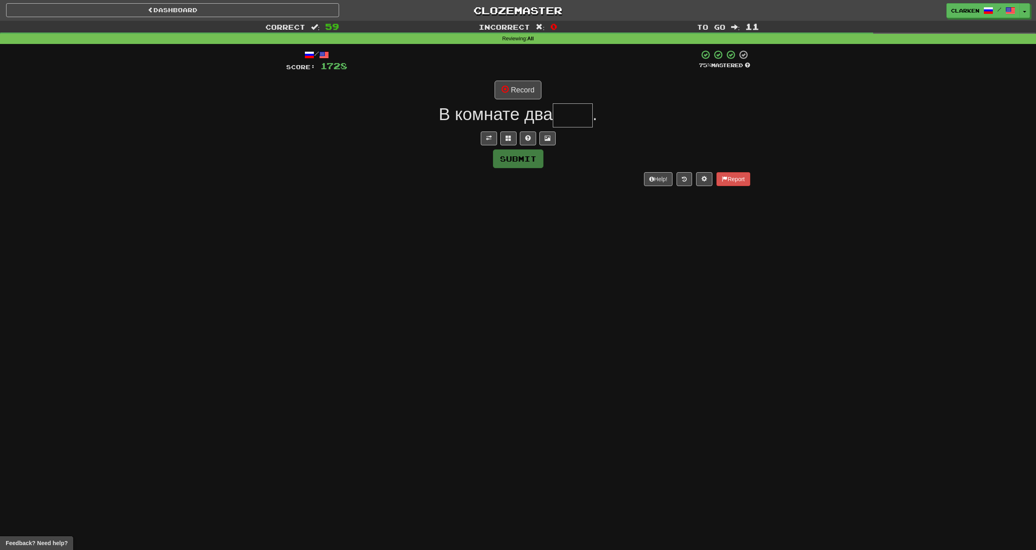
click at [480, 135] on div at bounding box center [518, 138] width 464 height 14
click at [490, 132] on button at bounding box center [489, 138] width 16 height 14
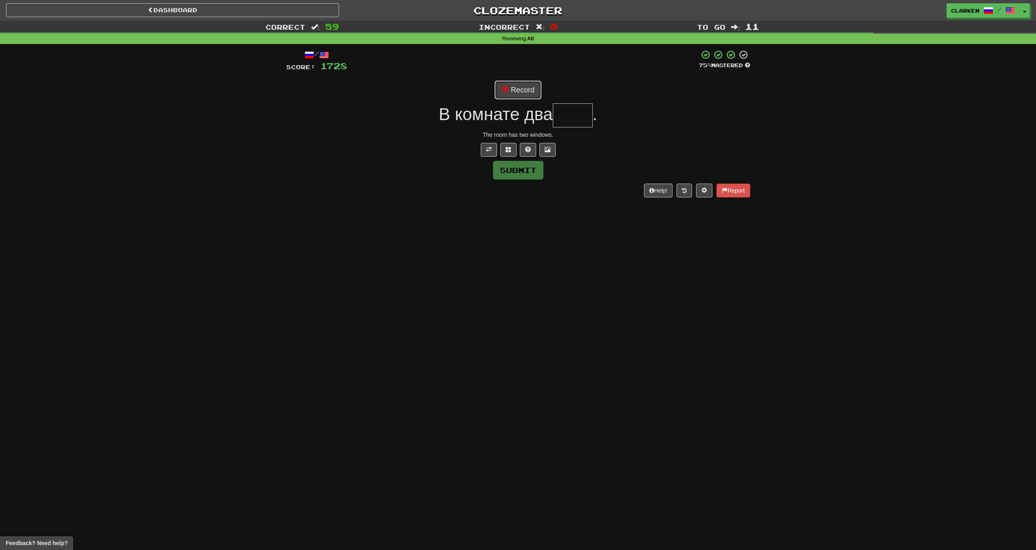
click at [516, 82] on button "Record" at bounding box center [518, 90] width 47 height 19
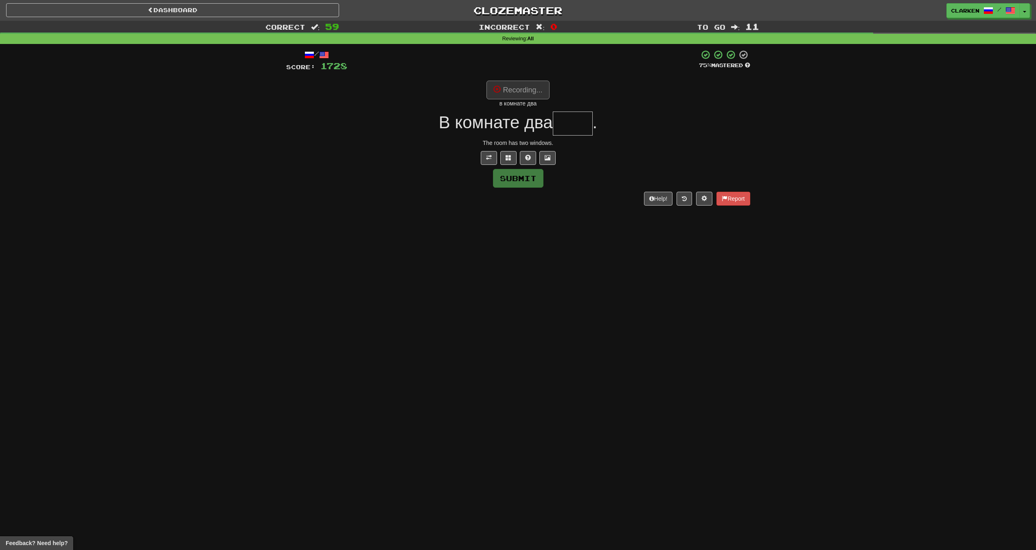
type input "****"
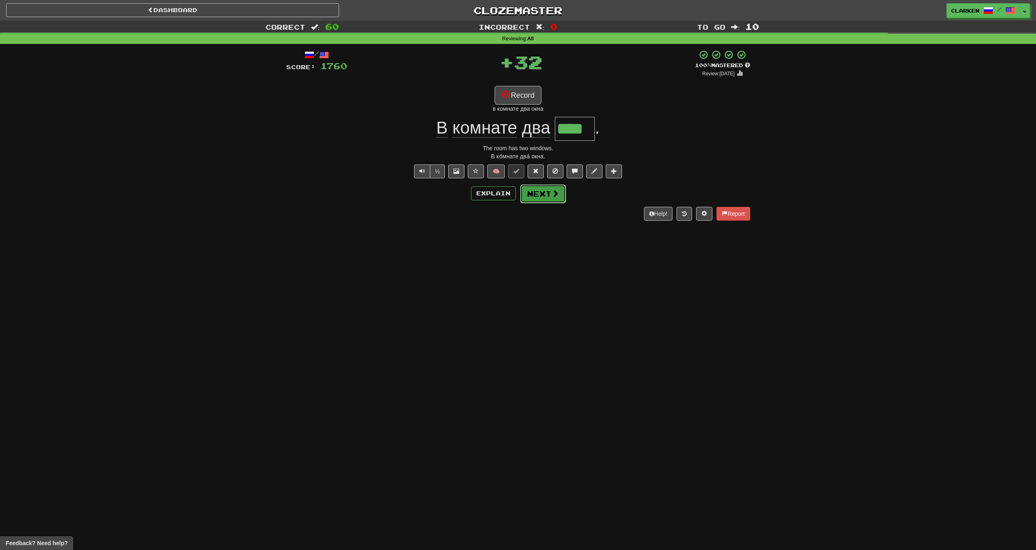
click at [545, 199] on button "Next" at bounding box center [543, 193] width 46 height 19
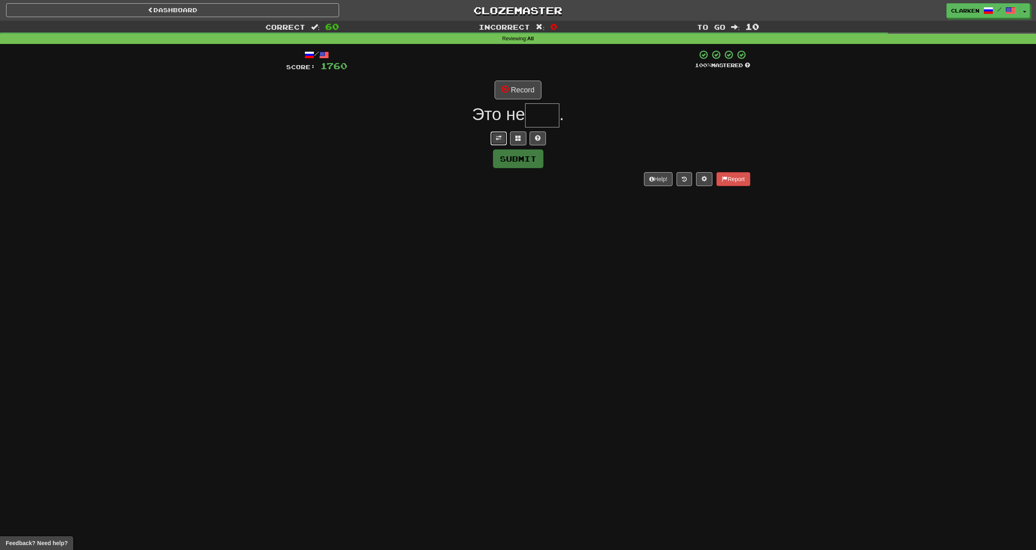
click at [498, 145] on button at bounding box center [499, 138] width 16 height 14
click at [518, 89] on button "Record" at bounding box center [518, 90] width 47 height 19
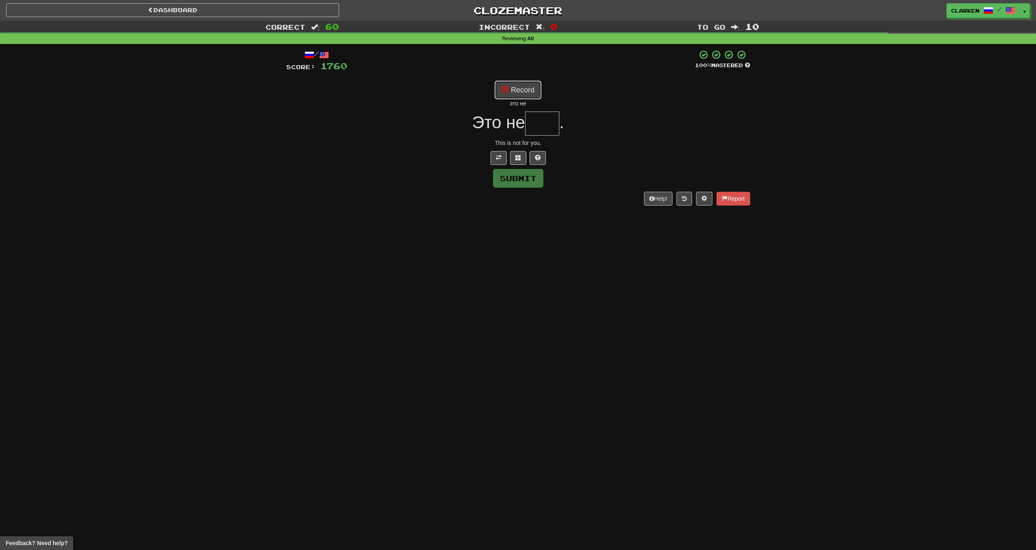
click at [537, 89] on button "Record" at bounding box center [518, 90] width 47 height 19
type input "***"
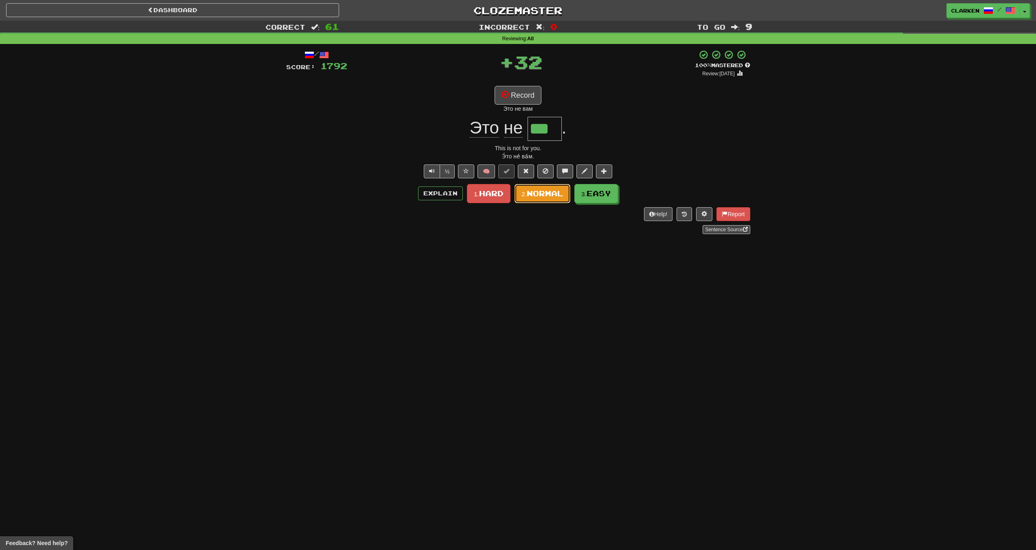
click at [554, 195] on span "Normal" at bounding box center [545, 193] width 37 height 9
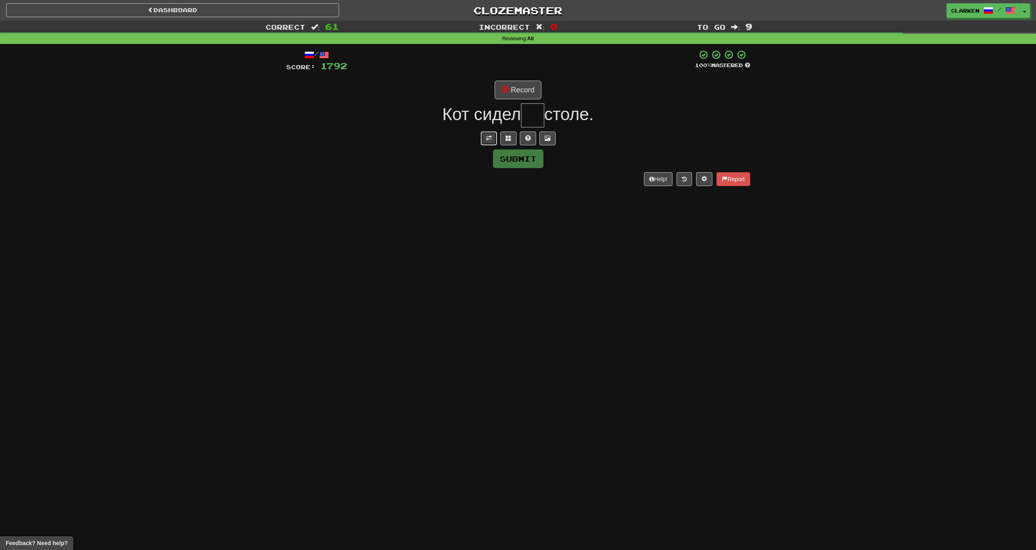
click at [489, 138] on span at bounding box center [489, 138] width 6 height 6
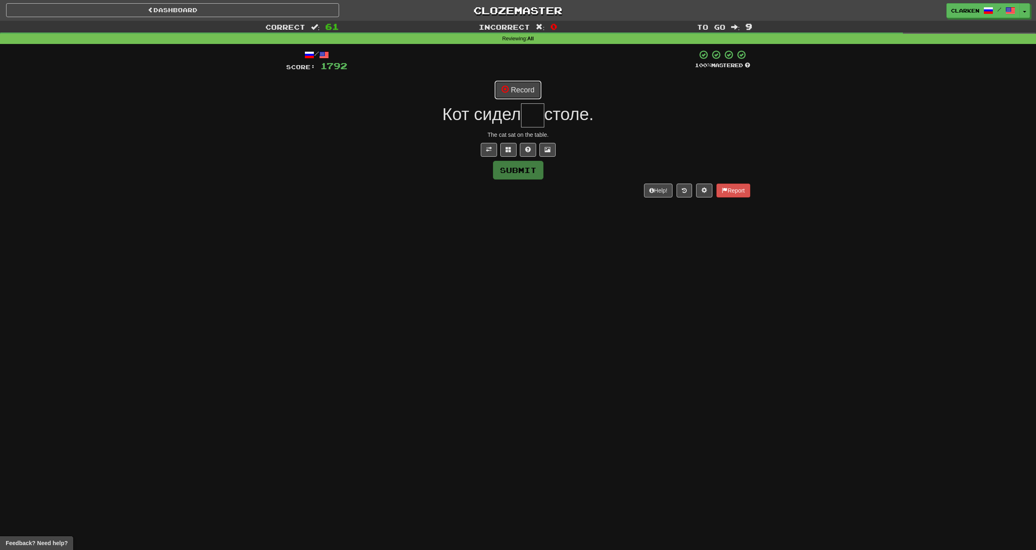
click at [515, 86] on button "Record" at bounding box center [518, 90] width 47 height 19
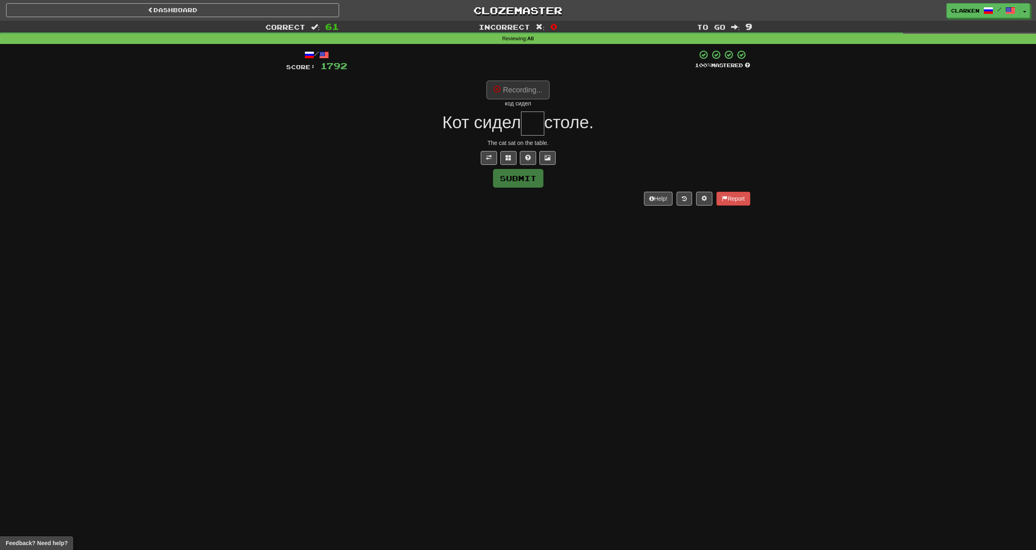
type input "**"
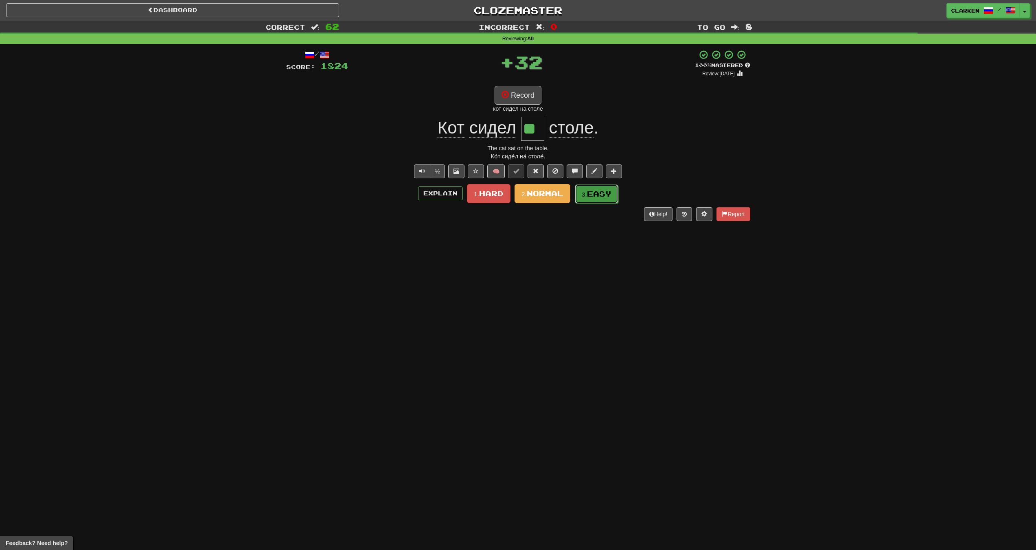
click at [594, 197] on span "Easy" at bounding box center [599, 193] width 24 height 9
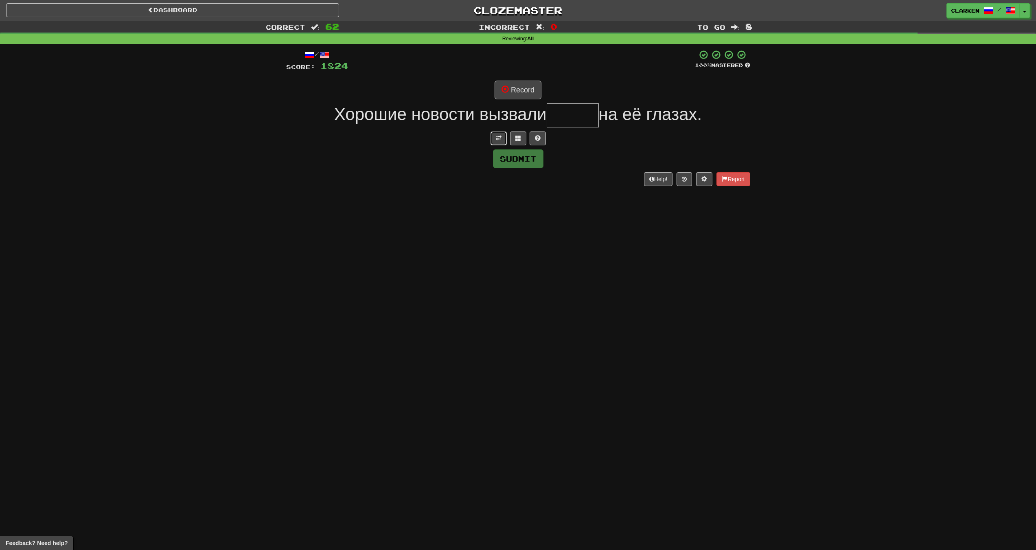
click at [501, 142] on button at bounding box center [499, 138] width 16 height 14
click at [515, 95] on button "Record" at bounding box center [518, 90] width 47 height 19
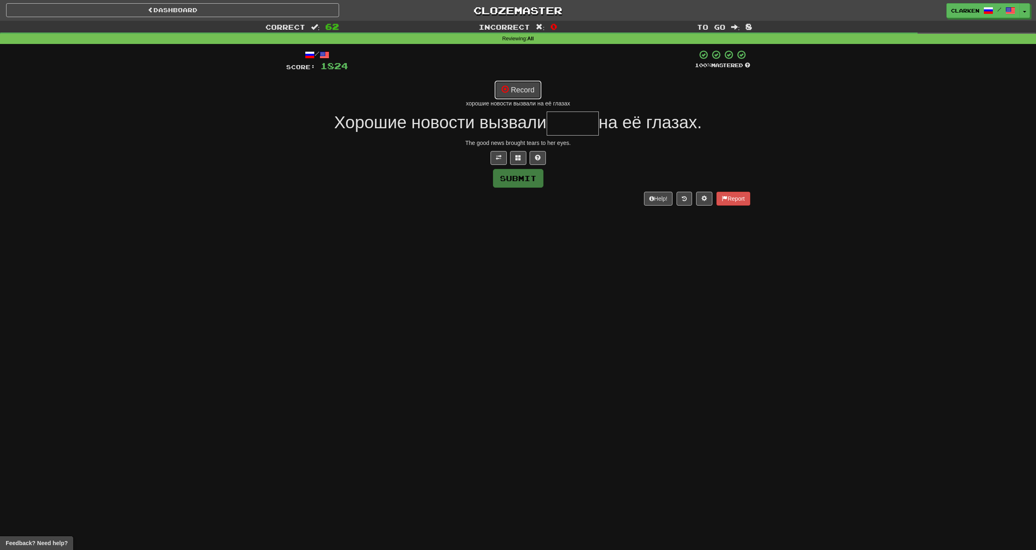
click at [531, 88] on button "Record" at bounding box center [518, 90] width 47 height 19
type input "*****"
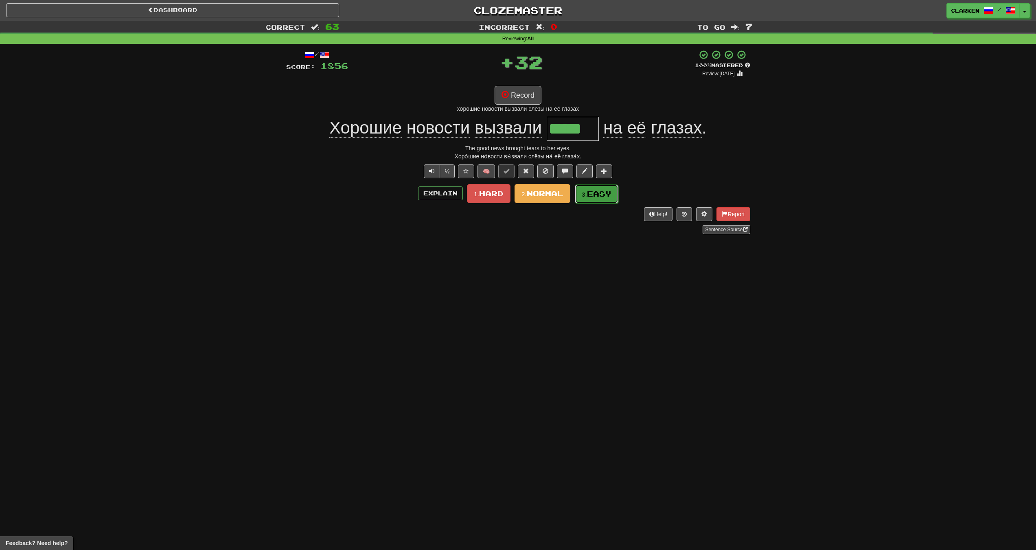
click at [594, 200] on button "3. Easy" at bounding box center [597, 193] width 44 height 19
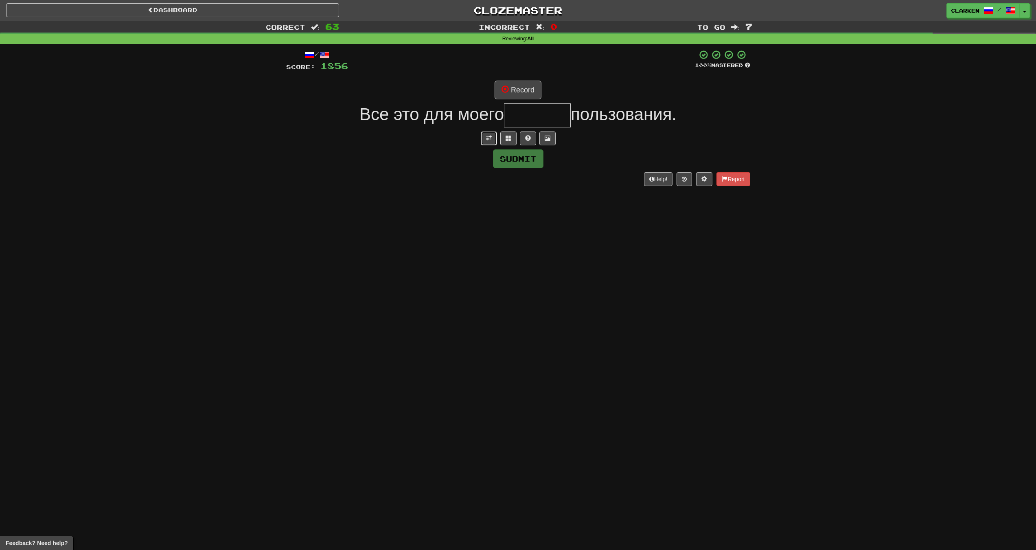
click at [484, 138] on button at bounding box center [489, 138] width 16 height 14
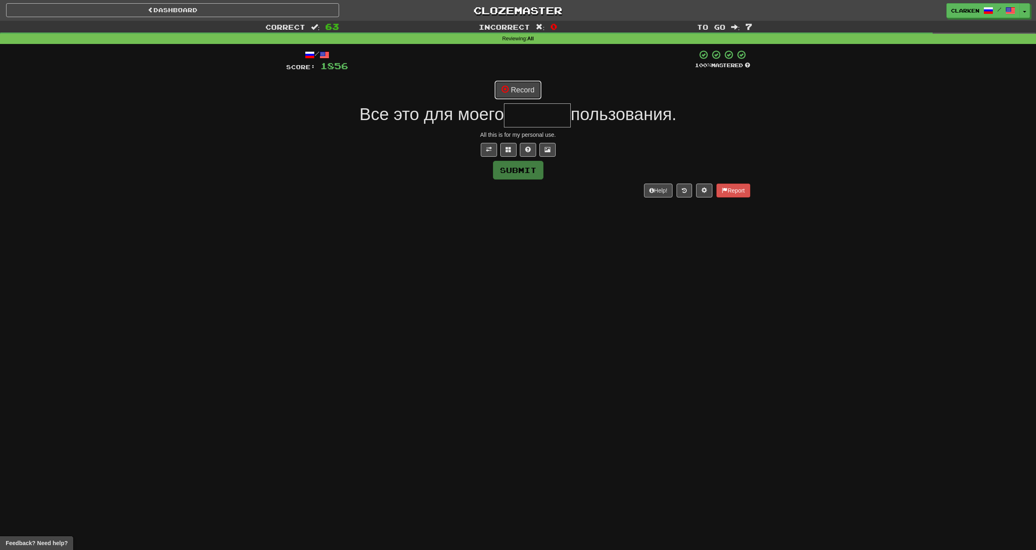
click at [509, 84] on button "Record" at bounding box center [518, 90] width 47 height 19
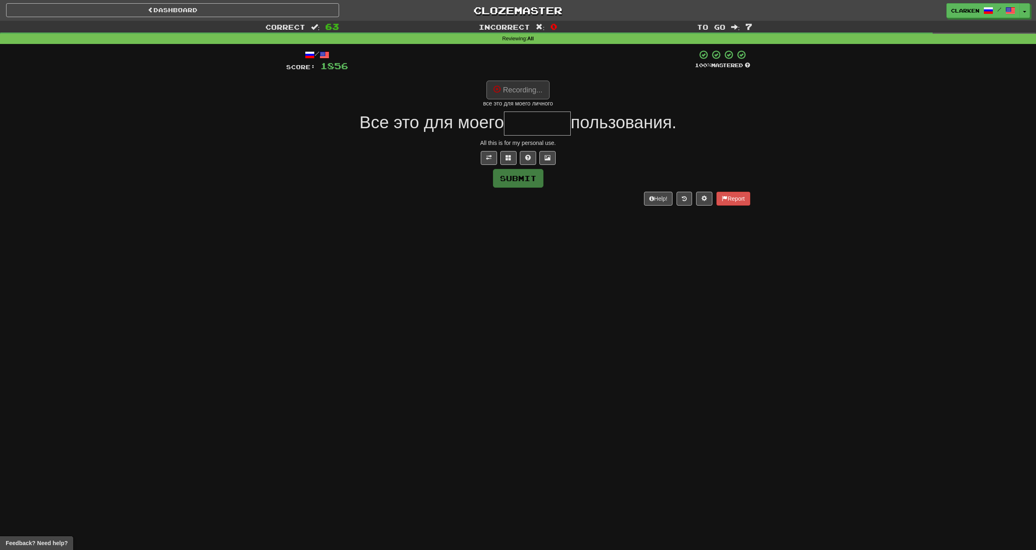
type input "*******"
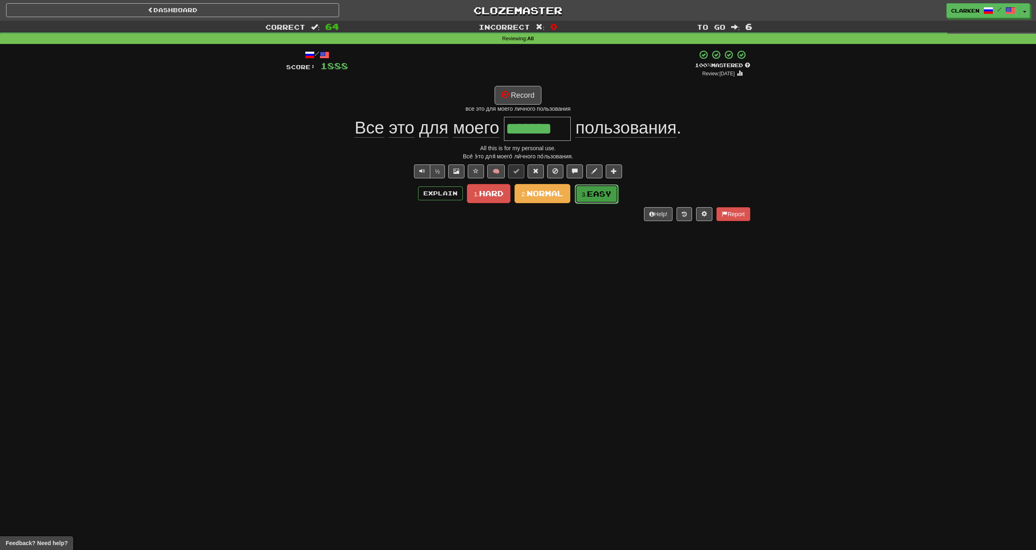
click at [587, 193] on small "3." at bounding box center [584, 194] width 5 height 7
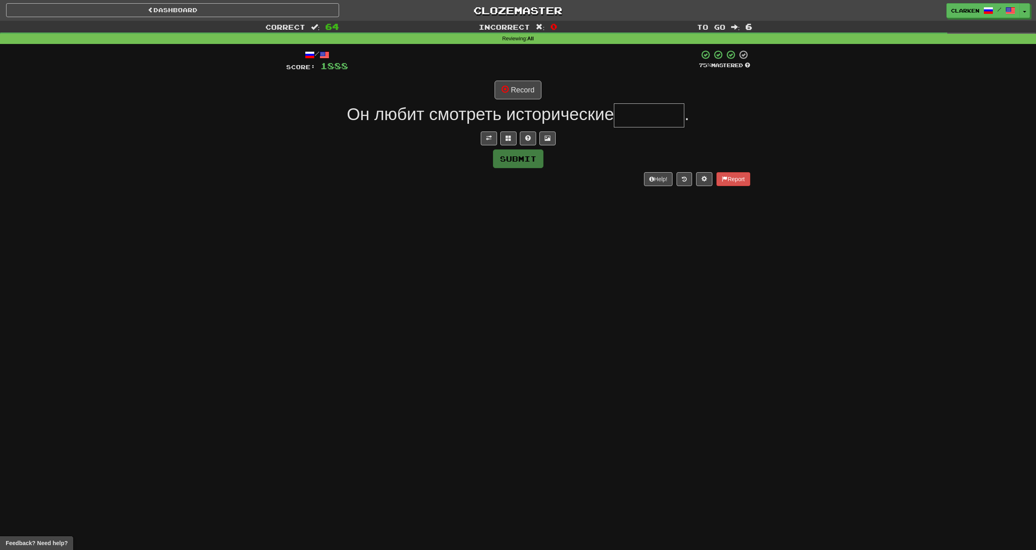
click at [480, 139] on div at bounding box center [518, 138] width 464 height 14
drag, startPoint x: 499, startPoint y: 138, endPoint x: 480, endPoint y: 137, distance: 19.2
click at [483, 138] on div at bounding box center [518, 138] width 464 height 14
click at [484, 138] on button at bounding box center [489, 138] width 16 height 14
click at [505, 105] on span "Он любит смотреть исторические" at bounding box center [480, 114] width 267 height 19
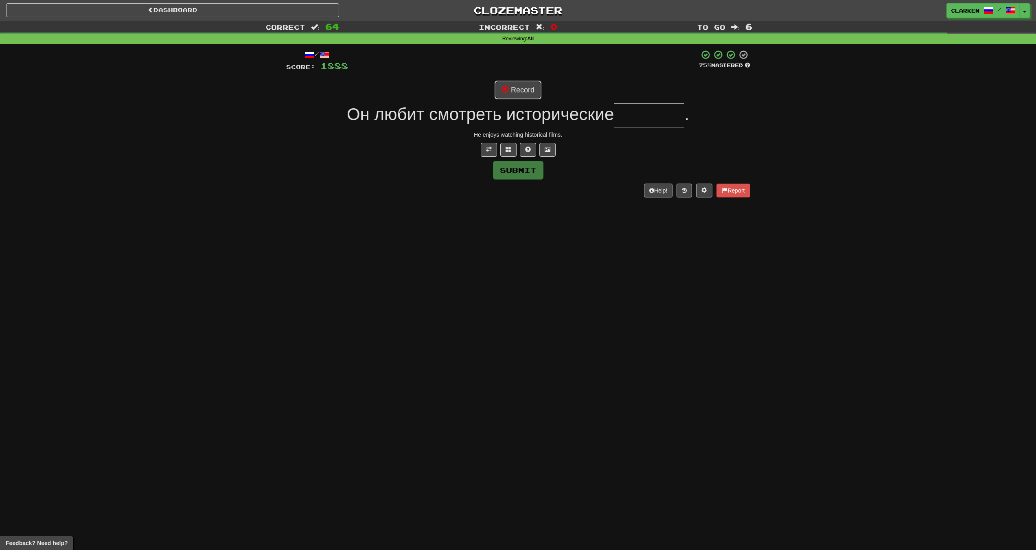
click at [513, 92] on button "Record" at bounding box center [518, 90] width 47 height 19
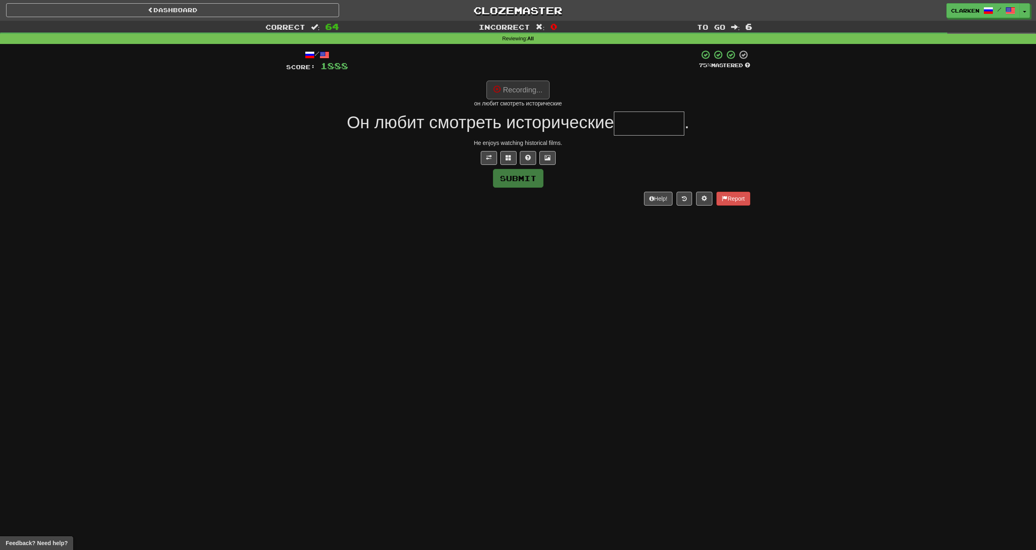
type input "******"
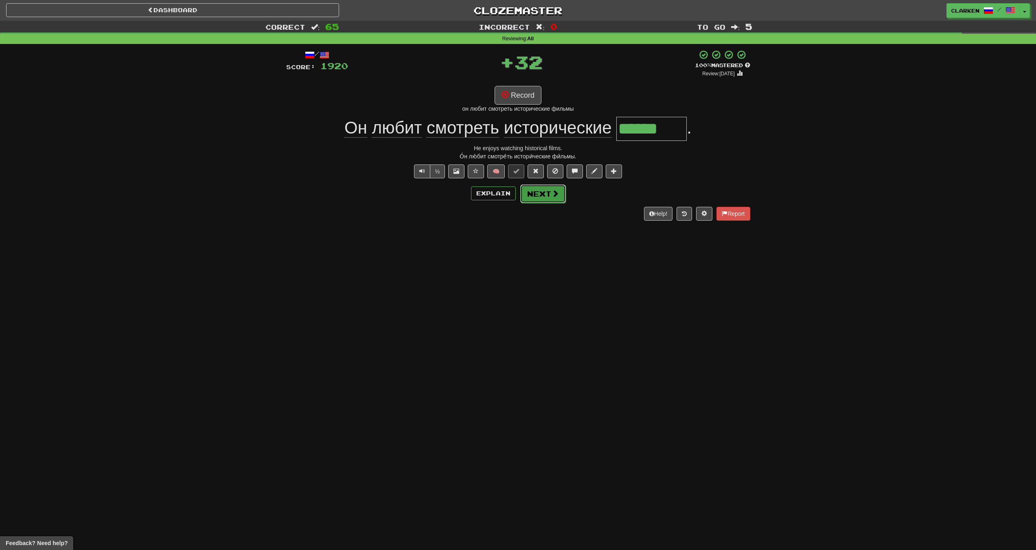
click at [555, 198] on button "Next" at bounding box center [543, 193] width 46 height 19
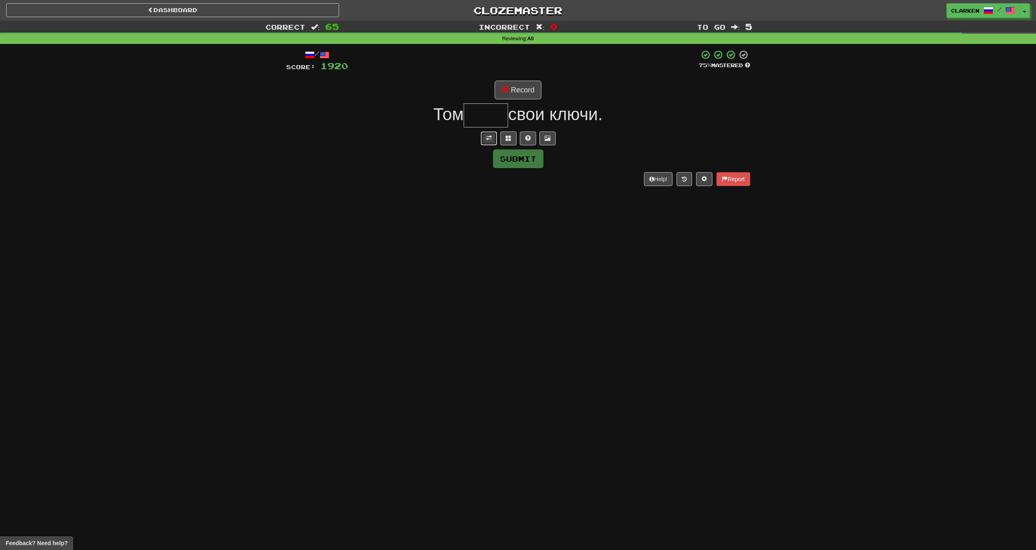
click at [485, 140] on button at bounding box center [489, 138] width 16 height 14
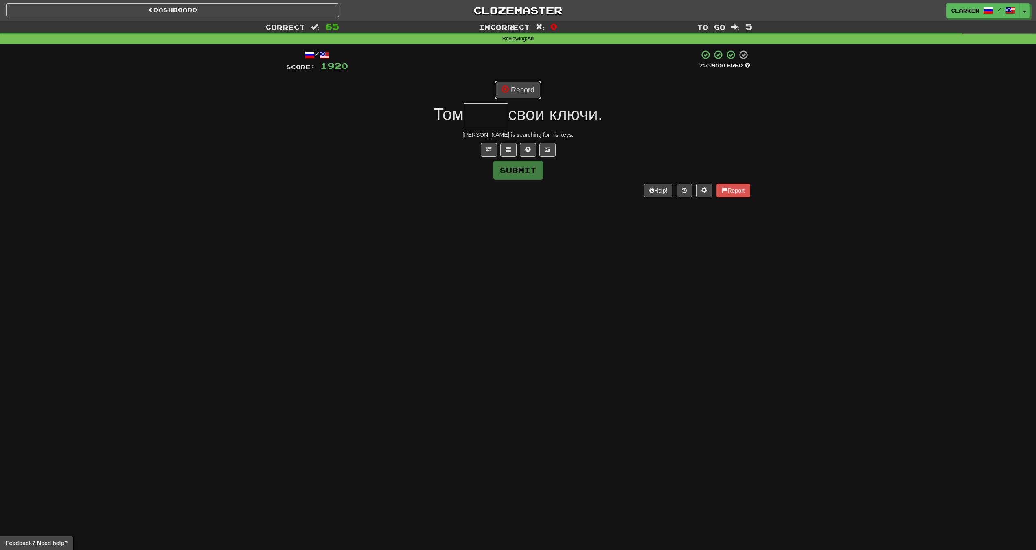
click at [511, 96] on button "Record" at bounding box center [518, 90] width 47 height 19
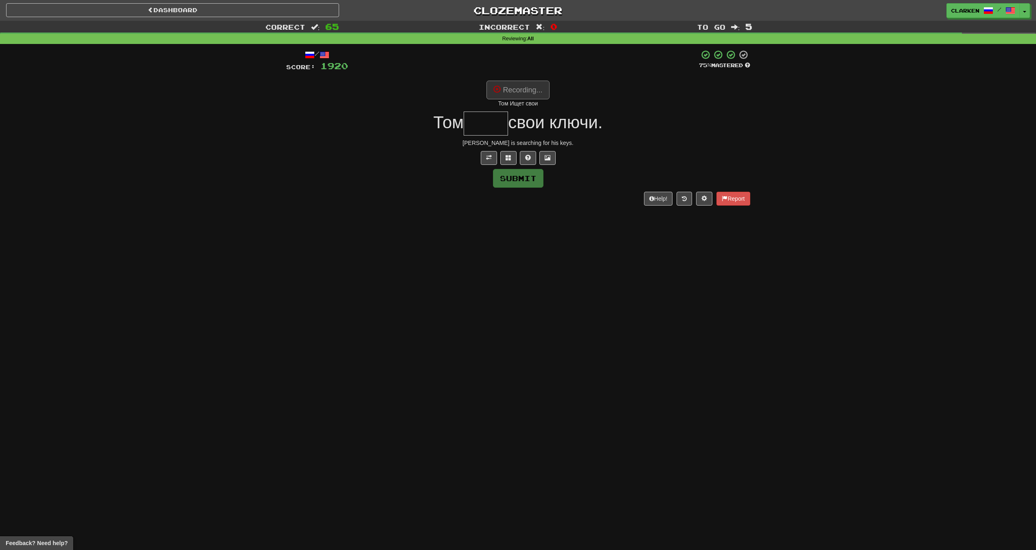
type input "****"
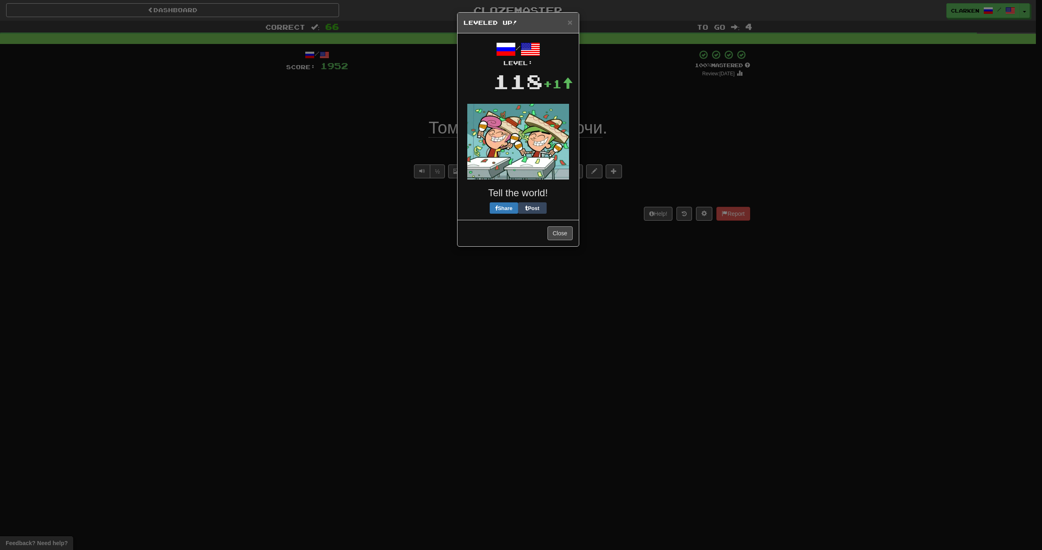
click at [557, 202] on div "× Leveled Up! / Level: 118 +1 Tell the world! Share Post Close" at bounding box center [521, 275] width 1042 height 550
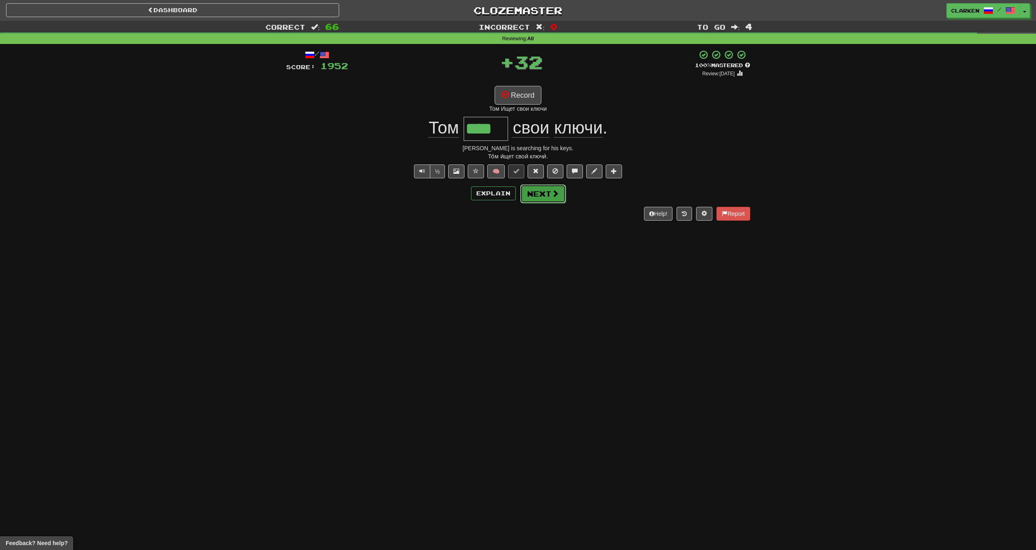
click at [557, 201] on button "Next" at bounding box center [543, 193] width 46 height 19
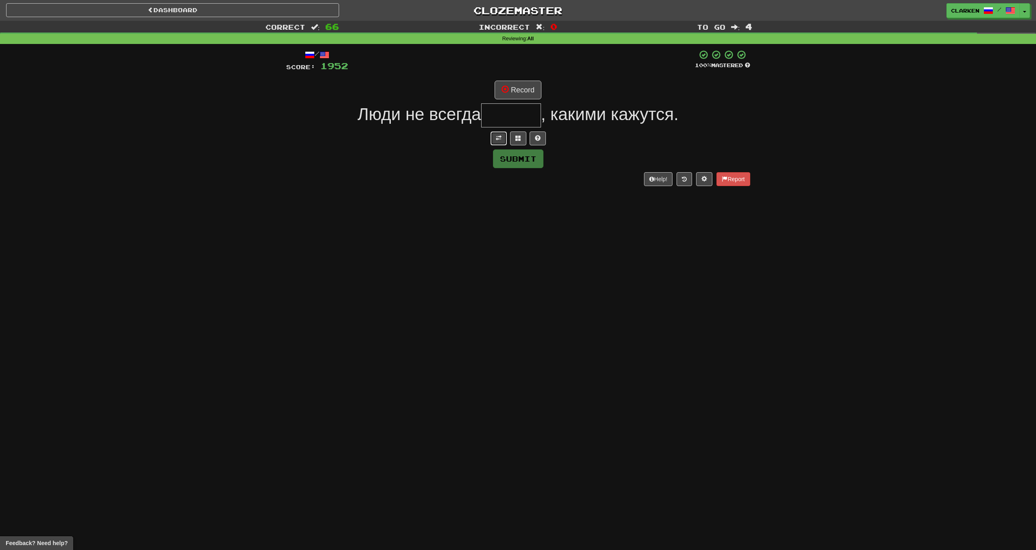
click at [502, 139] on button at bounding box center [499, 138] width 16 height 14
click at [529, 79] on div "/ Score: 1952 100 % Mastered Record Люди не всегда , какими кажутся. People are…" at bounding box center [518, 123] width 464 height 147
click at [528, 81] on button "Record" at bounding box center [518, 90] width 47 height 19
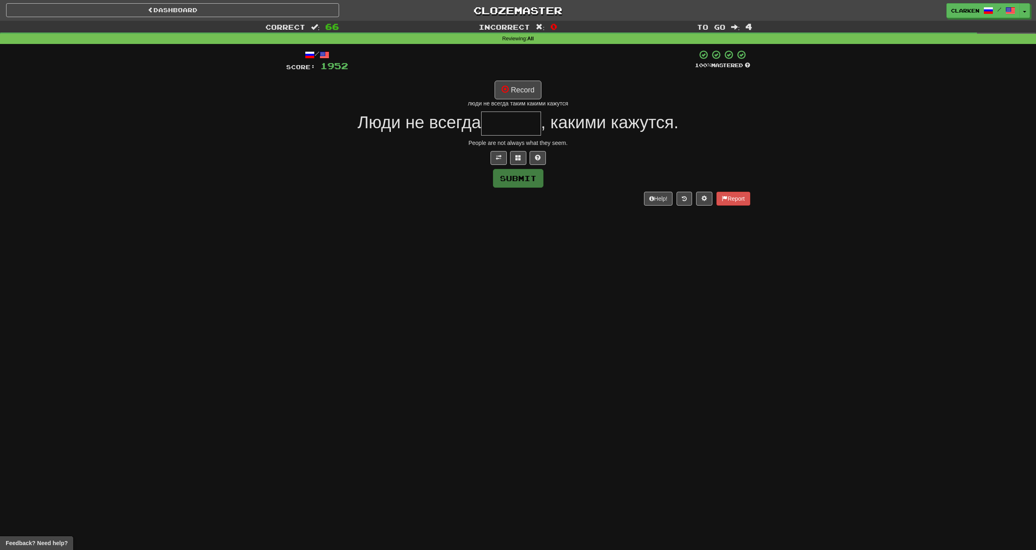
click at [513, 77] on div "/ Score: 1952 100 % Mastered Record люди не всегда таким какими кажутся Люди не…" at bounding box center [518, 128] width 464 height 156
click at [517, 90] on button "Record" at bounding box center [518, 90] width 47 height 19
click at [526, 97] on button "Record" at bounding box center [518, 90] width 47 height 19
click at [524, 159] on button at bounding box center [518, 158] width 16 height 14
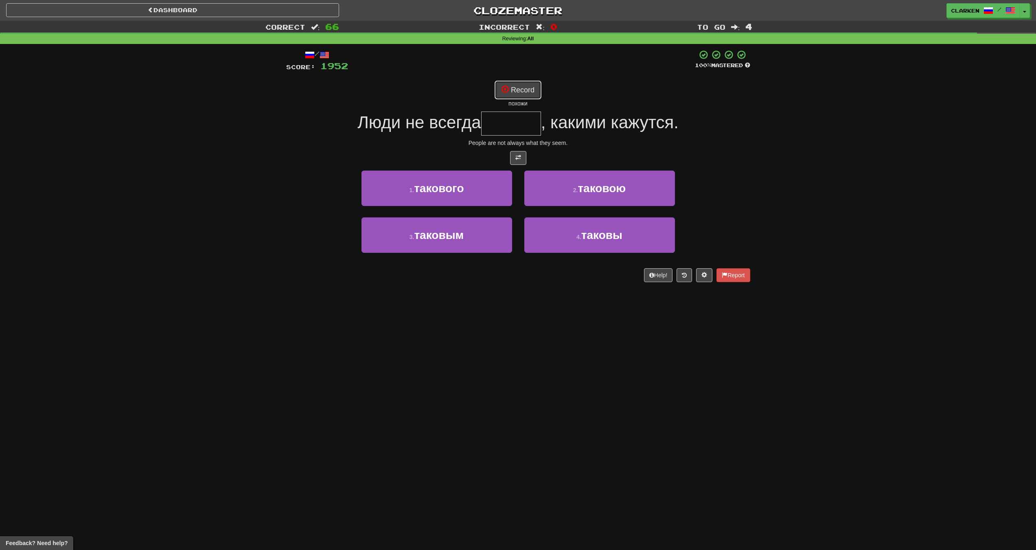
click at [516, 97] on button "Record" at bounding box center [518, 90] width 47 height 19
type input "******"
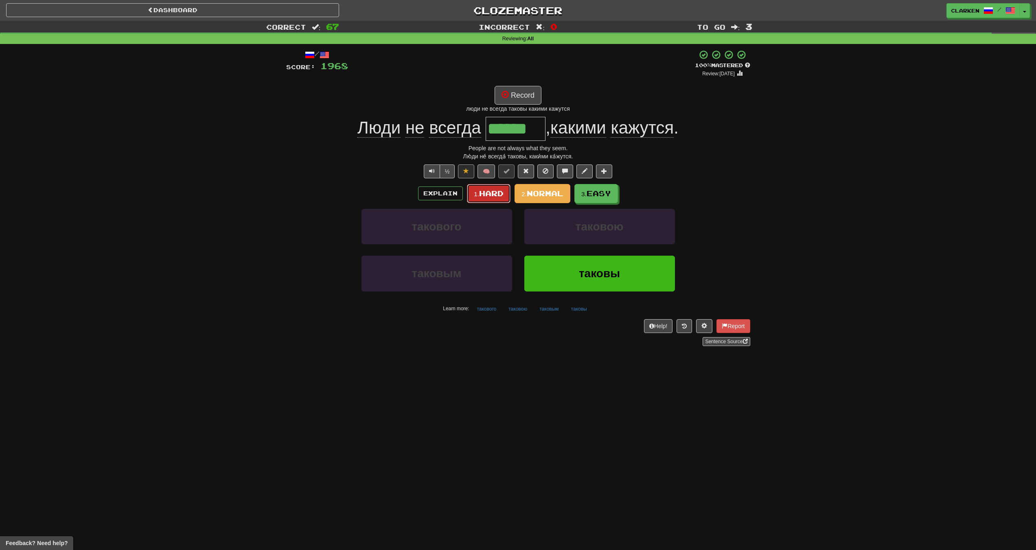
click at [490, 192] on span "Hard" at bounding box center [491, 193] width 24 height 9
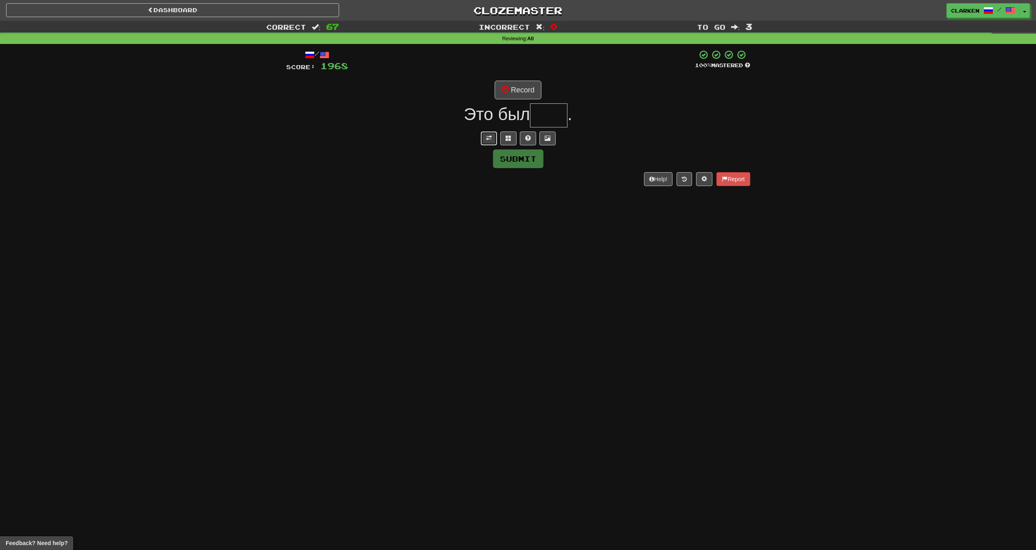
click at [485, 136] on button at bounding box center [489, 138] width 16 height 14
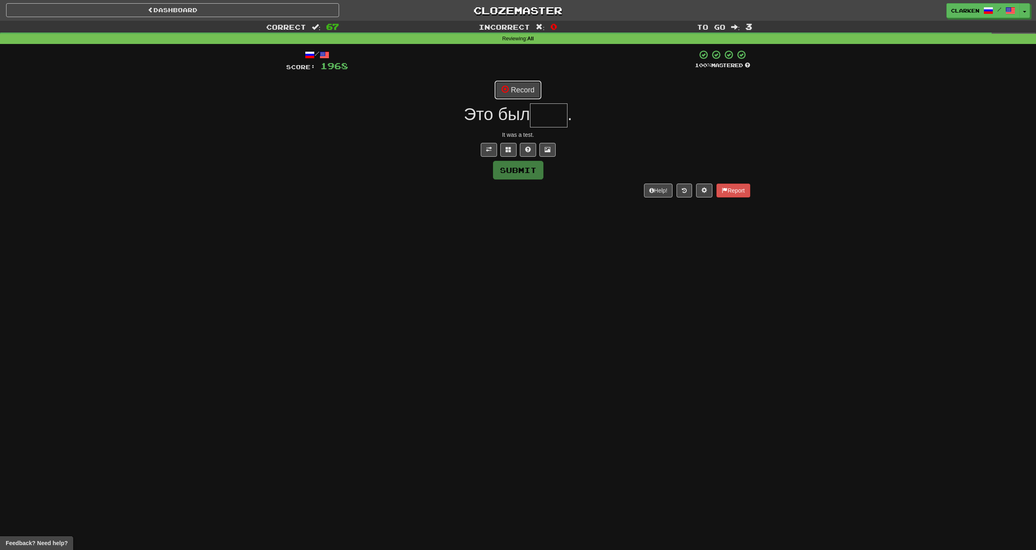
click at [515, 89] on button "Record" at bounding box center [518, 90] width 47 height 19
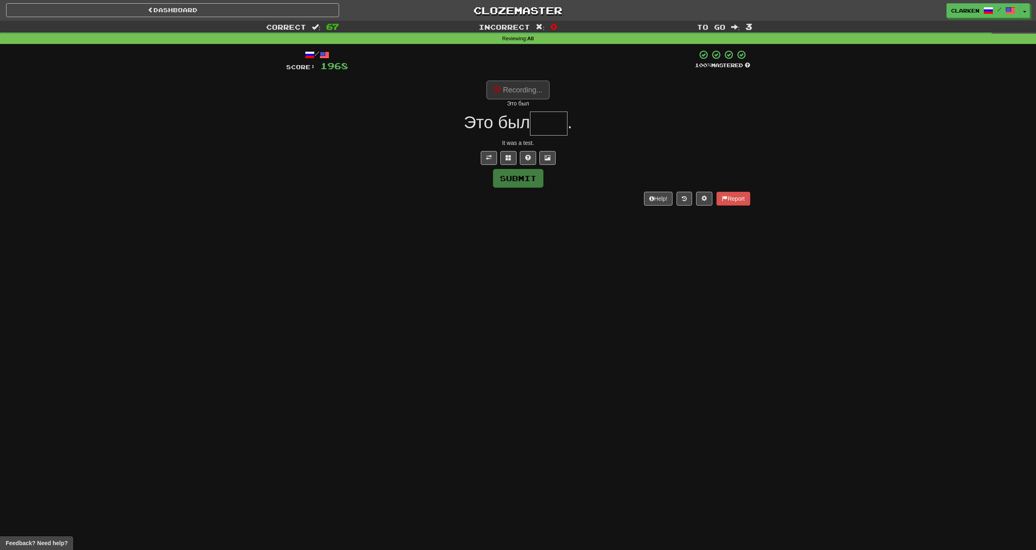
type input "****"
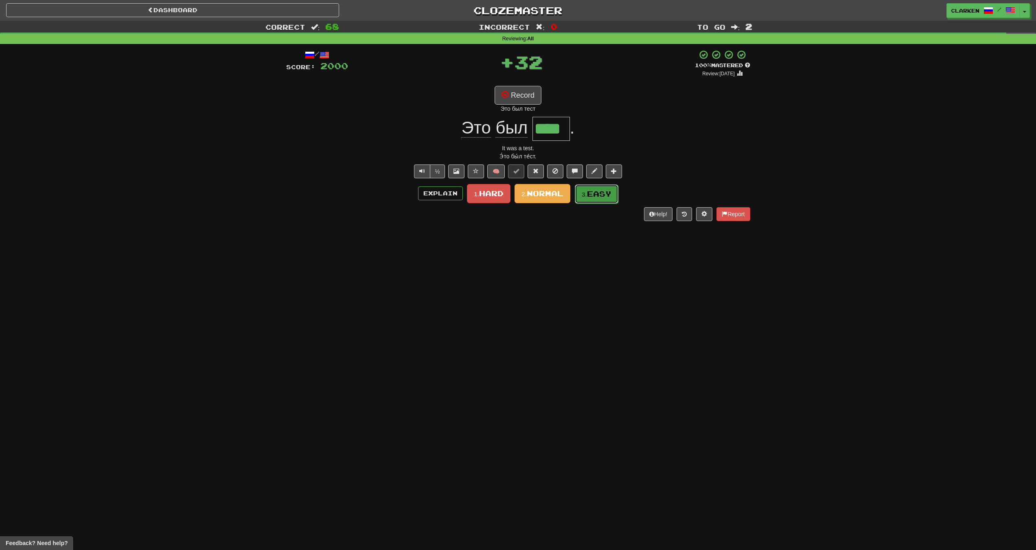
click at [586, 197] on small "3." at bounding box center [584, 194] width 5 height 7
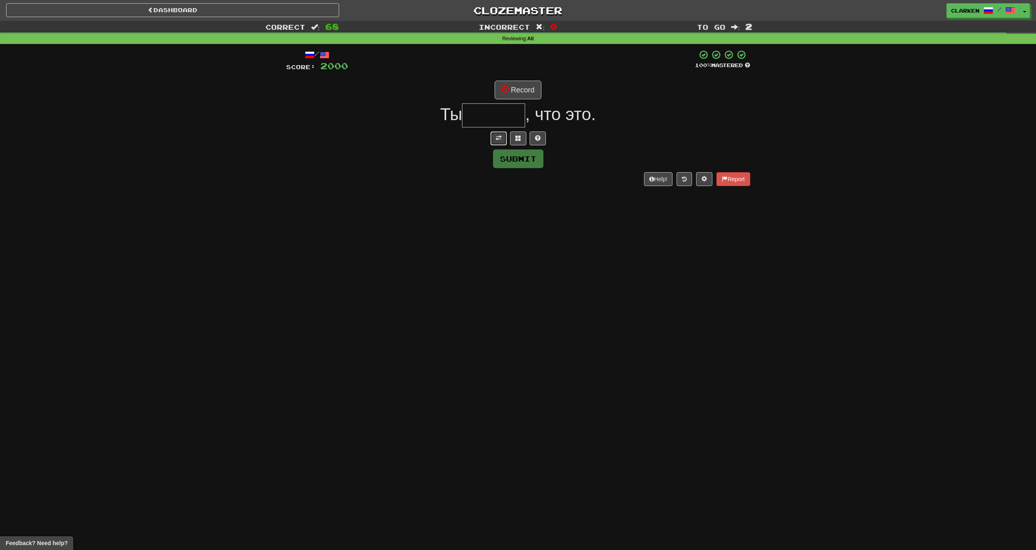
click at [495, 134] on button at bounding box center [499, 138] width 16 height 14
click at [526, 91] on button "Record" at bounding box center [518, 90] width 47 height 19
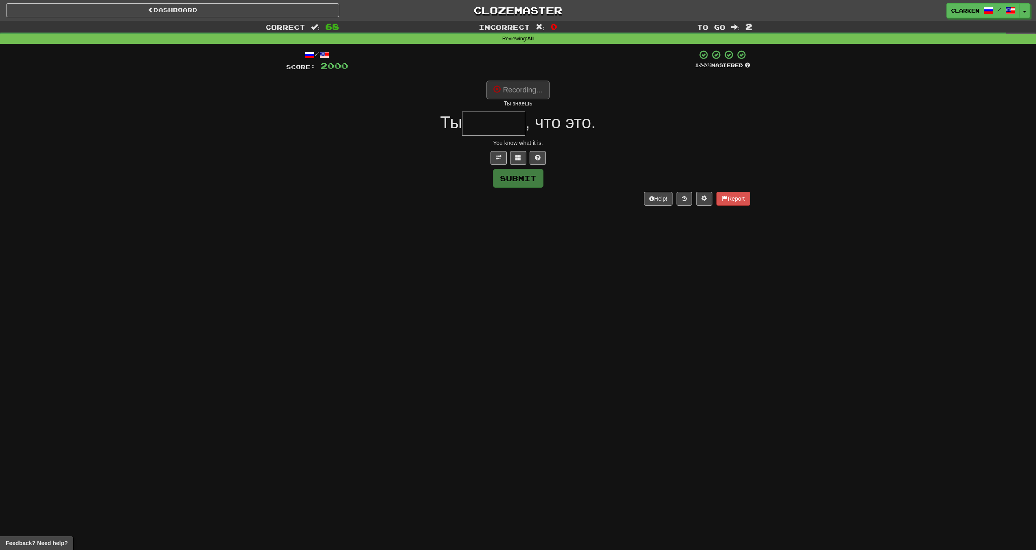
type input "******"
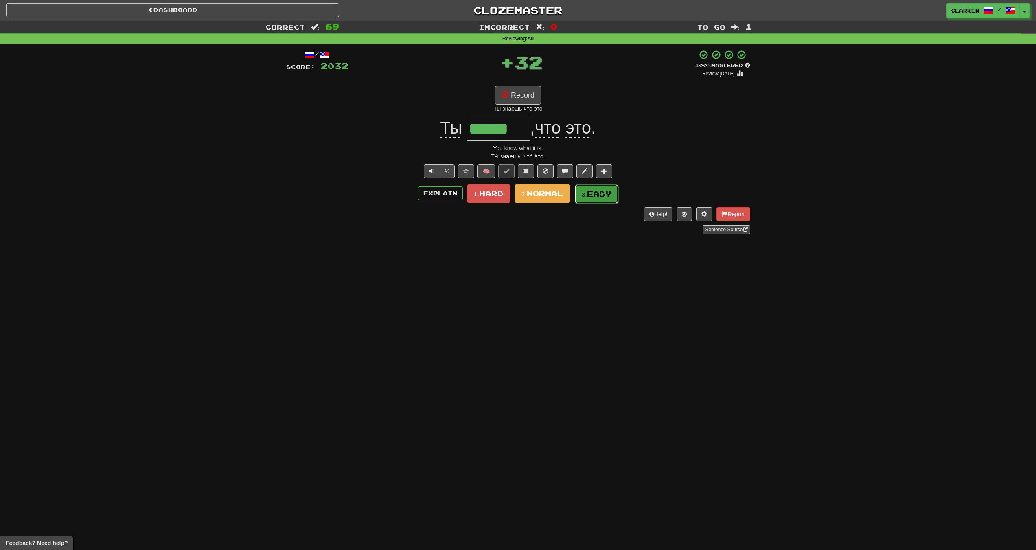
click at [591, 196] on span "Easy" at bounding box center [599, 193] width 24 height 9
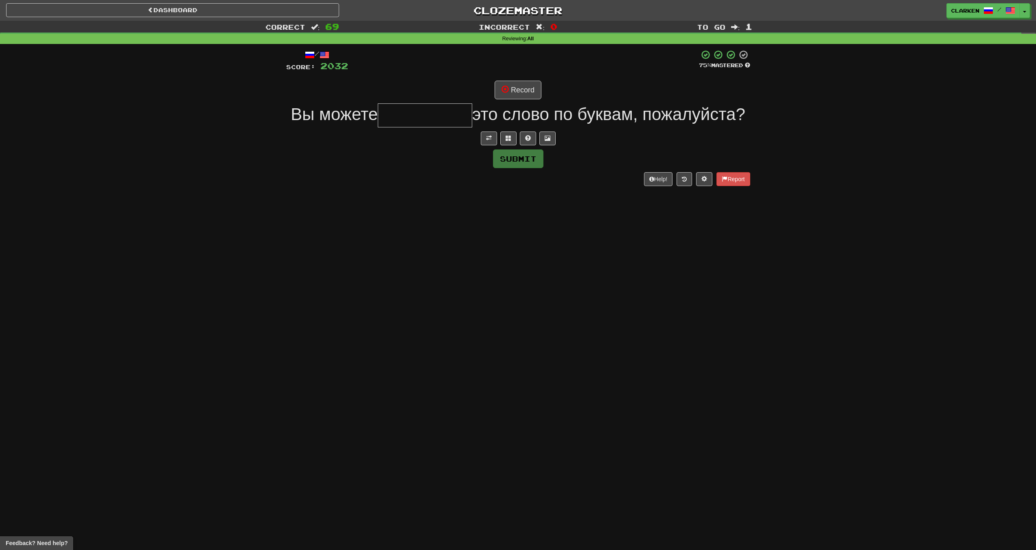
click at [485, 148] on div "/ Score: 2032 75 % Mastered Record Вы можете это слово по буквам, пожалуйста? S…" at bounding box center [518, 118] width 464 height 136
click at [487, 143] on button at bounding box center [489, 138] width 16 height 14
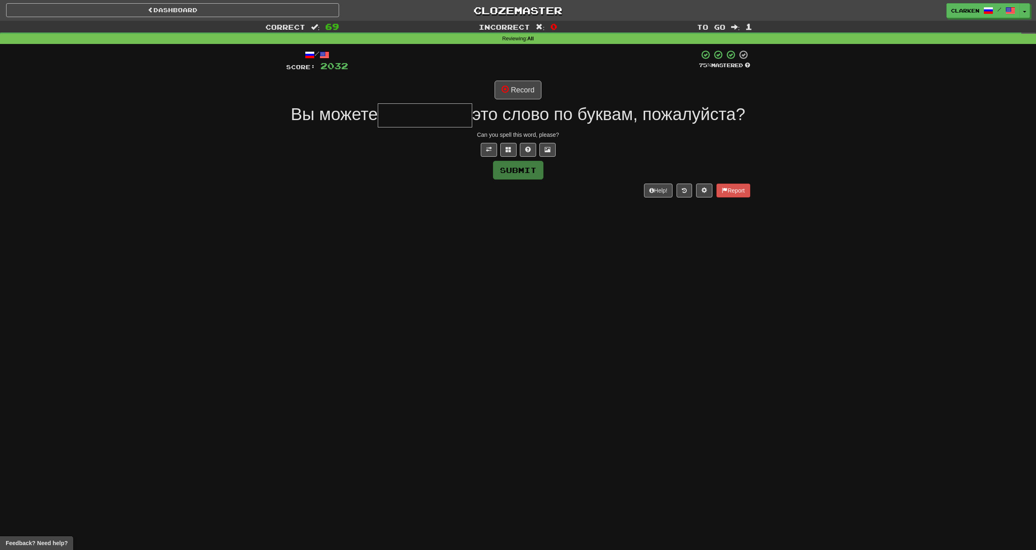
click at [510, 101] on div "/ Score: 2032 75 % Mastered Record Вы можете это слово по буквам, пожалуйста? C…" at bounding box center [518, 123] width 464 height 147
click at [512, 96] on button "Record" at bounding box center [518, 90] width 47 height 19
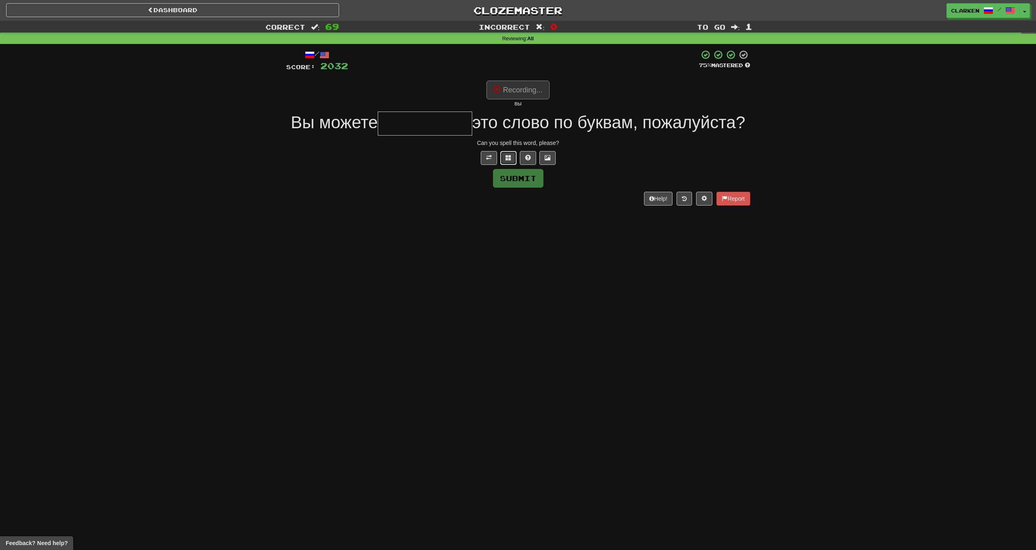
click at [512, 152] on button at bounding box center [508, 158] width 16 height 14
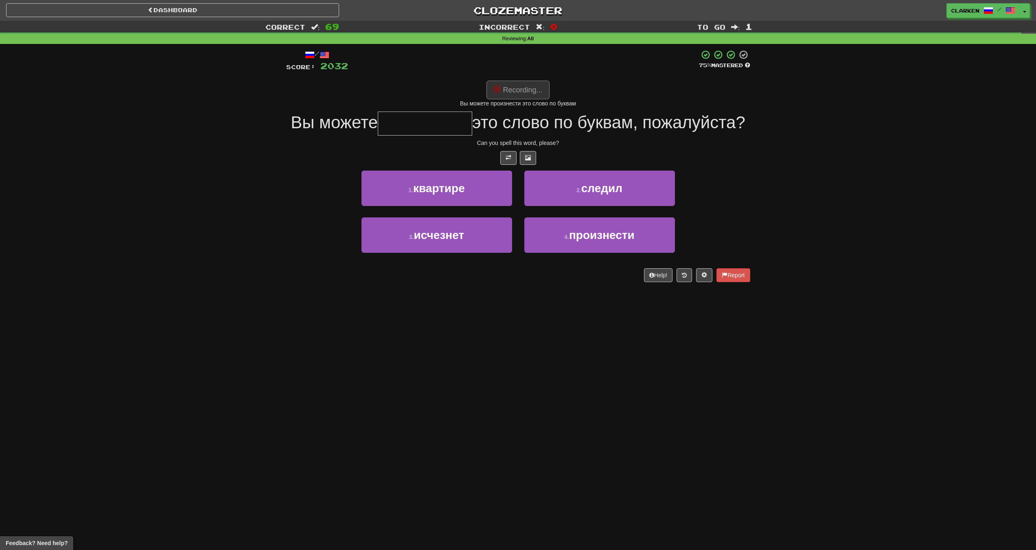
type input "**********"
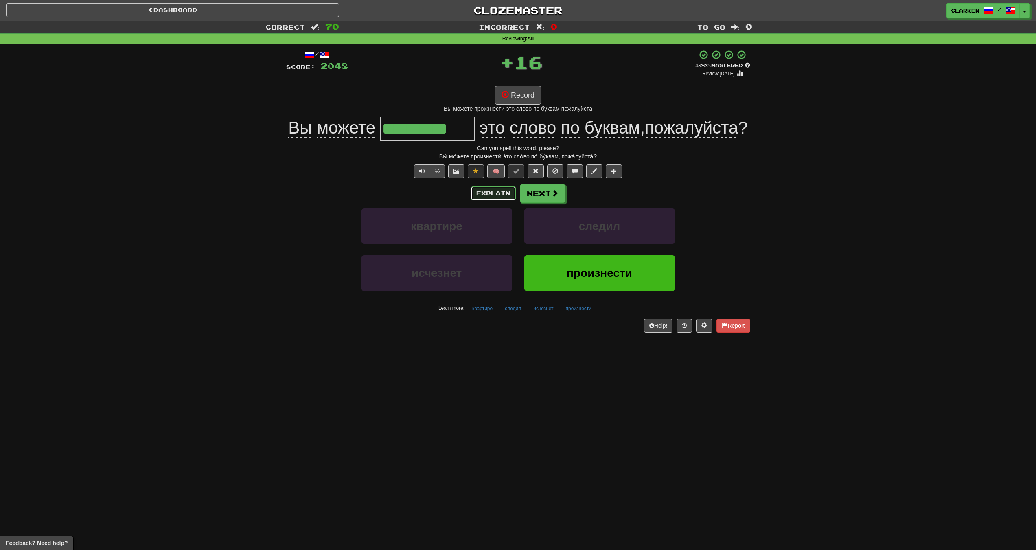
click at [506, 192] on button "Explain" at bounding box center [493, 193] width 45 height 14
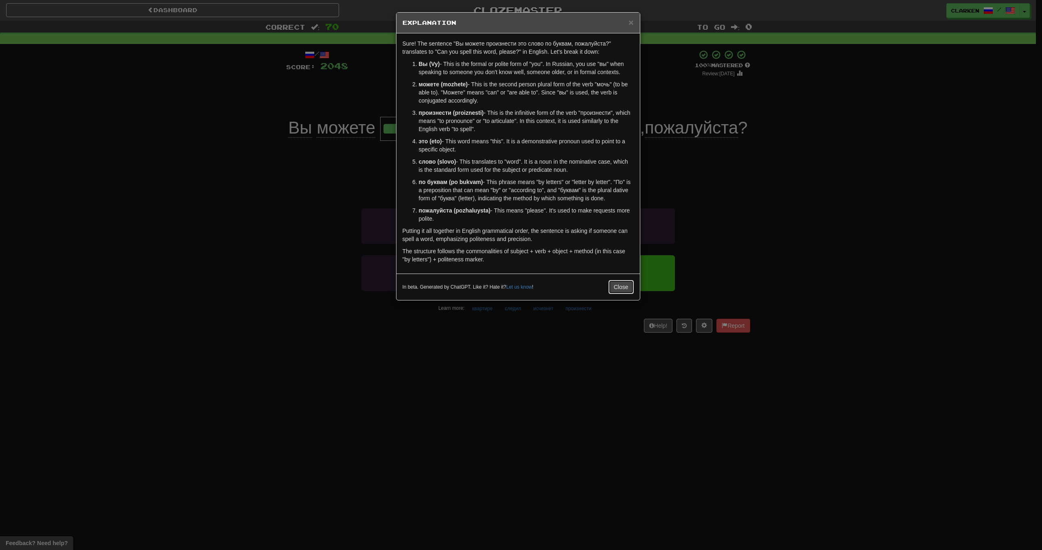
click at [623, 291] on button "Close" at bounding box center [621, 287] width 25 height 14
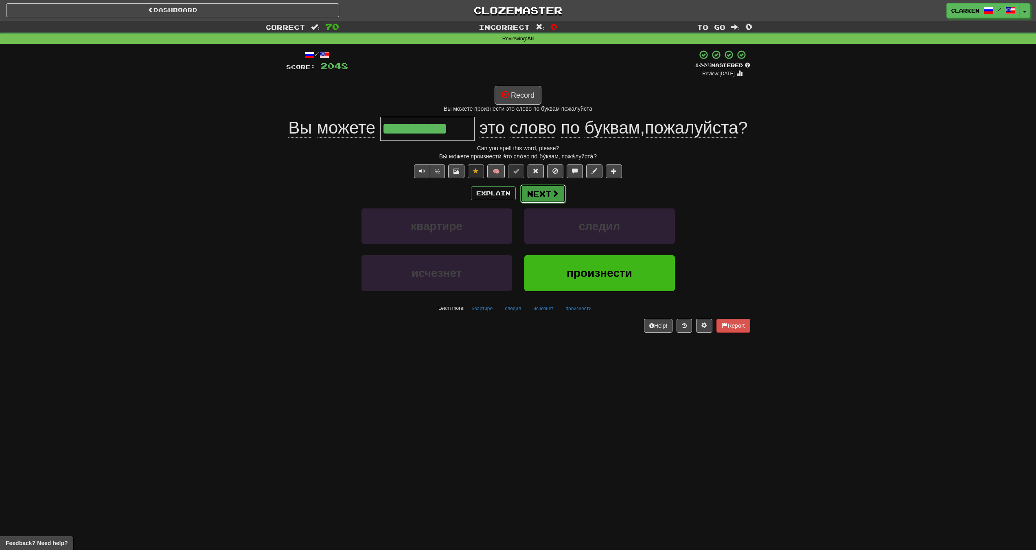
click at [524, 199] on button "Next" at bounding box center [543, 193] width 46 height 19
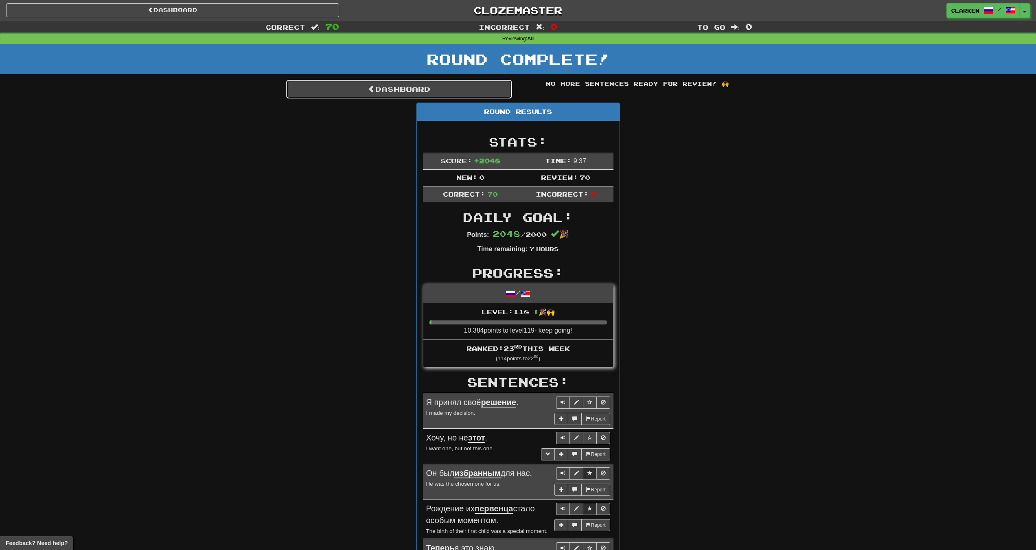
click at [471, 83] on link "Dashboard" at bounding box center [399, 89] width 226 height 19
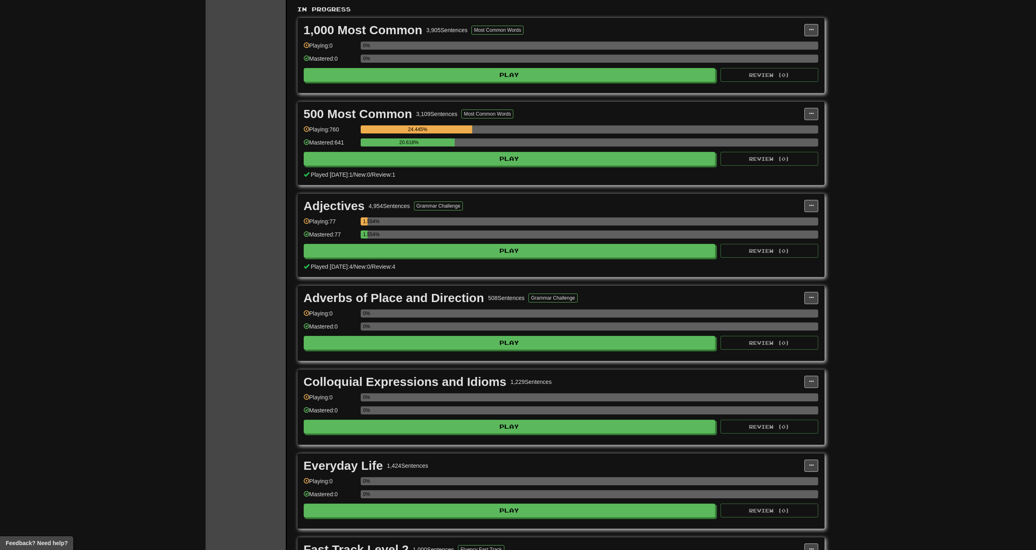
scroll to position [204, 0]
